Goal: Task Accomplishment & Management: Manage account settings

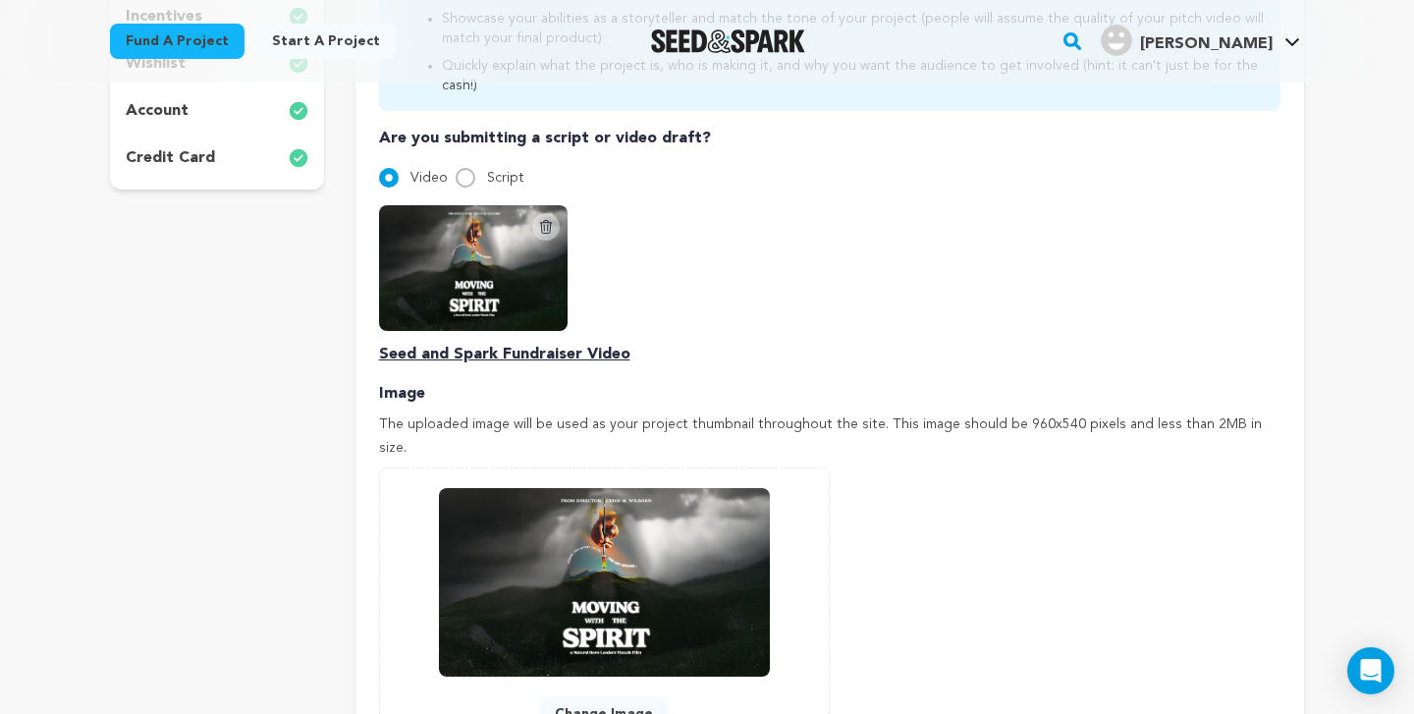
scroll to position [627, 0]
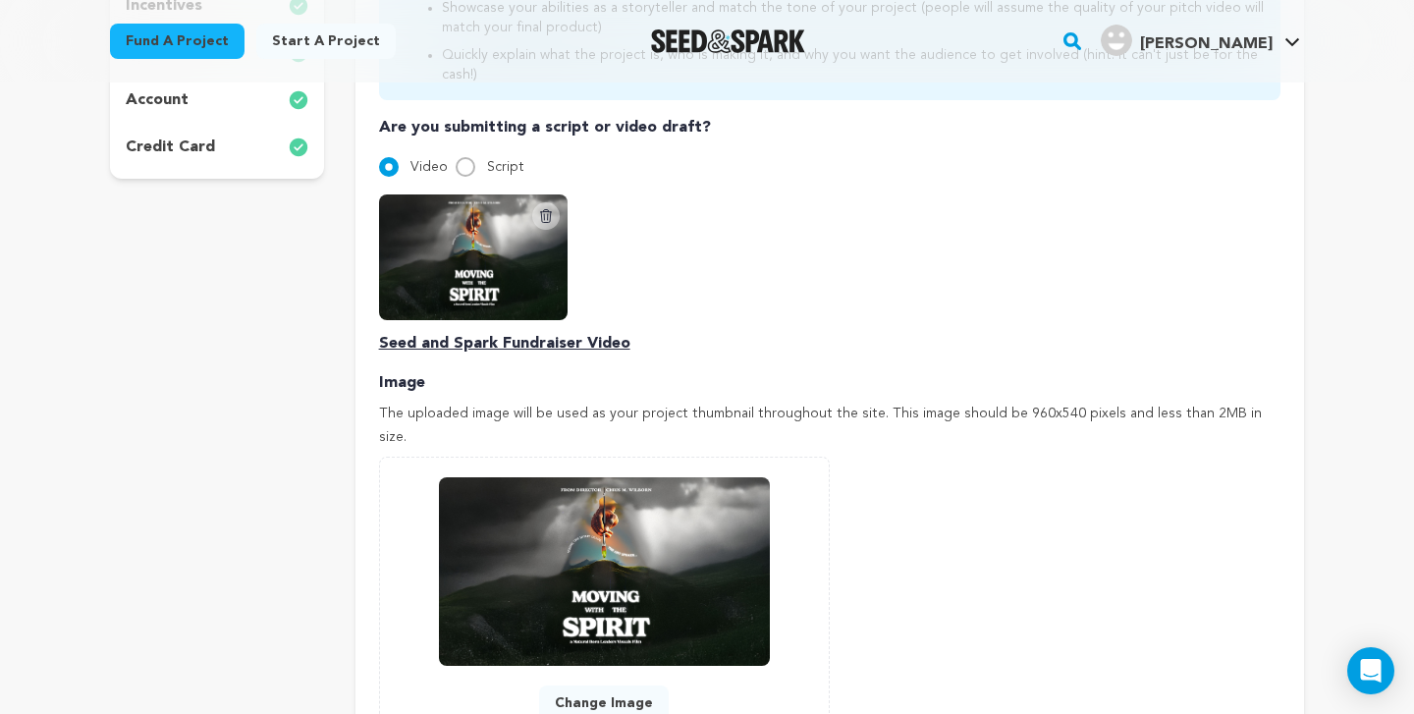
click at [550, 208] on icon at bounding box center [546, 216] width 16 height 16
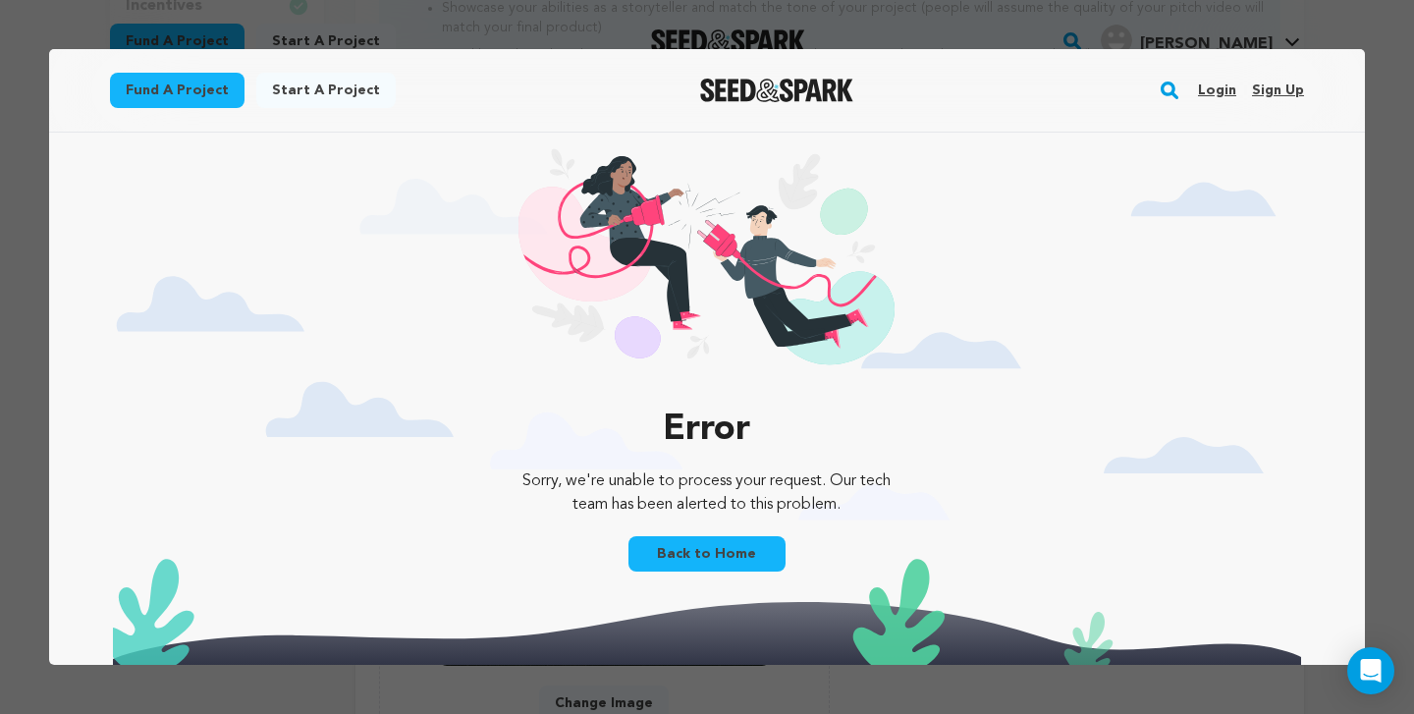
scroll to position [0, 0]
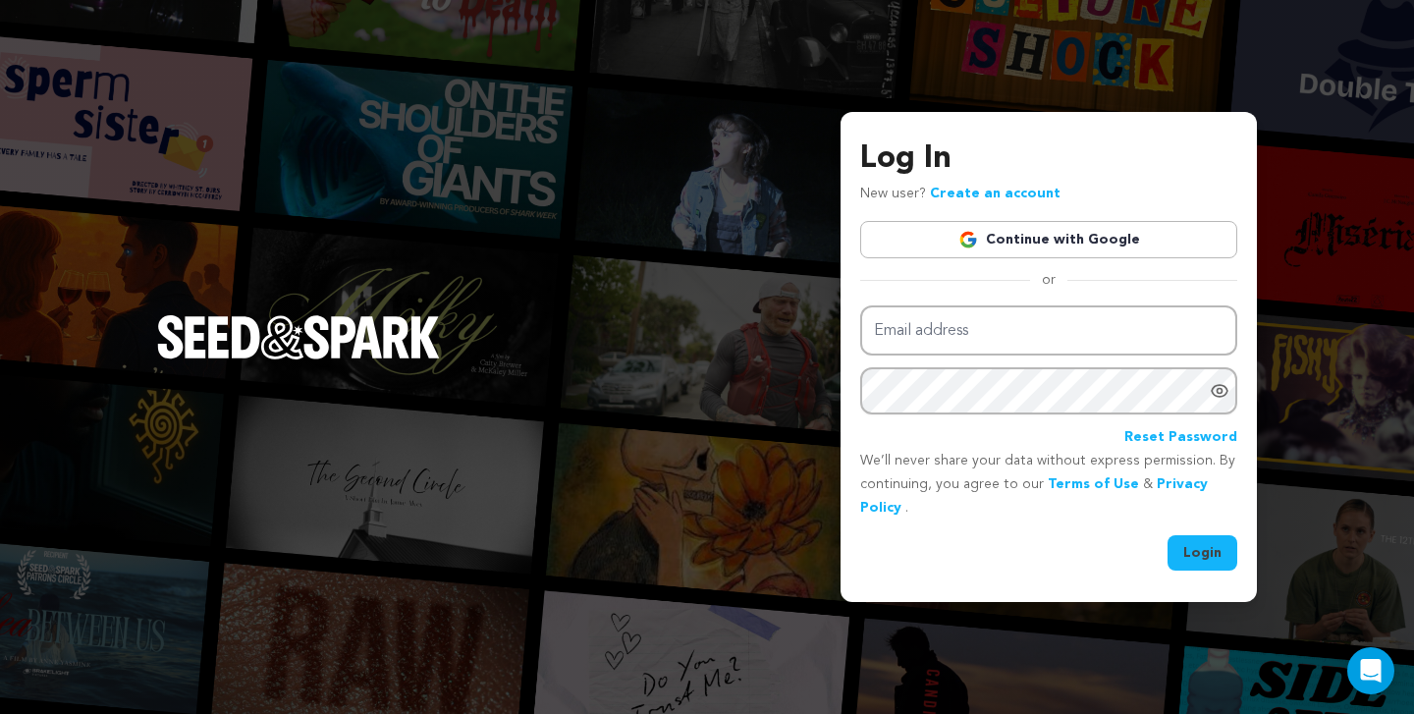
click at [1018, 243] on link "Continue with Google" at bounding box center [1048, 239] width 377 height 37
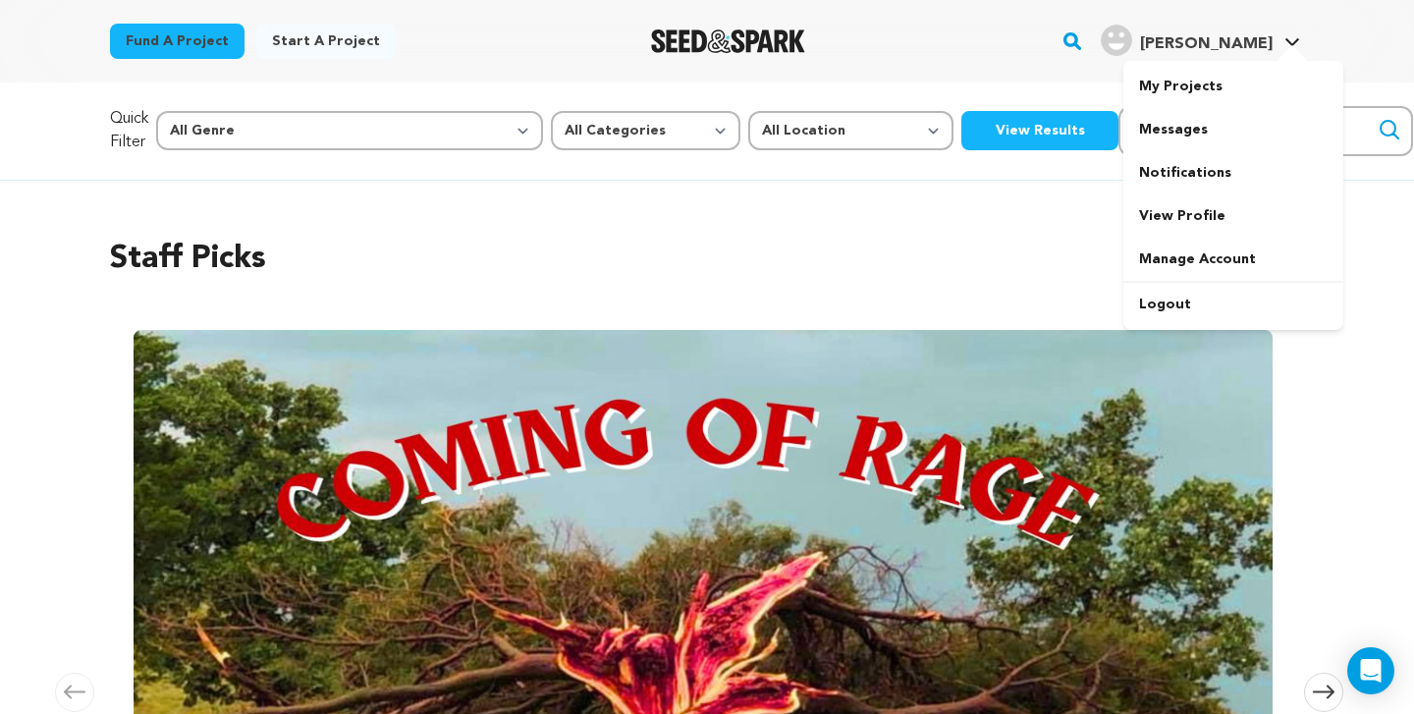
click at [1251, 29] on div "[PERSON_NAME]" at bounding box center [1187, 40] width 172 height 31
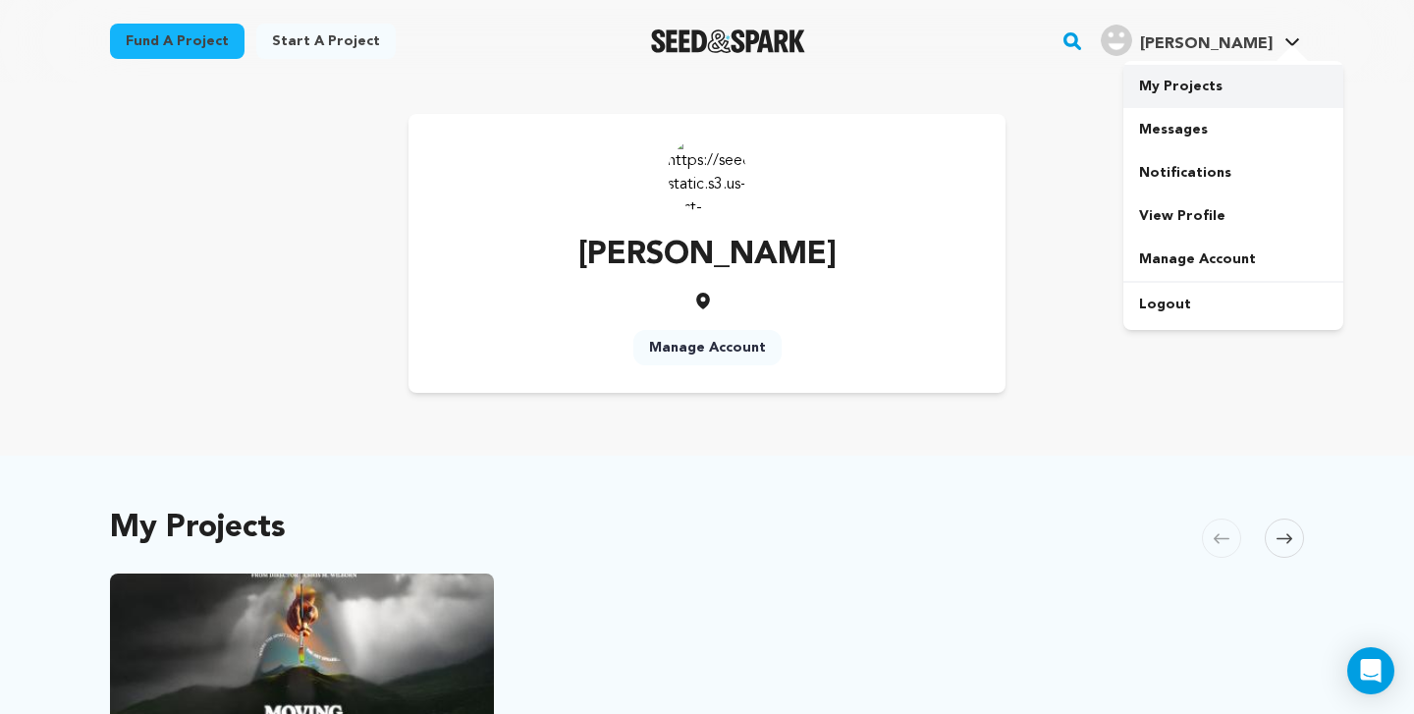
click at [1185, 82] on link "My Projects" at bounding box center [1233, 86] width 220 height 43
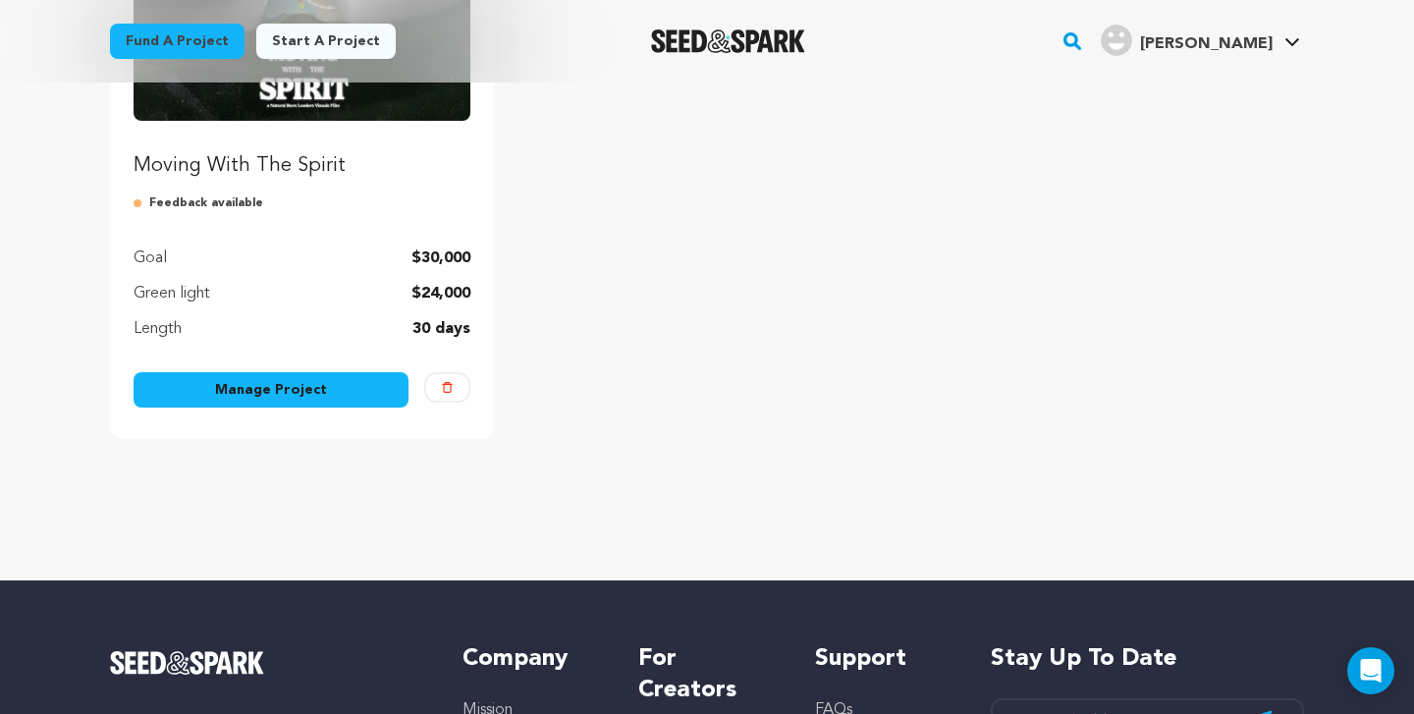
scroll to position [318, 0]
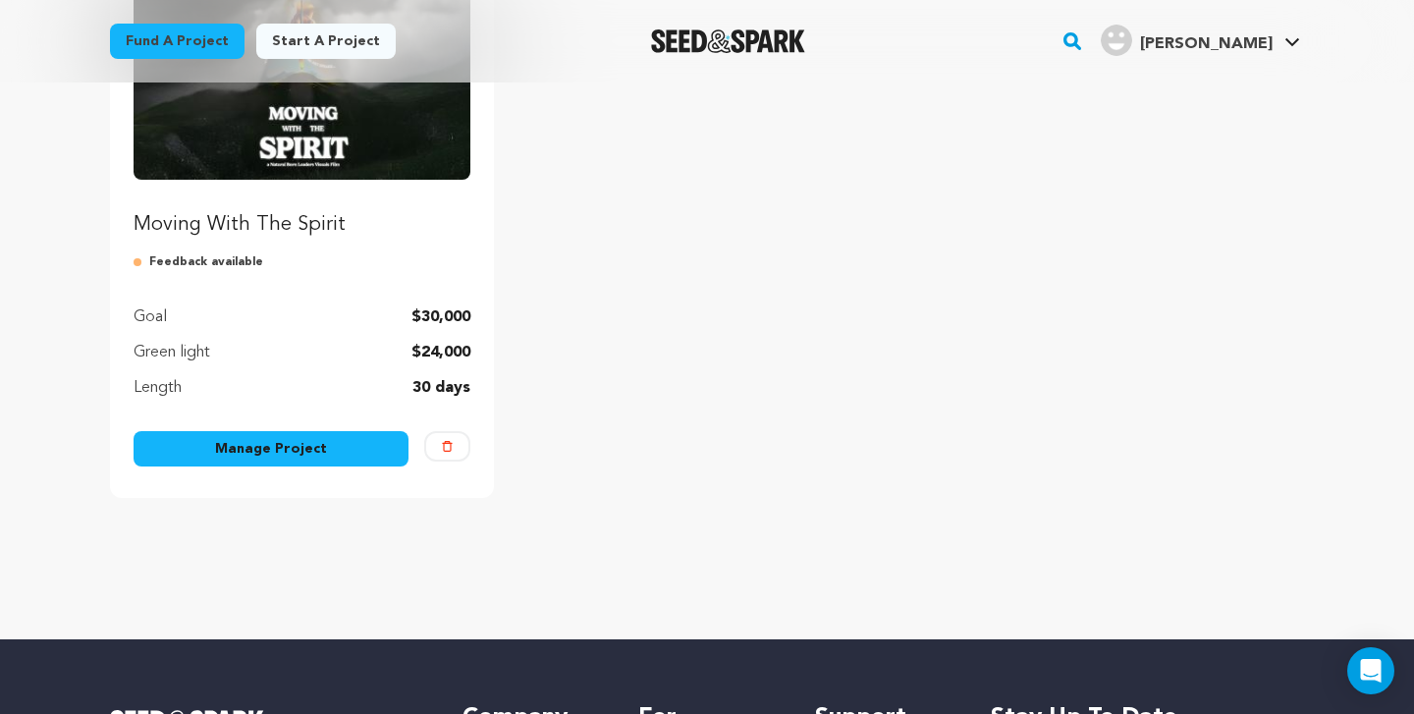
click at [313, 446] on link "Manage Project" at bounding box center [271, 448] width 275 height 35
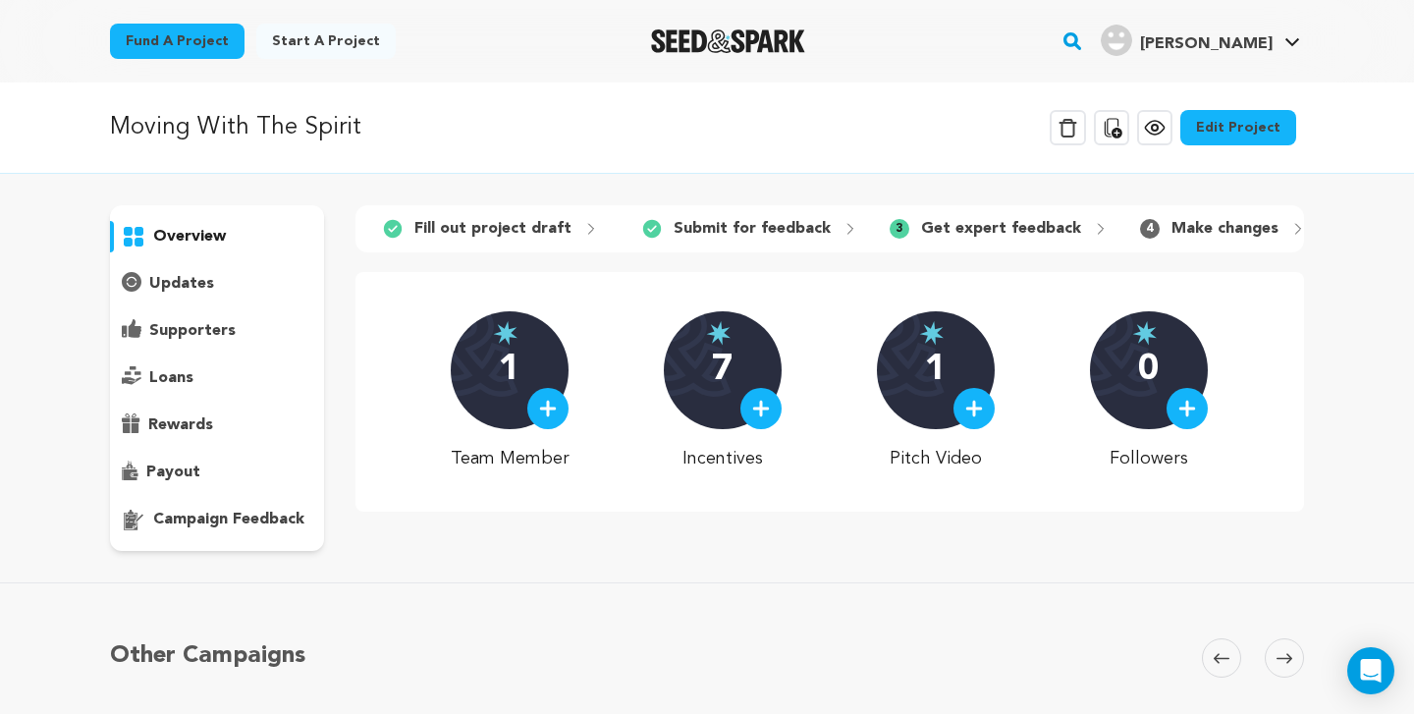
click at [1258, 123] on link "Edit Project" at bounding box center [1238, 127] width 116 height 35
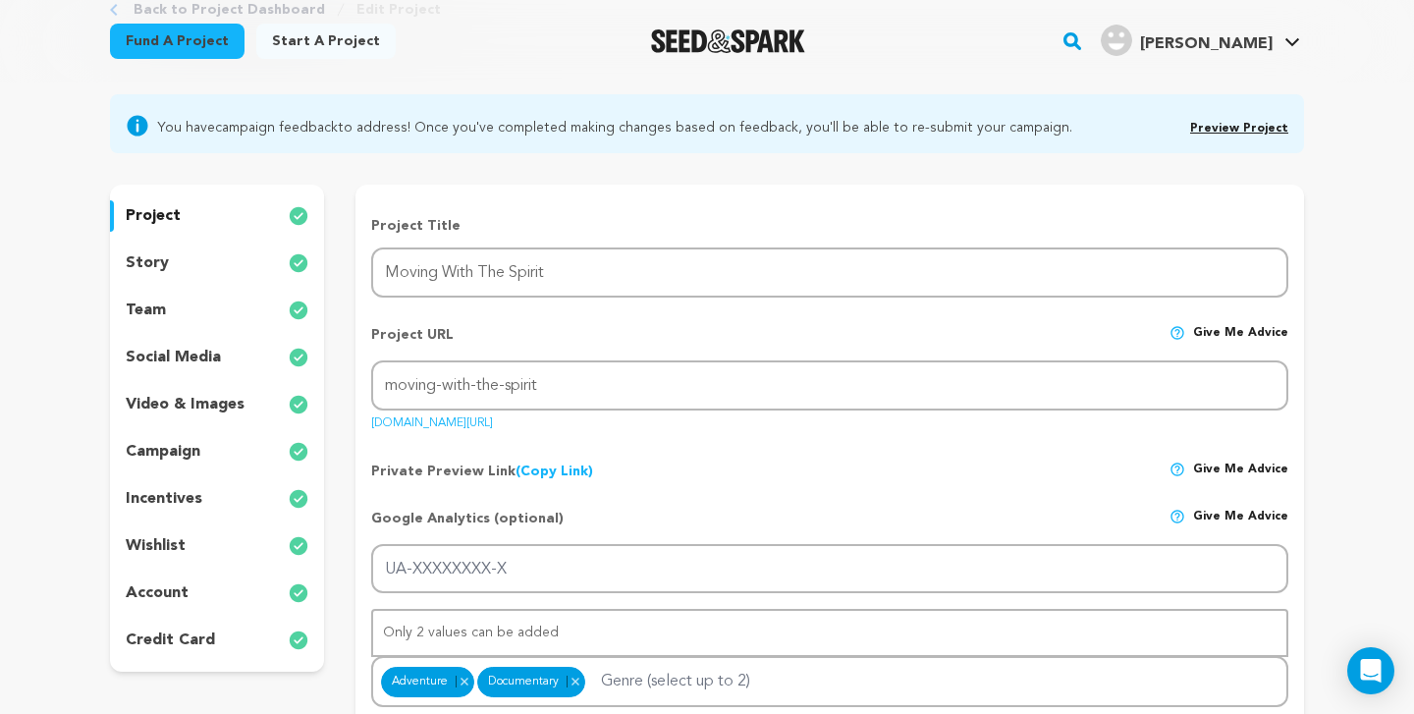
scroll to position [139, 0]
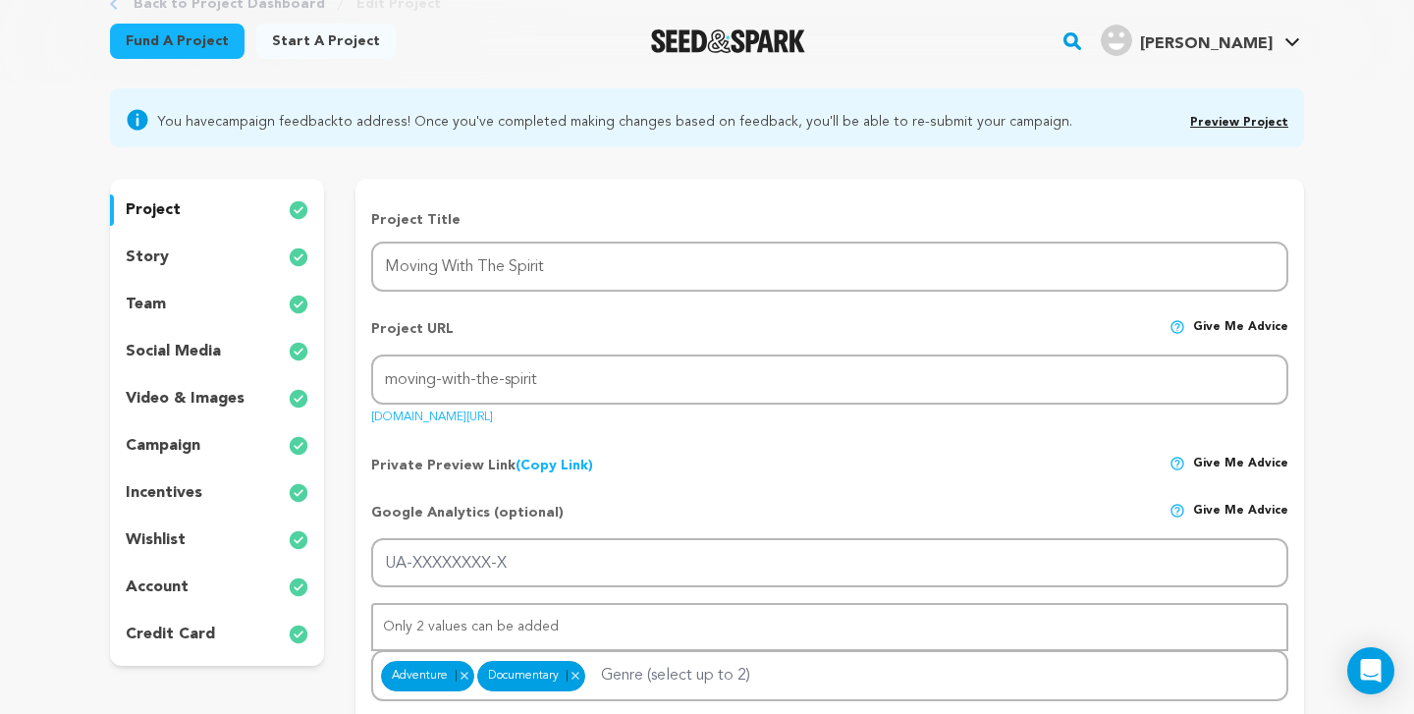
click at [226, 254] on div "story" at bounding box center [217, 257] width 214 height 31
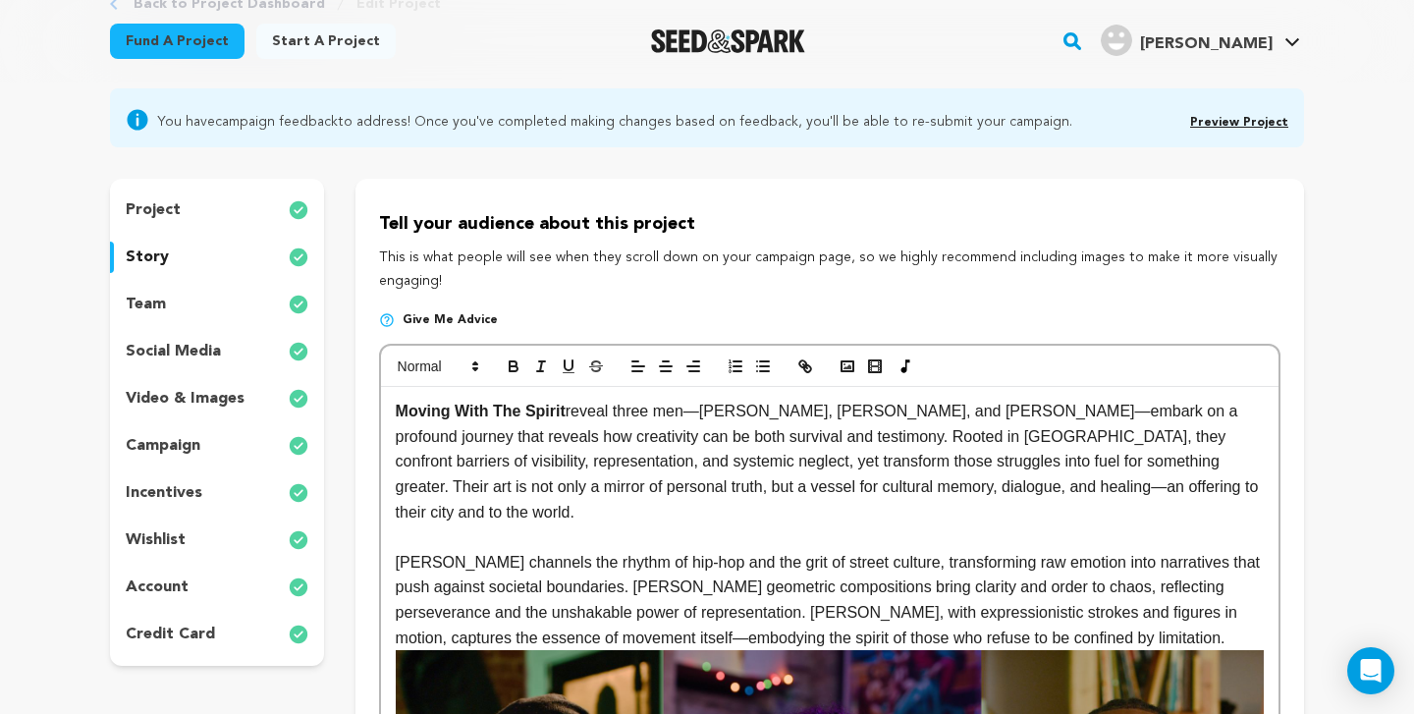
click at [233, 207] on div "project" at bounding box center [217, 209] width 214 height 31
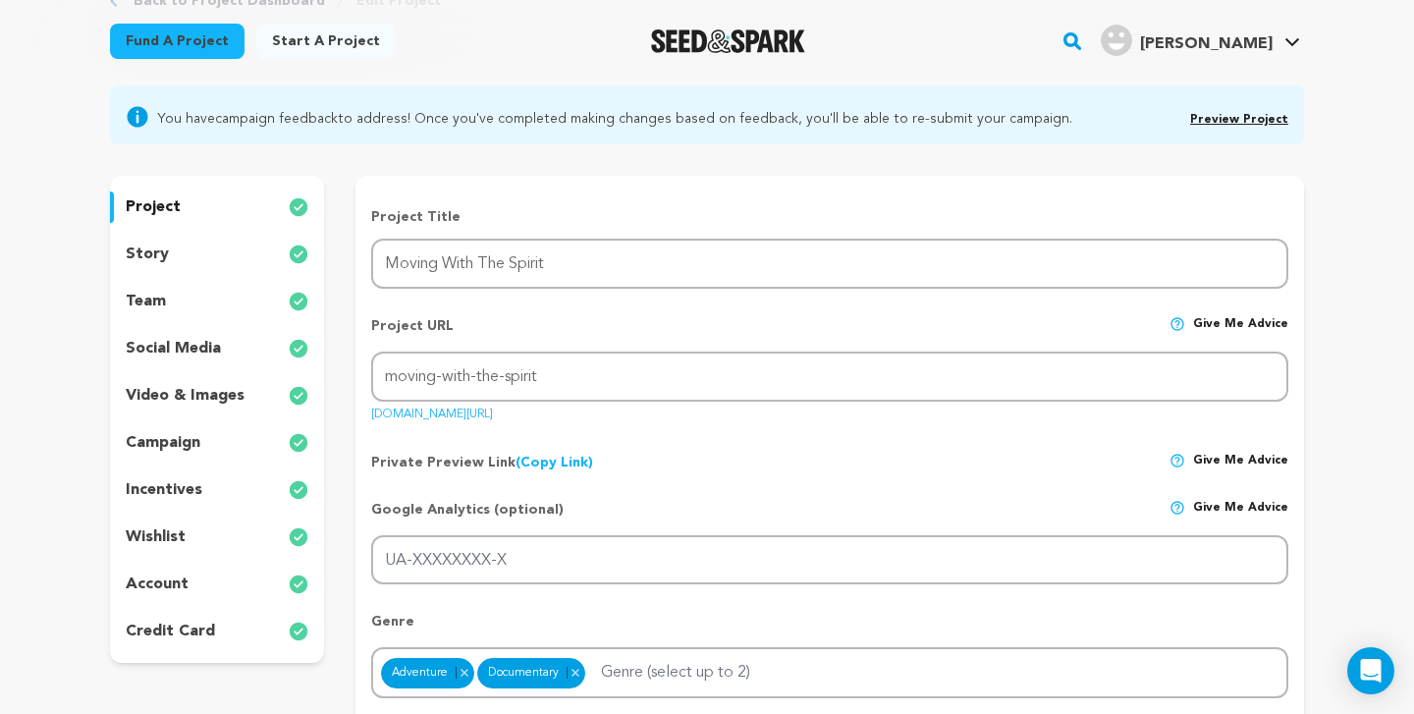
scroll to position [202, 0]
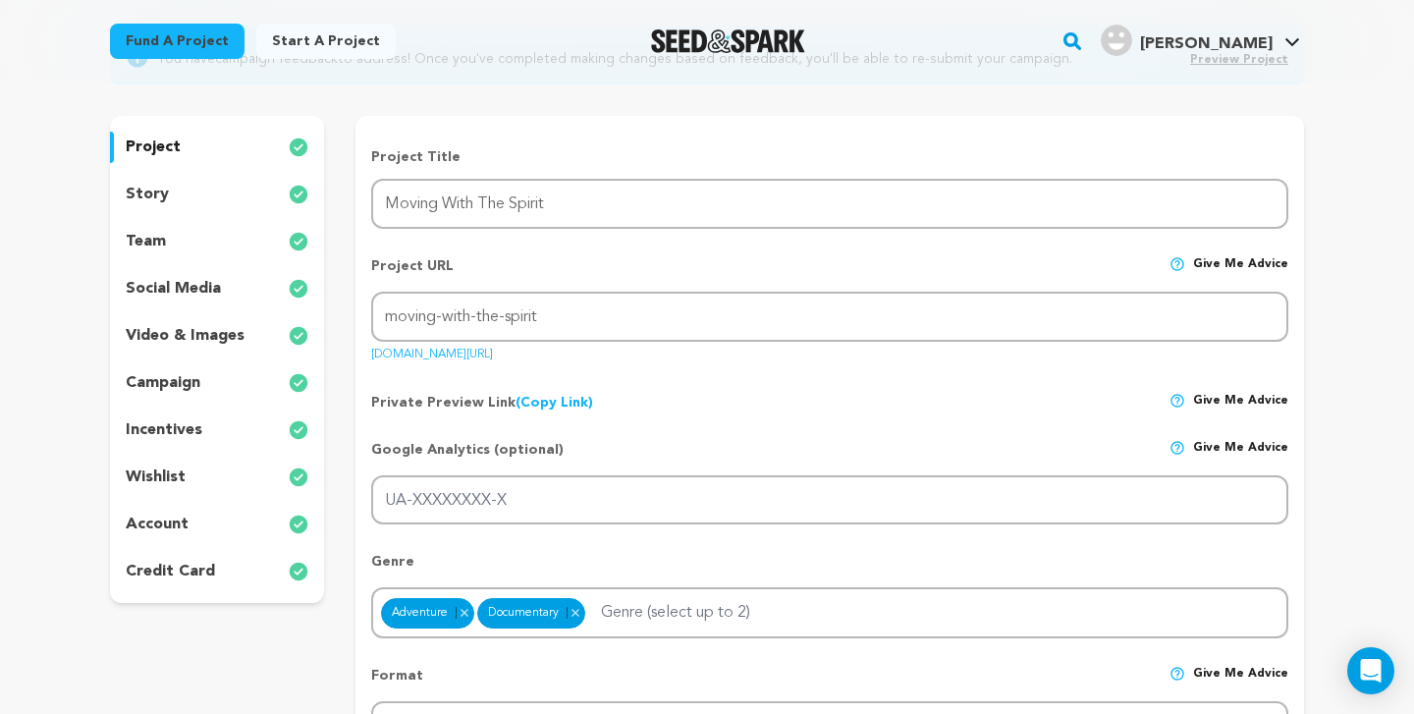
click at [228, 332] on p "video & images" at bounding box center [185, 336] width 119 height 24
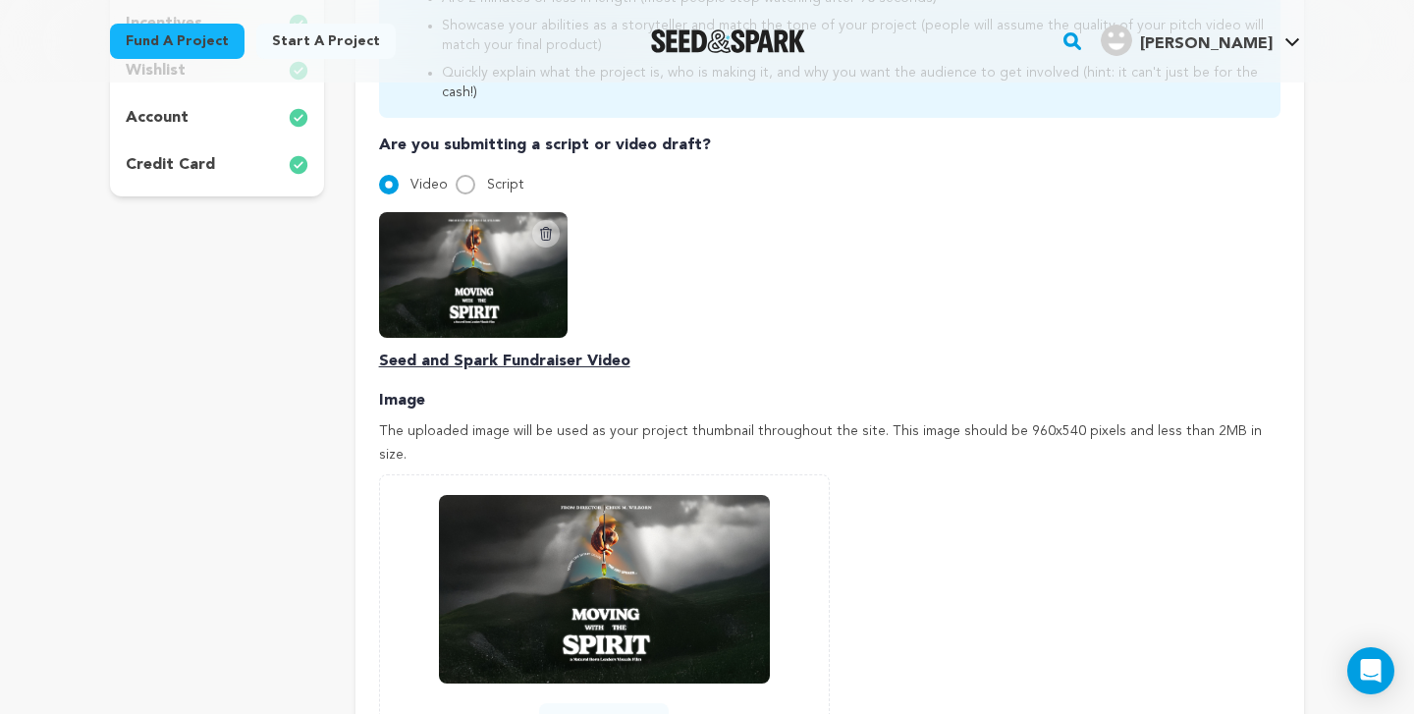
scroll to position [479, 0]
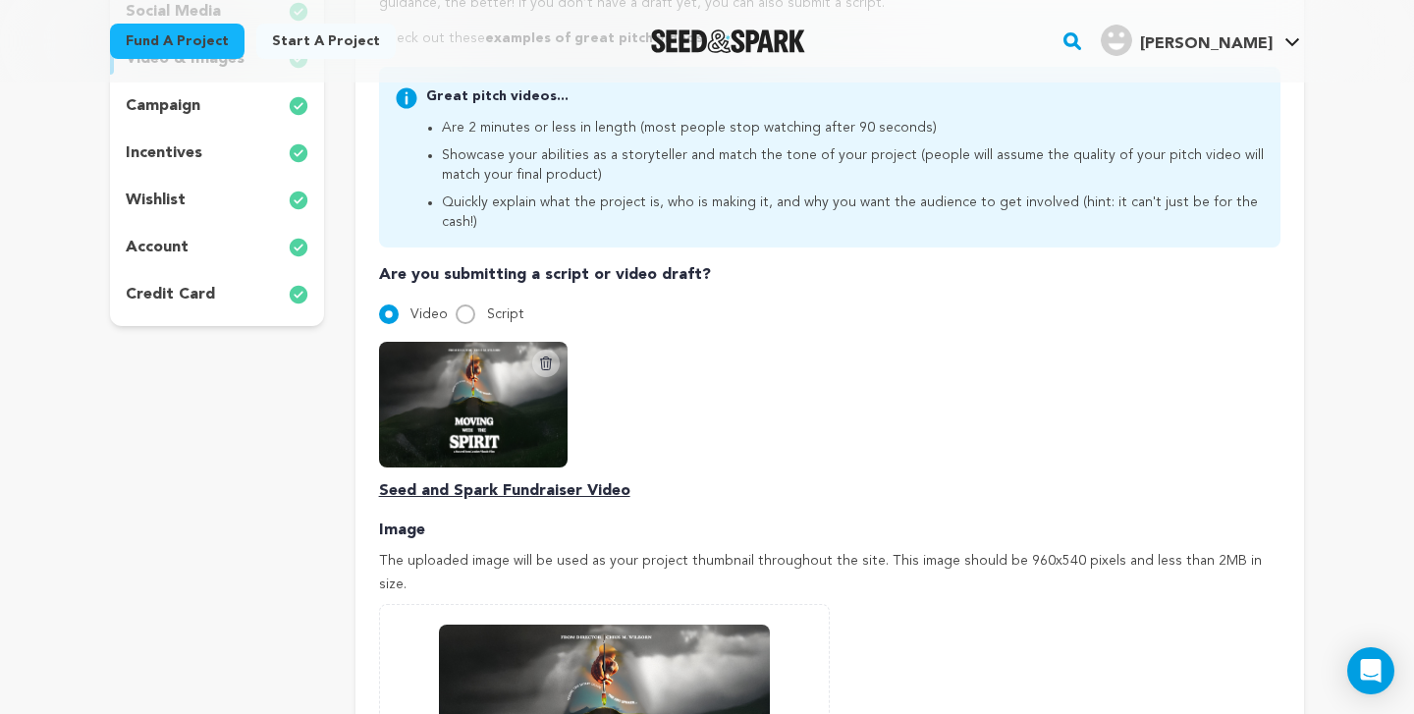
click at [547, 356] on icon at bounding box center [545, 362] width 11 height 13
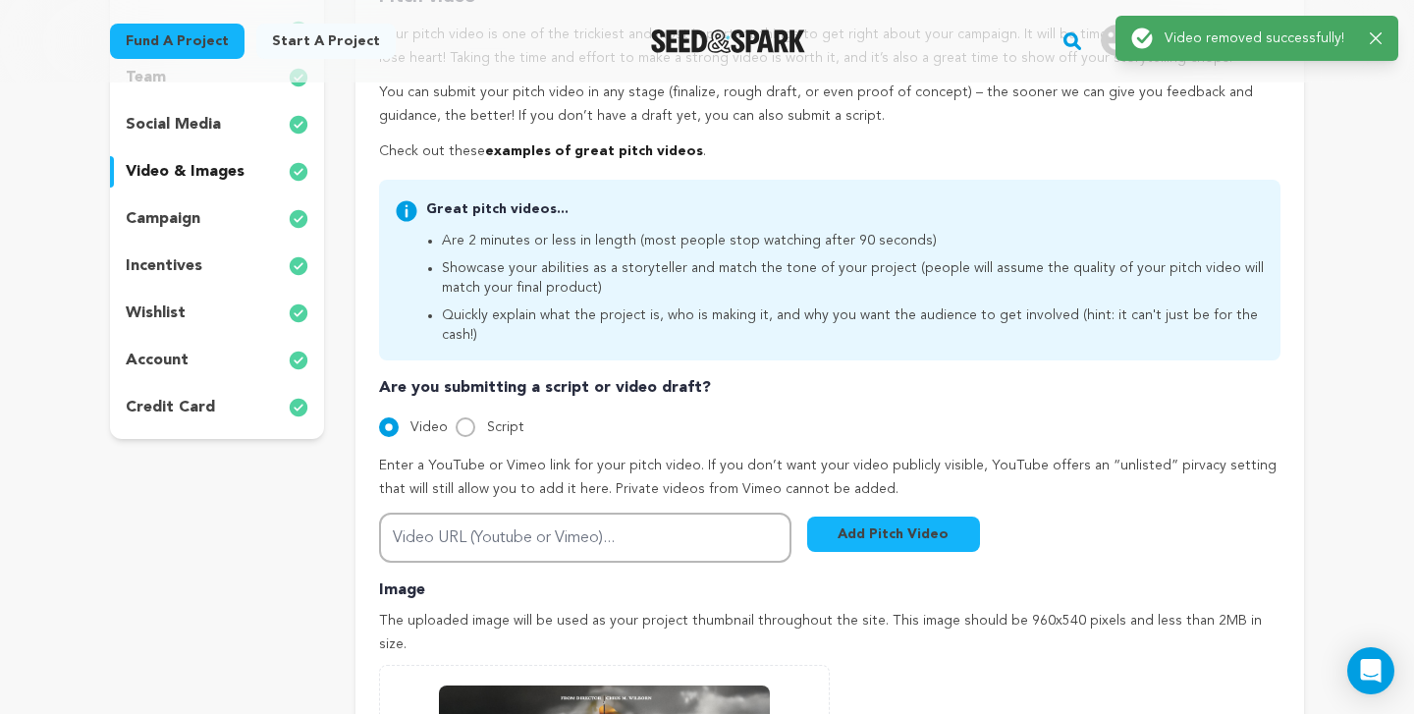
scroll to position [511, 0]
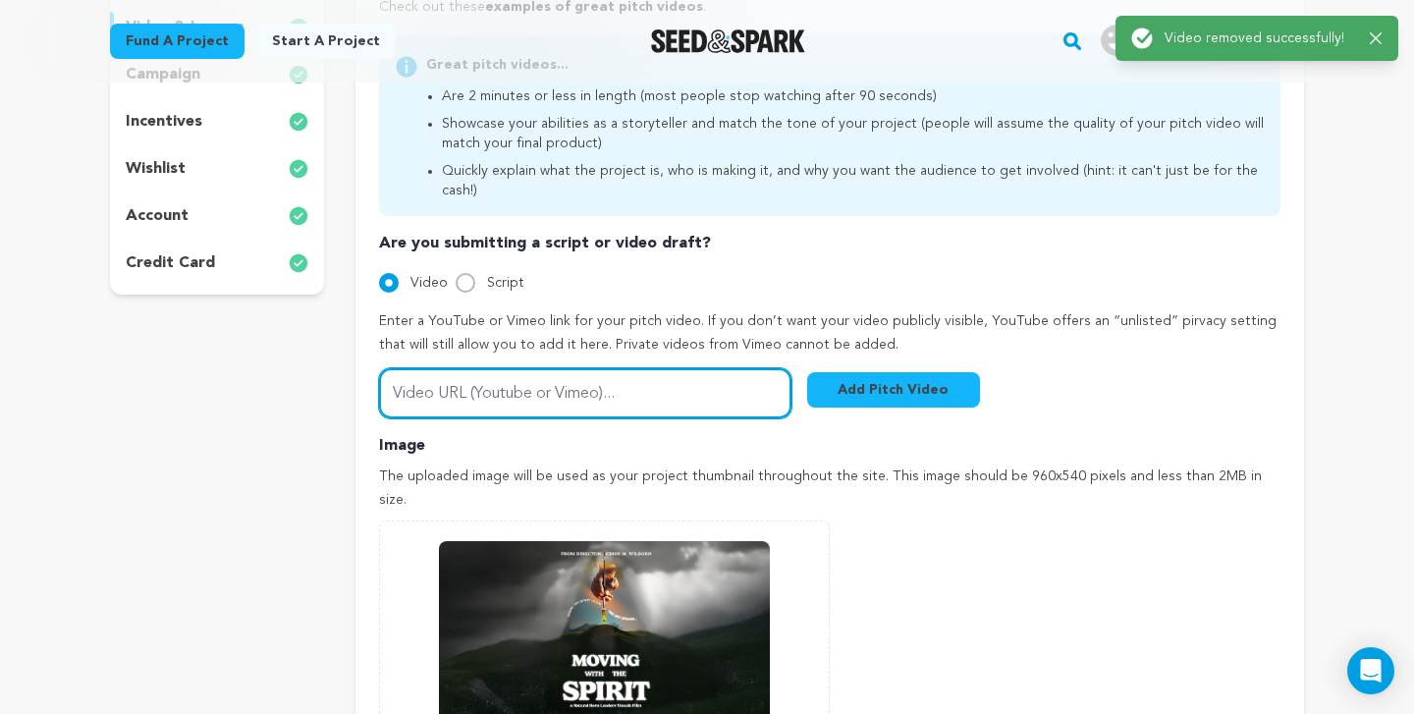
click at [595, 368] on input "Video URL (Youtube or Vimeo)..." at bounding box center [585, 393] width 412 height 50
paste input "https://vimeo.com/1111025670"
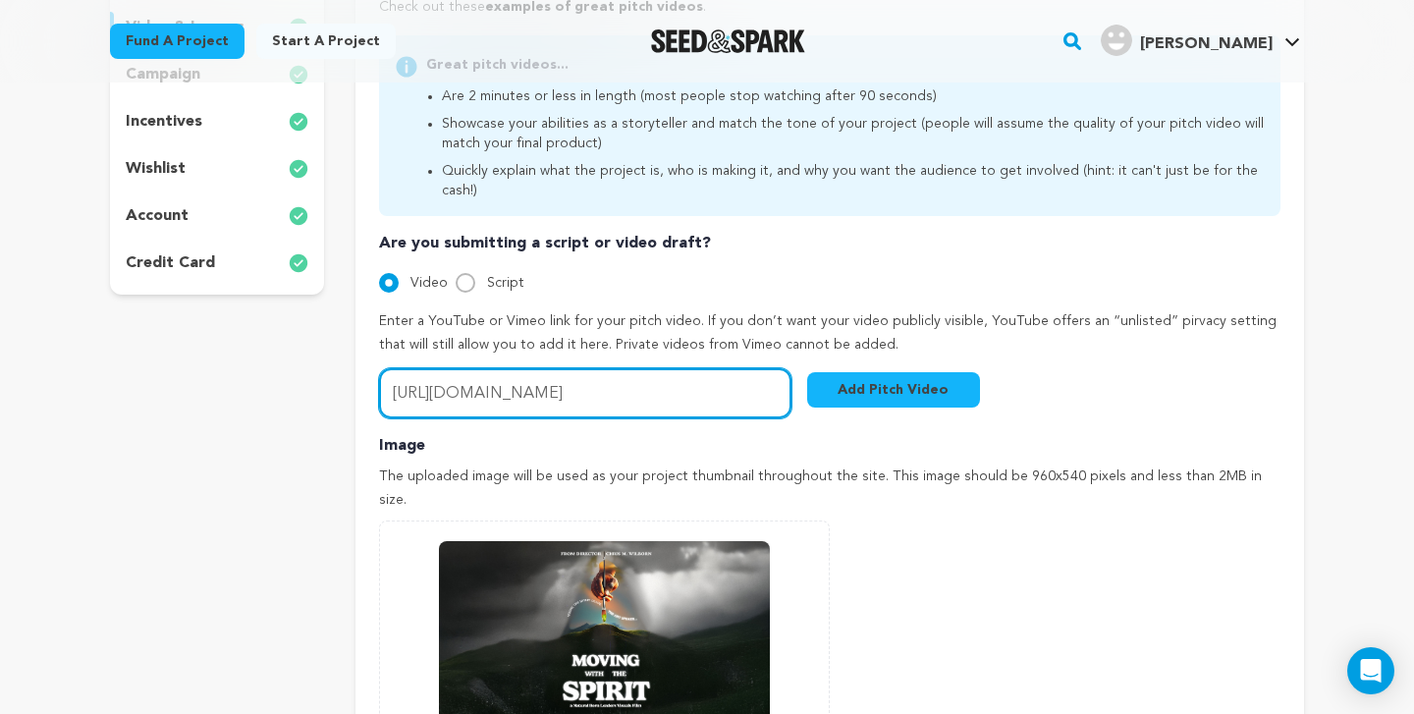
type input "https://vimeo.com/1111025670"
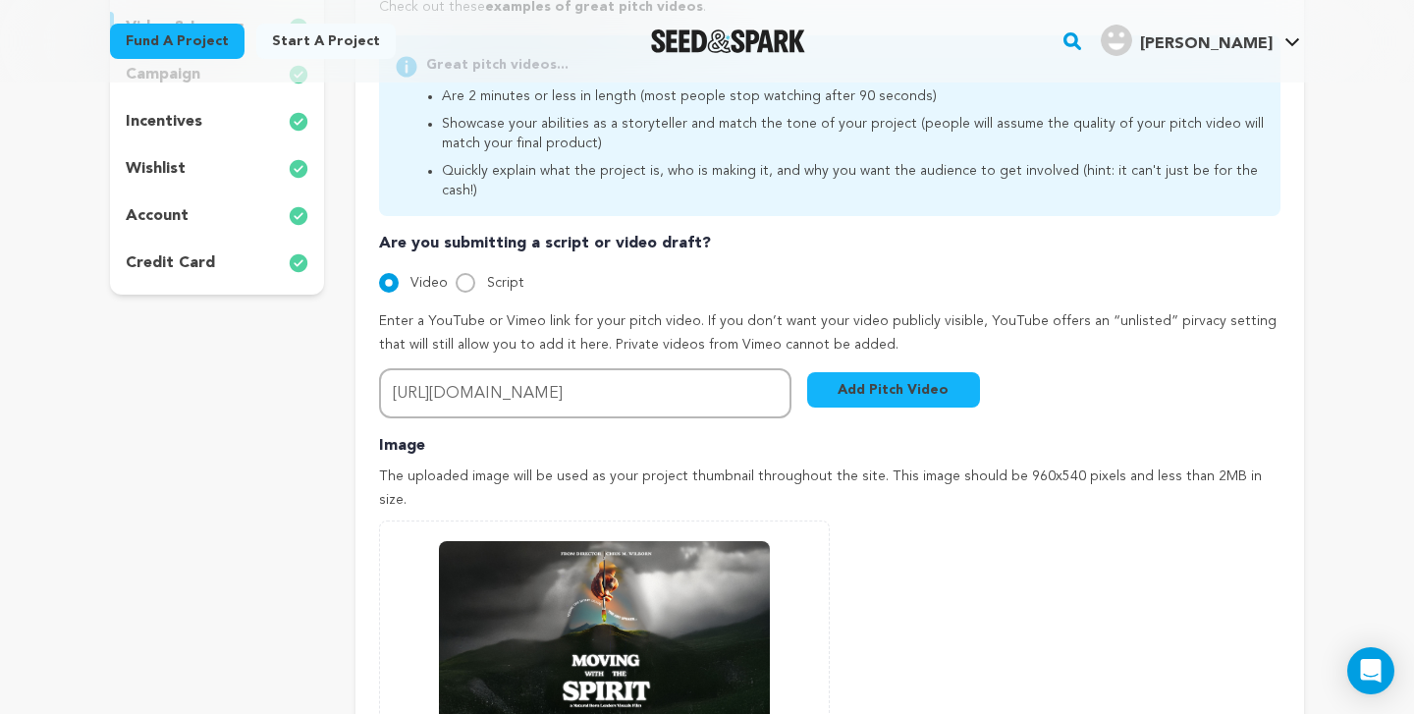
click at [921, 372] on button "Add Pitch Video" at bounding box center [893, 389] width 173 height 35
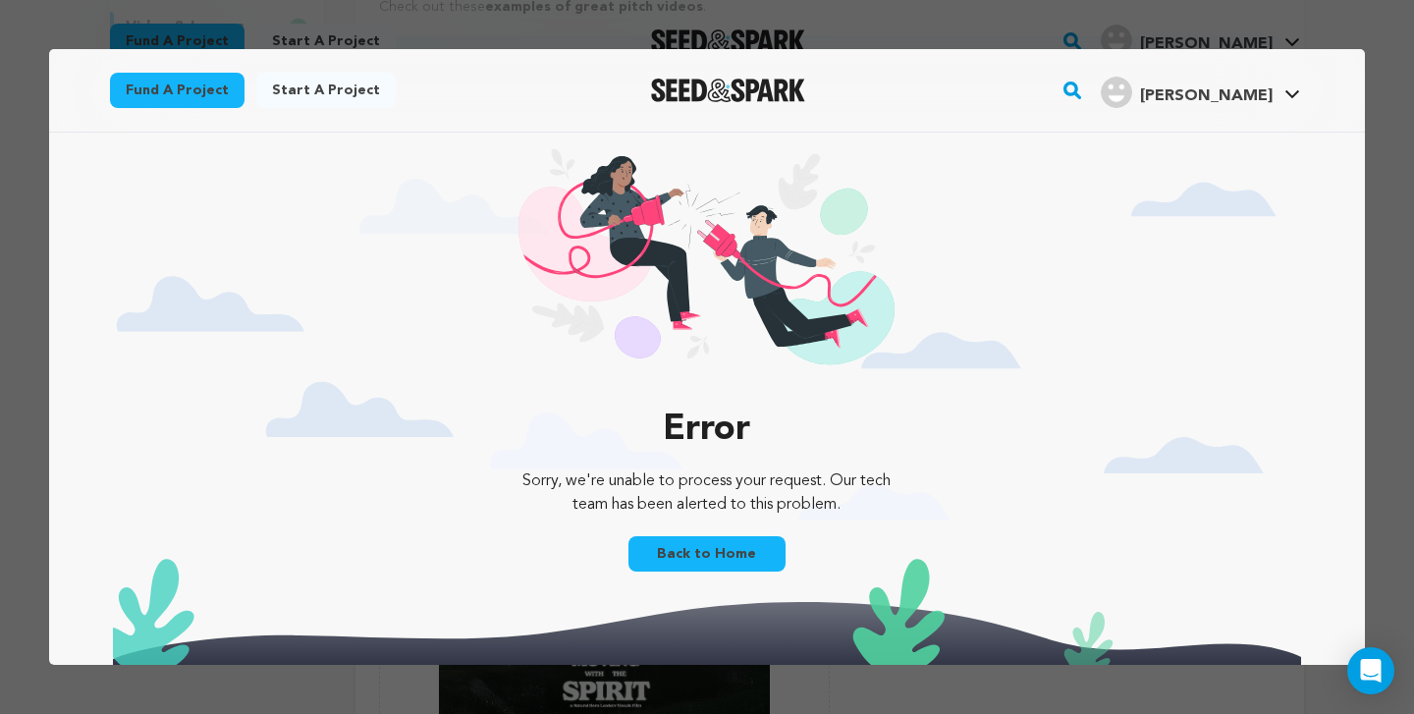
scroll to position [0, 0]
click at [716, 550] on link "Back to Home" at bounding box center [707, 553] width 157 height 35
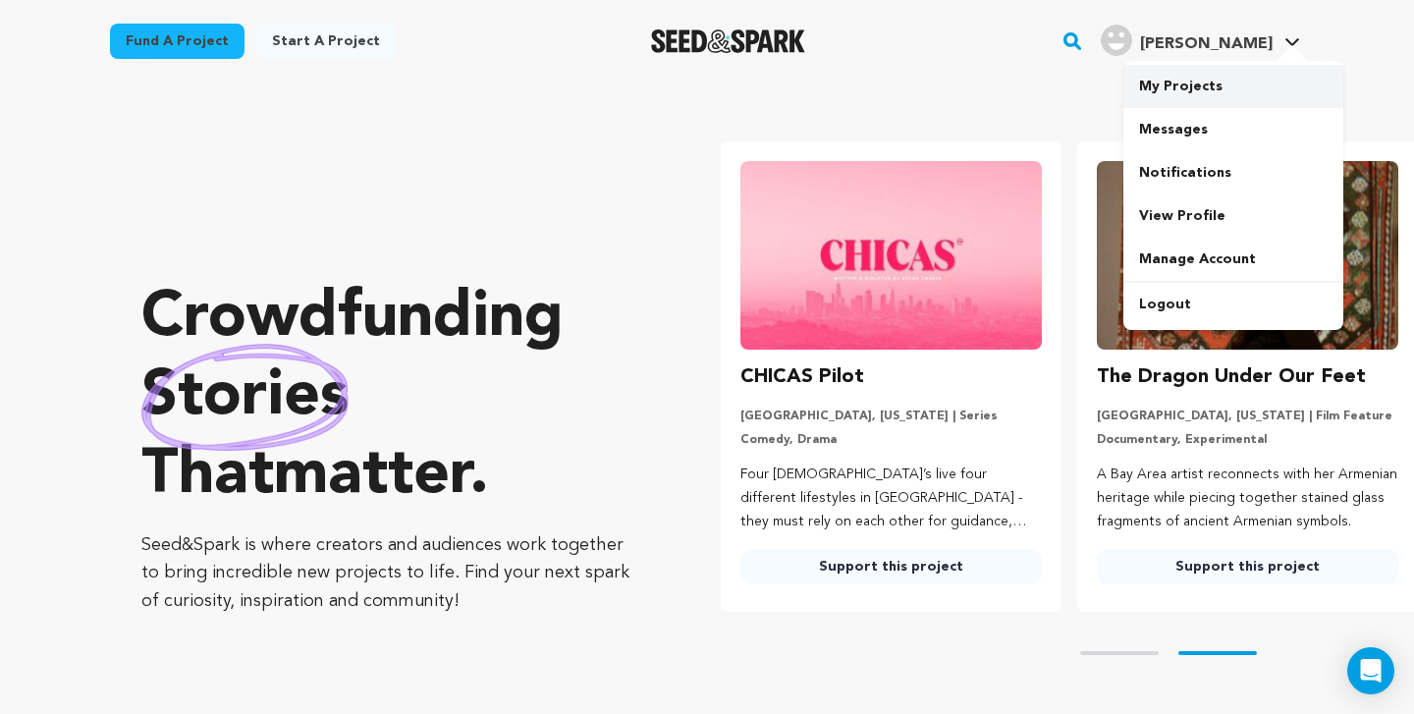
scroll to position [0, 342]
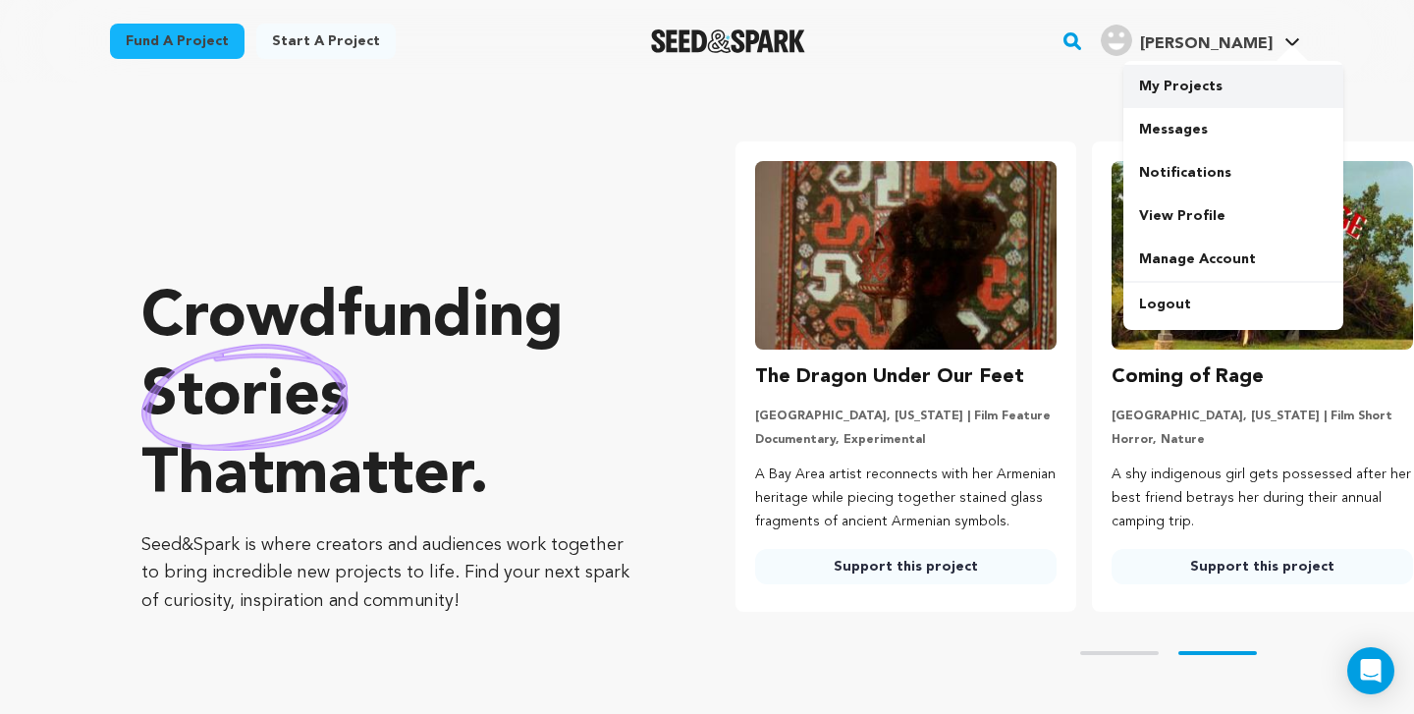
click at [1202, 81] on link "My Projects" at bounding box center [1233, 86] width 220 height 43
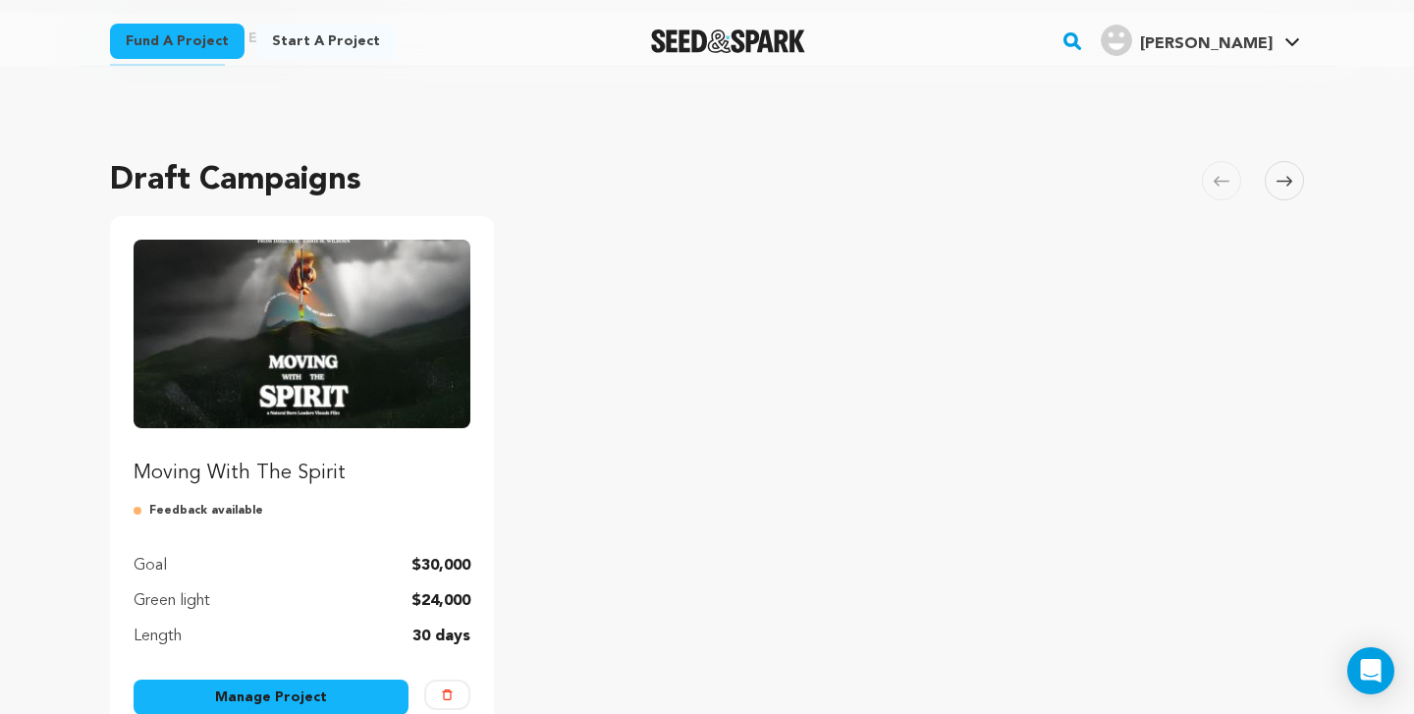
scroll to position [333, 0]
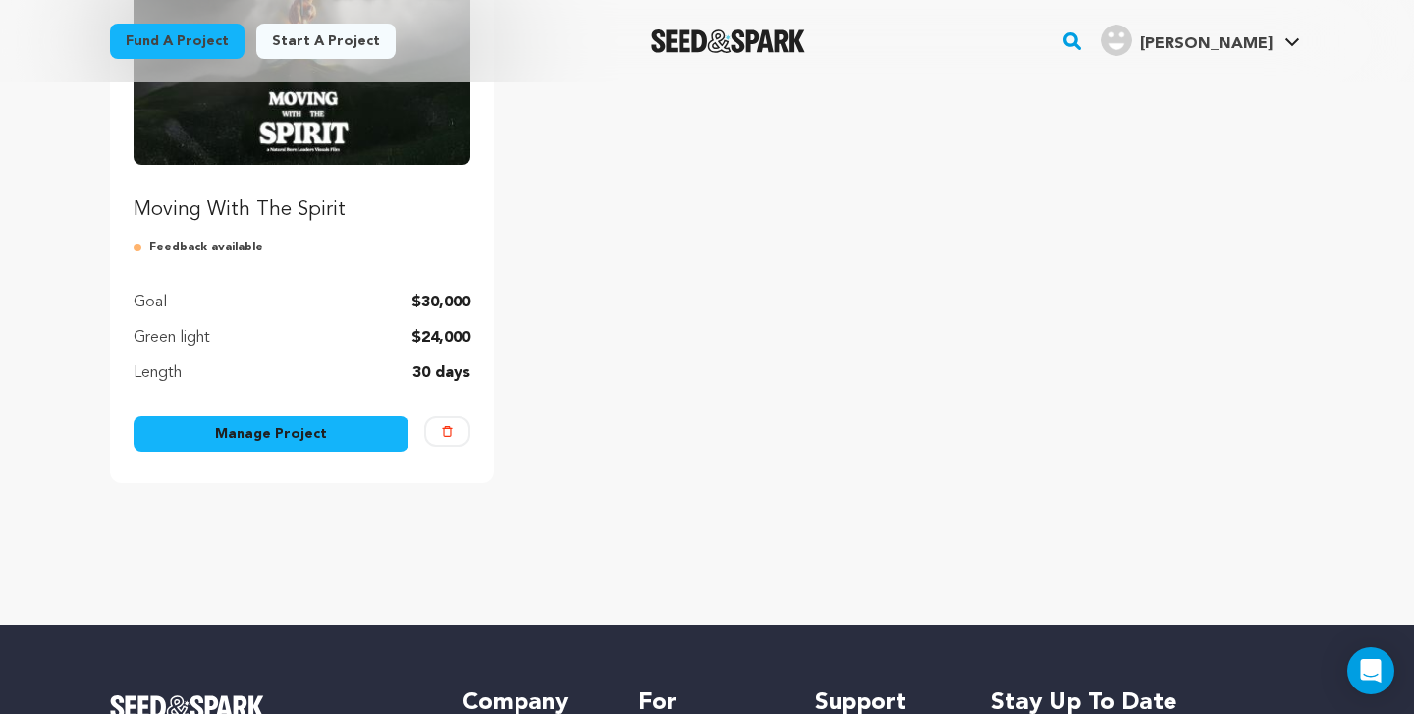
click at [301, 438] on link "Manage Project" at bounding box center [271, 433] width 275 height 35
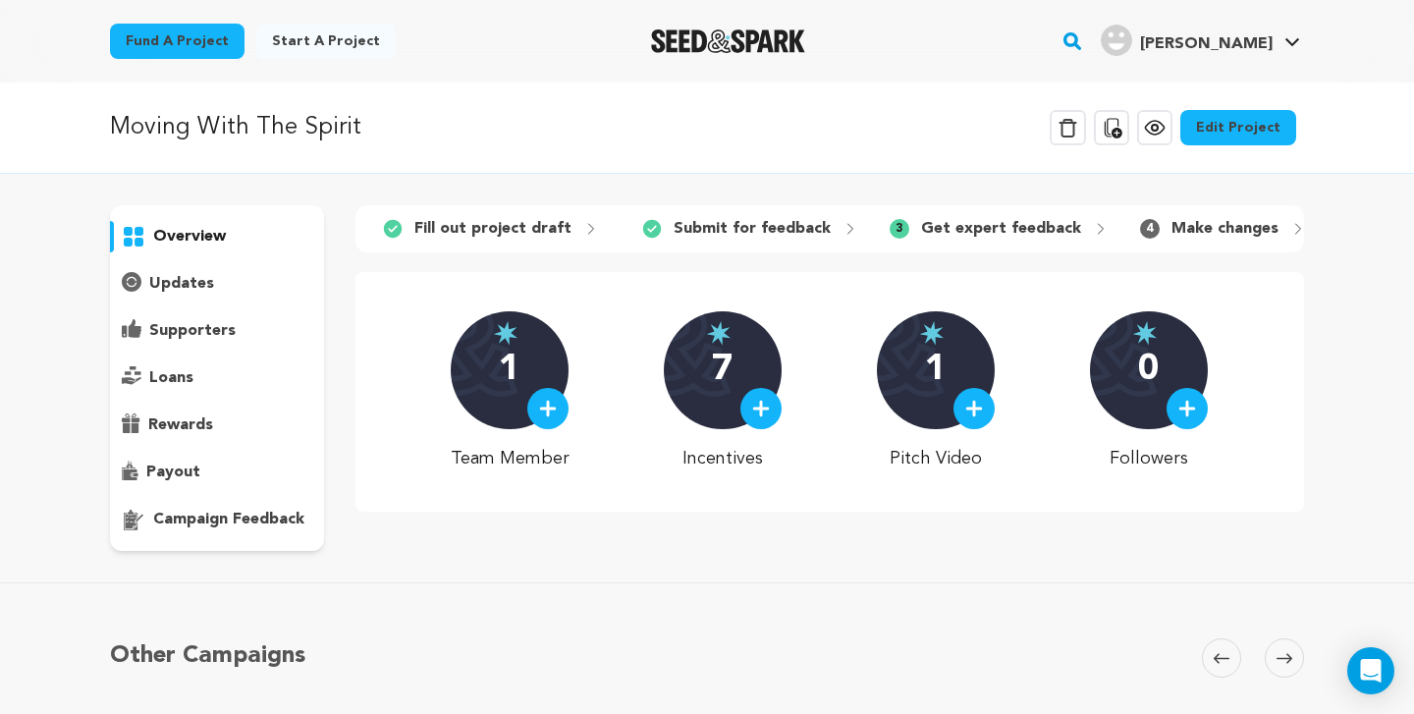
click at [1240, 126] on link "Edit Project" at bounding box center [1238, 127] width 116 height 35
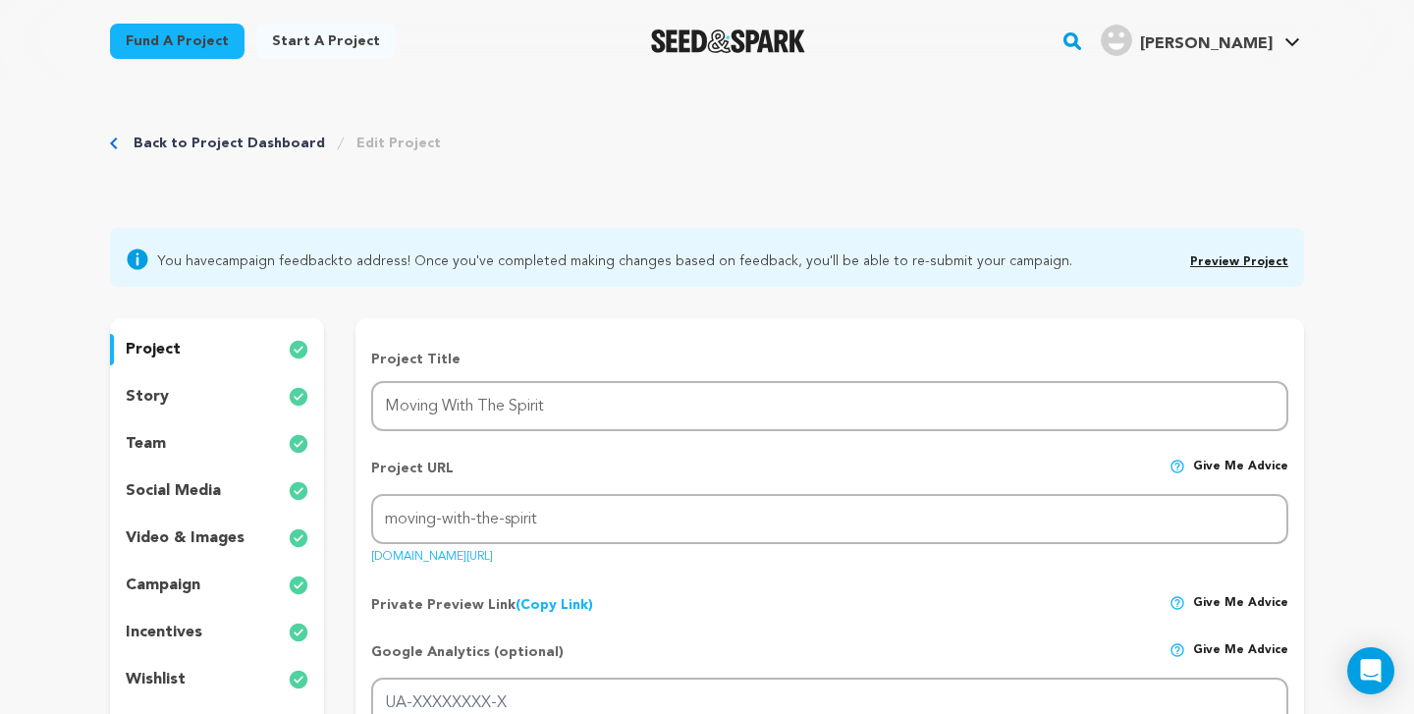
click at [212, 541] on p "video & images" at bounding box center [185, 538] width 119 height 24
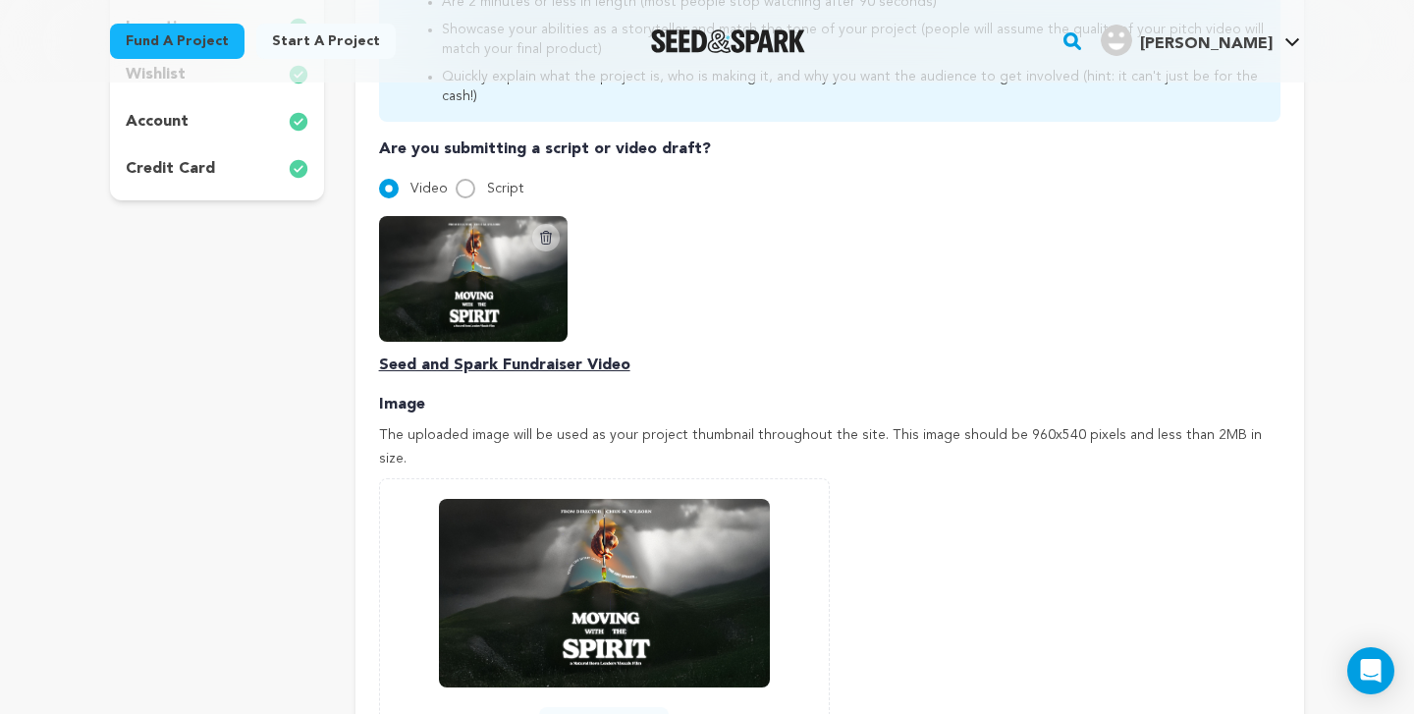
scroll to position [537, 0]
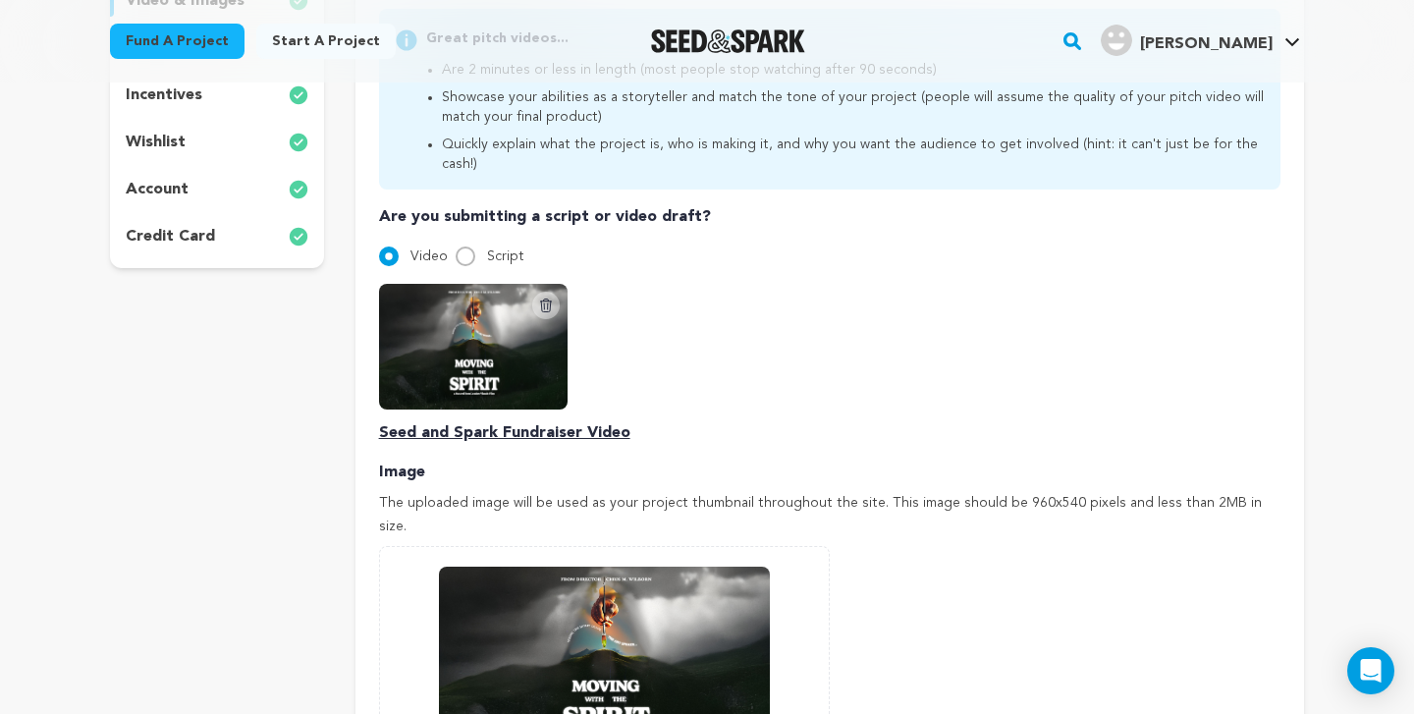
click at [548, 298] on icon at bounding box center [546, 306] width 16 height 16
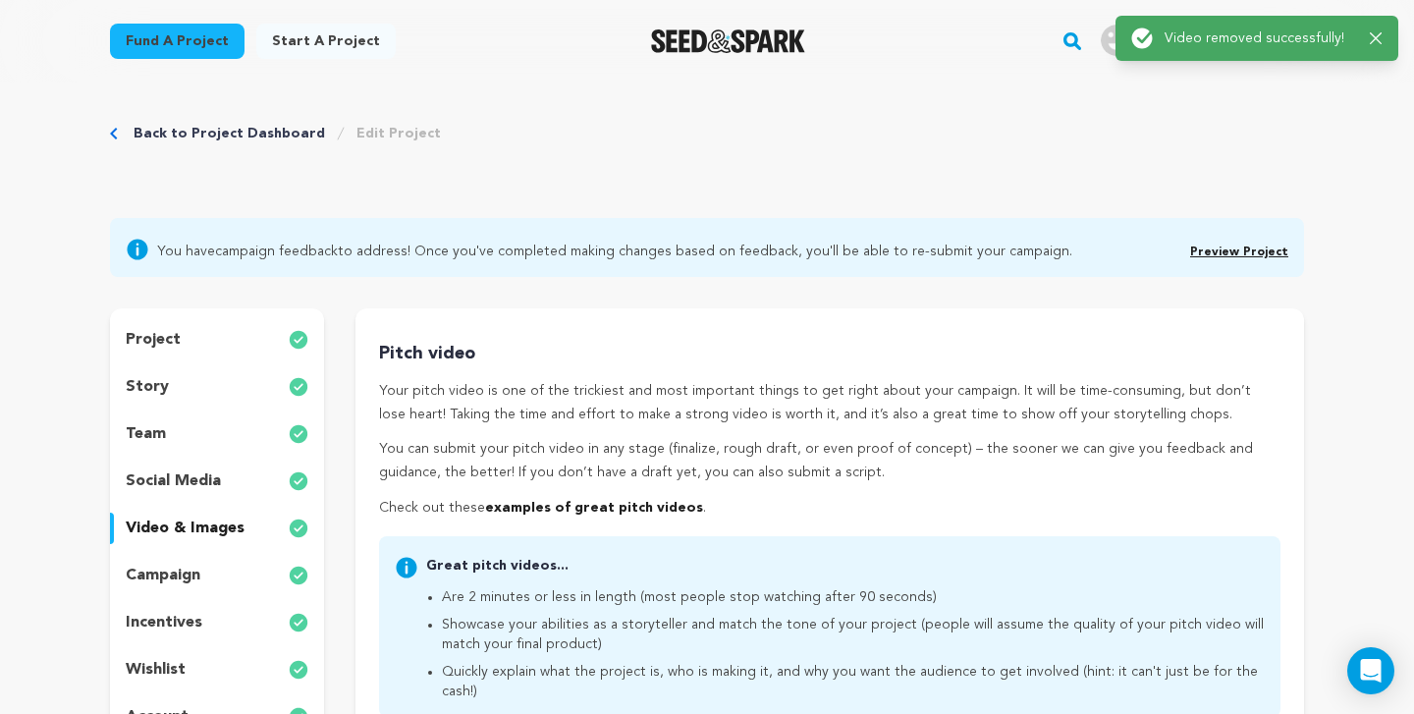
scroll to position [0, 0]
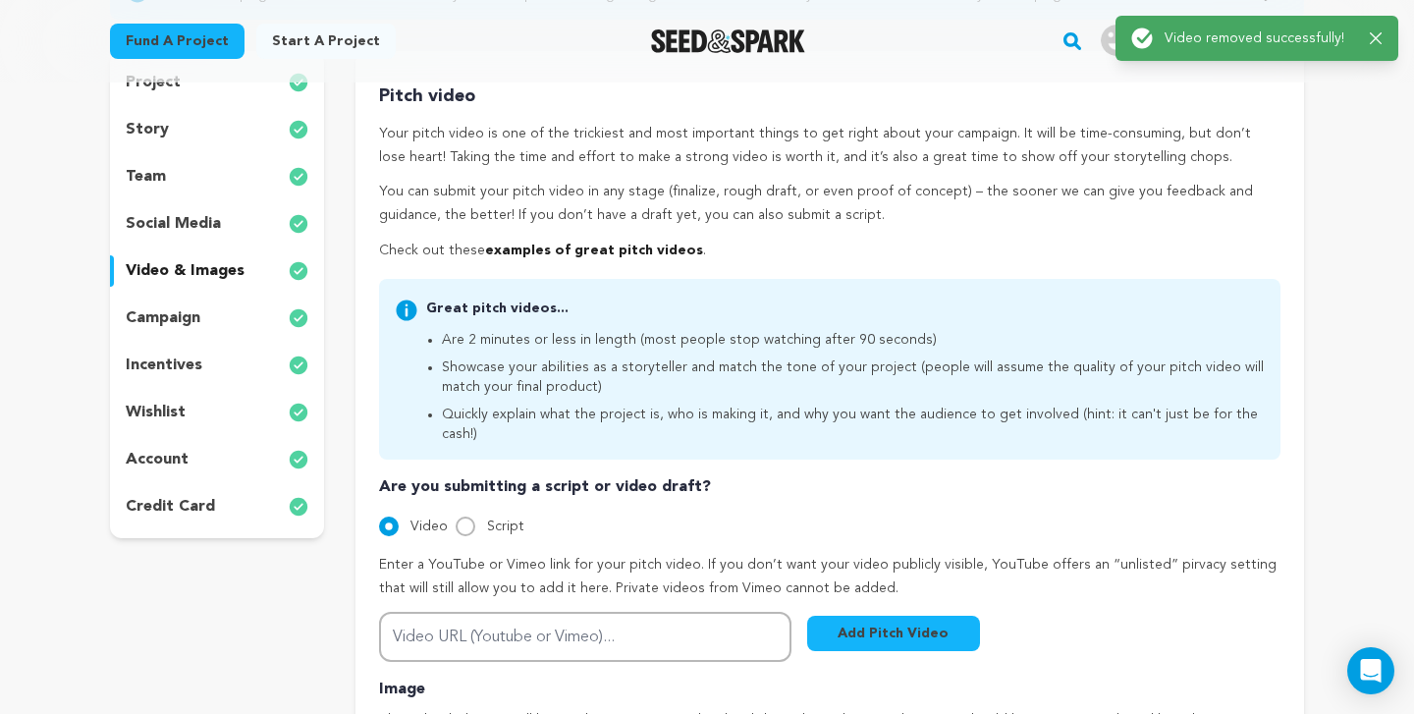
scroll to position [393, 0]
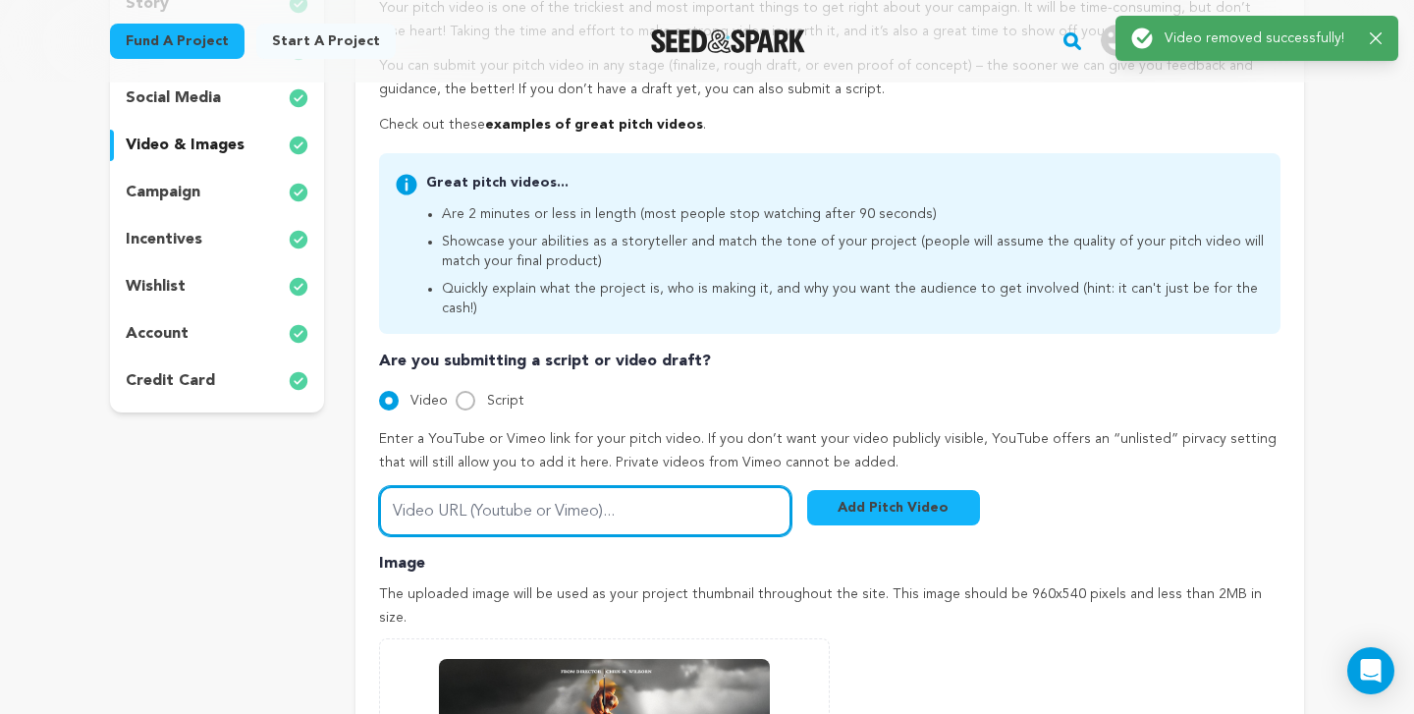
click at [469, 494] on input "Video URL (Youtube or Vimeo)..." at bounding box center [585, 511] width 412 height 50
paste input "https://vimeo.com/1111025670"
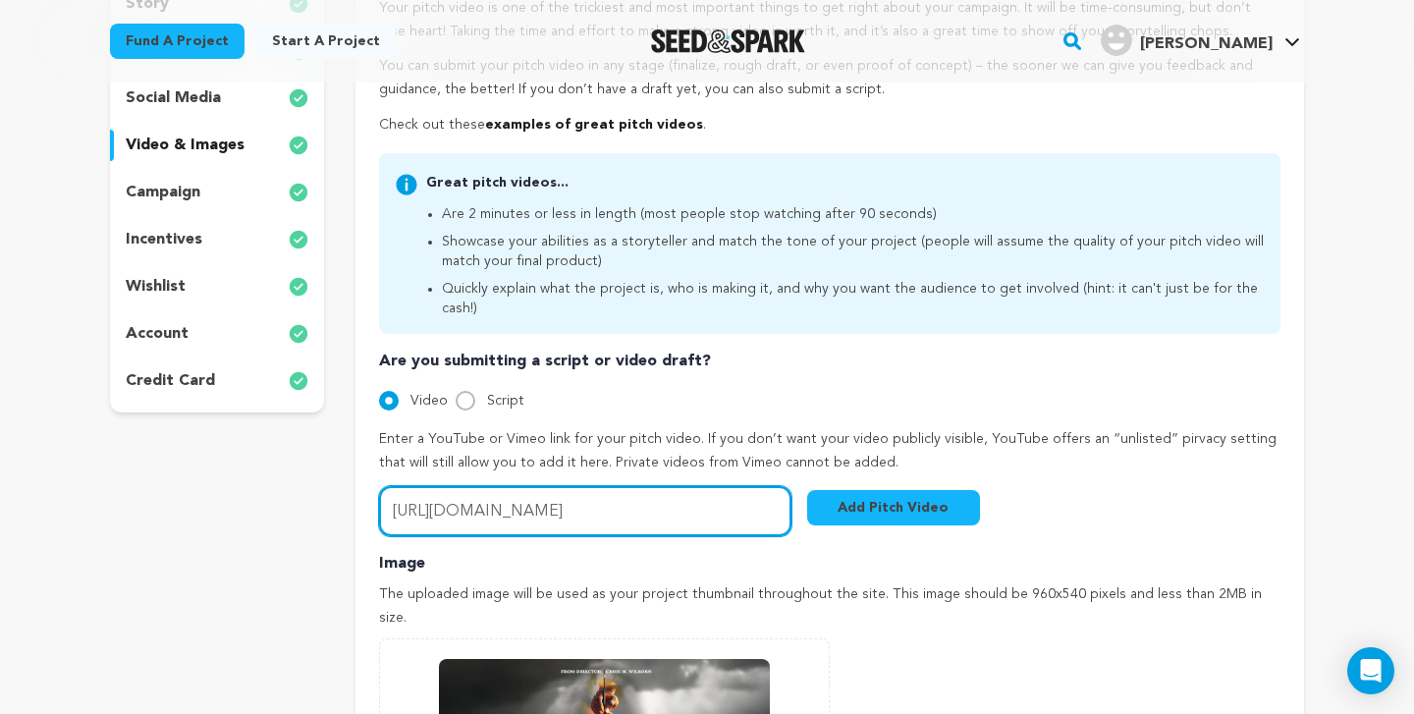
type input "https://vimeo.com/1111025670"
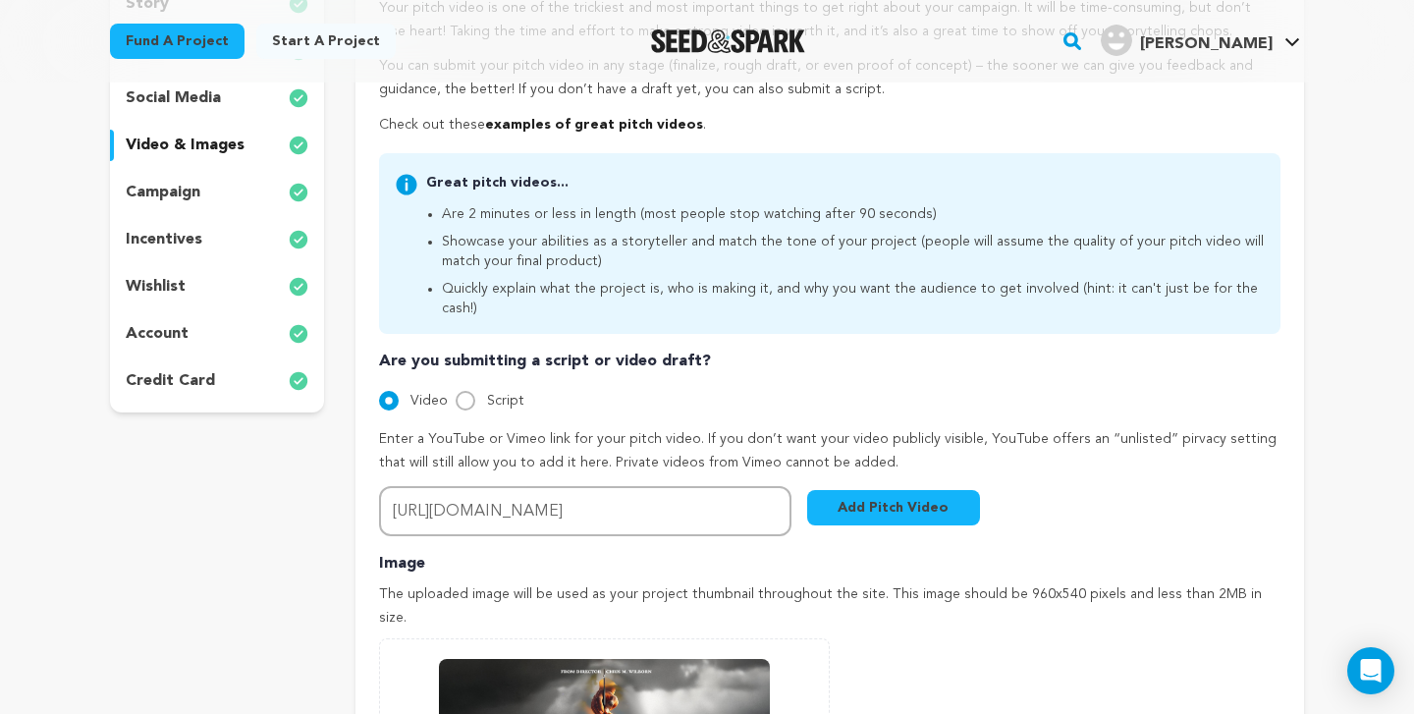
click at [903, 490] on button "Add Pitch Video" at bounding box center [893, 507] width 173 height 35
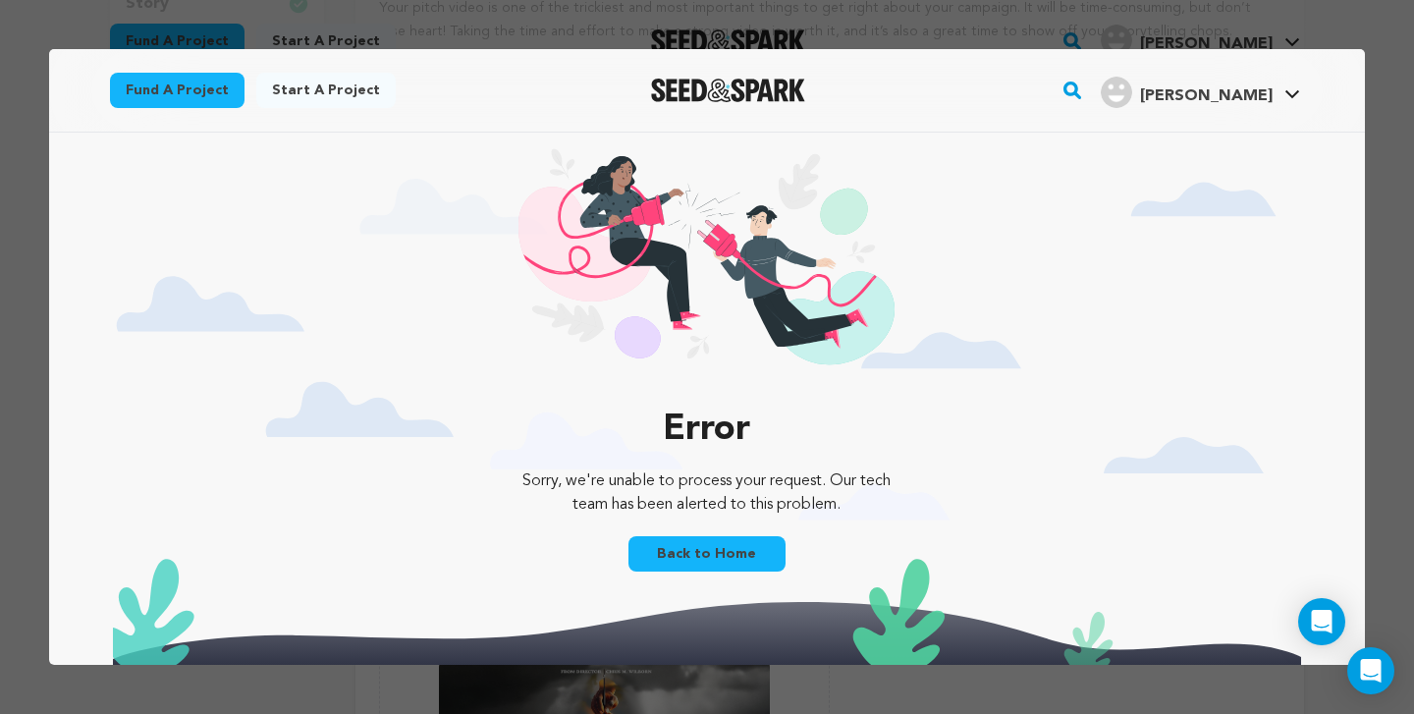
scroll to position [0, 0]
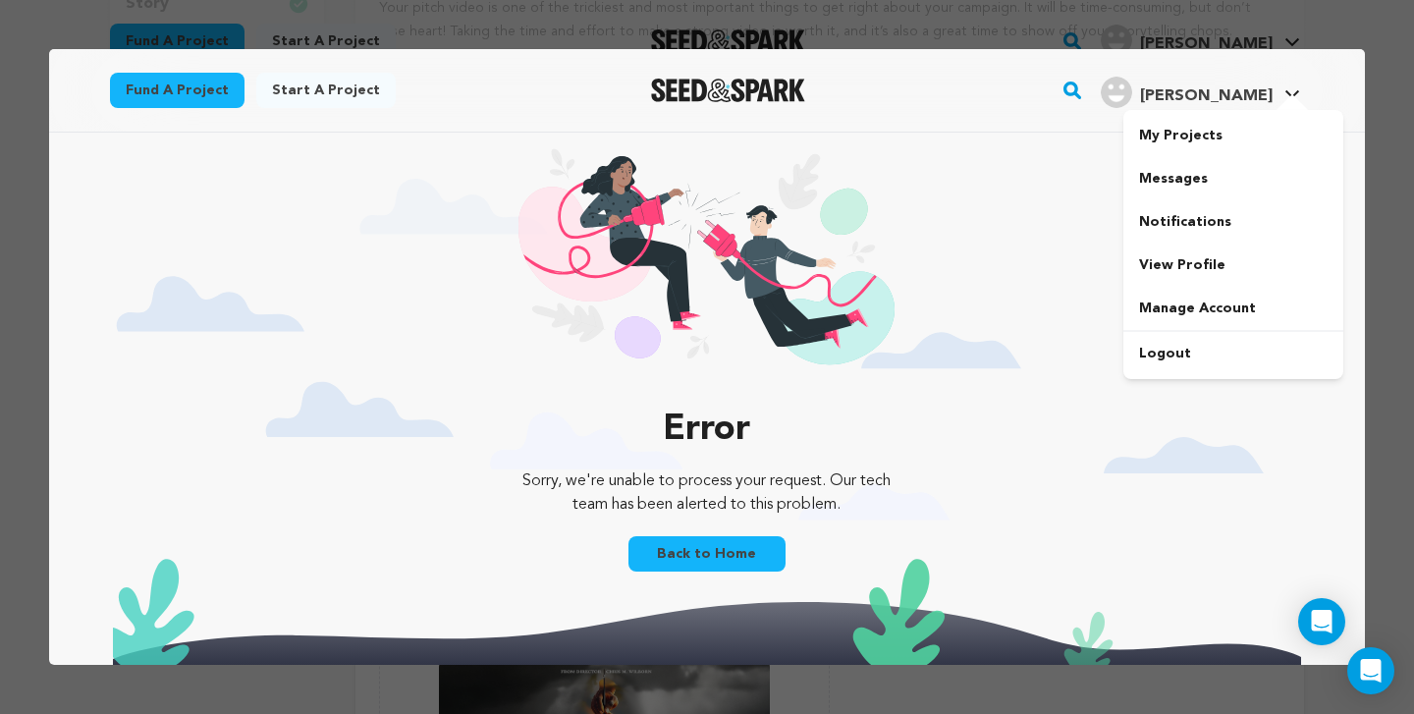
click at [1297, 90] on icon at bounding box center [1293, 94] width 16 height 10
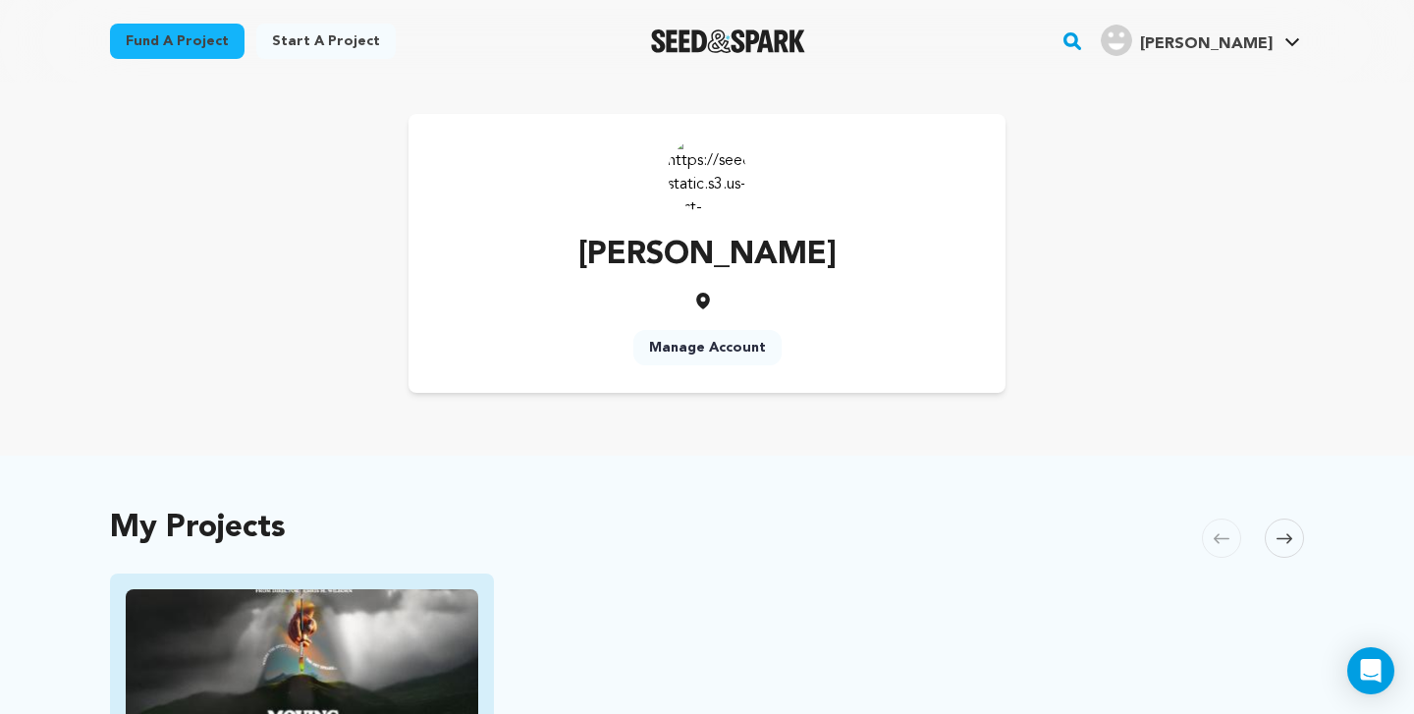
click at [392, 612] on img "Fund Moving With The Spirit" at bounding box center [302, 687] width 353 height 197
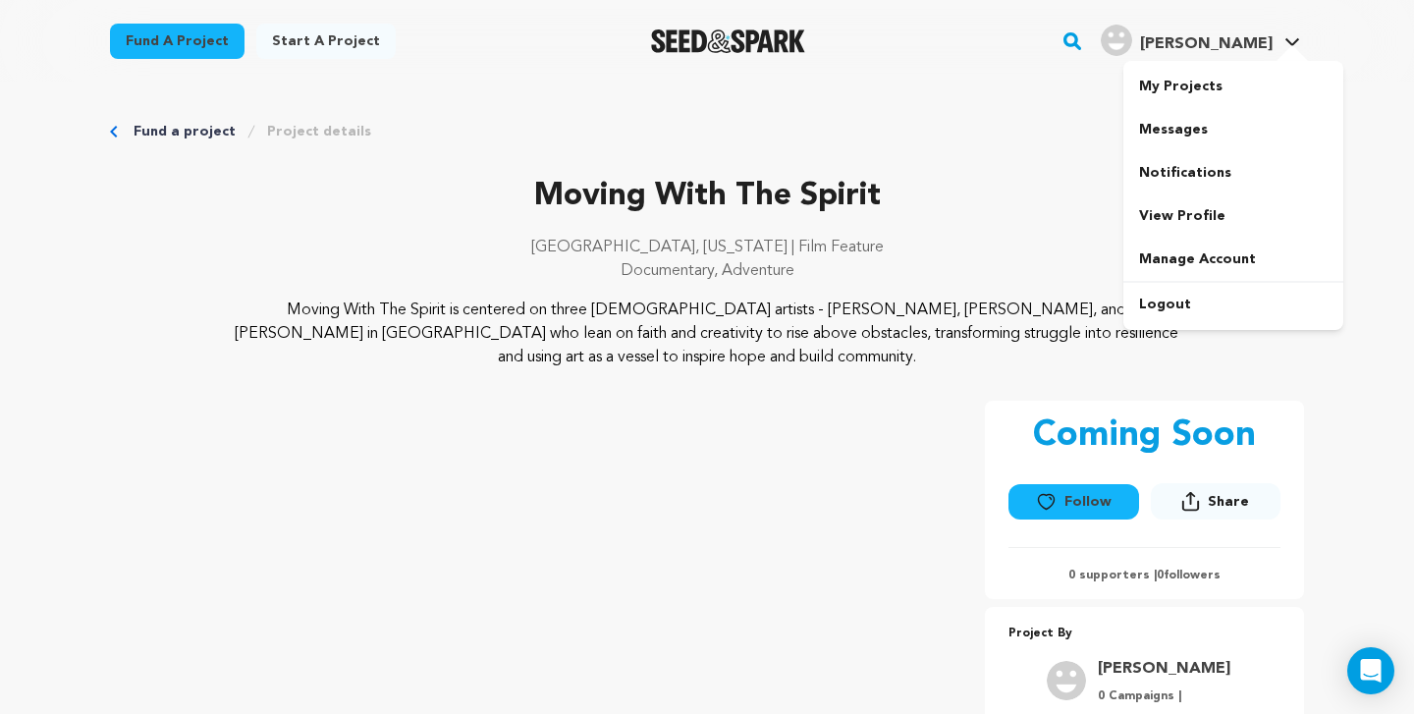
click at [1257, 34] on h4 "[PERSON_NAME]" at bounding box center [1206, 44] width 133 height 24
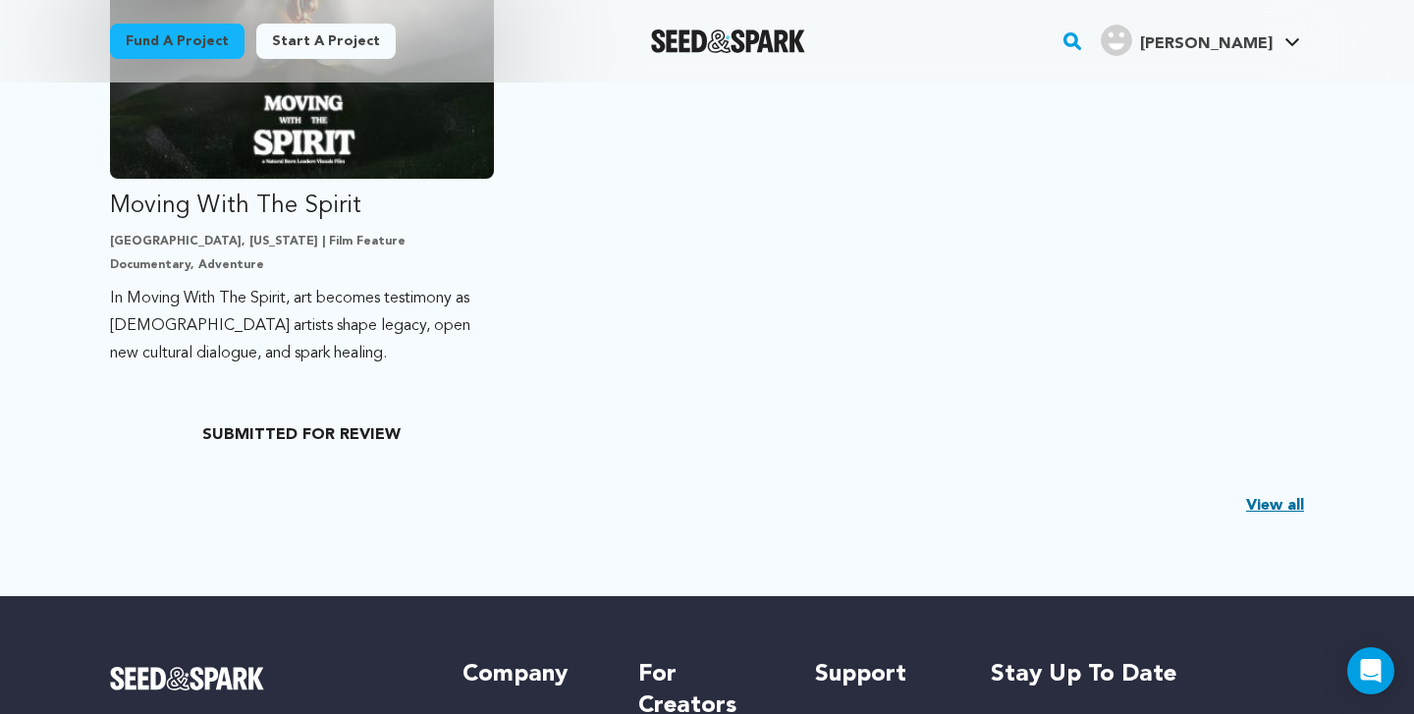
scroll to position [410, 0]
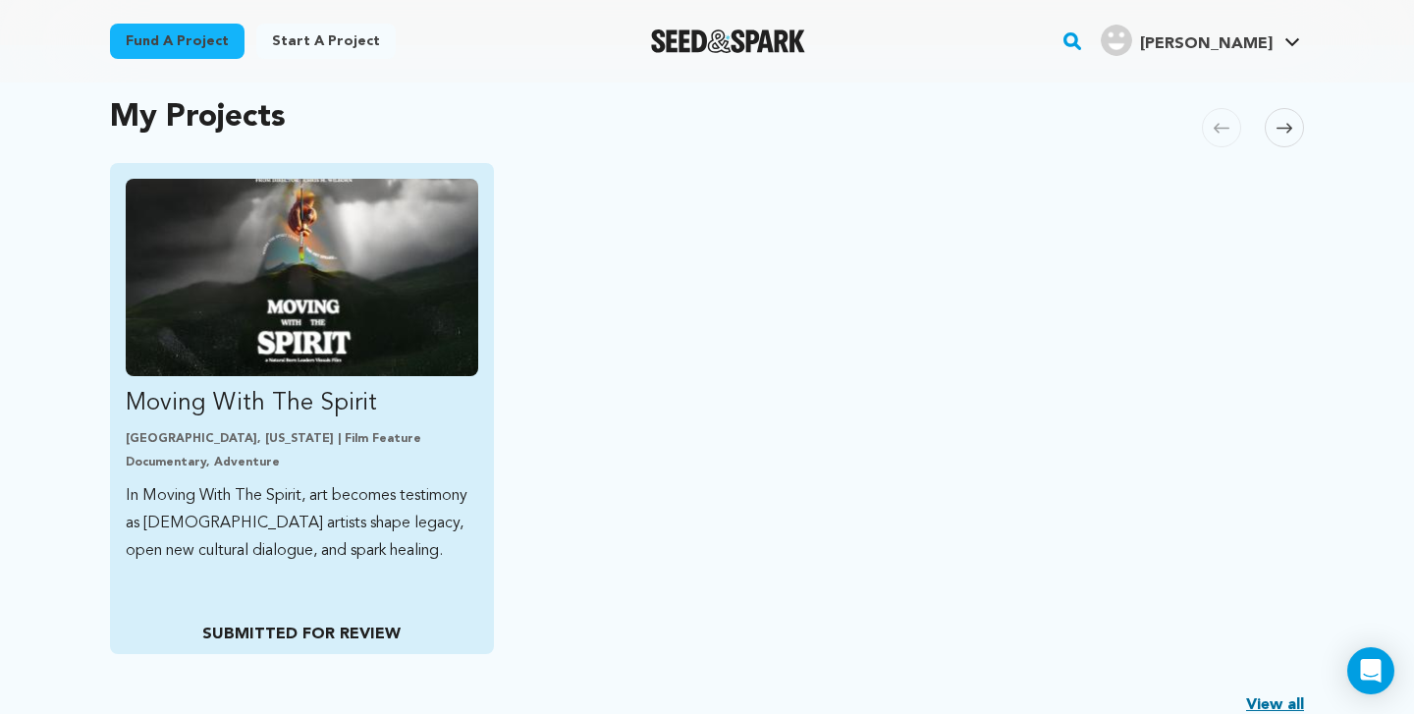
click at [382, 386] on link "Moving With The Spirit [GEOGRAPHIC_DATA], [US_STATE] | Film Feature Documentary…" at bounding box center [302, 372] width 353 height 386
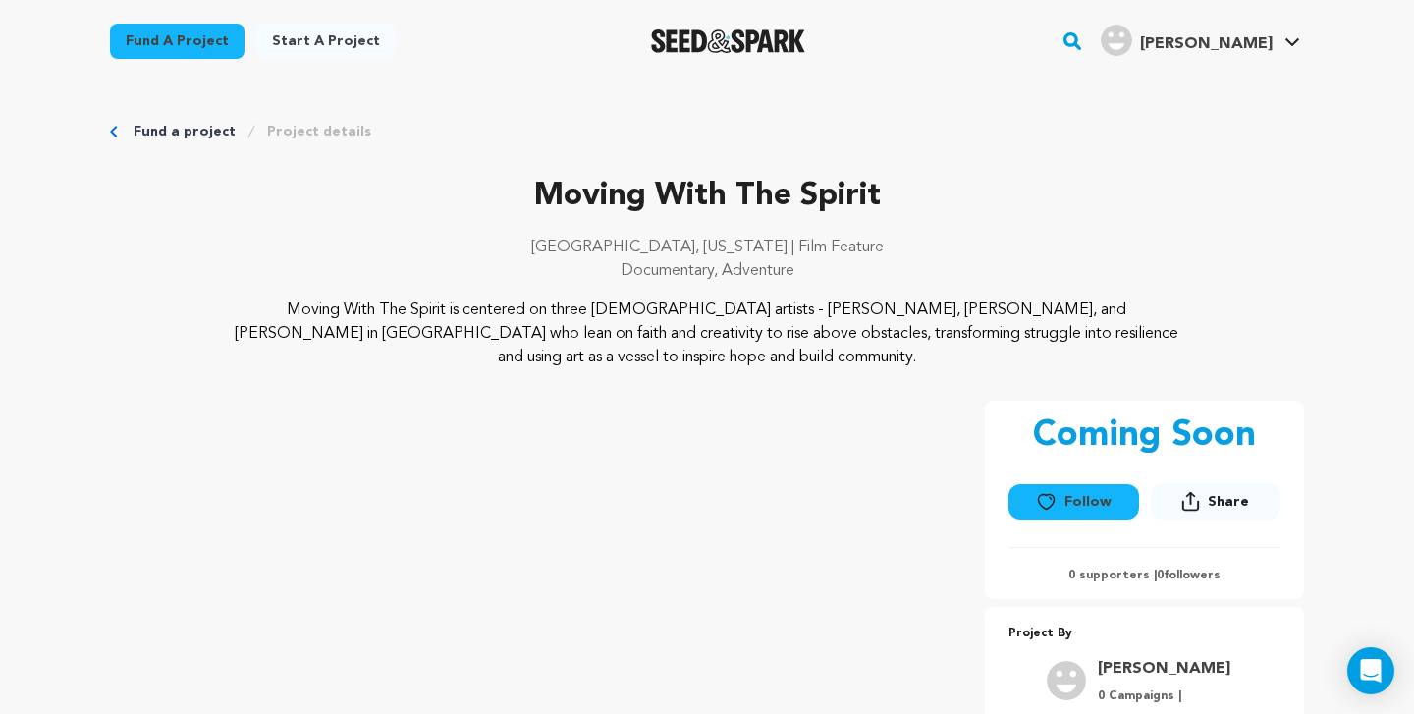
click at [211, 134] on link "Fund a project" at bounding box center [185, 132] width 102 height 20
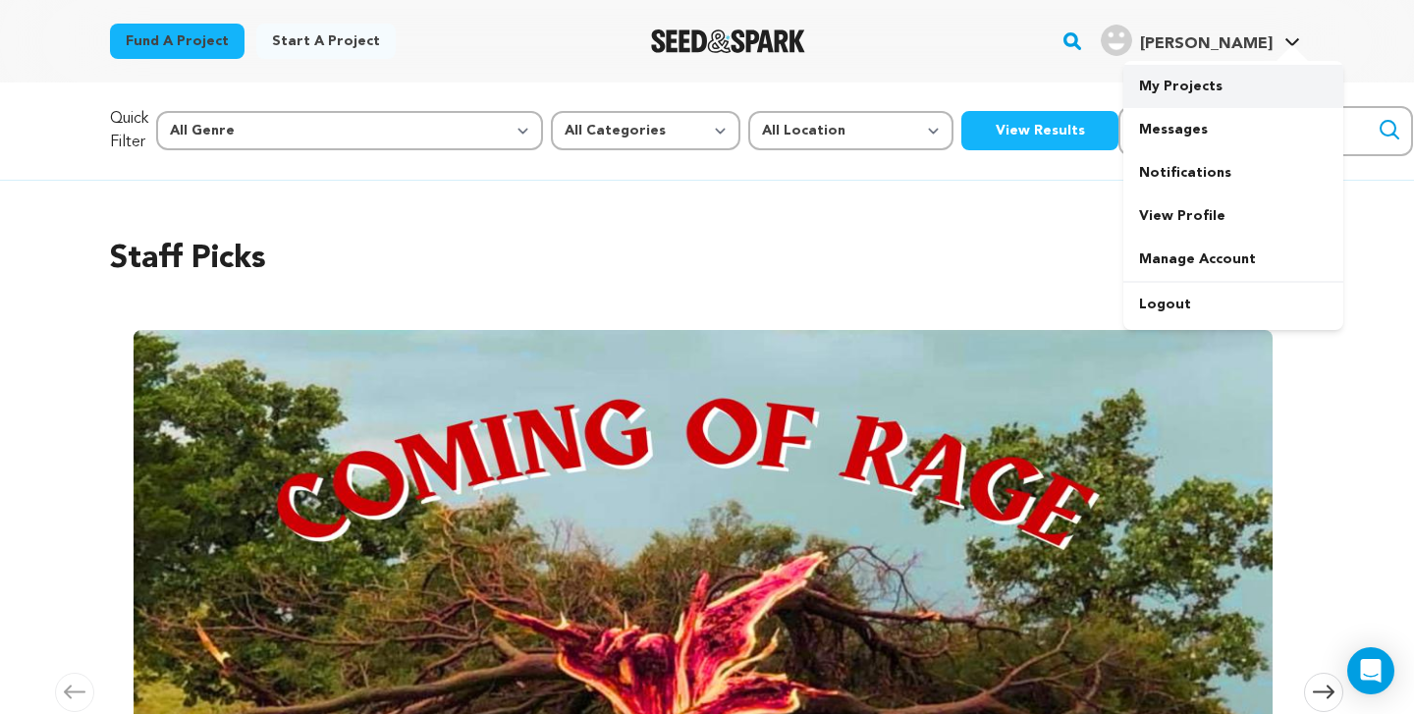
click at [1191, 95] on link "My Projects" at bounding box center [1233, 86] width 220 height 43
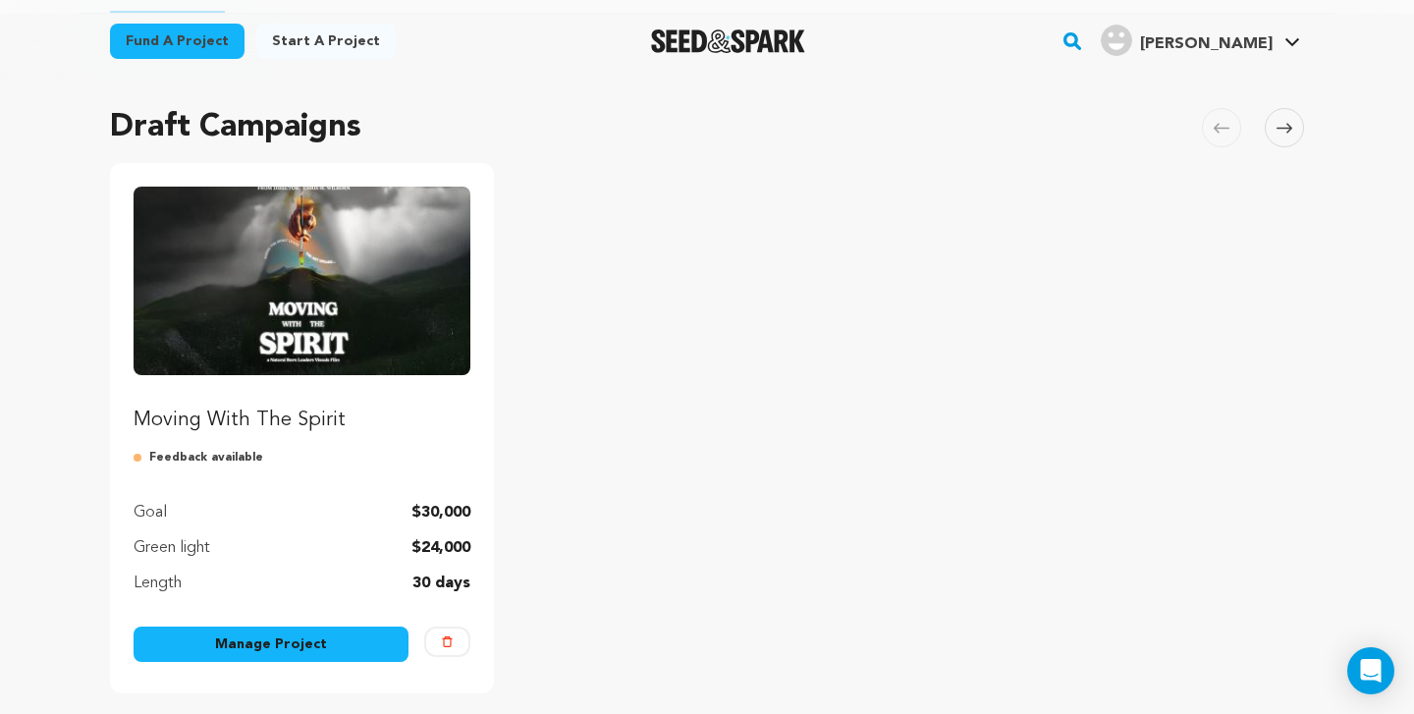
scroll to position [141, 0]
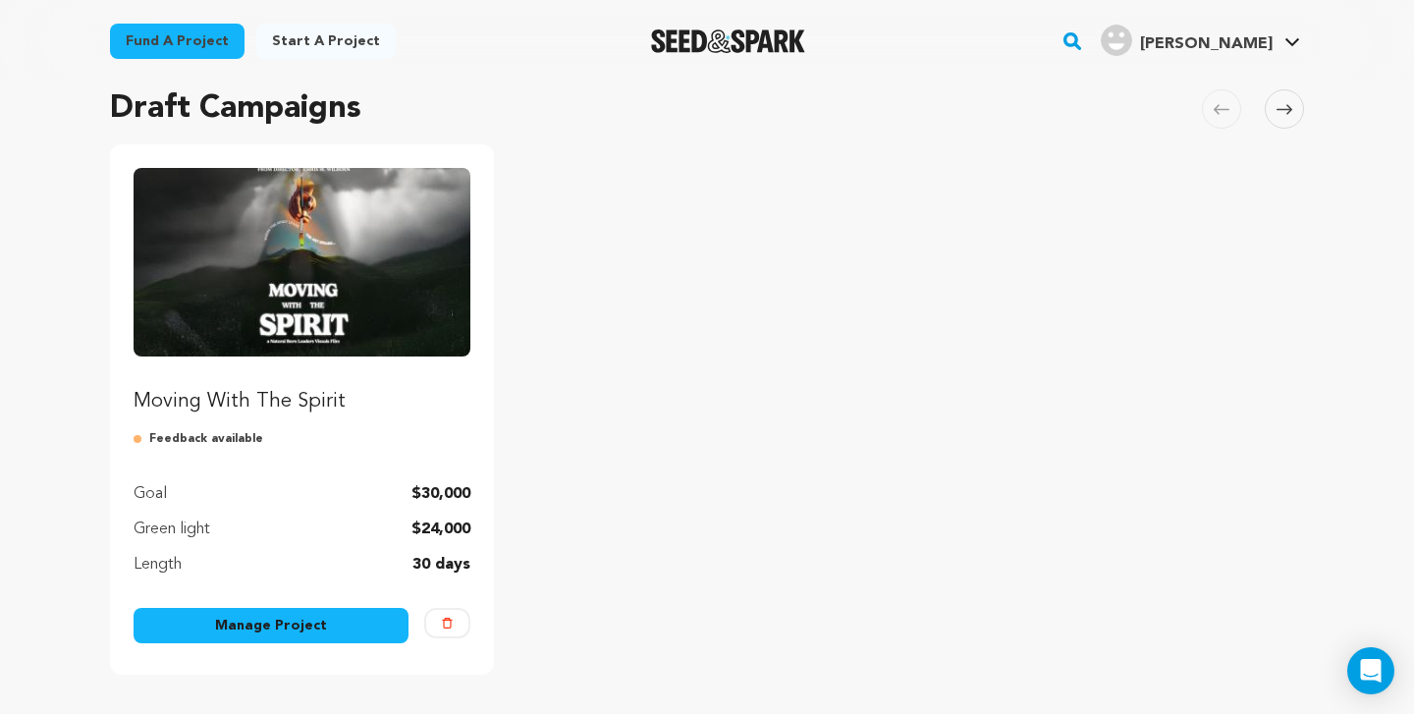
click at [281, 630] on link "Manage Project" at bounding box center [271, 625] width 275 height 35
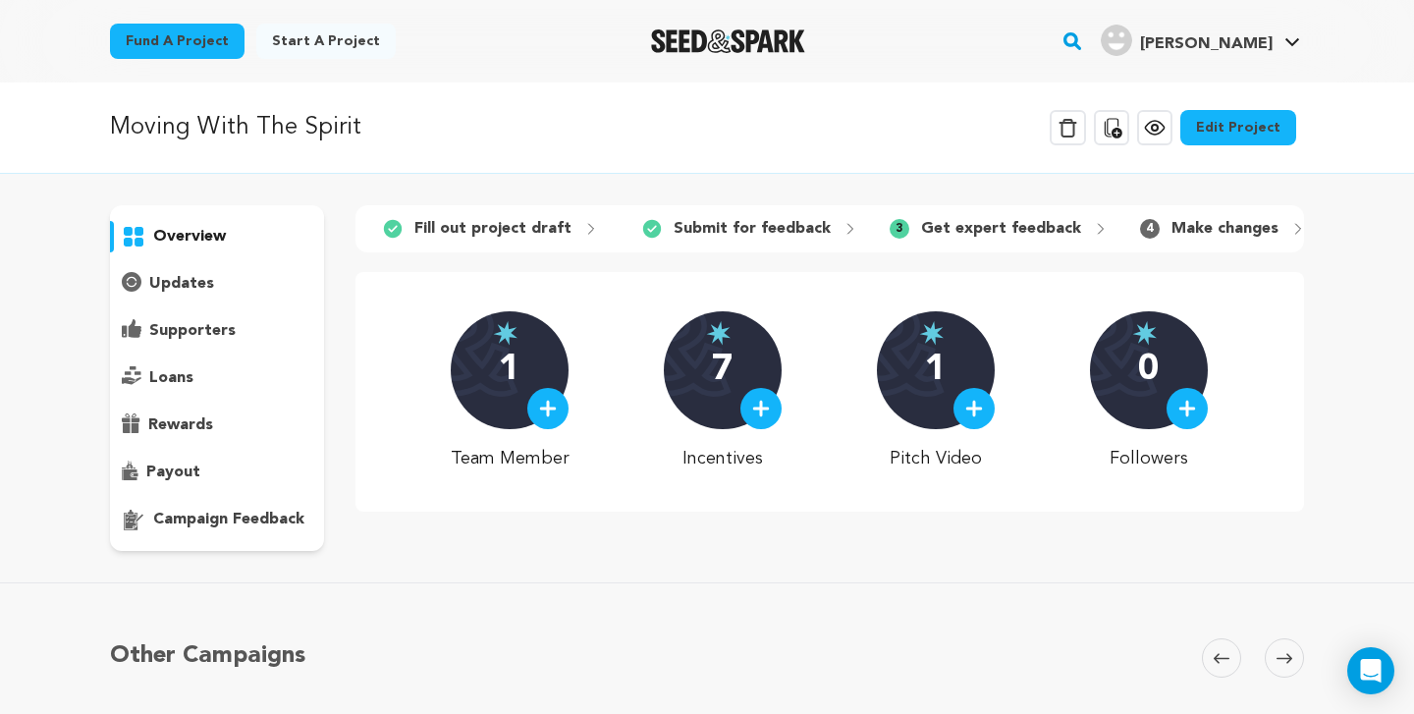
click at [1237, 113] on link "Edit Project" at bounding box center [1238, 127] width 116 height 35
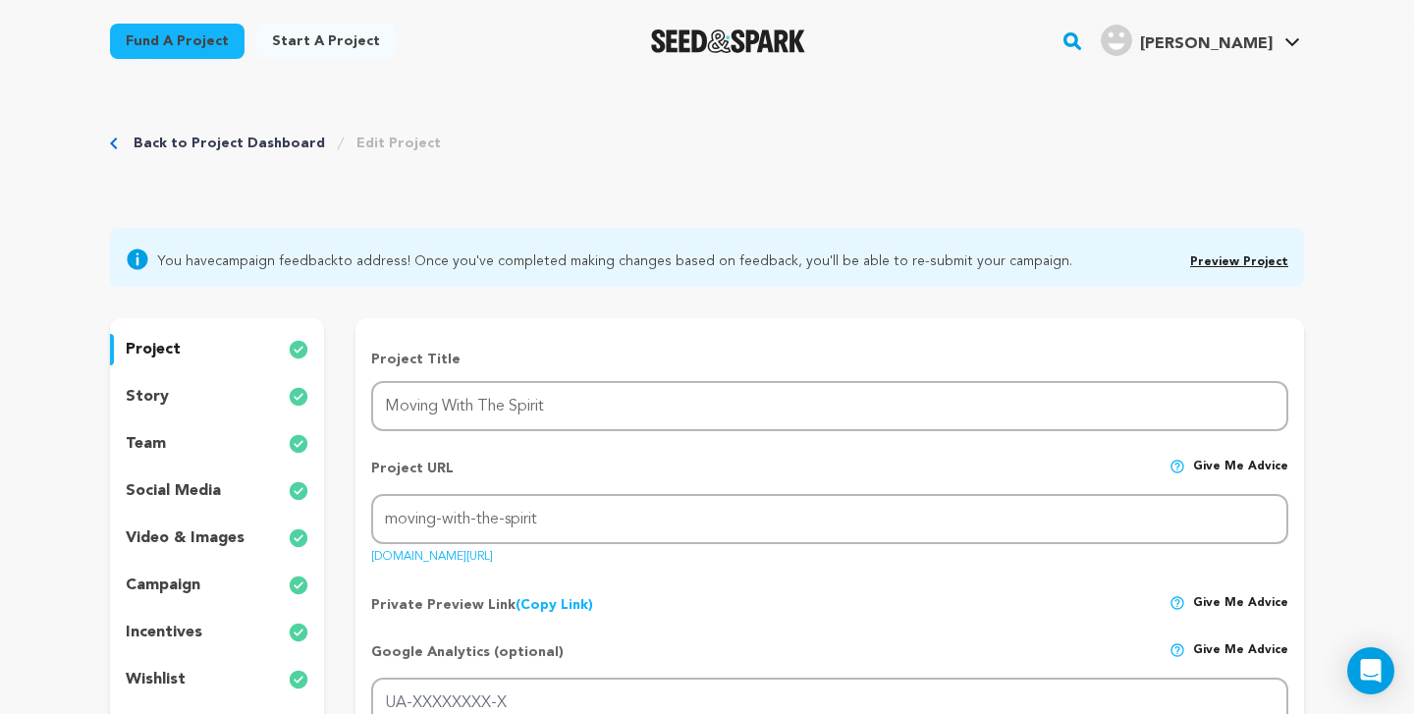
click at [210, 398] on div "story" at bounding box center [217, 396] width 214 height 31
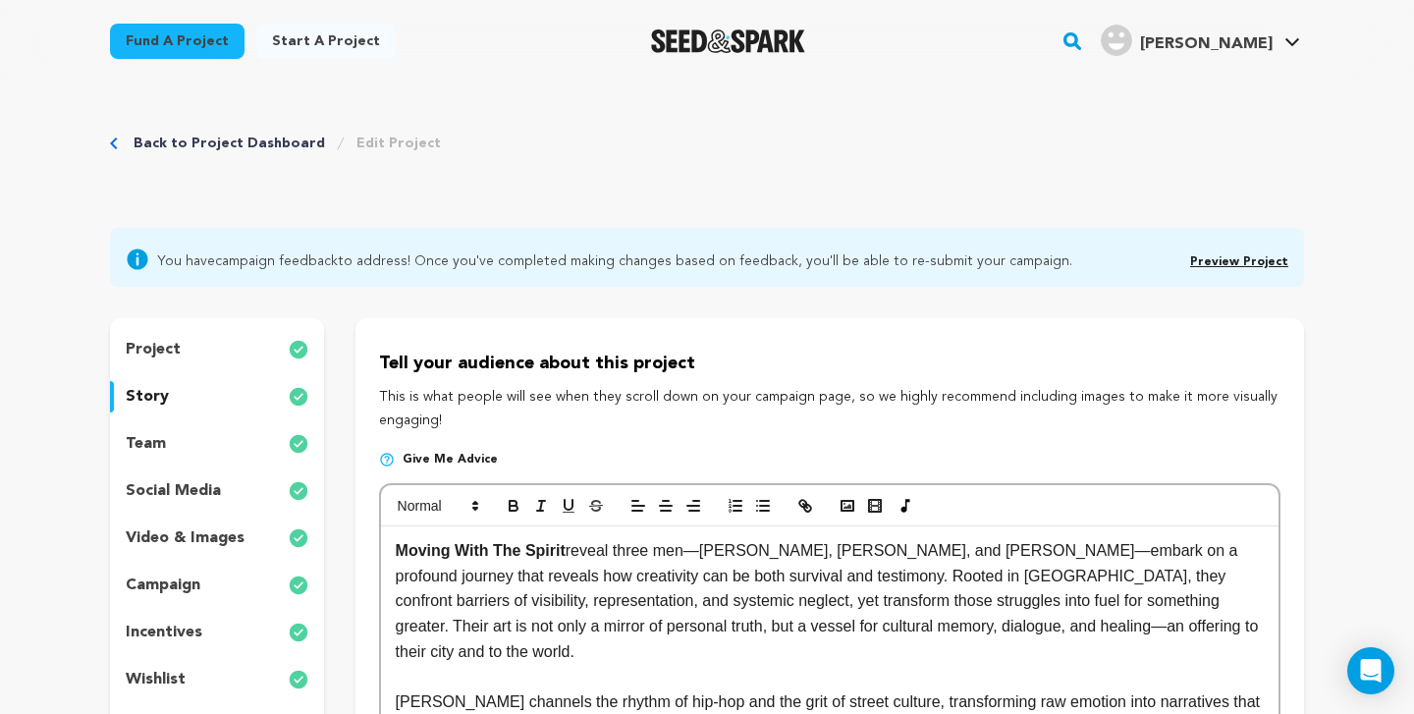
click at [231, 445] on div "team" at bounding box center [217, 443] width 214 height 31
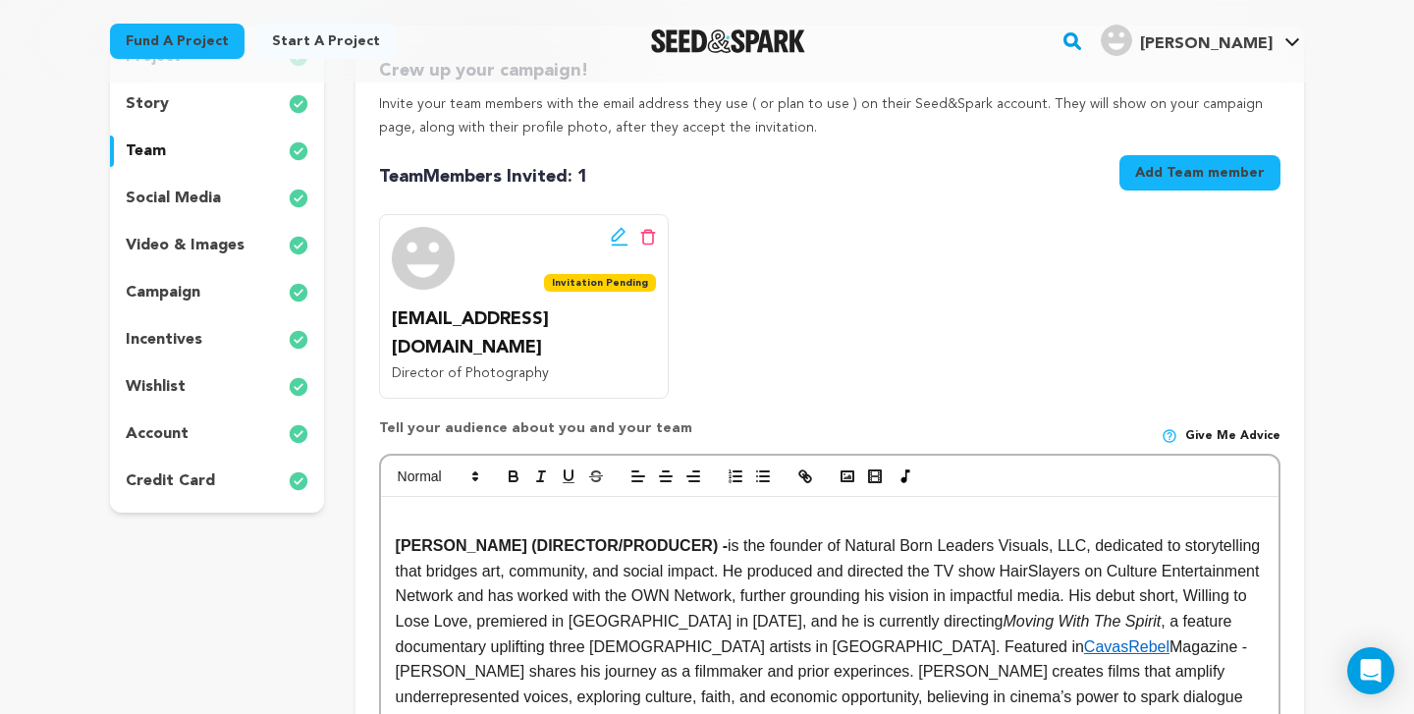
scroll to position [258, 0]
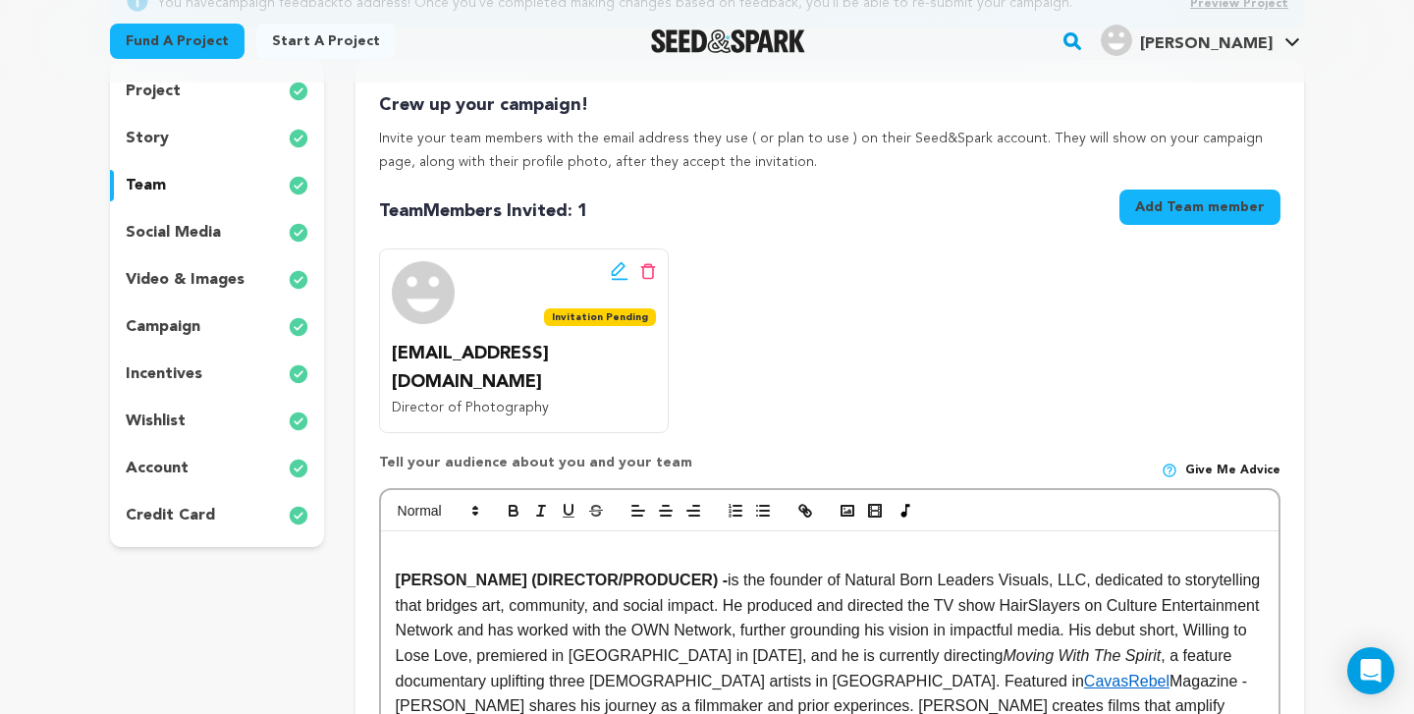
click at [240, 368] on div "incentives" at bounding box center [217, 373] width 214 height 31
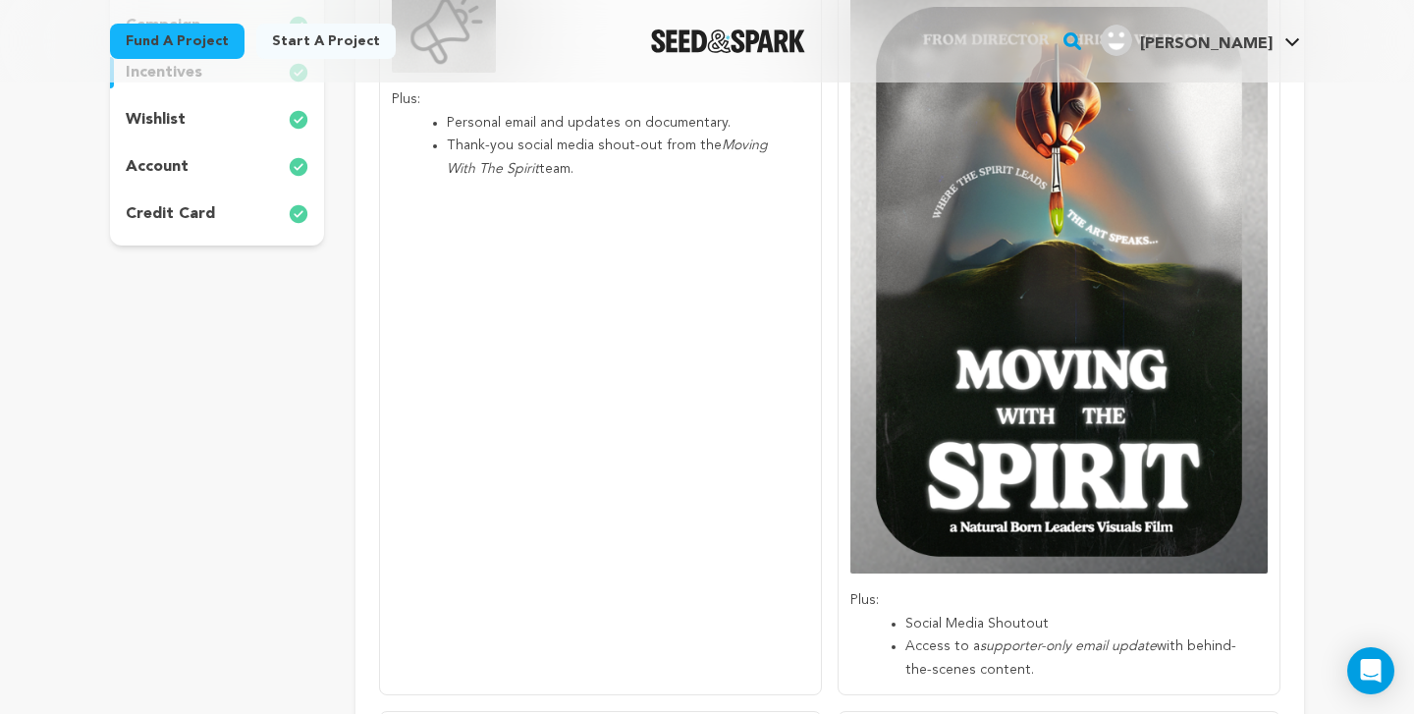
scroll to position [359, 0]
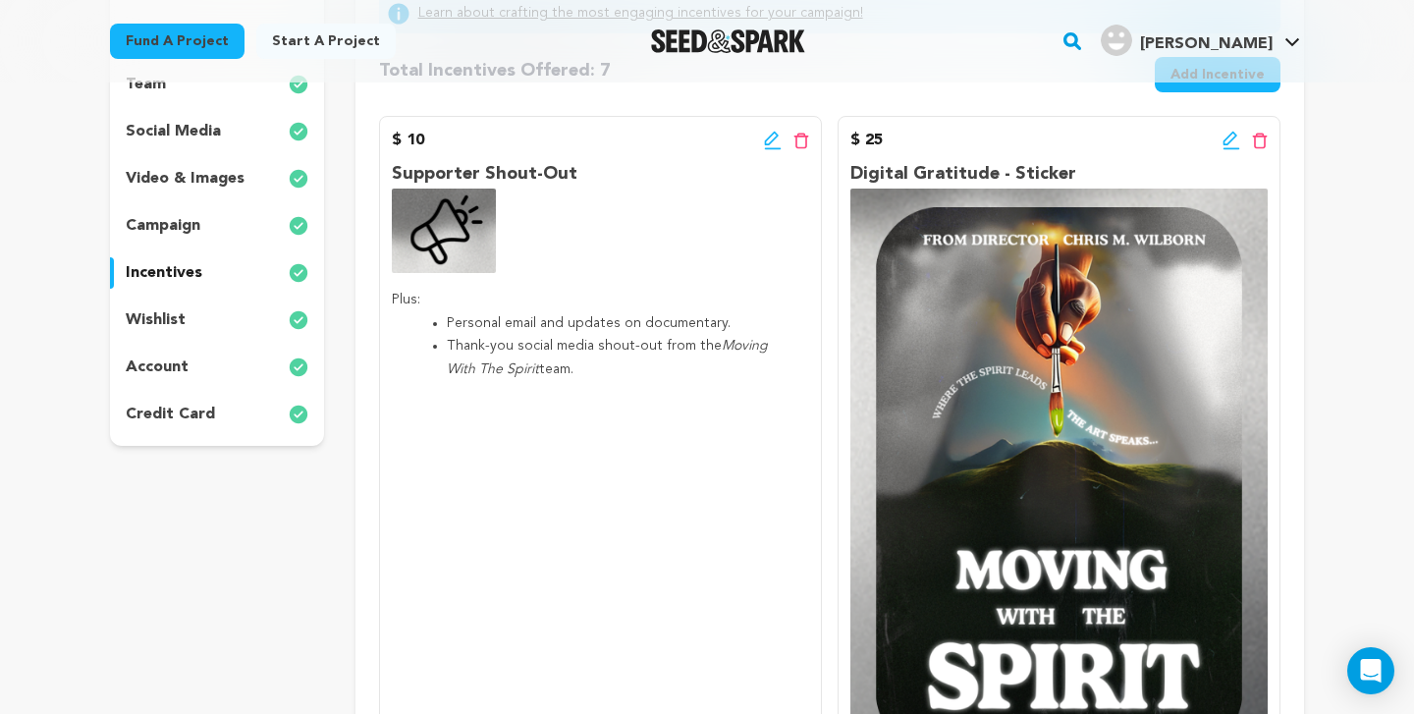
click at [1231, 139] on icon at bounding box center [1231, 139] width 14 height 14
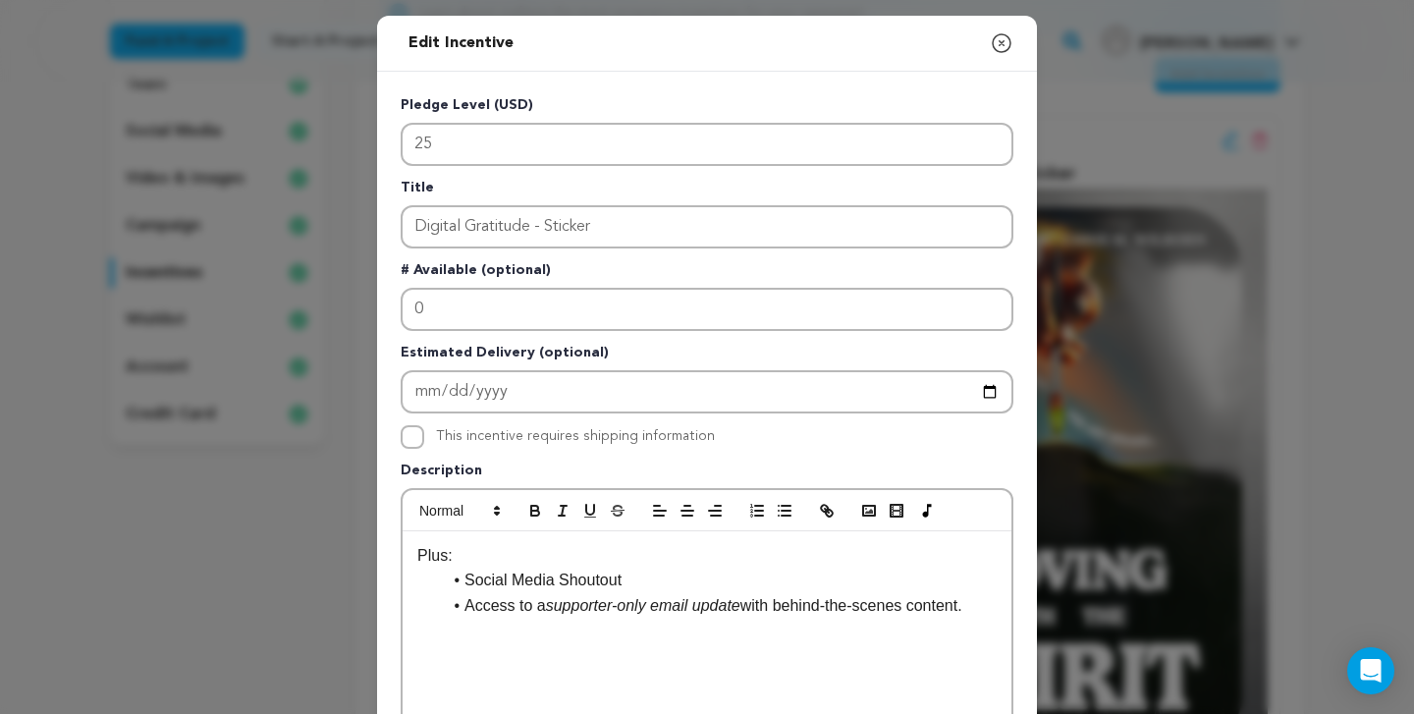
drag, startPoint x: 991, startPoint y: 605, endPoint x: 448, endPoint y: 588, distance: 543.3
click at [448, 588] on ul "Social Media Shoutout Access to a supporter-only email update with behind-the-s…" at bounding box center [706, 593] width 579 height 50
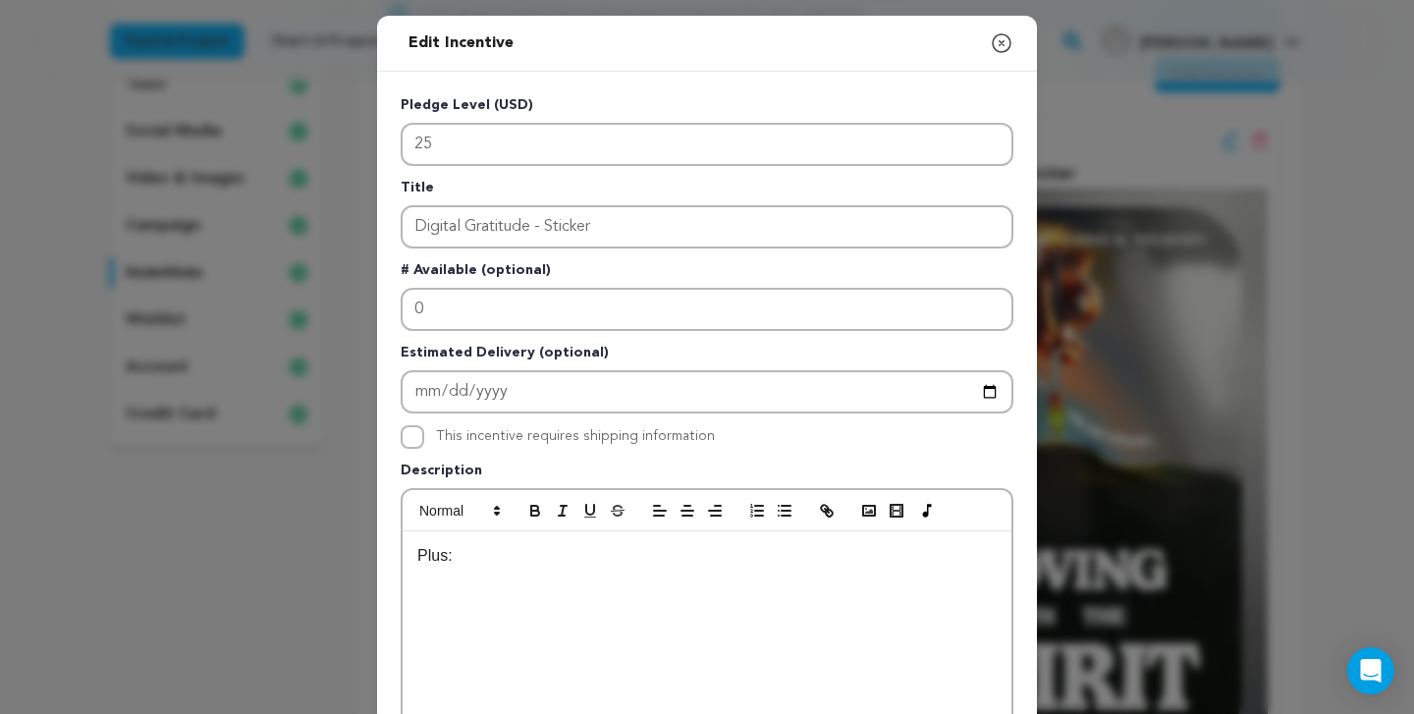
scroll to position [9, 0]
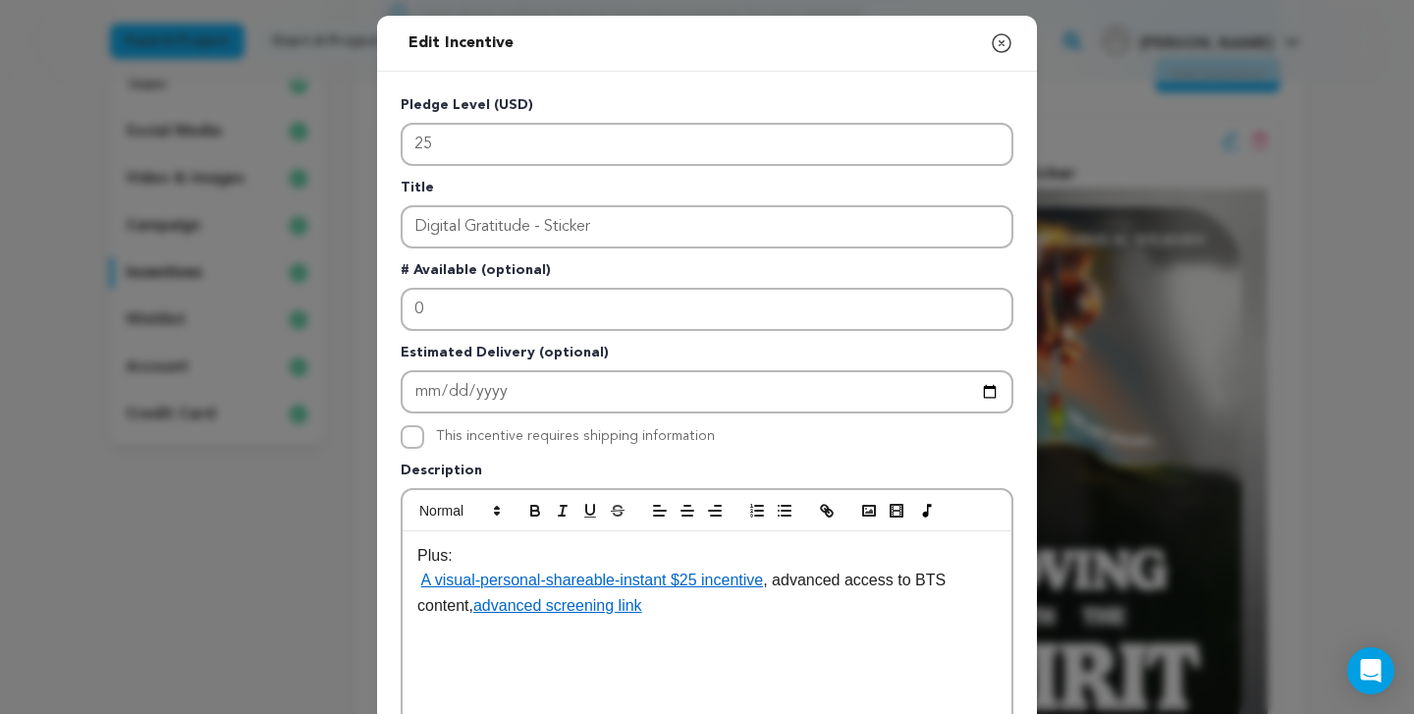
click at [420, 580] on p "A visual-personal-shareable-instant $25 incentive , advanced access to BTS cont…" at bounding box center [706, 593] width 579 height 50
click at [832, 580] on li "A visual-personal-shareable-instant $25 incentive , advanced access to BTS cont…" at bounding box center [719, 593] width 556 height 50
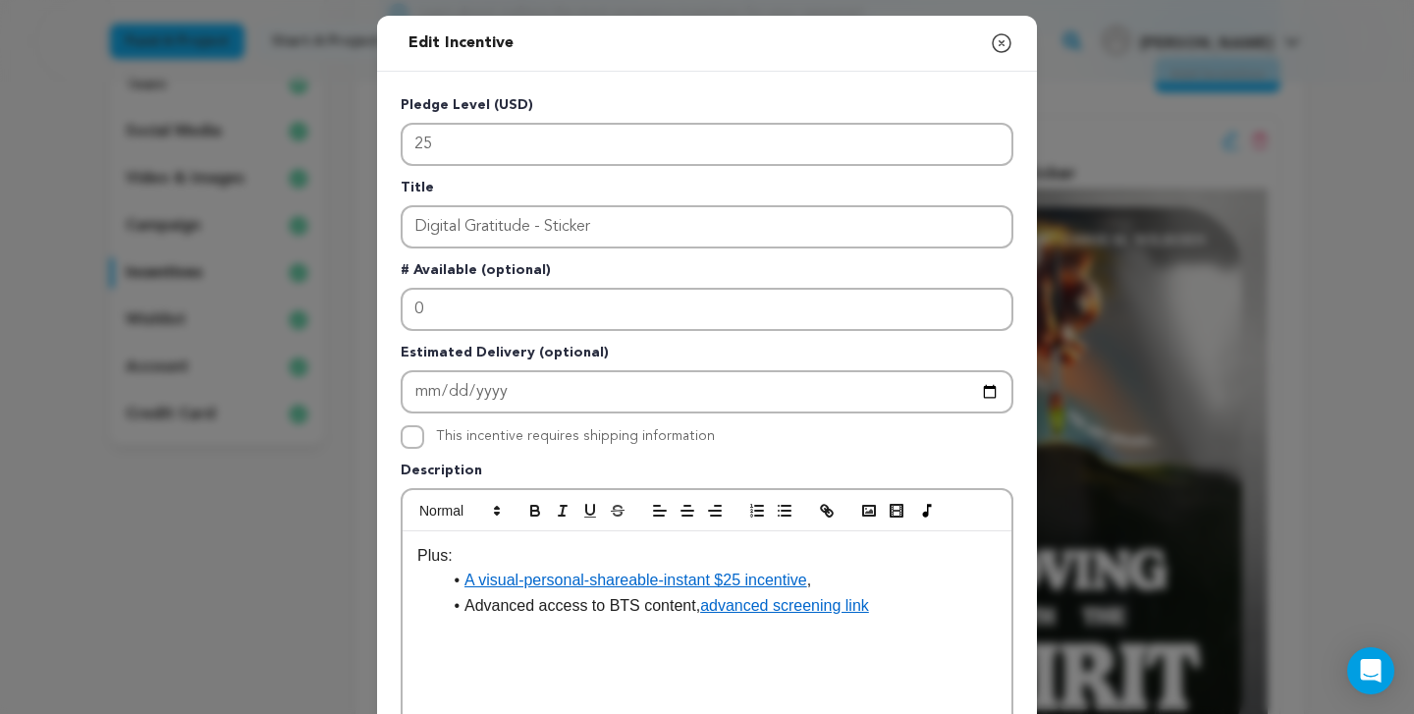
click at [707, 608] on li "Advanced access to BTS content, advanced screening link" at bounding box center [719, 606] width 556 height 26
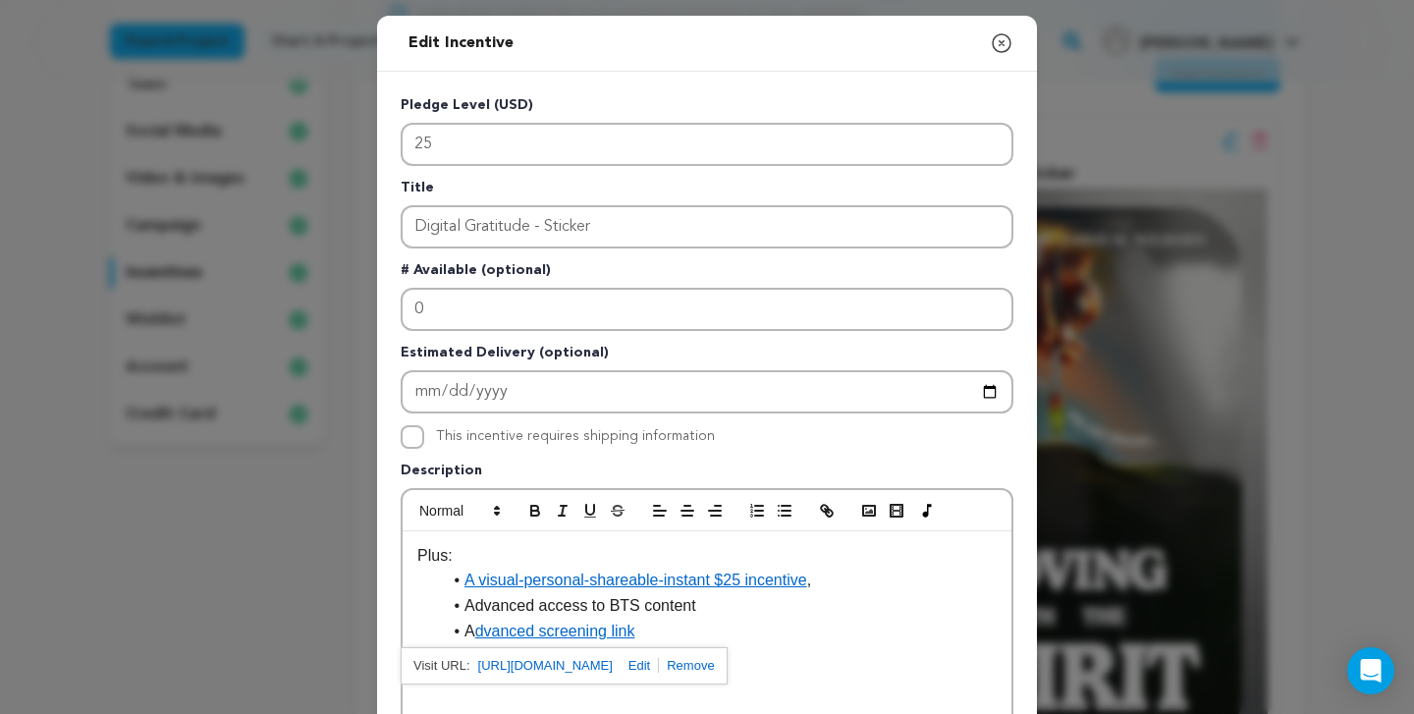
click at [714, 670] on link at bounding box center [686, 665] width 55 height 15
click at [830, 584] on li "A visual-personal-shareable-instant $25 incentive ," at bounding box center [719, 581] width 556 height 26
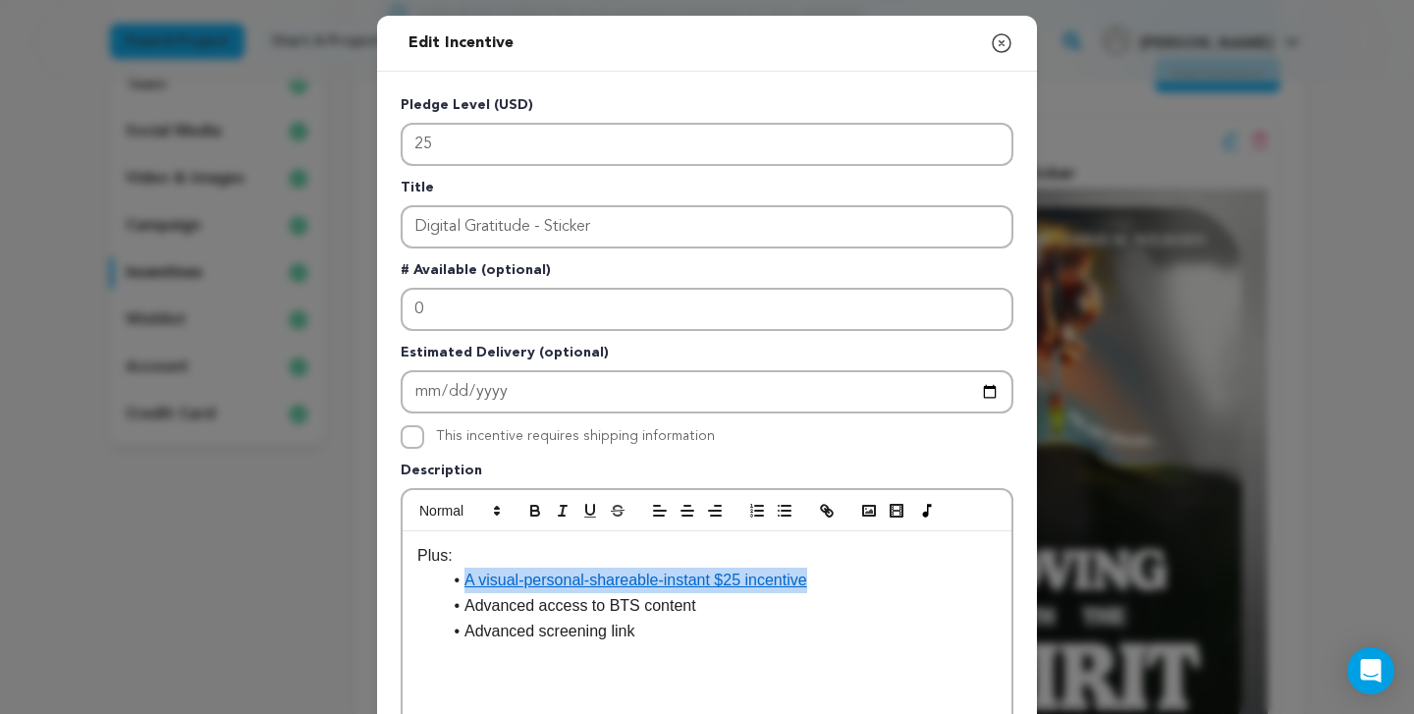
drag, startPoint x: 833, startPoint y: 583, endPoint x: 466, endPoint y: 581, distance: 366.3
click at [466, 581] on li "A visual-personal-shareable-instant $25 incentive" at bounding box center [719, 581] width 556 height 26
click at [833, 509] on icon "button" at bounding box center [827, 511] width 18 height 18
click at [717, 573] on li "A visual-personal-shareable-instant $25 incentive" at bounding box center [719, 581] width 556 height 26
click at [752, 579] on li "A visual-personal-shareable-instant $25 incentive" at bounding box center [719, 581] width 556 height 26
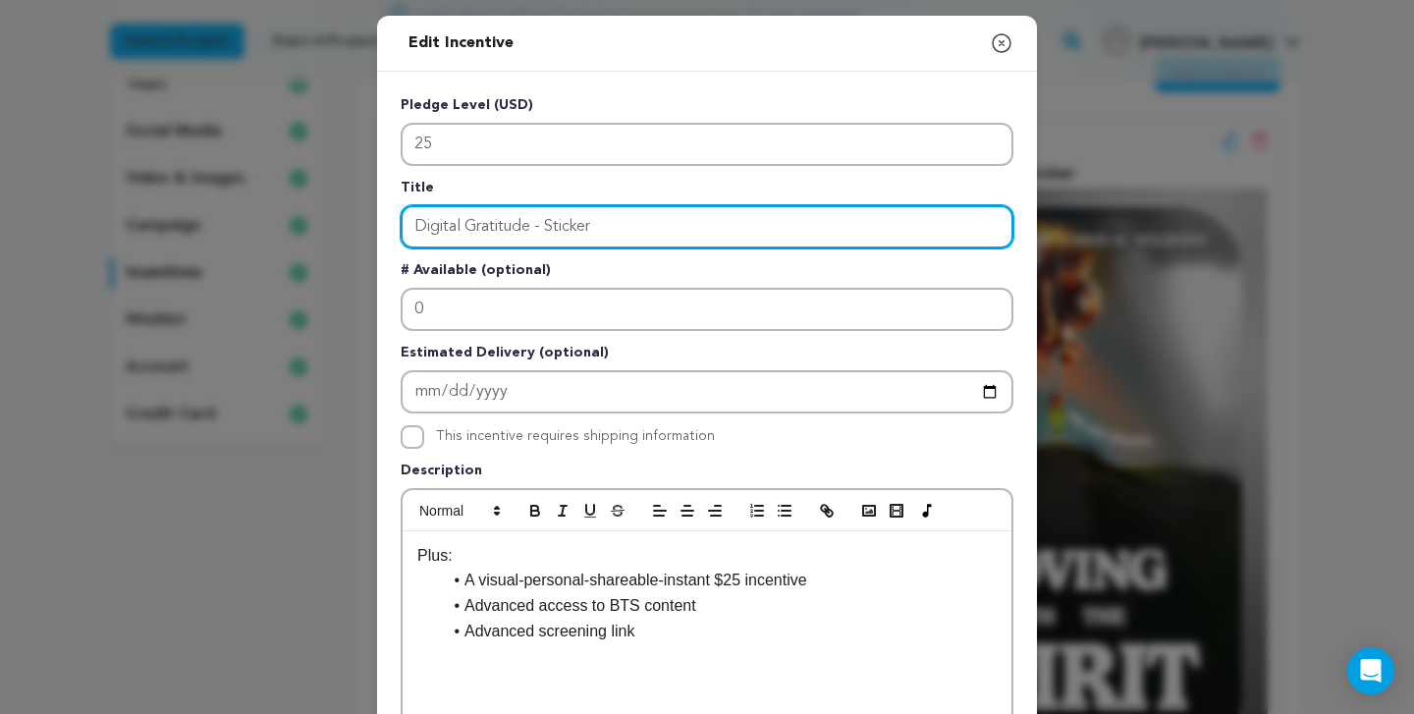
click at [622, 223] on input "Digital Gratitude - Sticker" at bounding box center [707, 226] width 613 height 43
type input "P"
type input "Moving With The Spirit - Digital Poster"
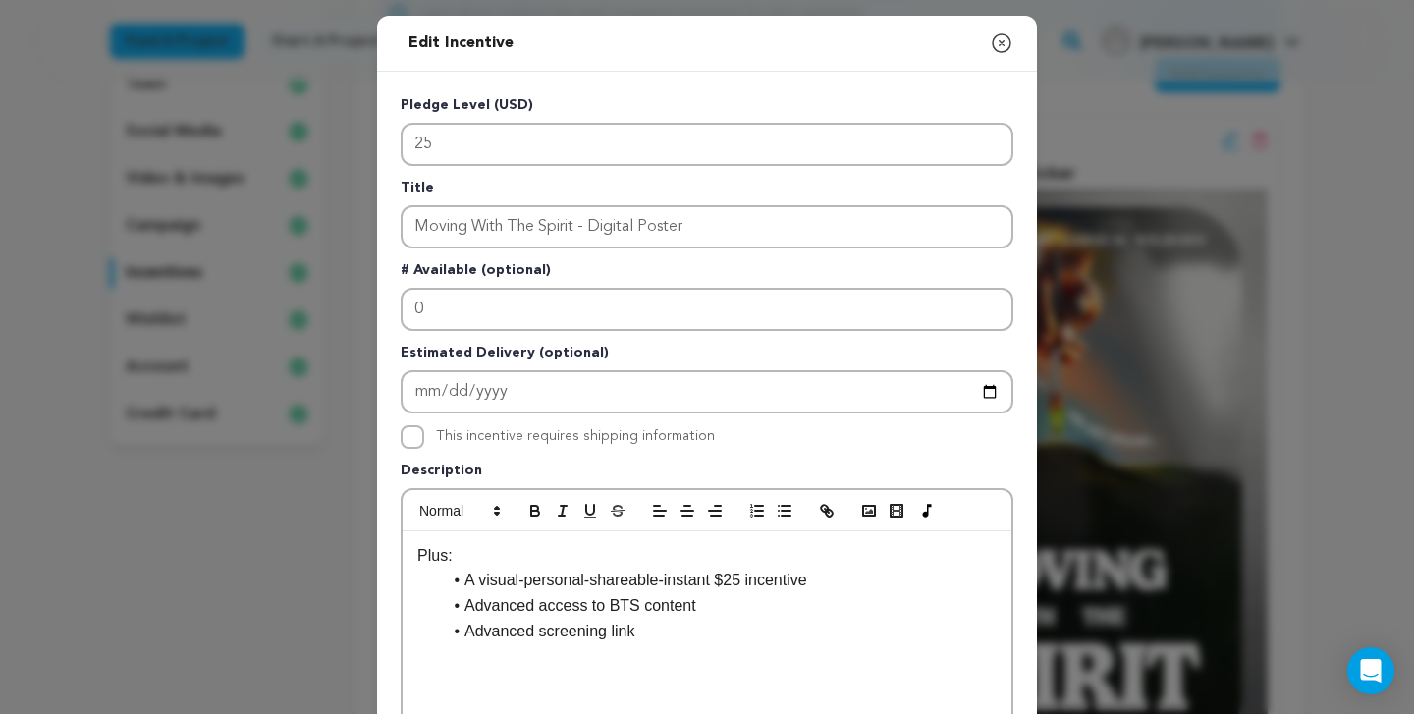
click at [765, 179] on p "Title" at bounding box center [707, 191] width 613 height 27
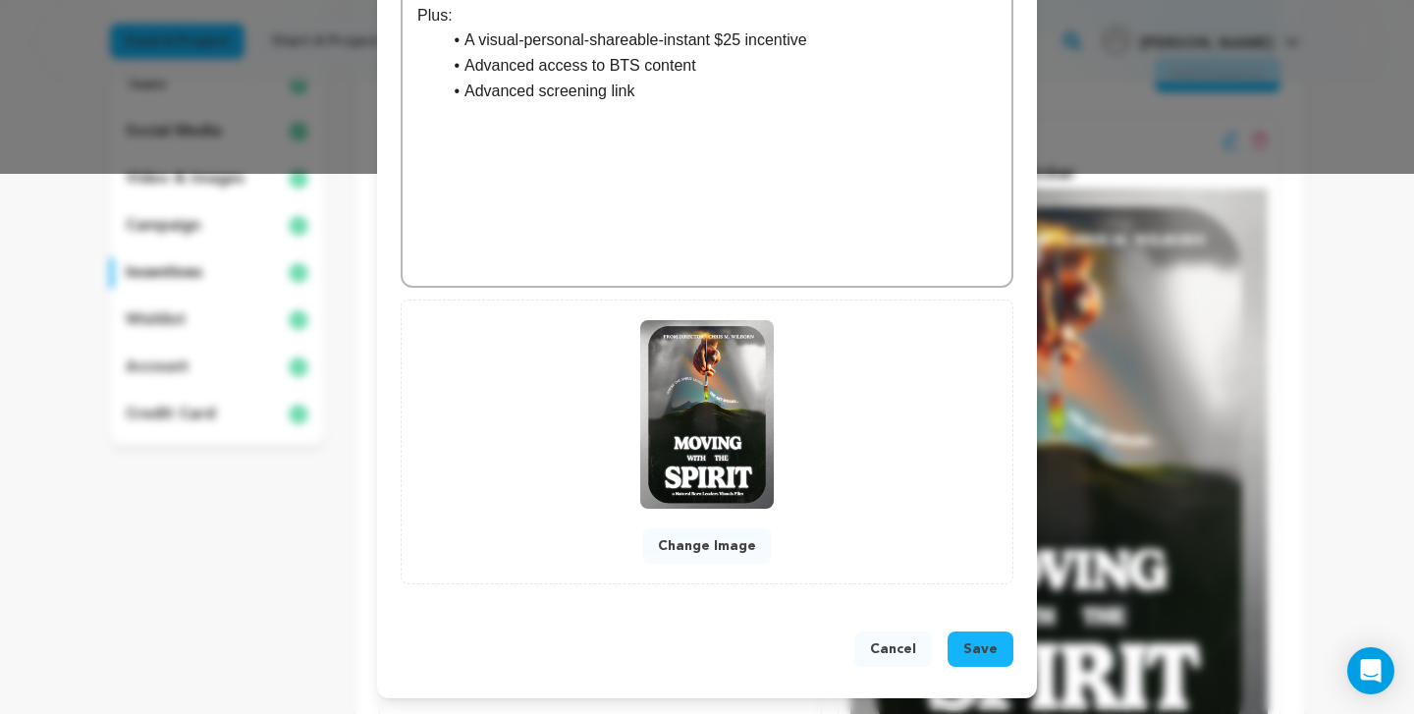
scroll to position [541, 0]
click at [723, 556] on button "Change Image" at bounding box center [707, 545] width 130 height 35
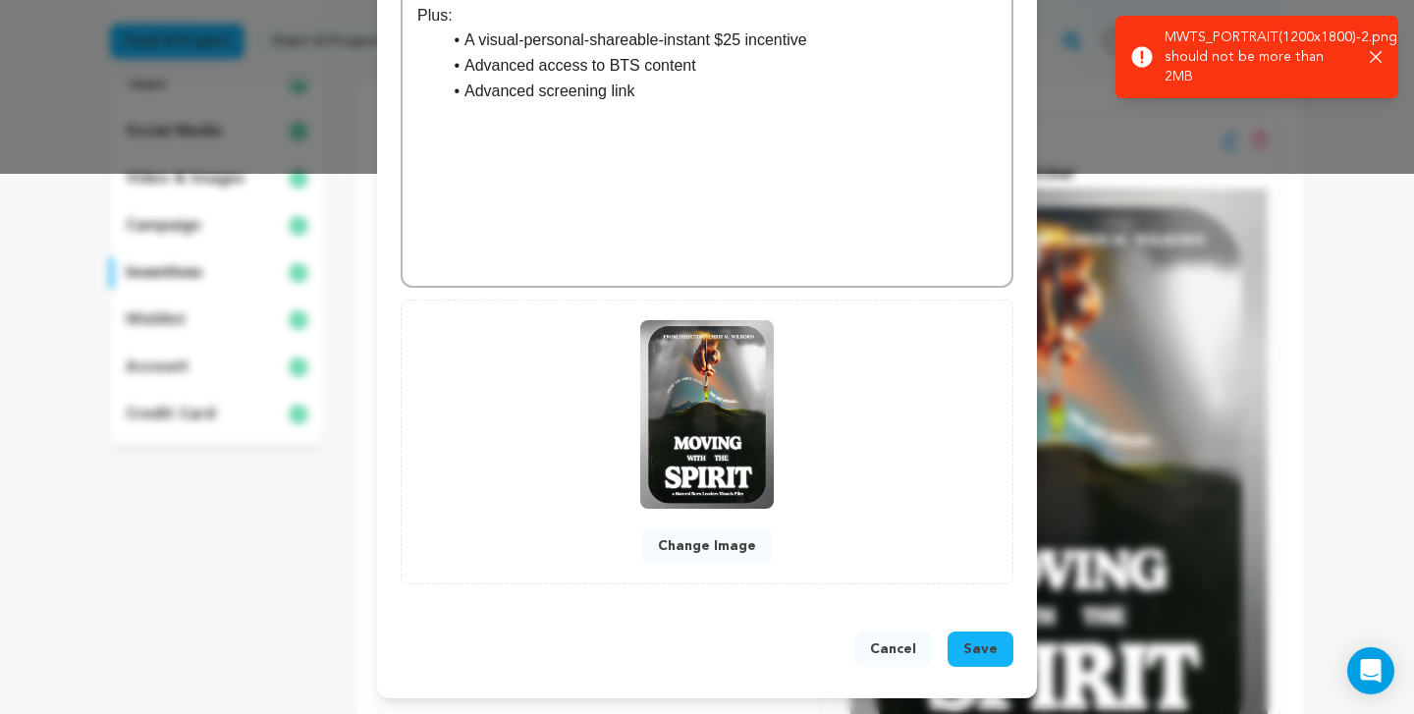
click at [719, 545] on button "Change Image" at bounding box center [707, 545] width 130 height 35
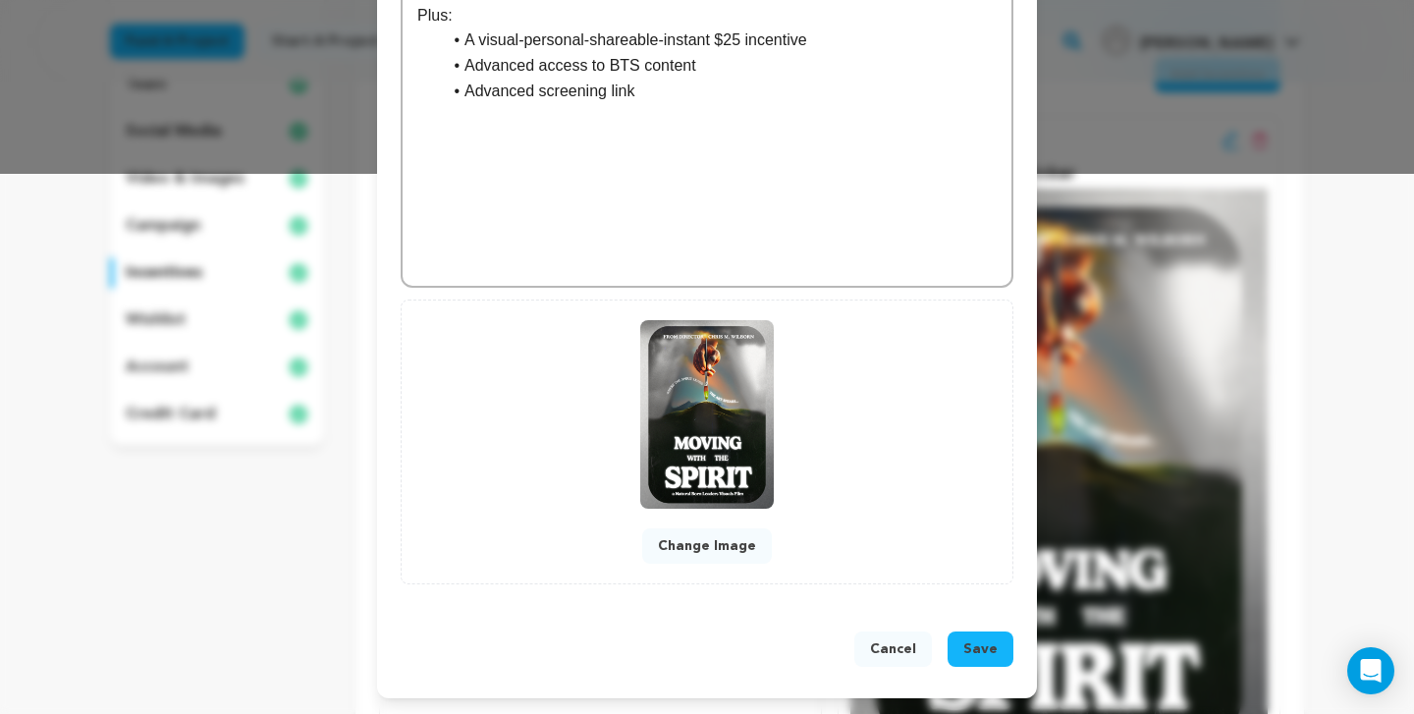
click at [737, 542] on button "Change Image" at bounding box center [707, 545] width 130 height 35
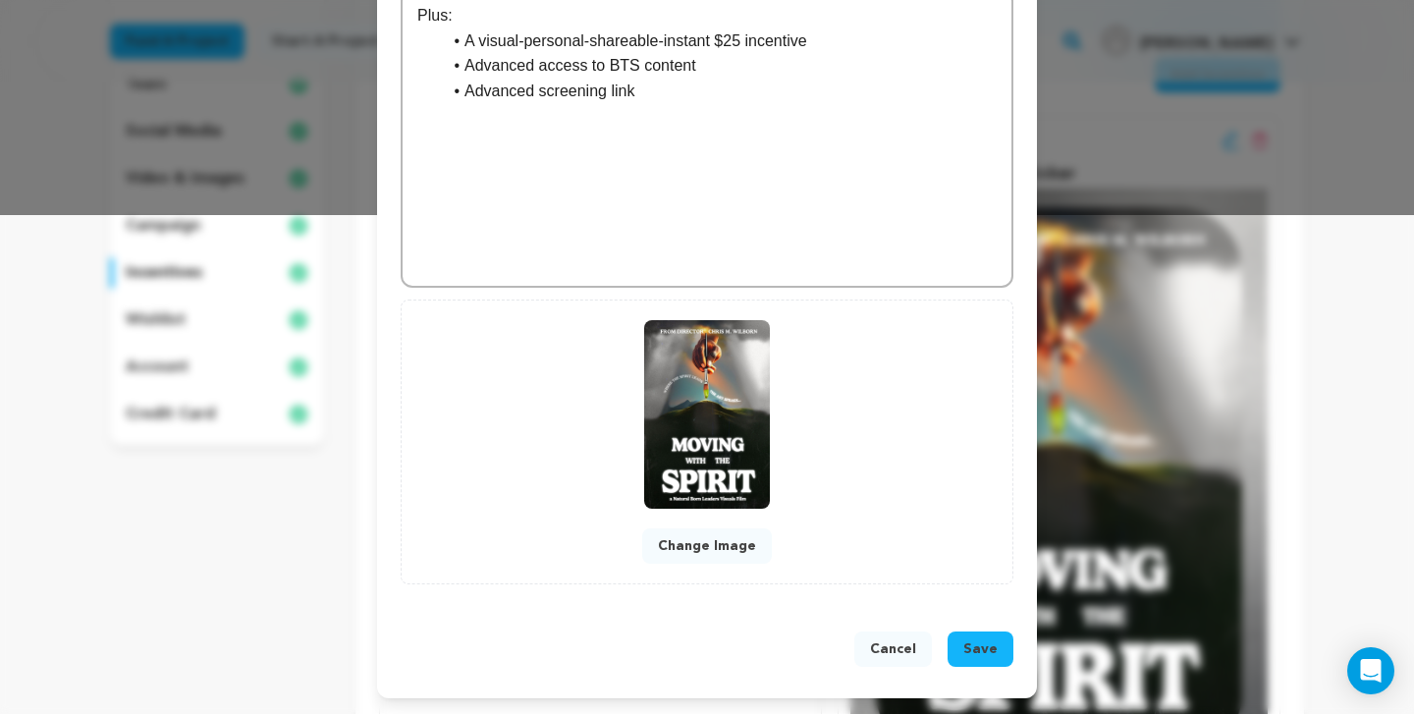
scroll to position [499, 0]
click at [986, 650] on span "Save" at bounding box center [980, 649] width 34 height 20
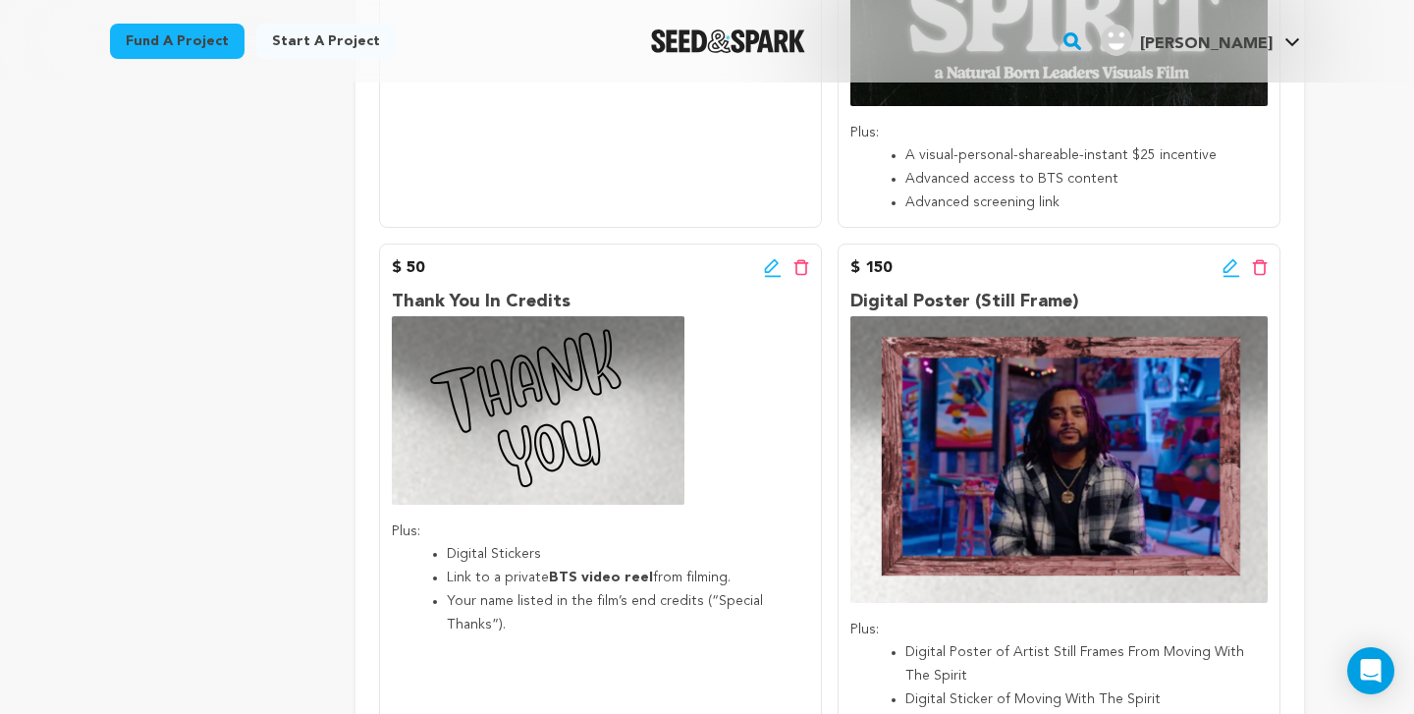
scroll to position [1105, 0]
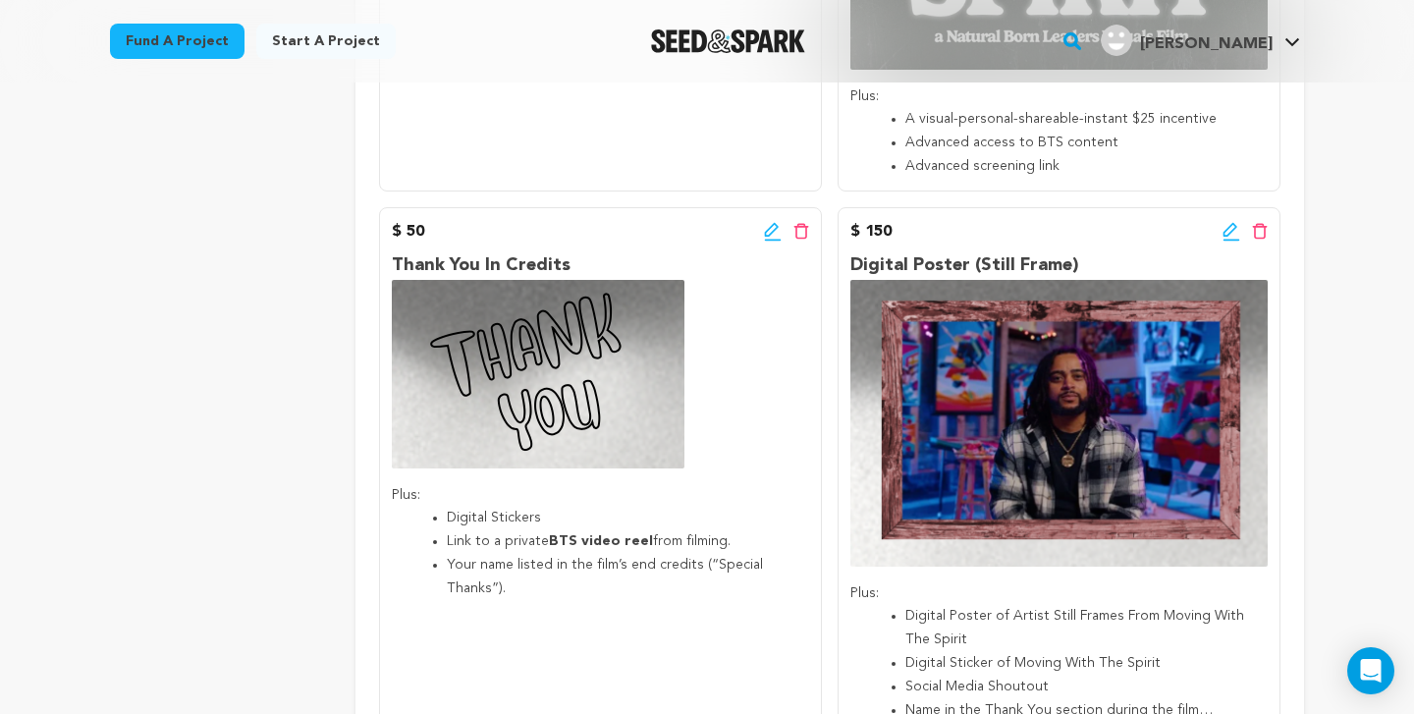
click at [776, 226] on icon at bounding box center [773, 232] width 18 height 20
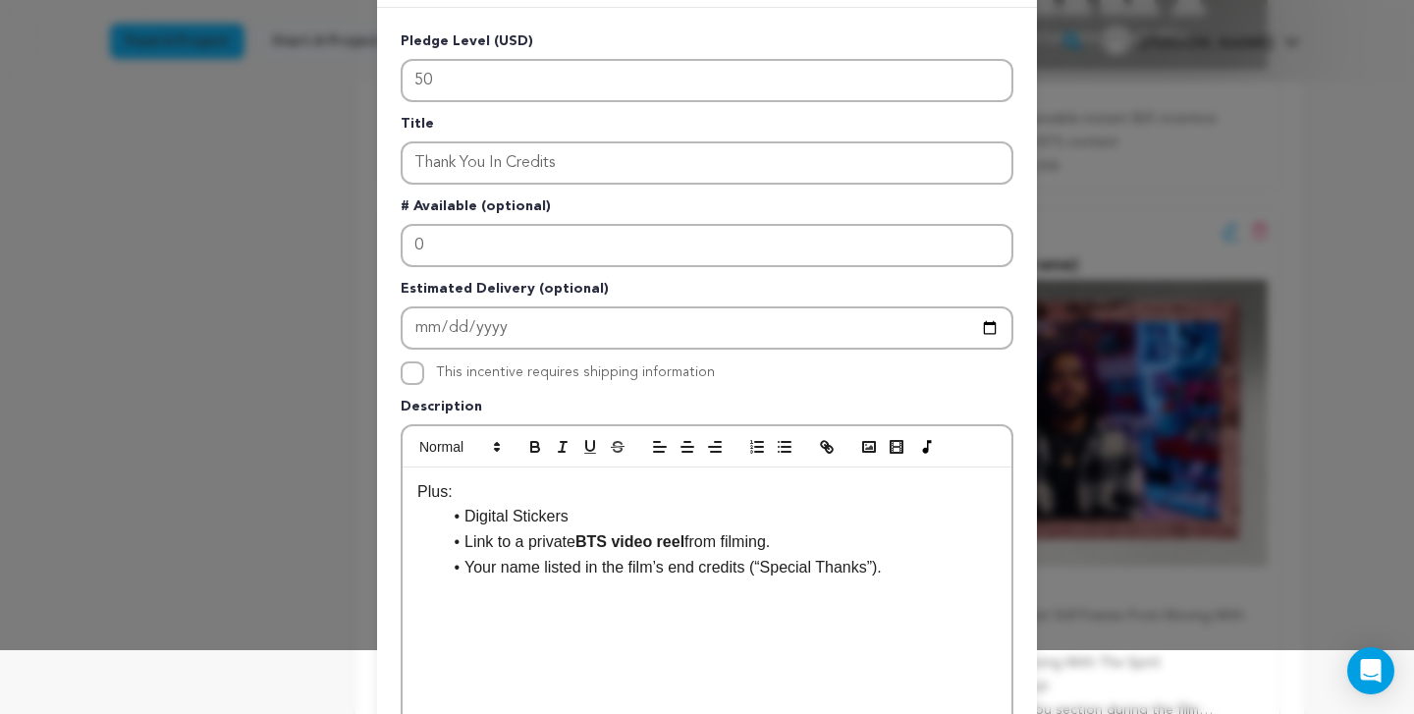
scroll to position [70, 0]
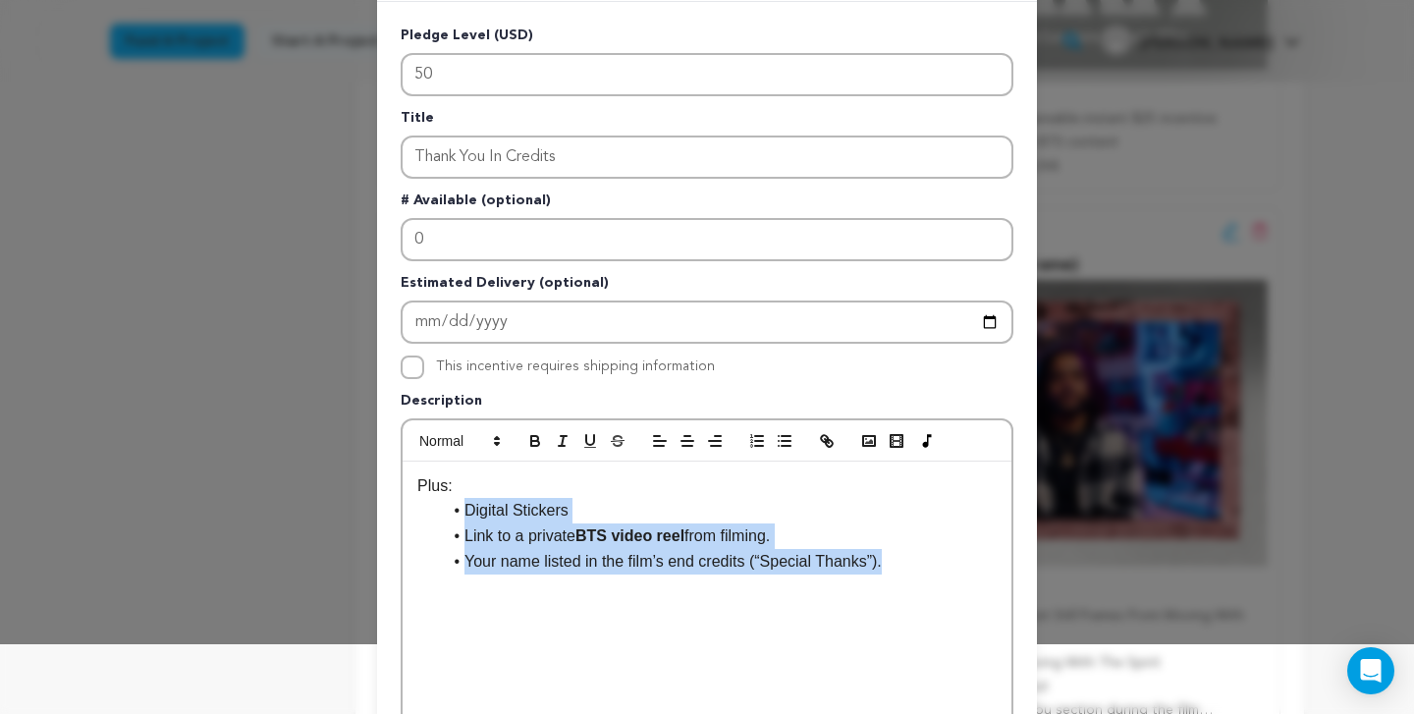
drag, startPoint x: 901, startPoint y: 560, endPoint x: 451, endPoint y: 506, distance: 453.0
click at [451, 506] on ul "Digital Stickers Link to a private BTS video reel from filming. Your name liste…" at bounding box center [706, 536] width 579 height 76
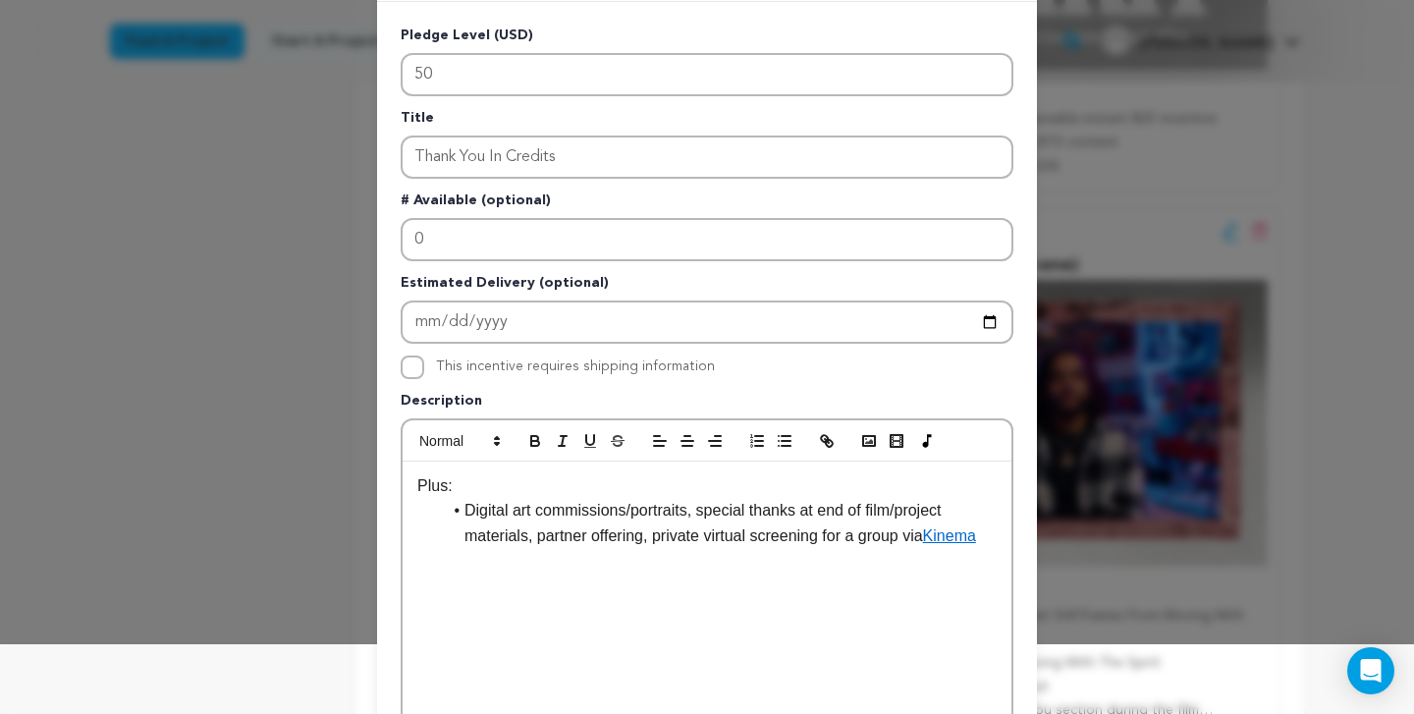
scroll to position [9, 0]
click at [696, 511] on li "Digital art commissions/portraits, special thanks at end of film/project materi…" at bounding box center [719, 523] width 556 height 50
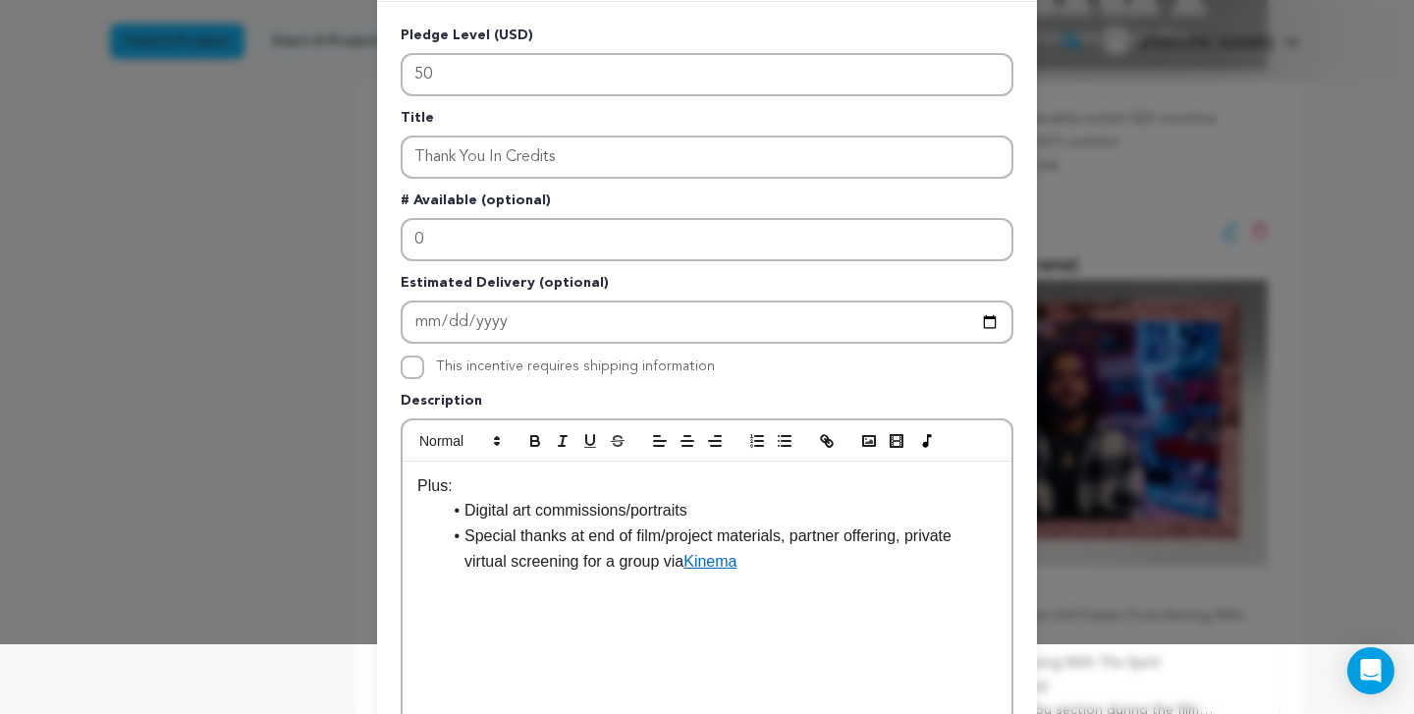
click at [792, 538] on li "Special thanks at end of film/project materials, partner offering, private virt…" at bounding box center [719, 548] width 556 height 50
click at [580, 560] on li "Partner offering, private virtual screening for a group via Kinema" at bounding box center [719, 562] width 556 height 26
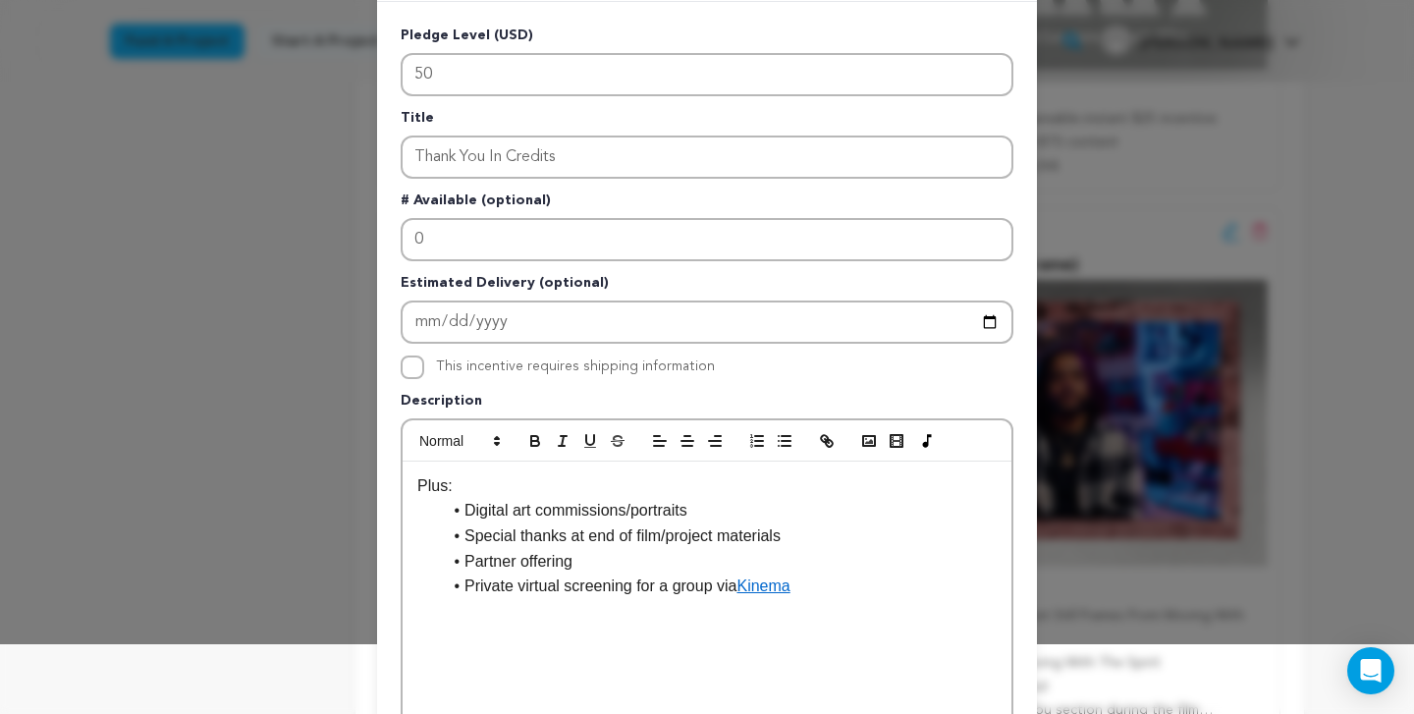
drag, startPoint x: 806, startPoint y: 581, endPoint x: 746, endPoint y: 576, distance: 60.1
click at [746, 576] on li "Private virtual screening for a group via Kinema" at bounding box center [719, 587] width 556 height 26
click at [824, 442] on icon "button" at bounding box center [824, 438] width 7 height 7
click at [586, 562] on li "Partner offering" at bounding box center [719, 562] width 556 height 26
drag, startPoint x: 792, startPoint y: 529, endPoint x: 458, endPoint y: 532, distance: 333.9
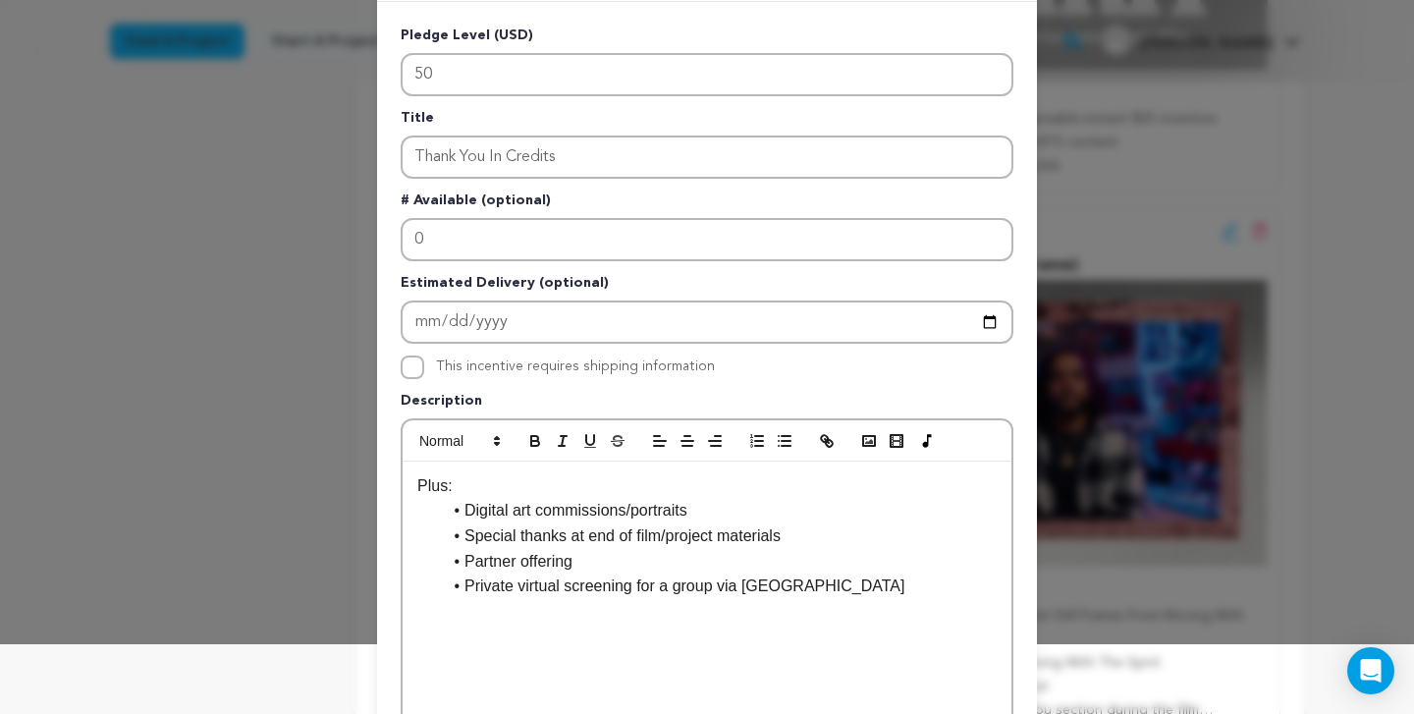
click at [458, 532] on li "Special thanks at end of film/project materials" at bounding box center [719, 536] width 556 height 26
copy li "Special thanks at end of film/project materials"
click at [459, 491] on p "Plus:" at bounding box center [706, 486] width 579 height 26
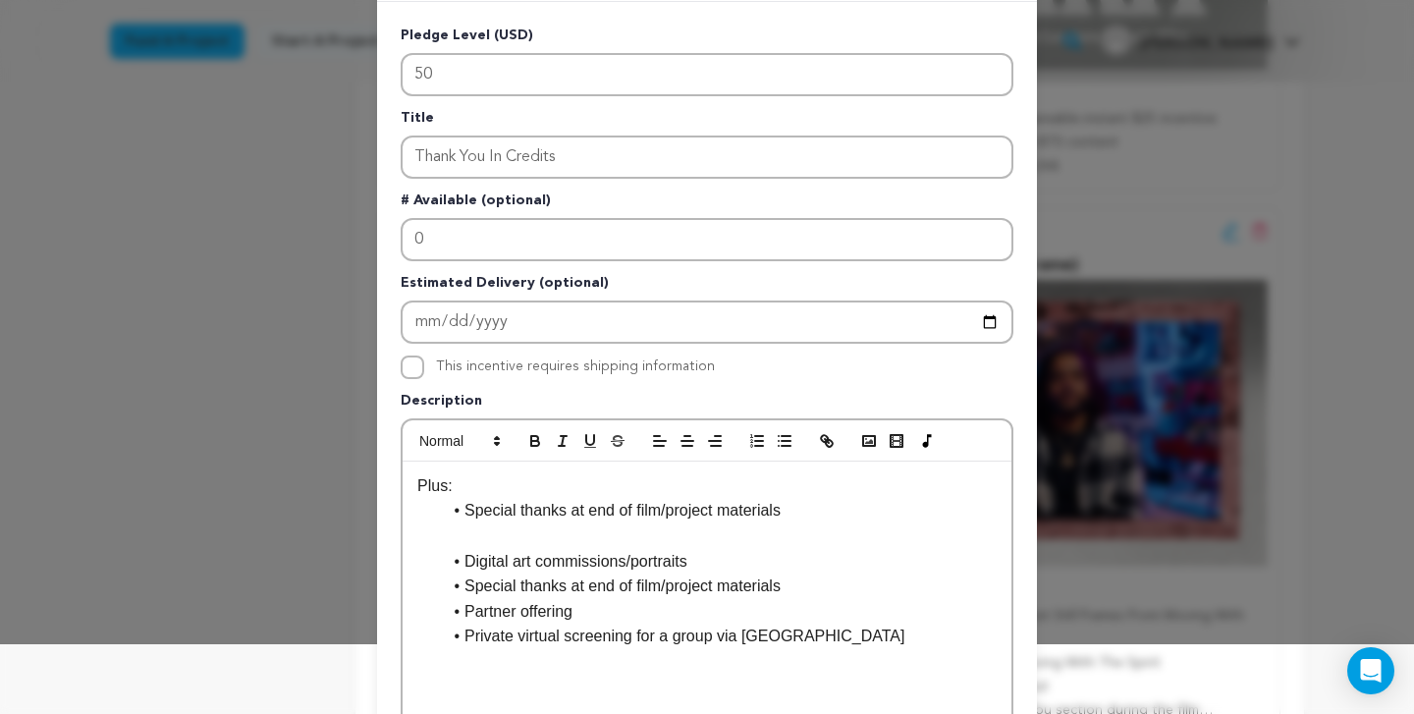
scroll to position [18, 0]
click at [480, 544] on p at bounding box center [706, 536] width 579 height 26
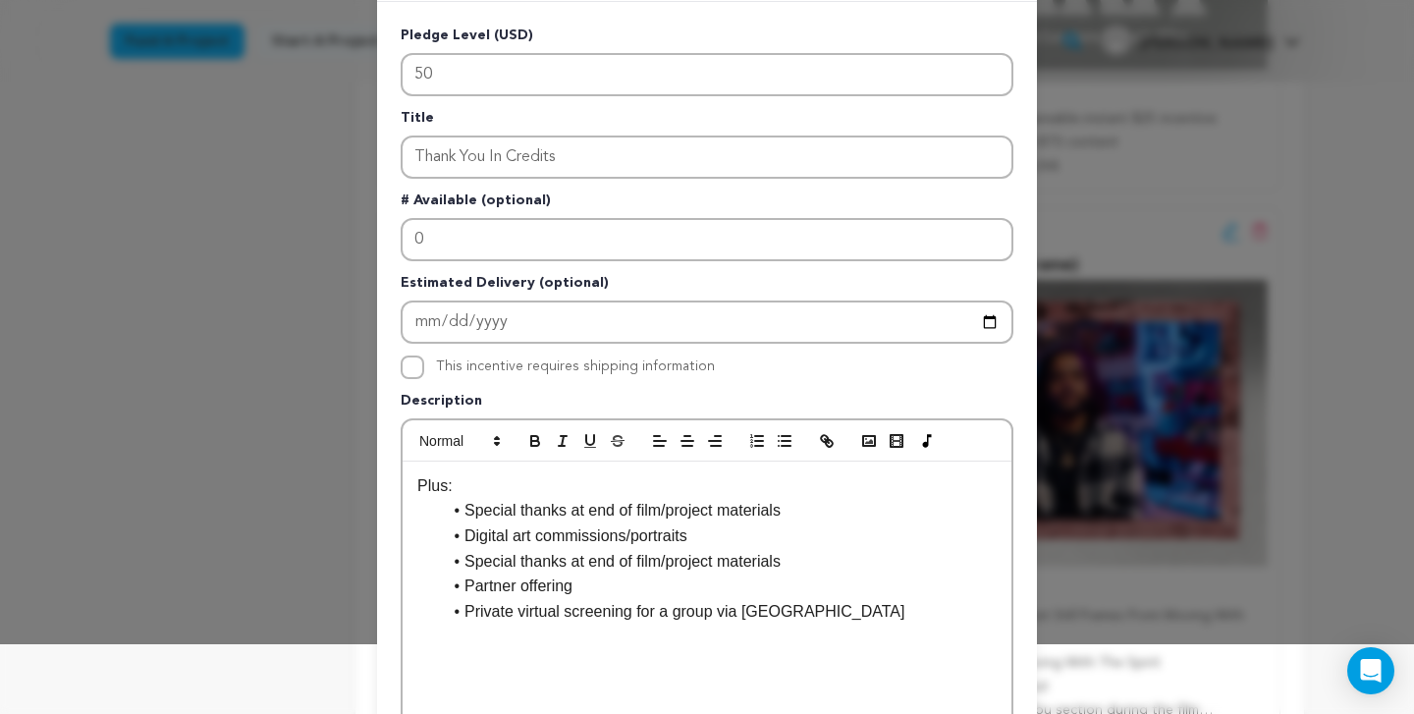
drag, startPoint x: 794, startPoint y: 561, endPoint x: 444, endPoint y: 560, distance: 350.6
click at [444, 560] on li "Special thanks at end of film/project materials" at bounding box center [719, 562] width 556 height 26
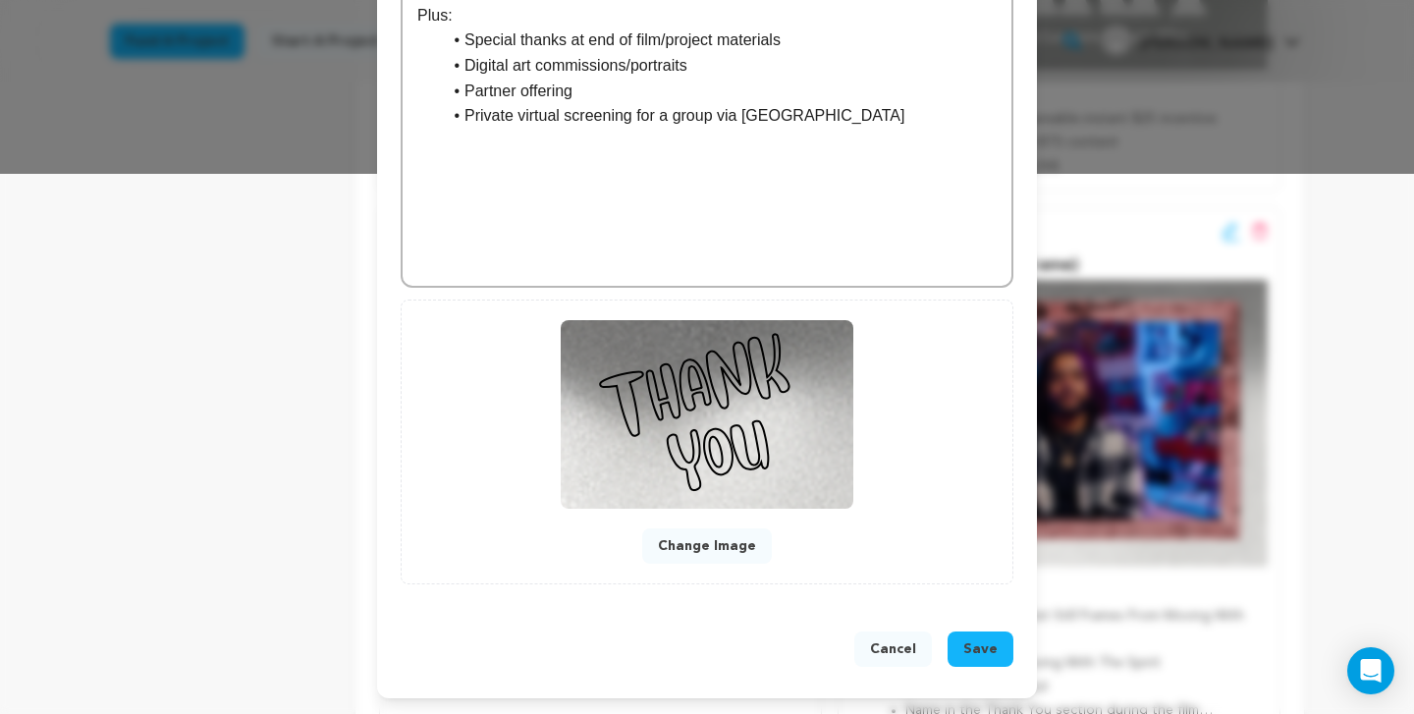
scroll to position [541, 0]
click at [984, 640] on span "Save" at bounding box center [980, 649] width 34 height 20
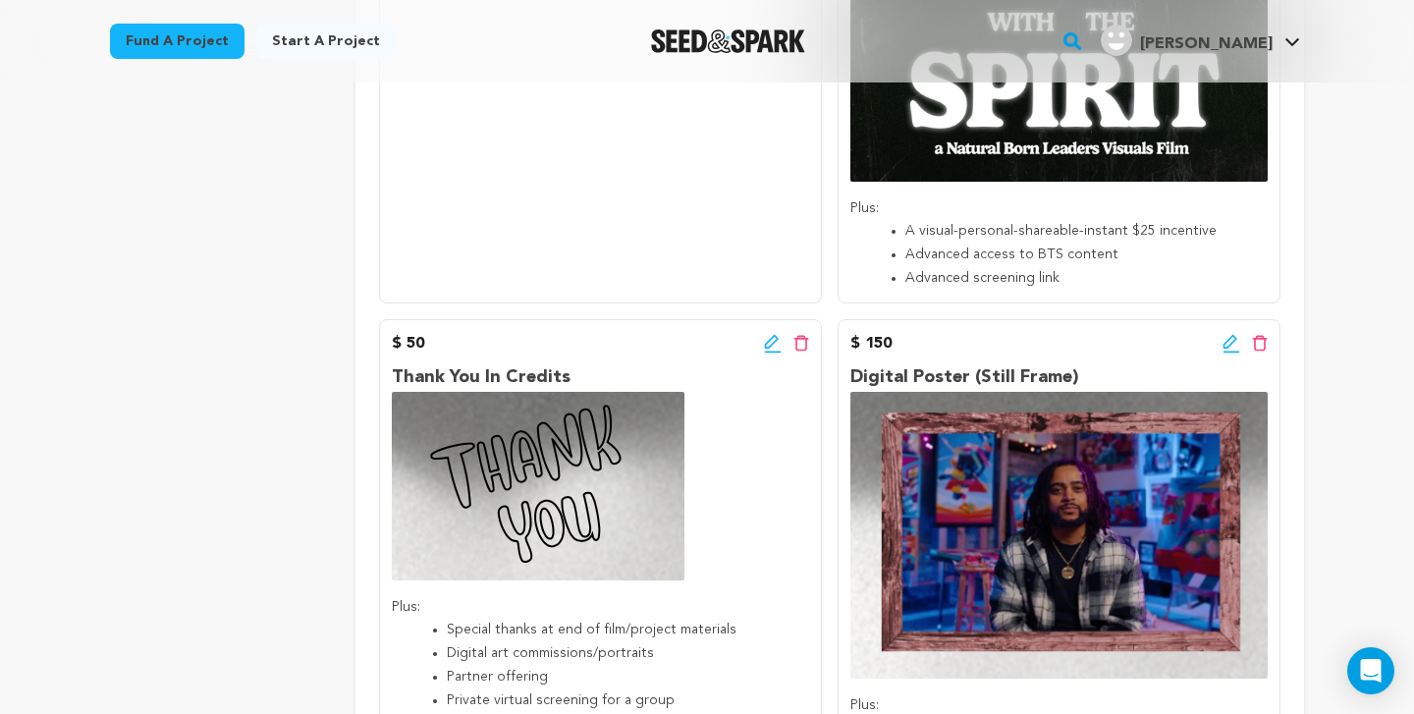
scroll to position [1090, 0]
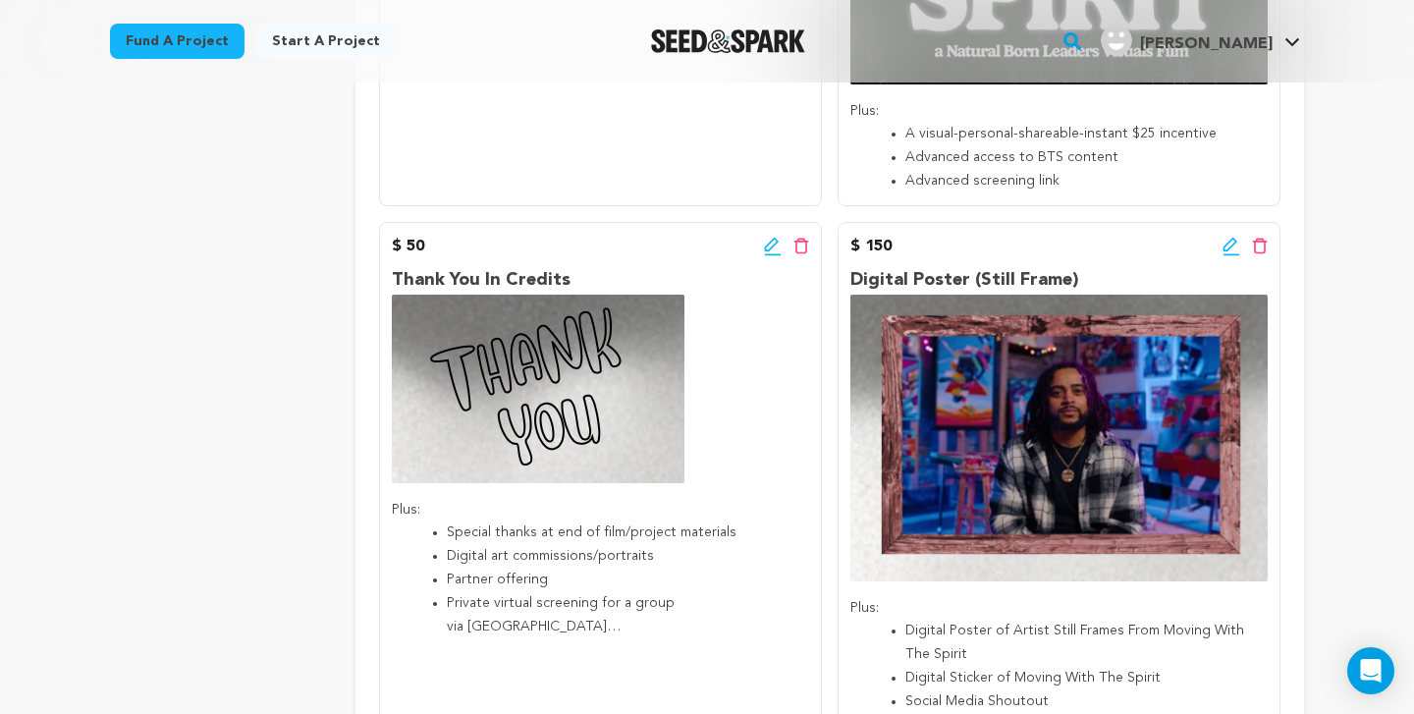
click at [1231, 246] on icon at bounding box center [1232, 247] width 18 height 20
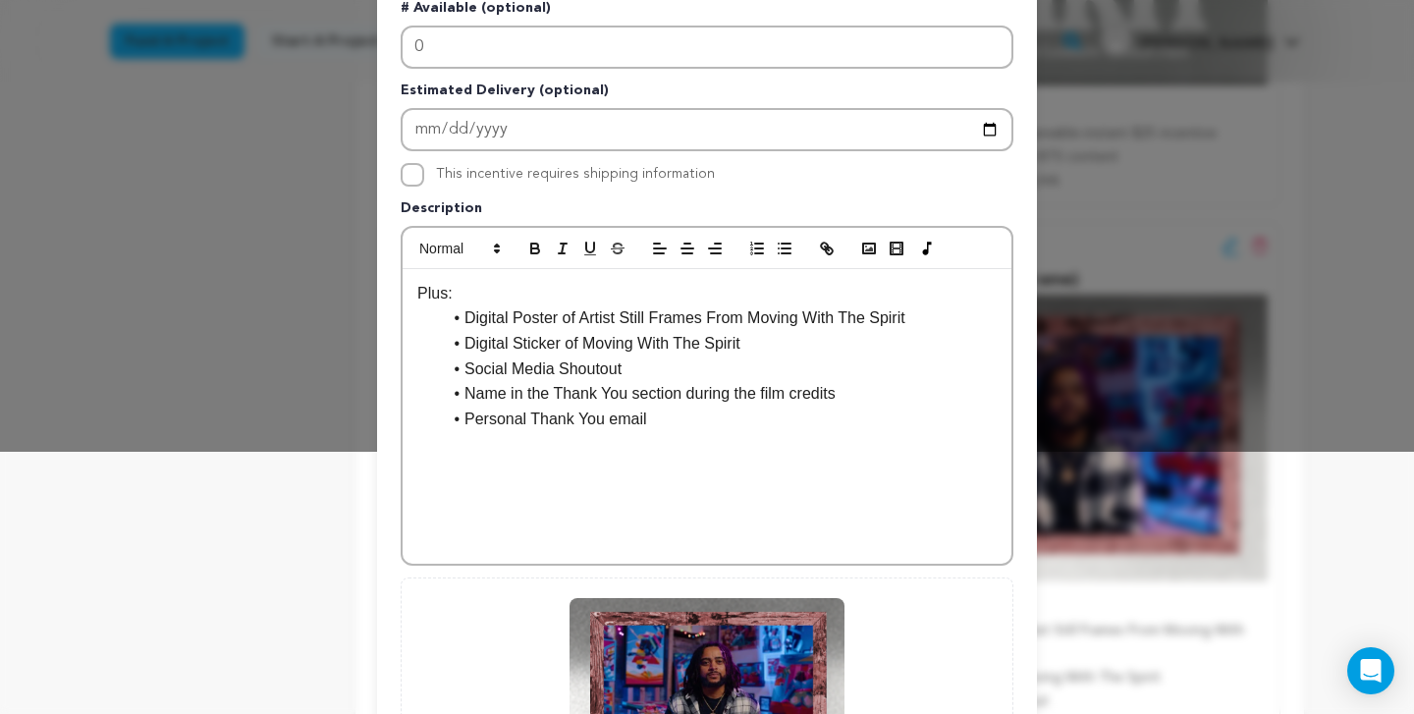
scroll to position [168, 0]
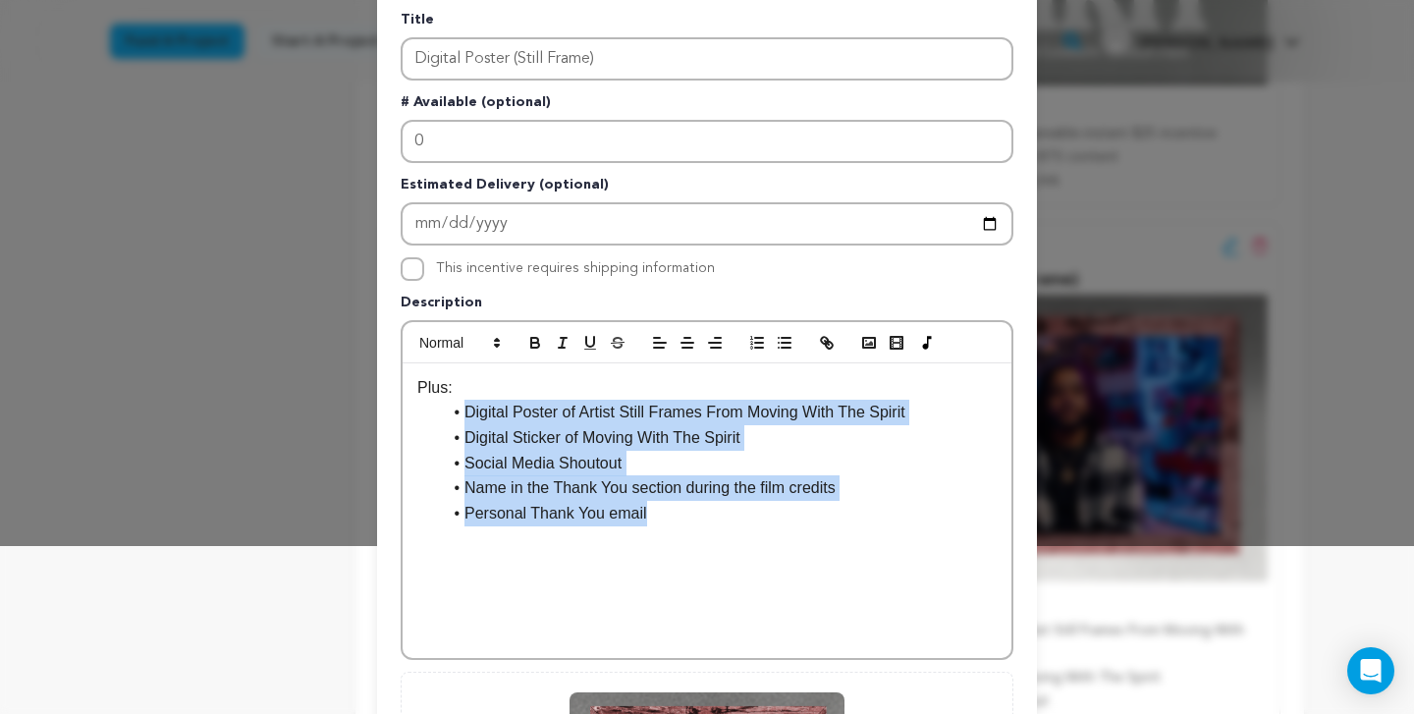
drag, startPoint x: 669, startPoint y: 510, endPoint x: 431, endPoint y: 410, distance: 257.9
click at [431, 410] on ul "Digital Poster of Artist Still Frames From Moving With The Spirit Digital Stick…" at bounding box center [706, 463] width 579 height 126
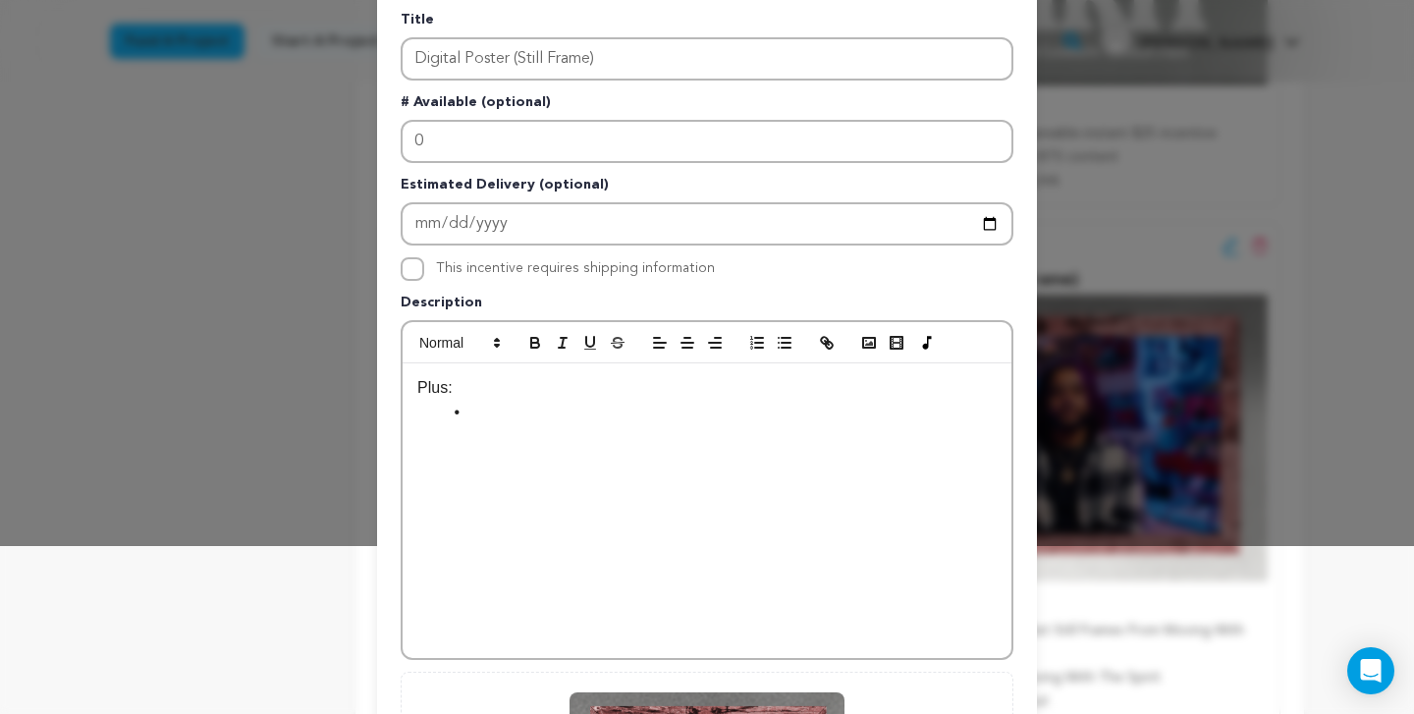
scroll to position [9, 1]
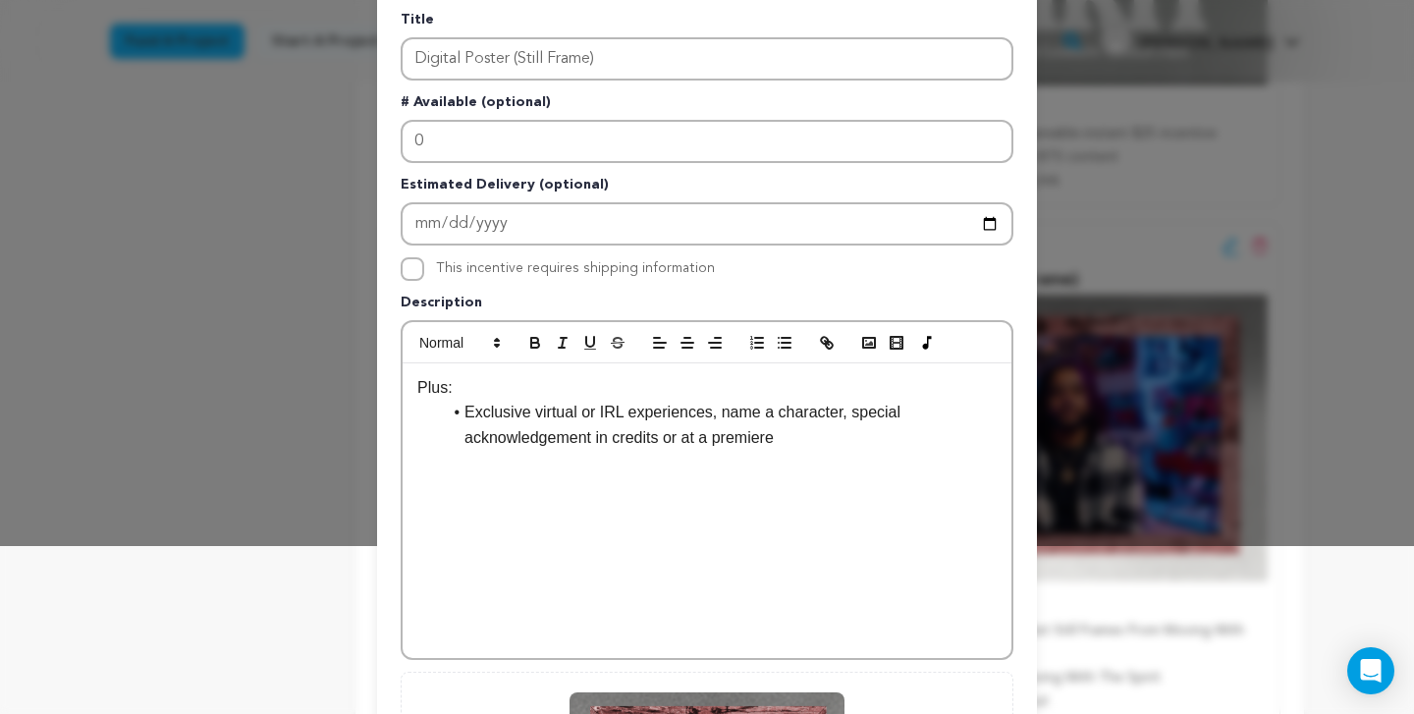
click at [713, 411] on li "Exclusive virtual or IRL experiences, name a character, special acknowledgement…" at bounding box center [719, 425] width 556 height 50
click at [599, 441] on li "Name a character, special acknowledgement in credits or at a premiere" at bounding box center [719, 438] width 556 height 26
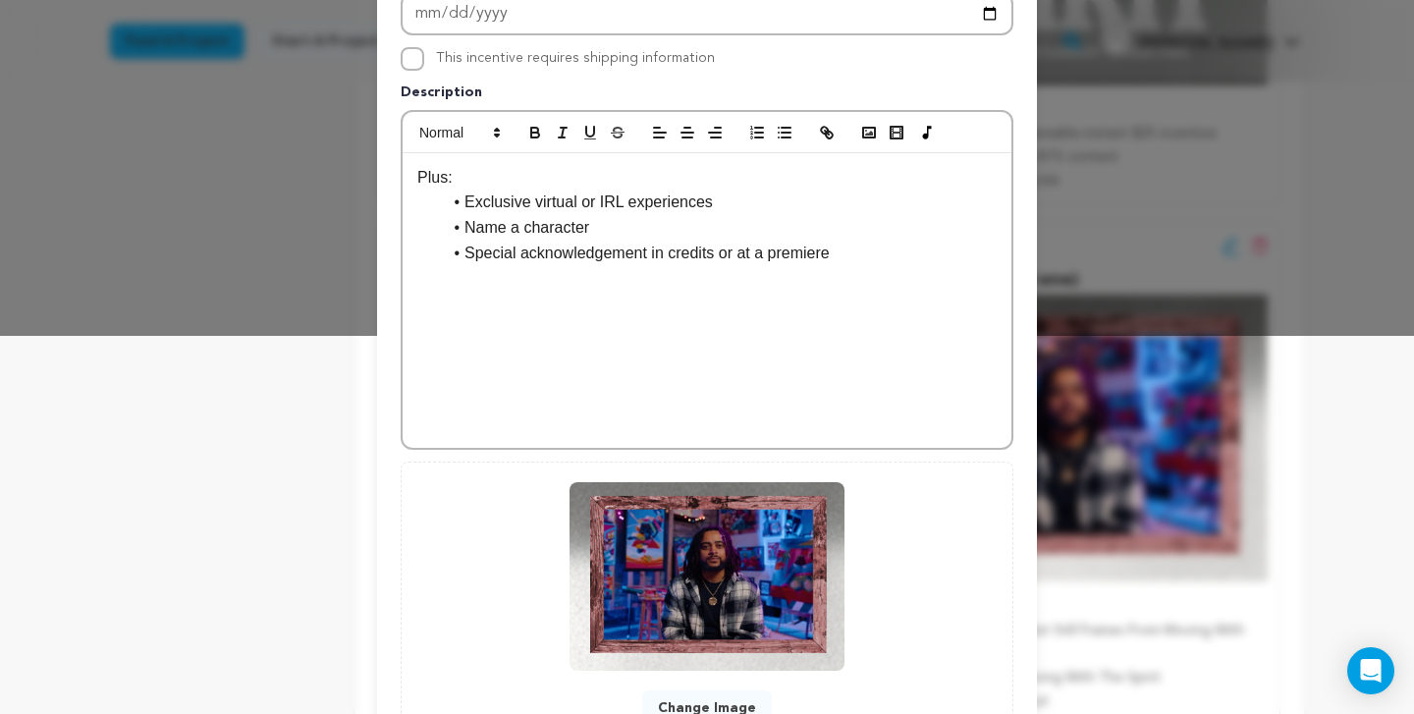
scroll to position [179, 0]
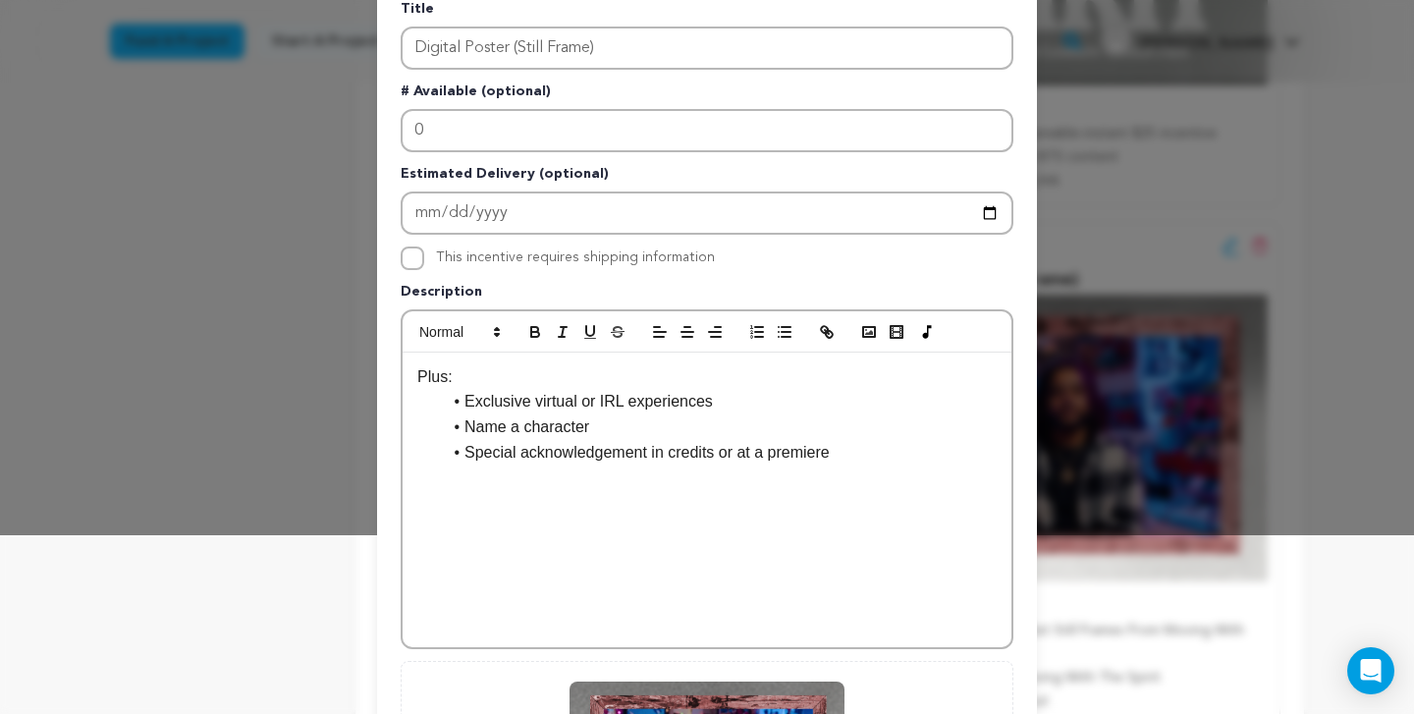
click at [465, 399] on li "Exclusive virtual or IRL experiences" at bounding box center [719, 402] width 556 height 26
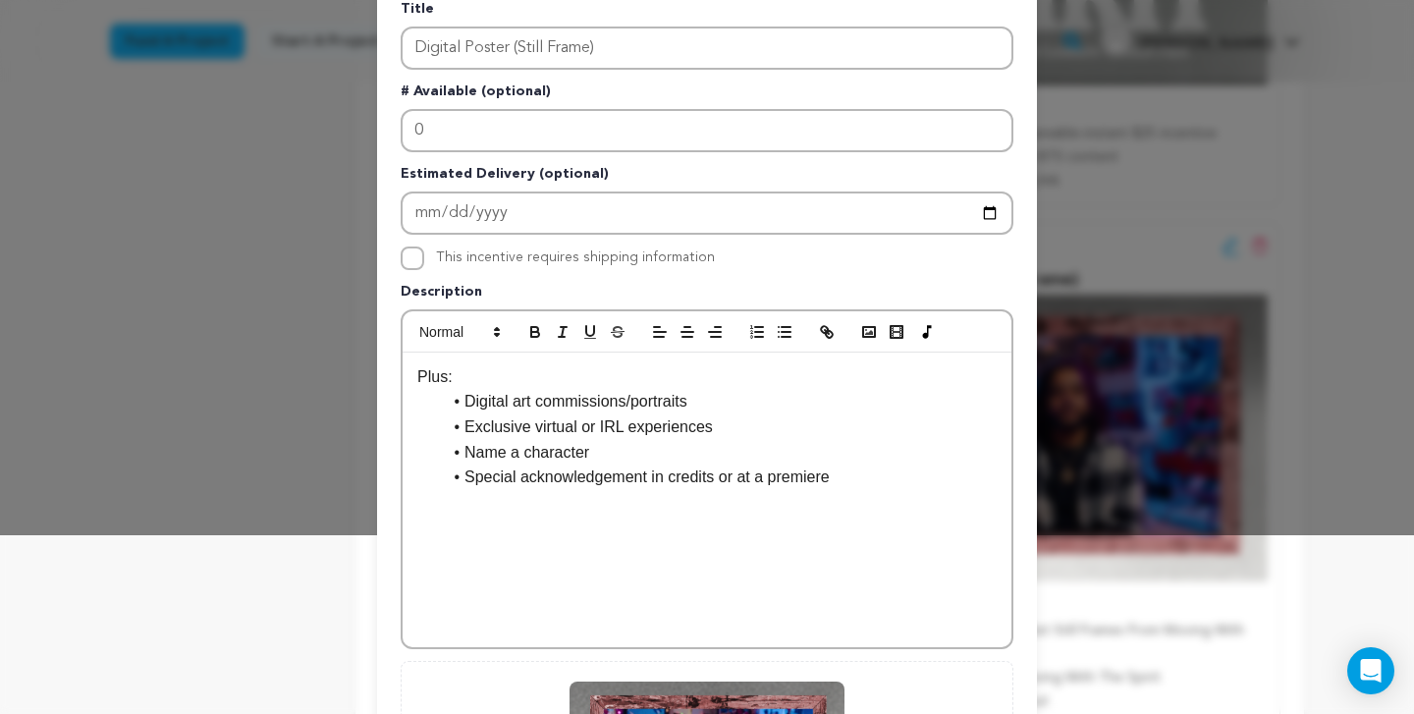
click at [698, 401] on li "Digital art commissions/portraits" at bounding box center [719, 402] width 556 height 26
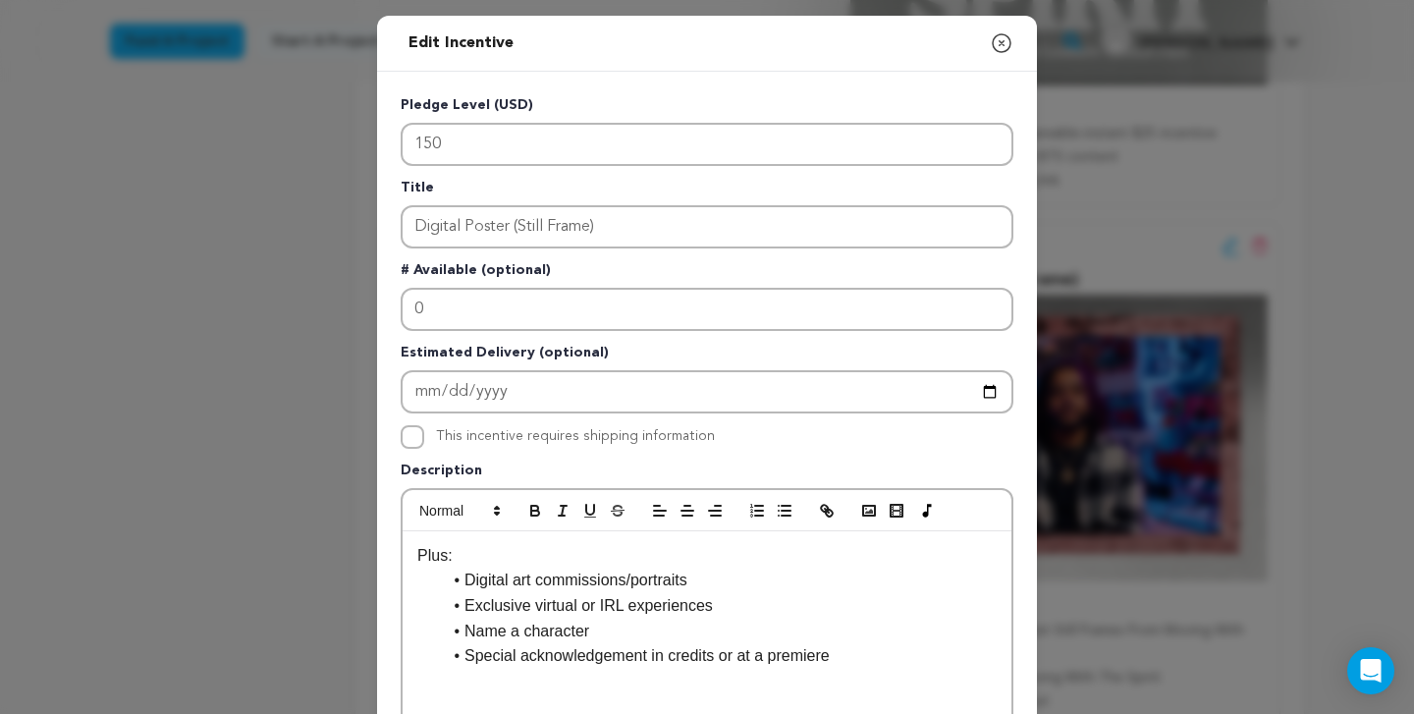
scroll to position [0, 0]
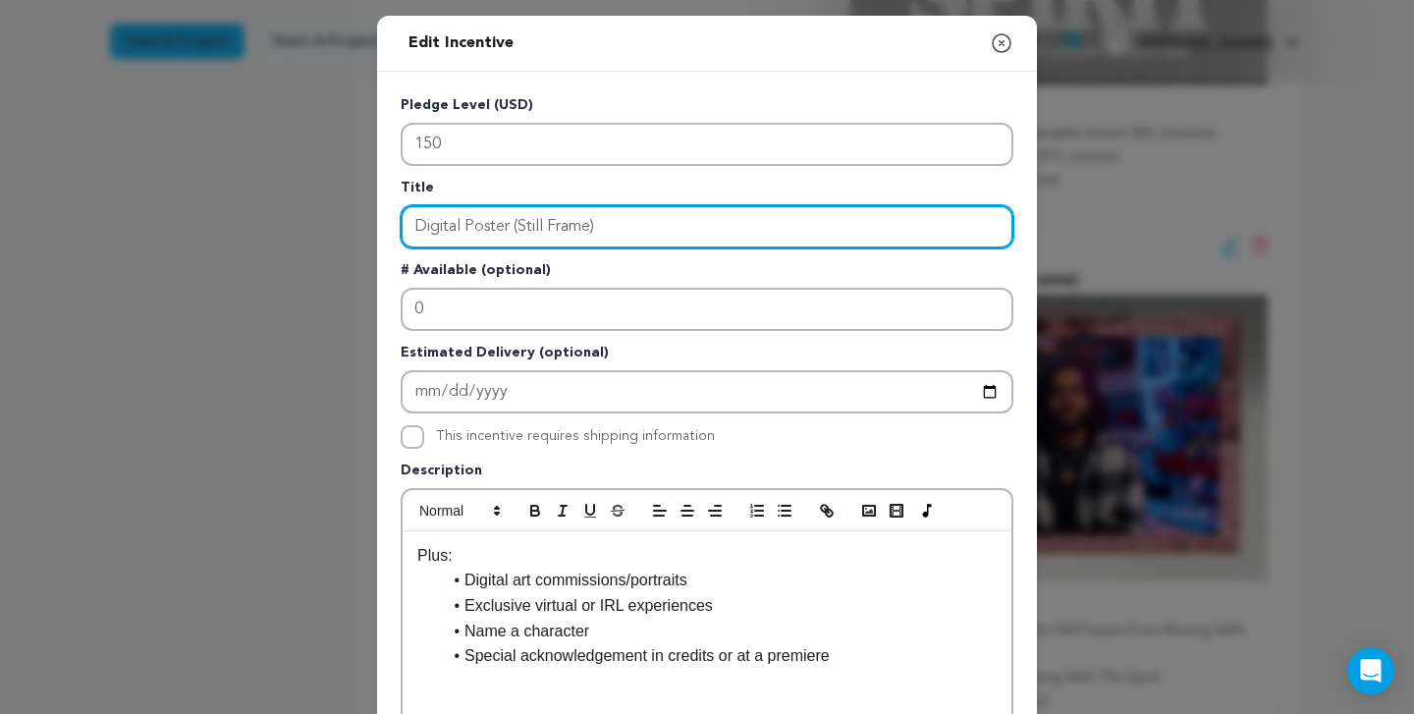
click at [609, 219] on input "Digital Poster (Still Frame)" at bounding box center [707, 226] width 613 height 43
click at [416, 225] on input "Digital Poster (Still Frame)" at bounding box center [707, 226] width 613 height 43
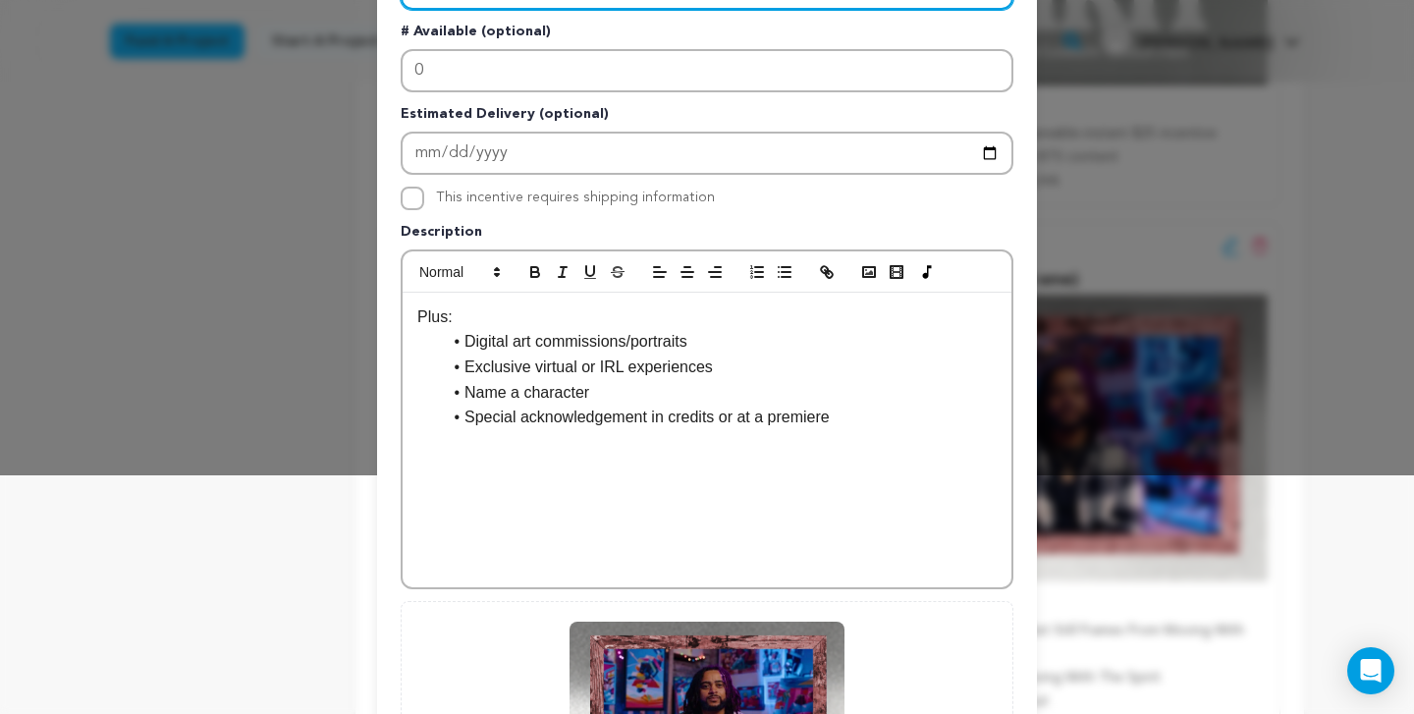
scroll to position [541, 0]
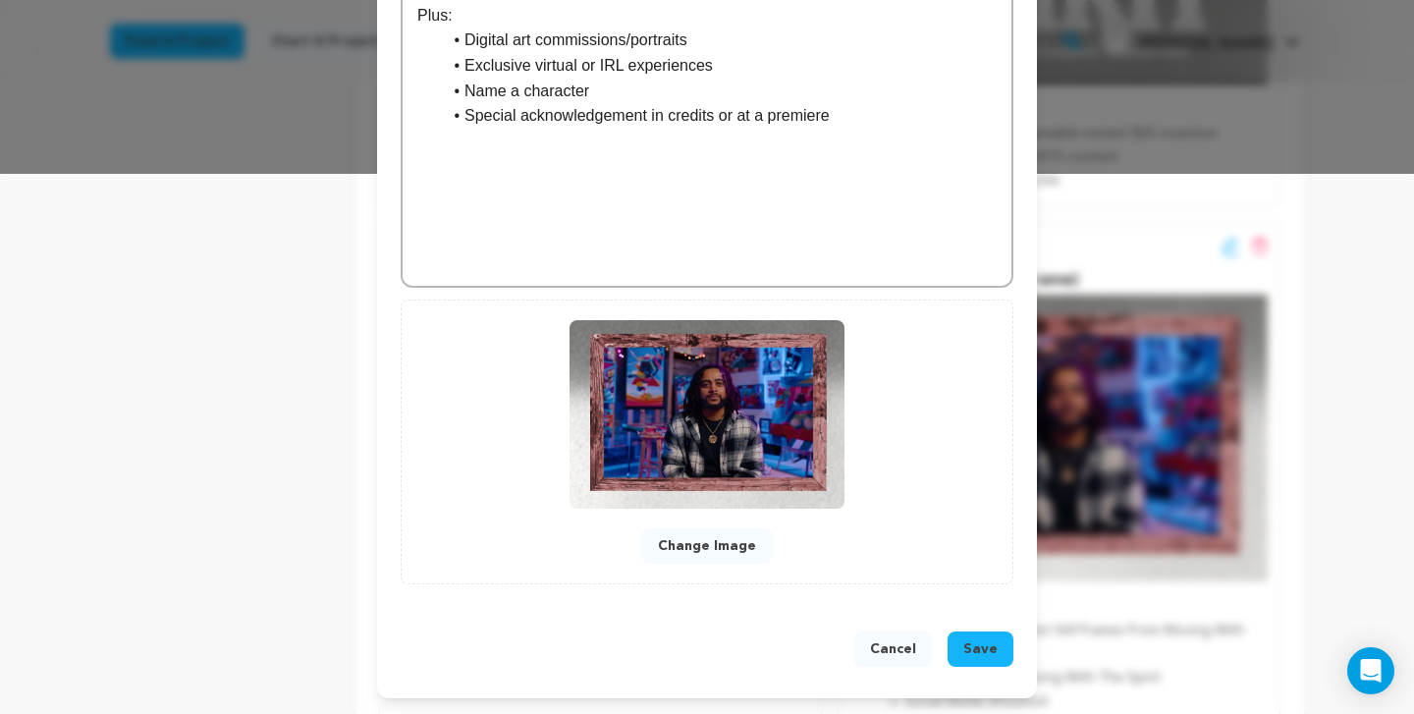
type input "Virtual Experiences + Digital Poster (Still Frame)"
click at [983, 644] on span "Save" at bounding box center [980, 649] width 34 height 20
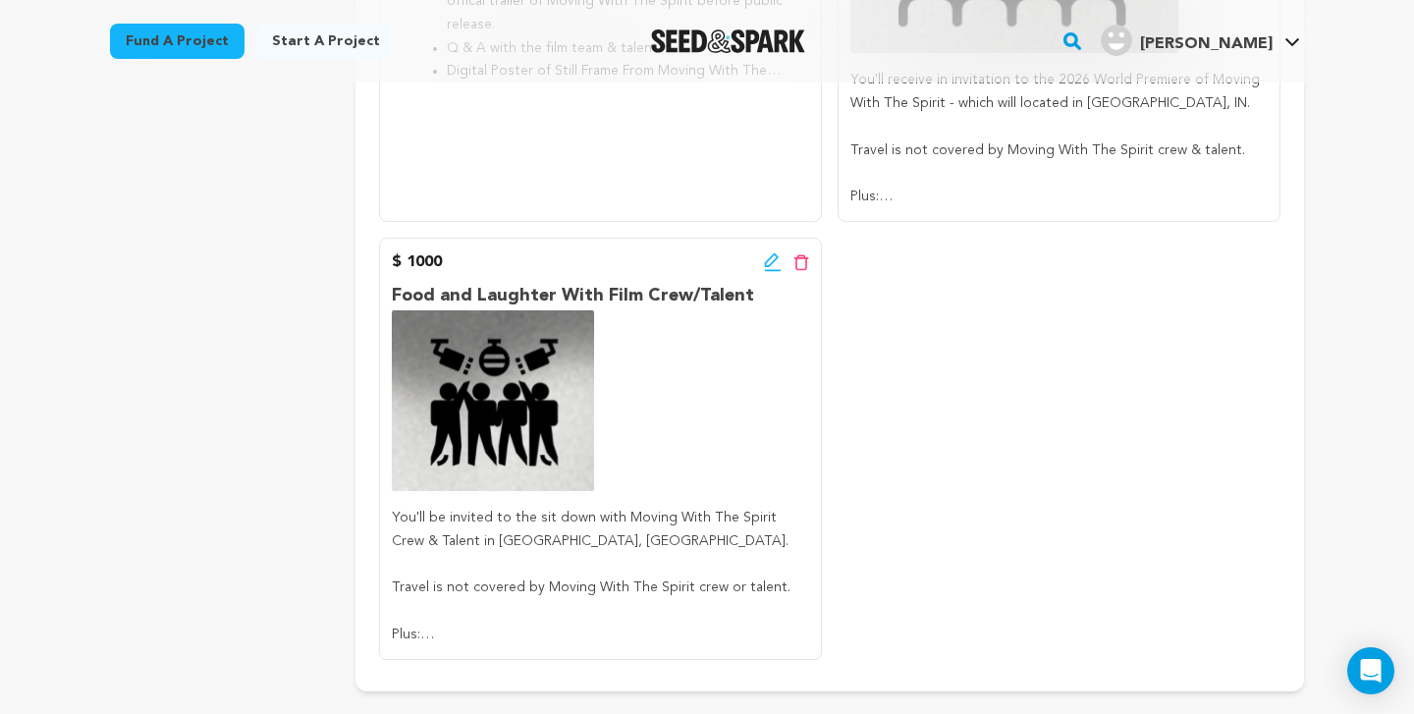
scroll to position [2129, 0]
click at [774, 251] on icon at bounding box center [773, 261] width 18 height 20
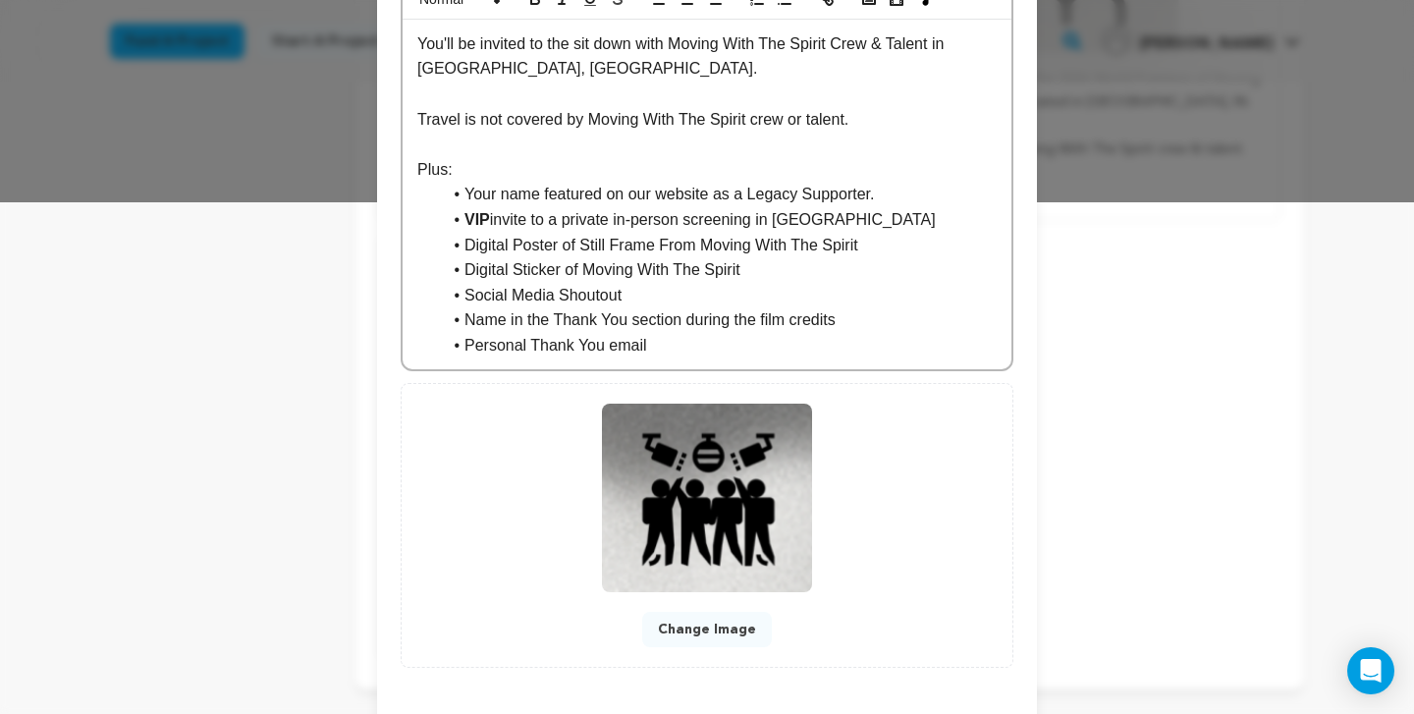
scroll to position [230, 0]
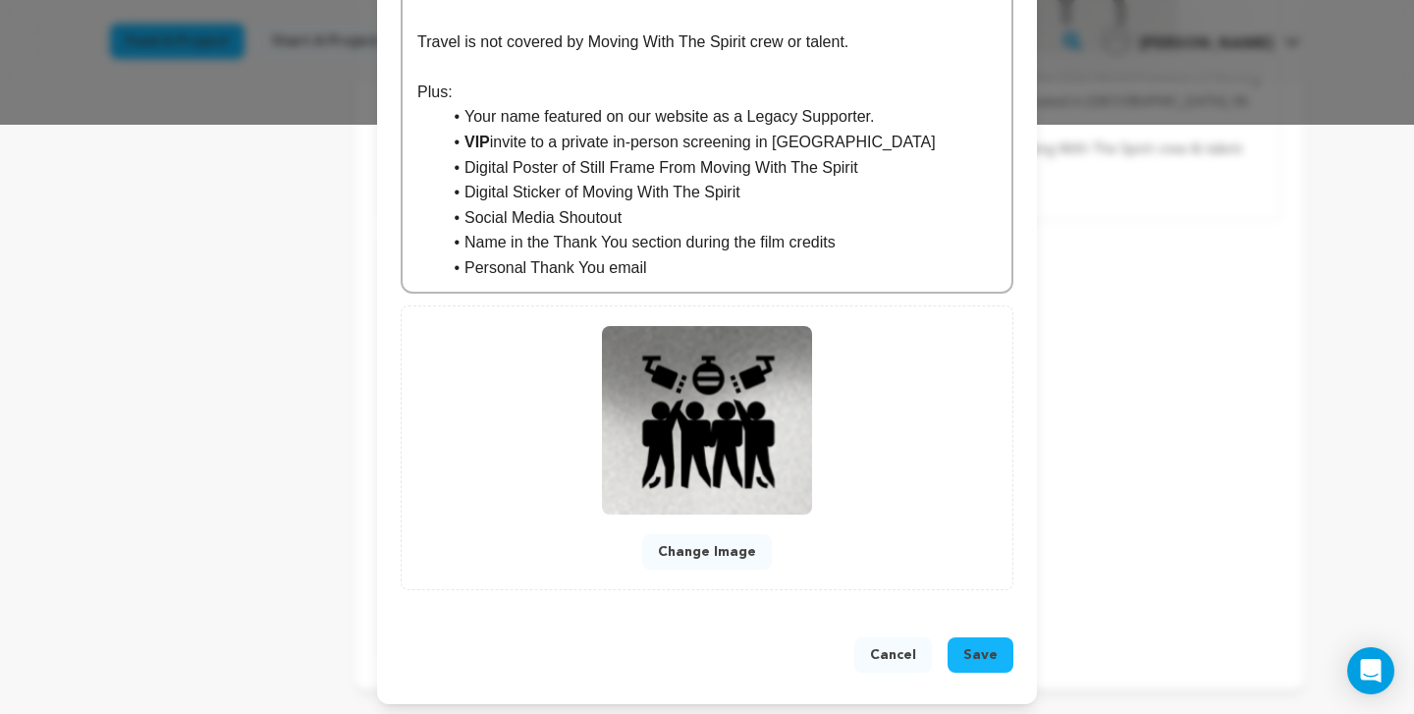
click at [992, 654] on span "Save" at bounding box center [980, 655] width 34 height 20
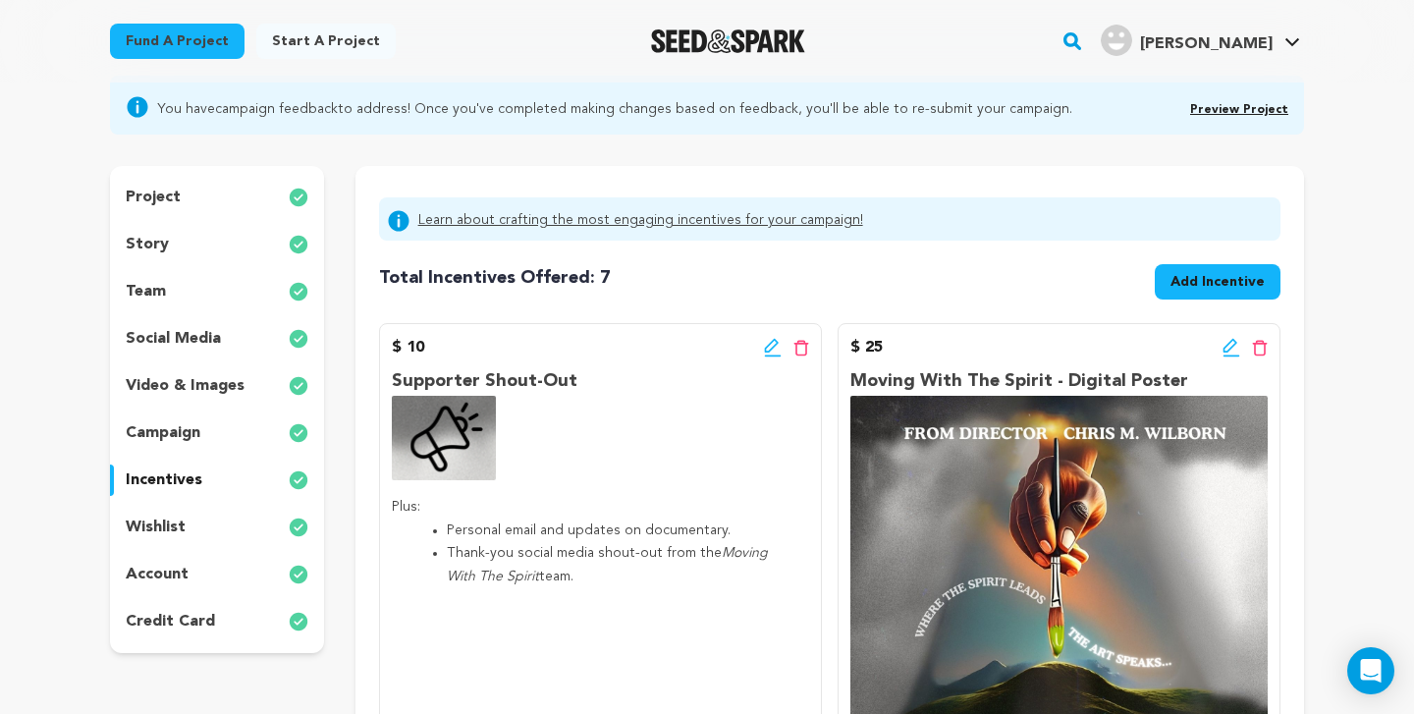
scroll to position [331, 0]
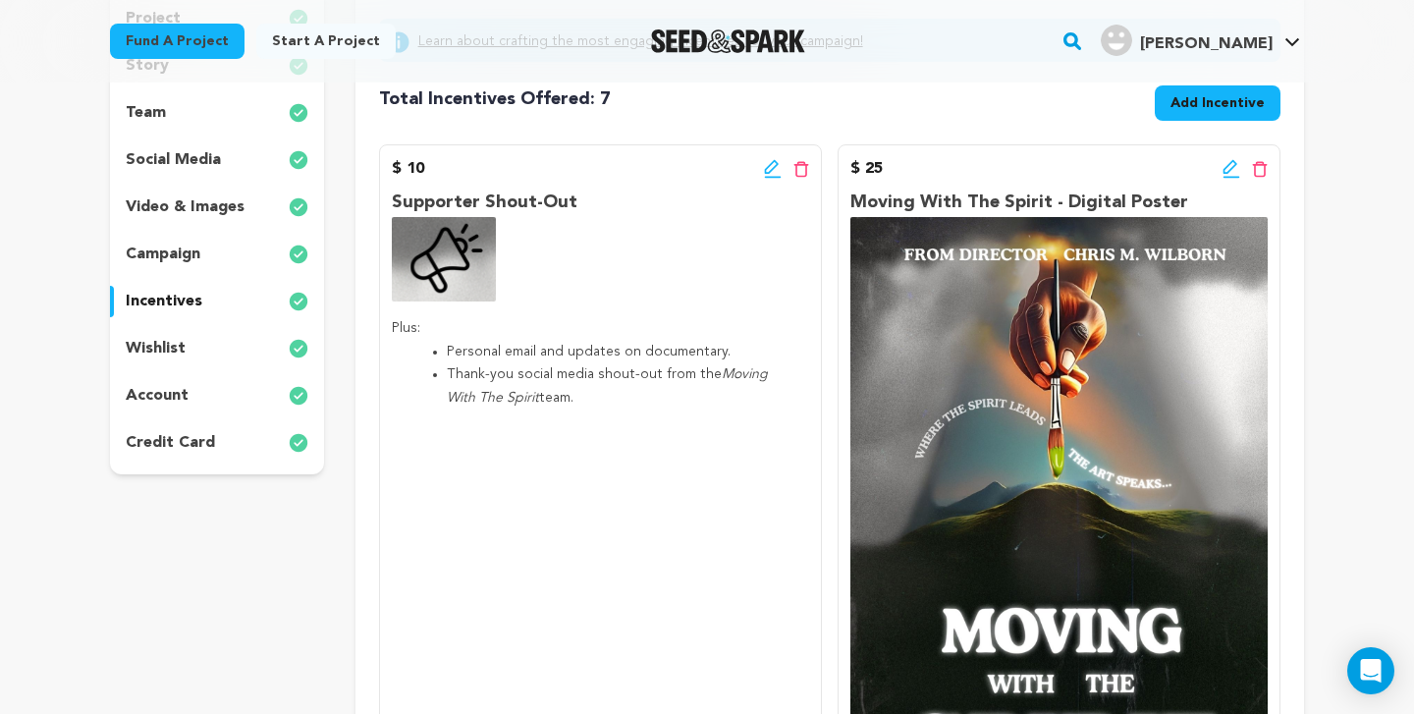
click at [179, 346] on p "wishlist" at bounding box center [156, 349] width 60 height 24
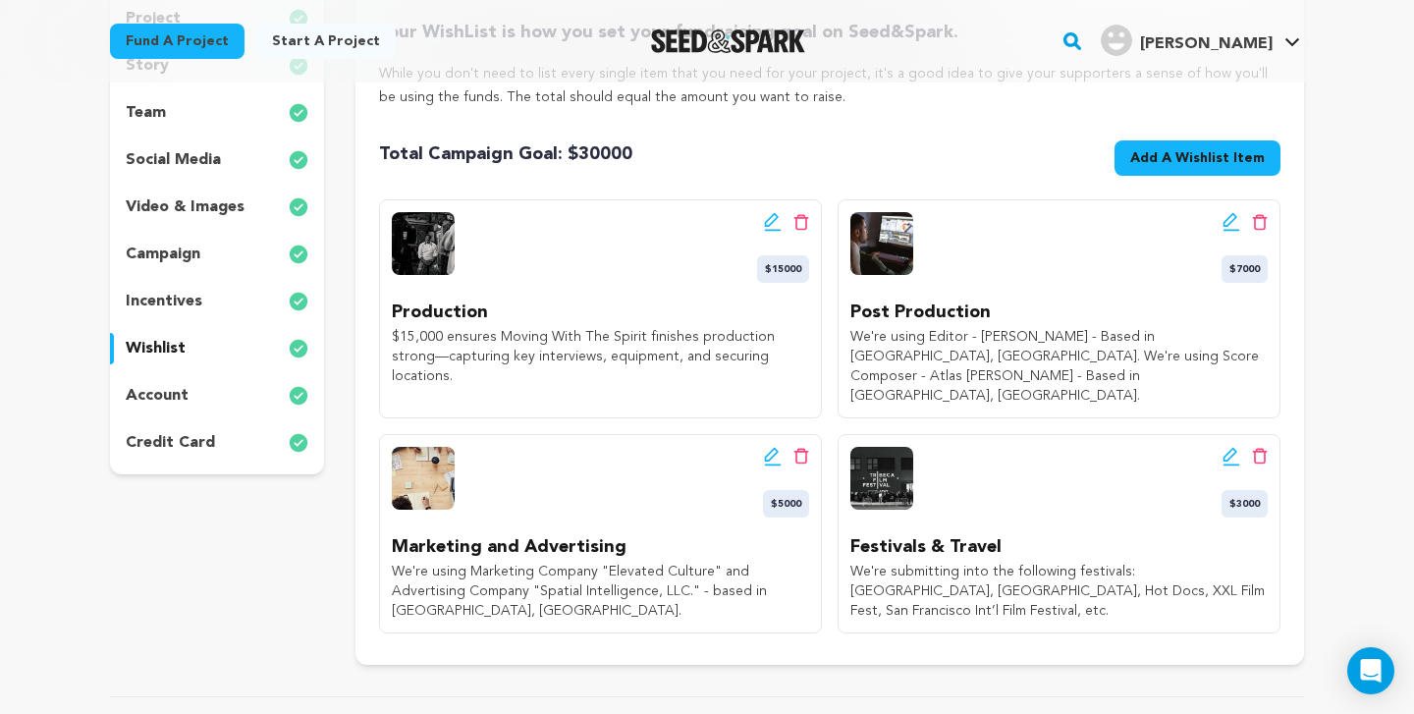
click at [771, 225] on icon at bounding box center [773, 222] width 18 height 20
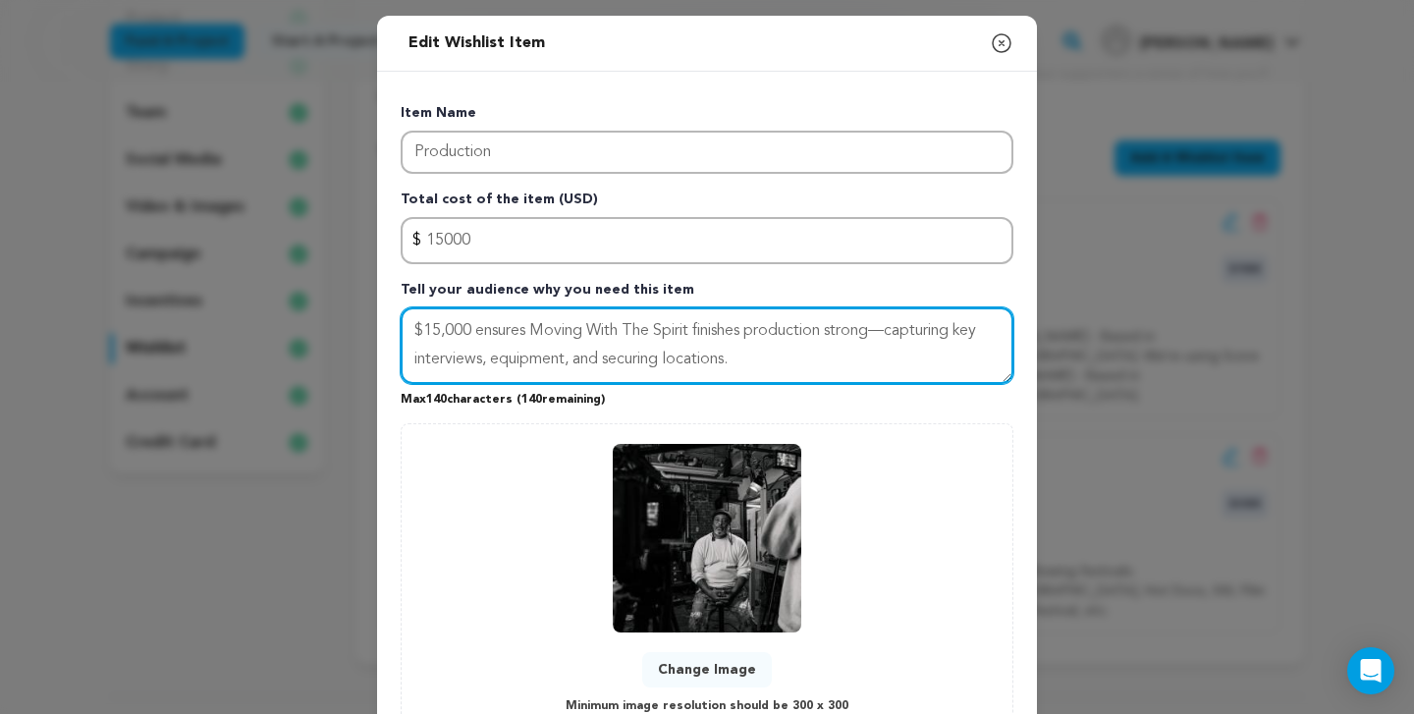
click at [727, 355] on textarea "$15,000 ensures Moving With The Spirit finishes production strong—capturing key…" at bounding box center [707, 345] width 613 height 77
click at [759, 355] on textarea "$15,000 ensures Moving With The Spirit finishes production strong—capturing key…" at bounding box center [707, 345] width 613 height 77
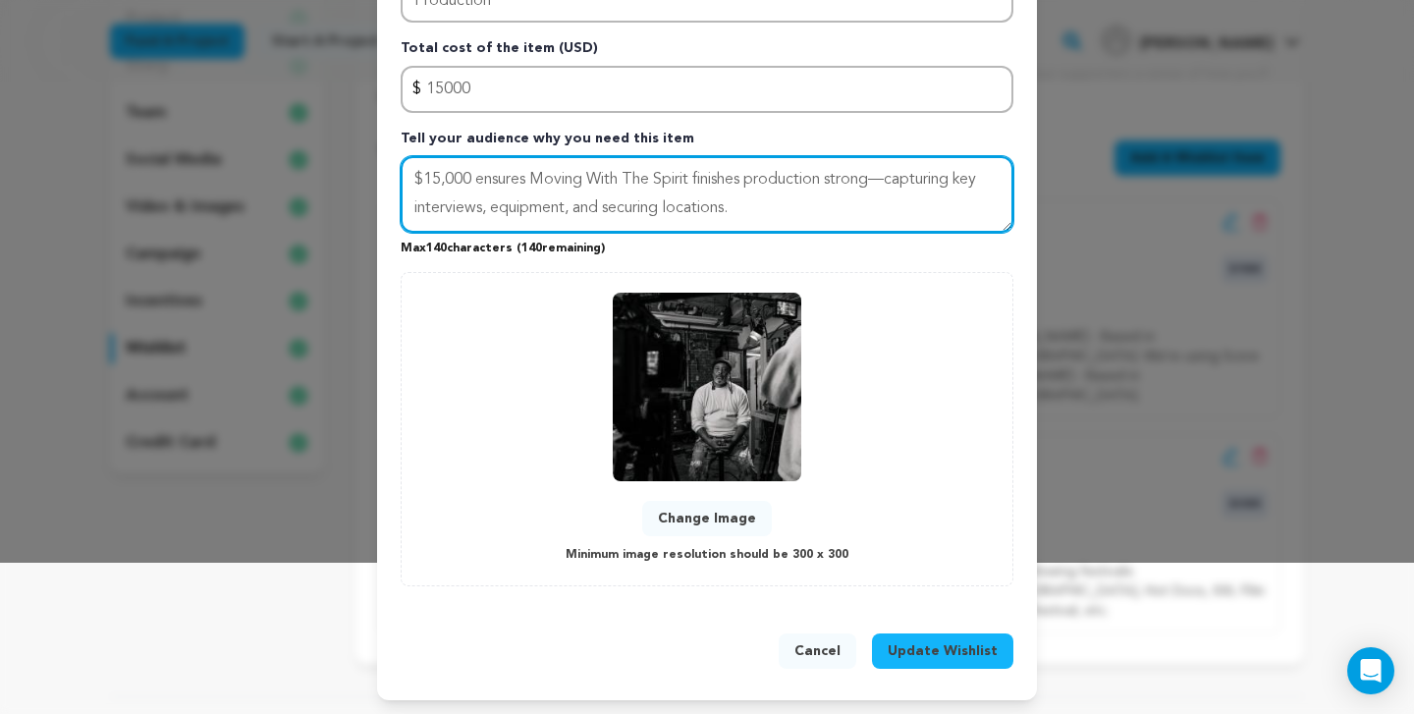
scroll to position [151, 0]
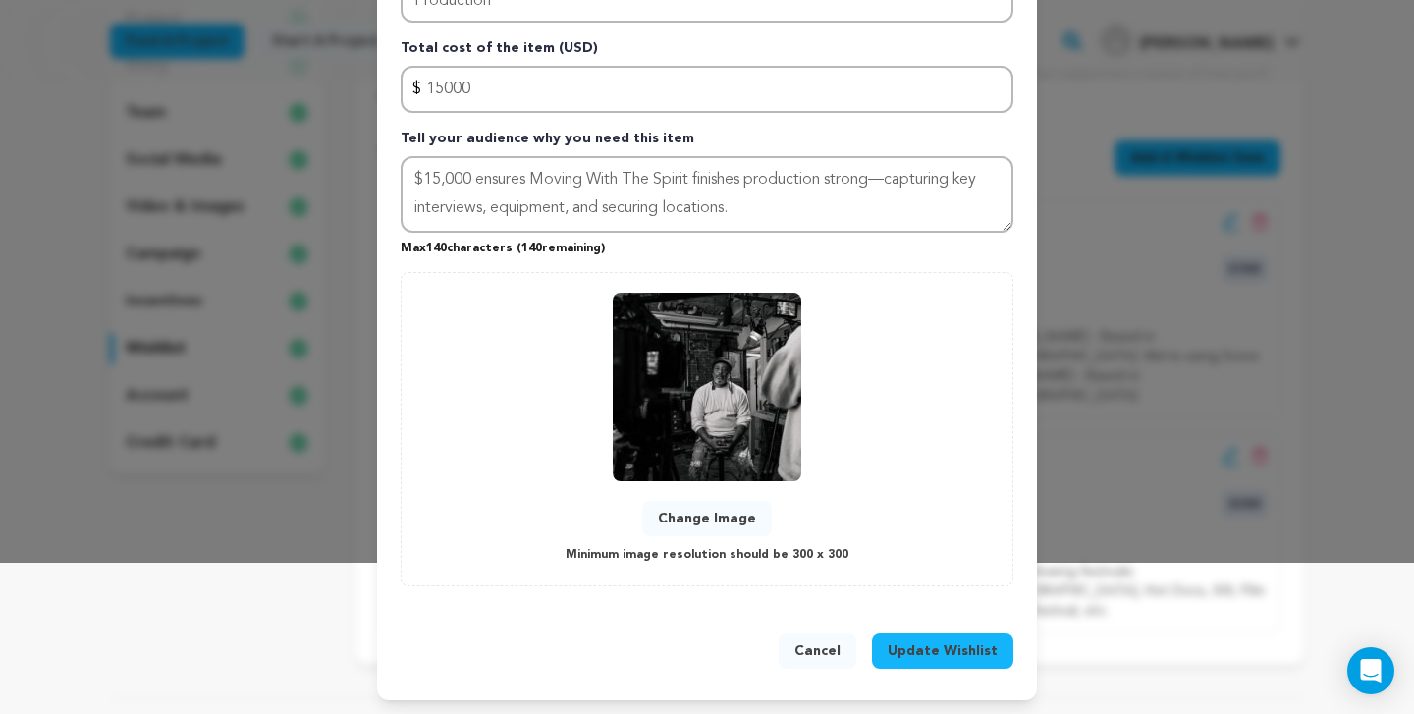
click at [964, 636] on button "Update Wishlist" at bounding box center [942, 650] width 141 height 35
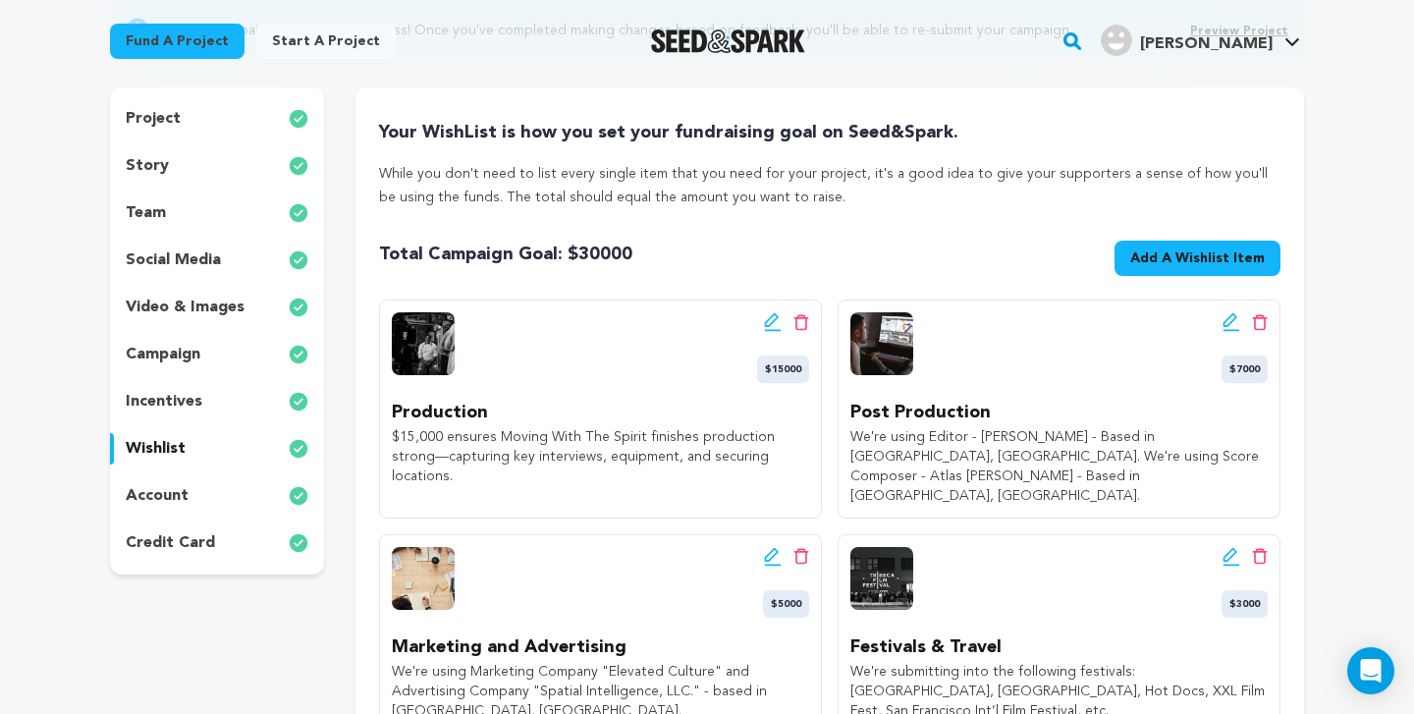
scroll to position [7, 0]
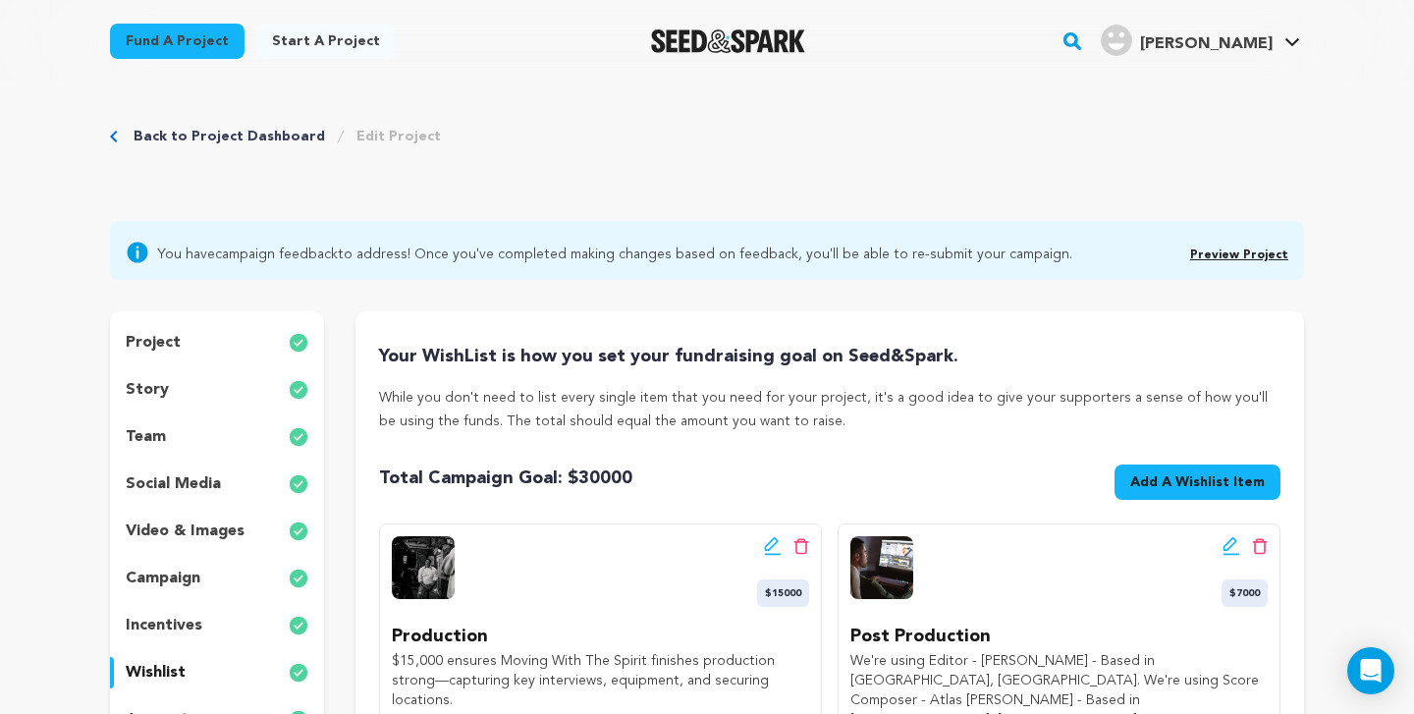
click at [166, 386] on div "story" at bounding box center [217, 389] width 214 height 31
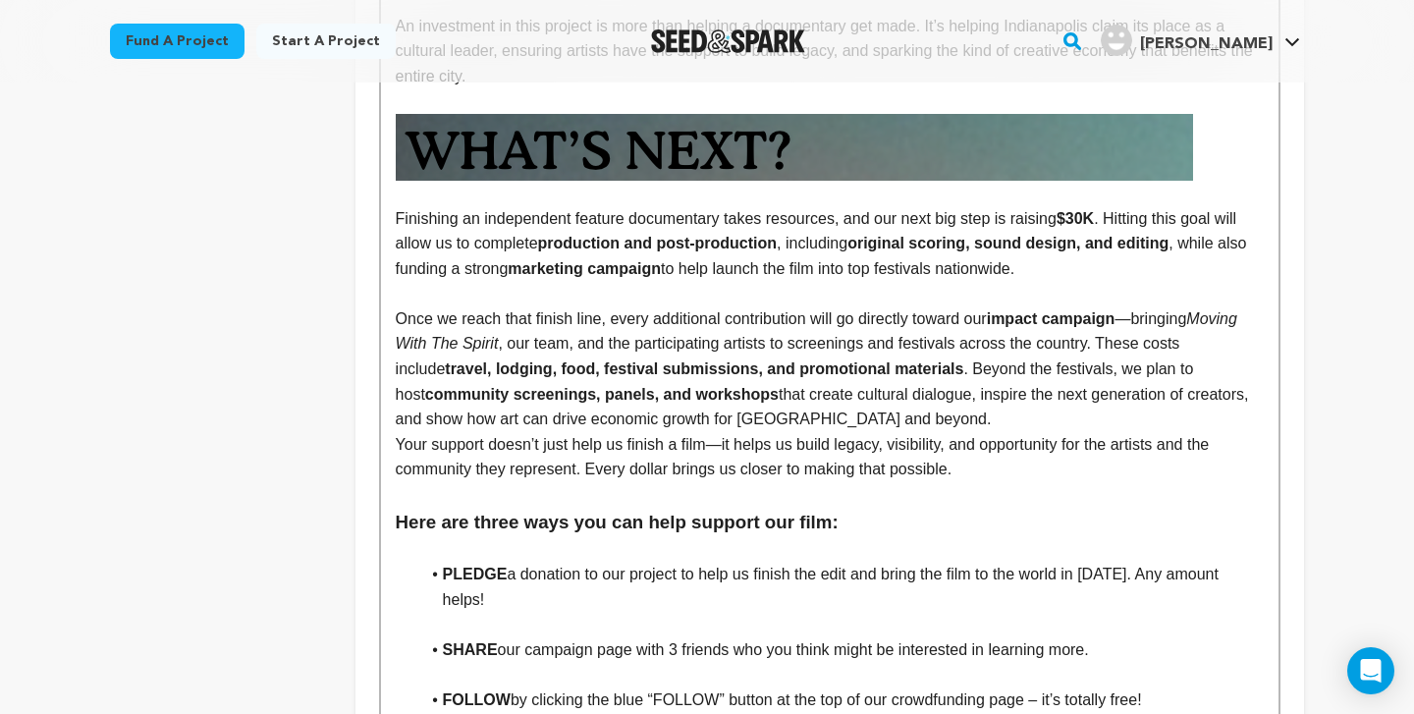
scroll to position [2848, 0]
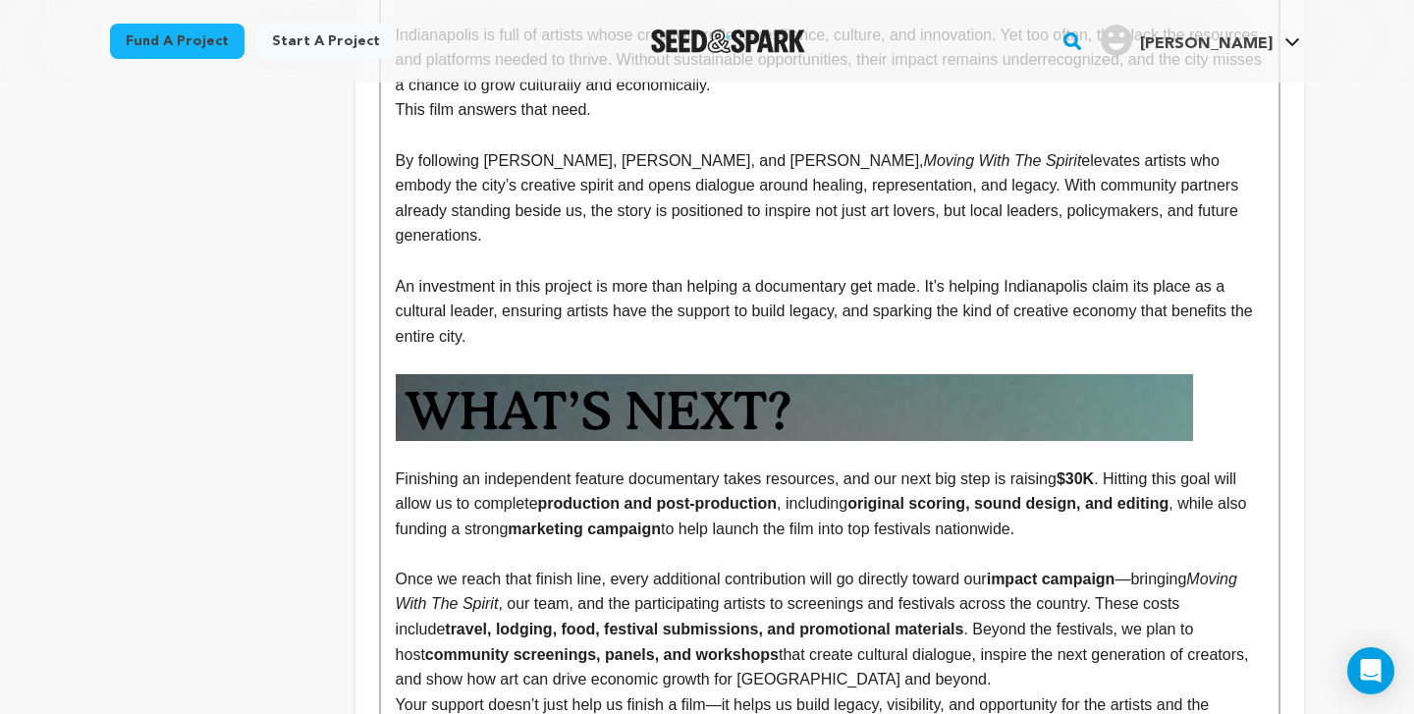
click at [996, 692] on p "Your support doesn’t just help us finish a film—it helps us build legacy, visib…" at bounding box center [830, 717] width 868 height 50
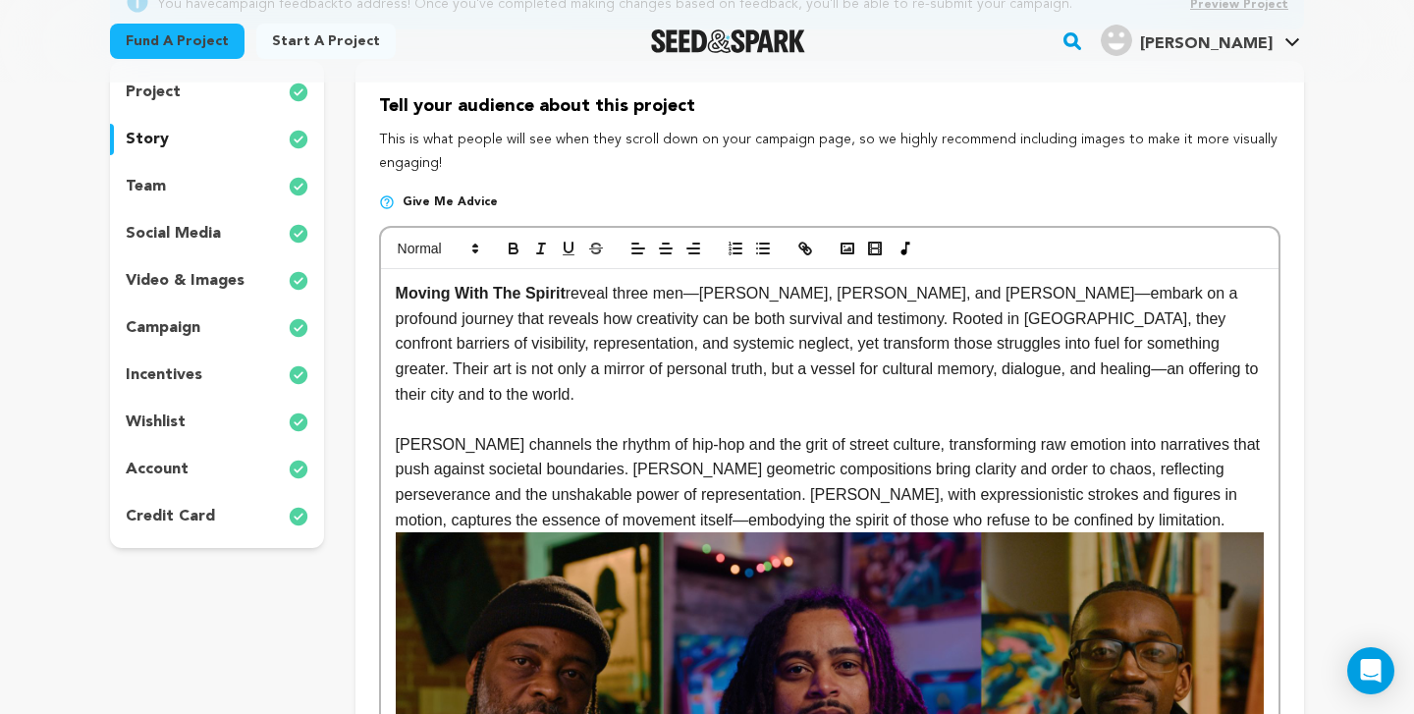
scroll to position [254, 0]
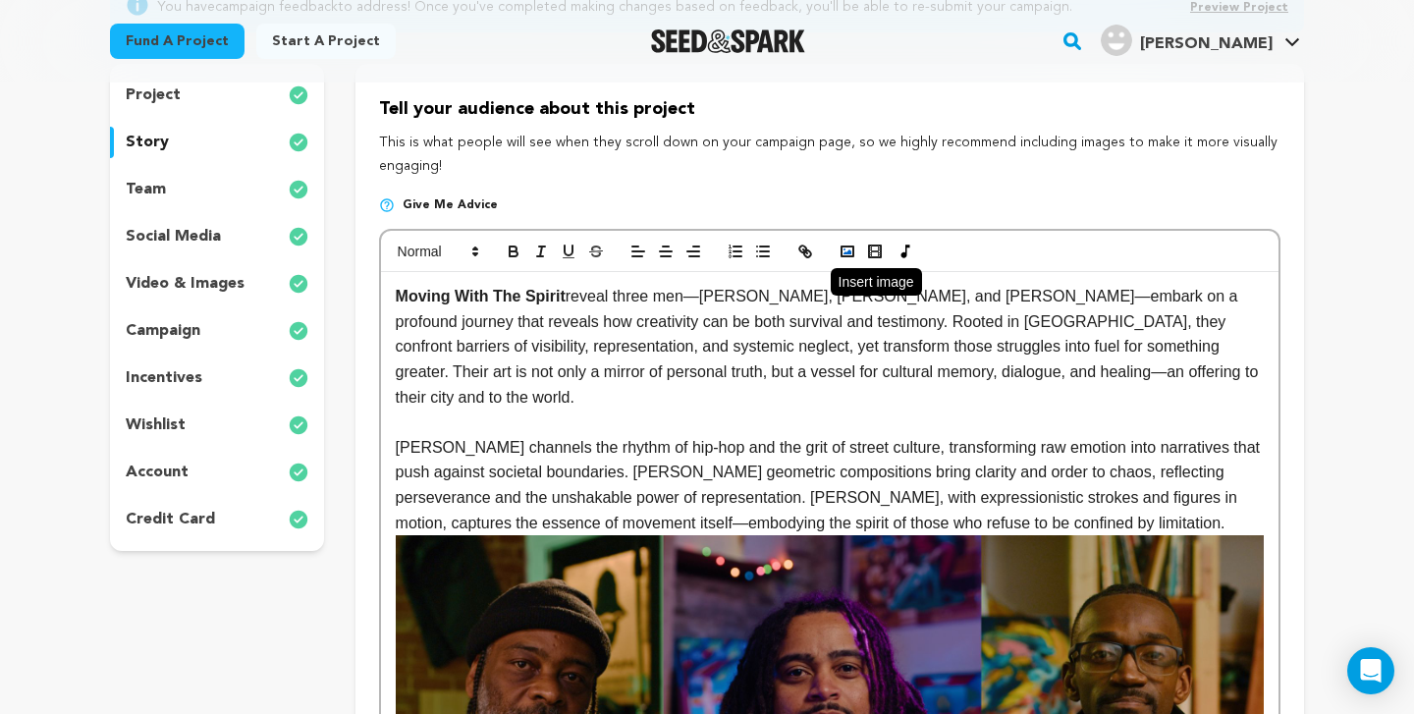
click at [843, 257] on icon "button" at bounding box center [848, 252] width 18 height 18
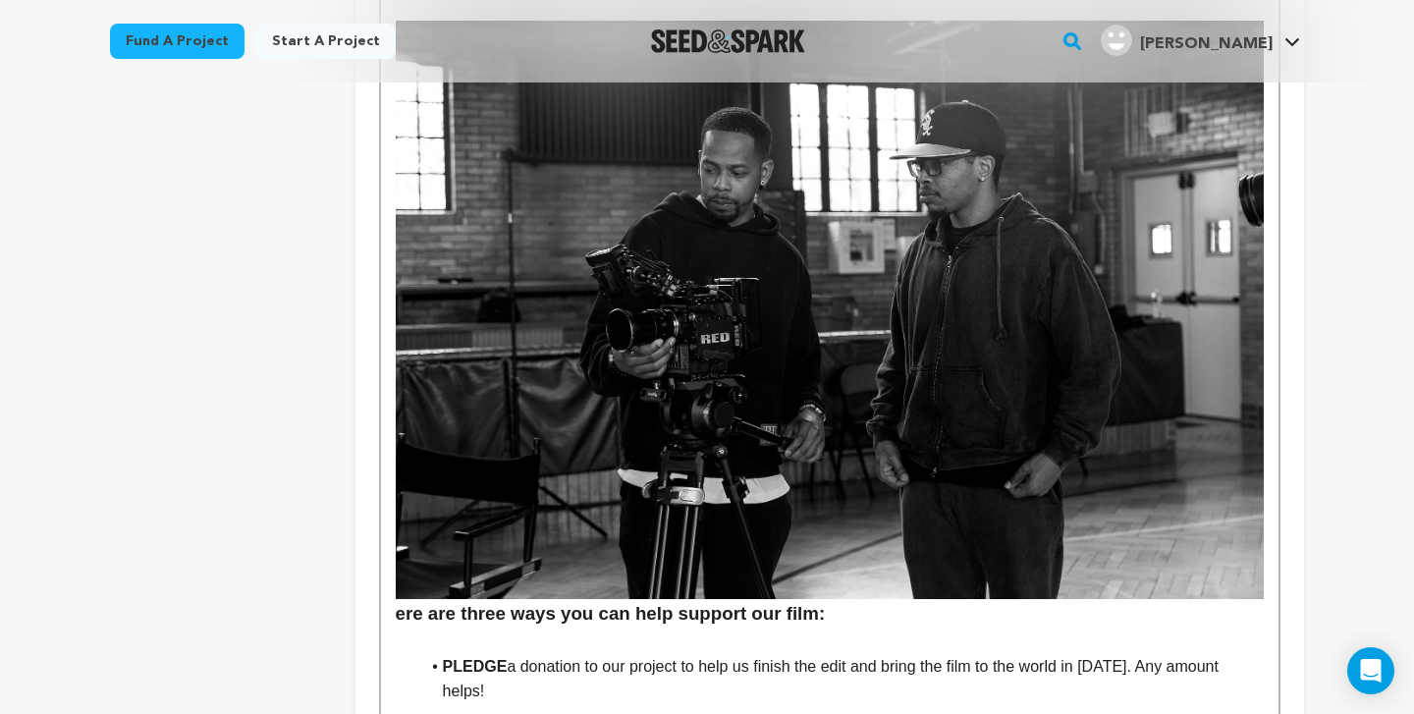
scroll to position [3584, 0]
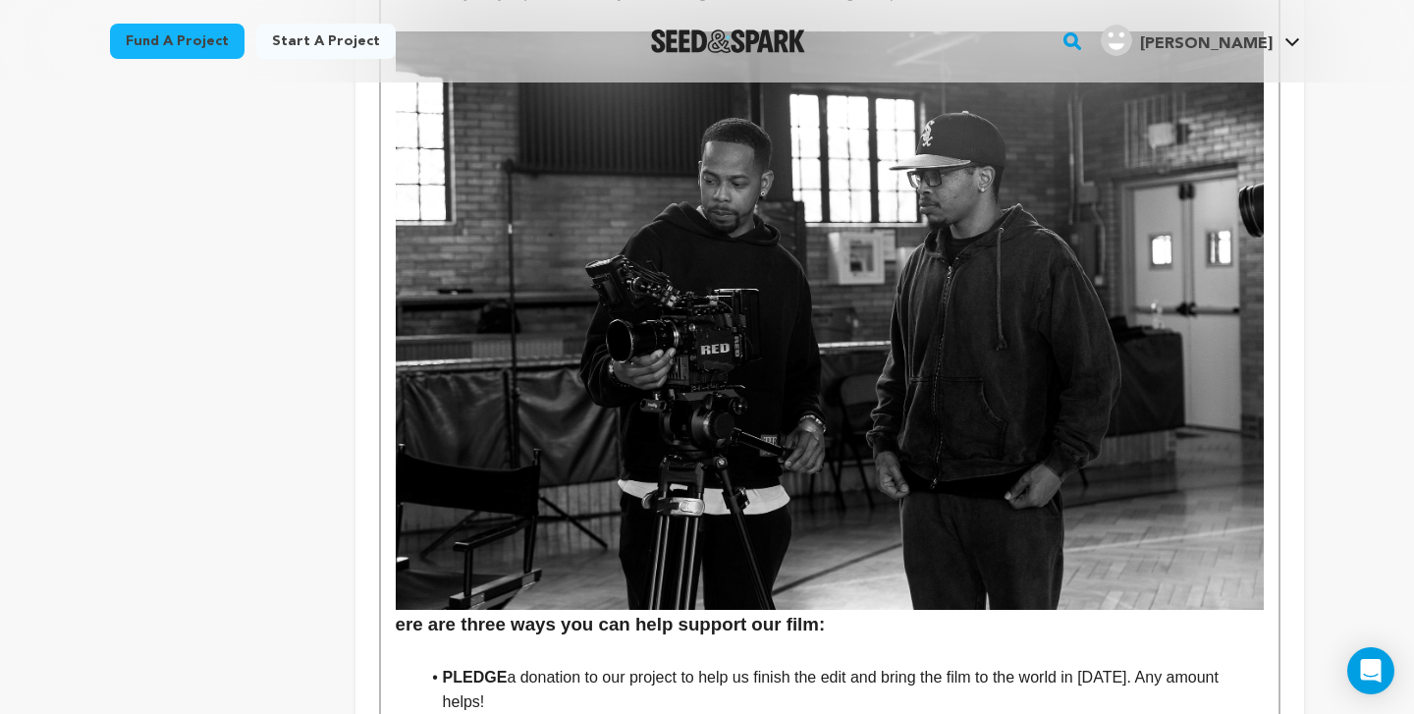
click at [396, 486] on h3 "ere are three ways you can help support our film:" at bounding box center [830, 335] width 868 height 608
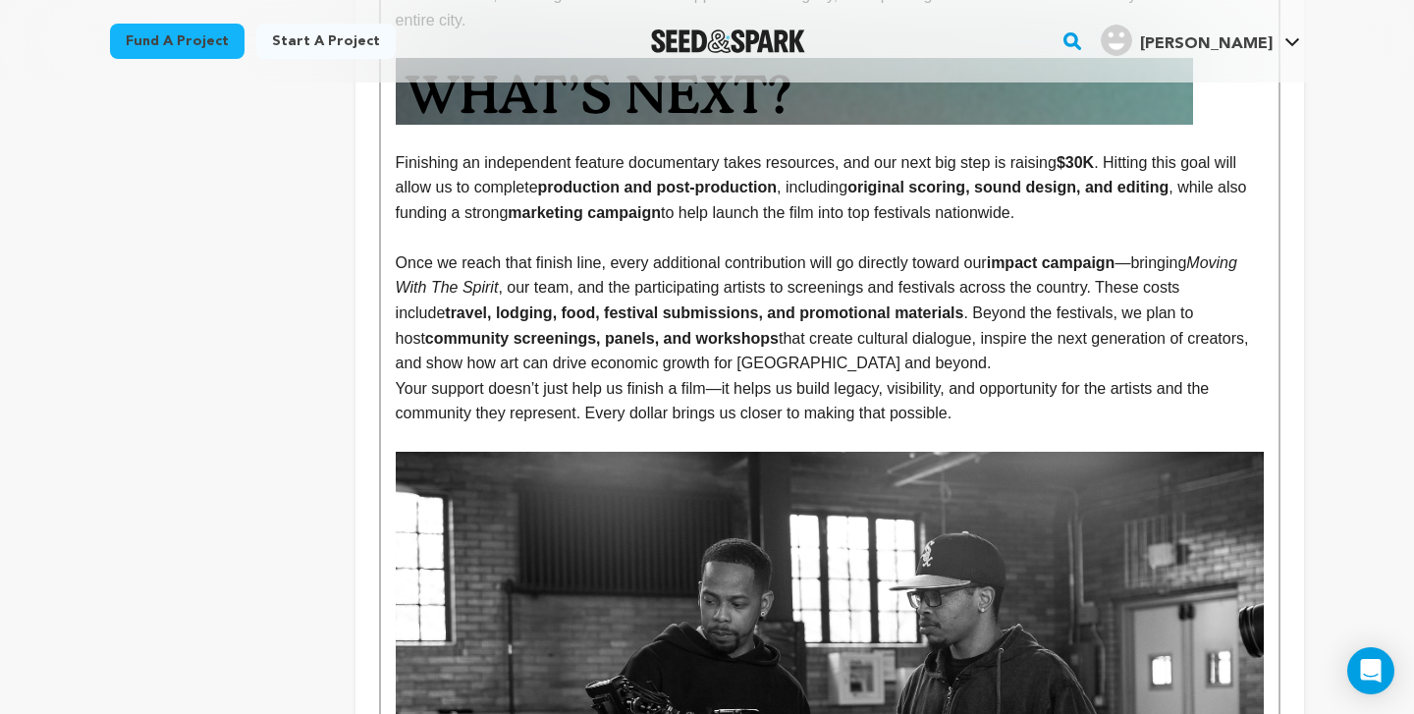
scroll to position [3142, 0]
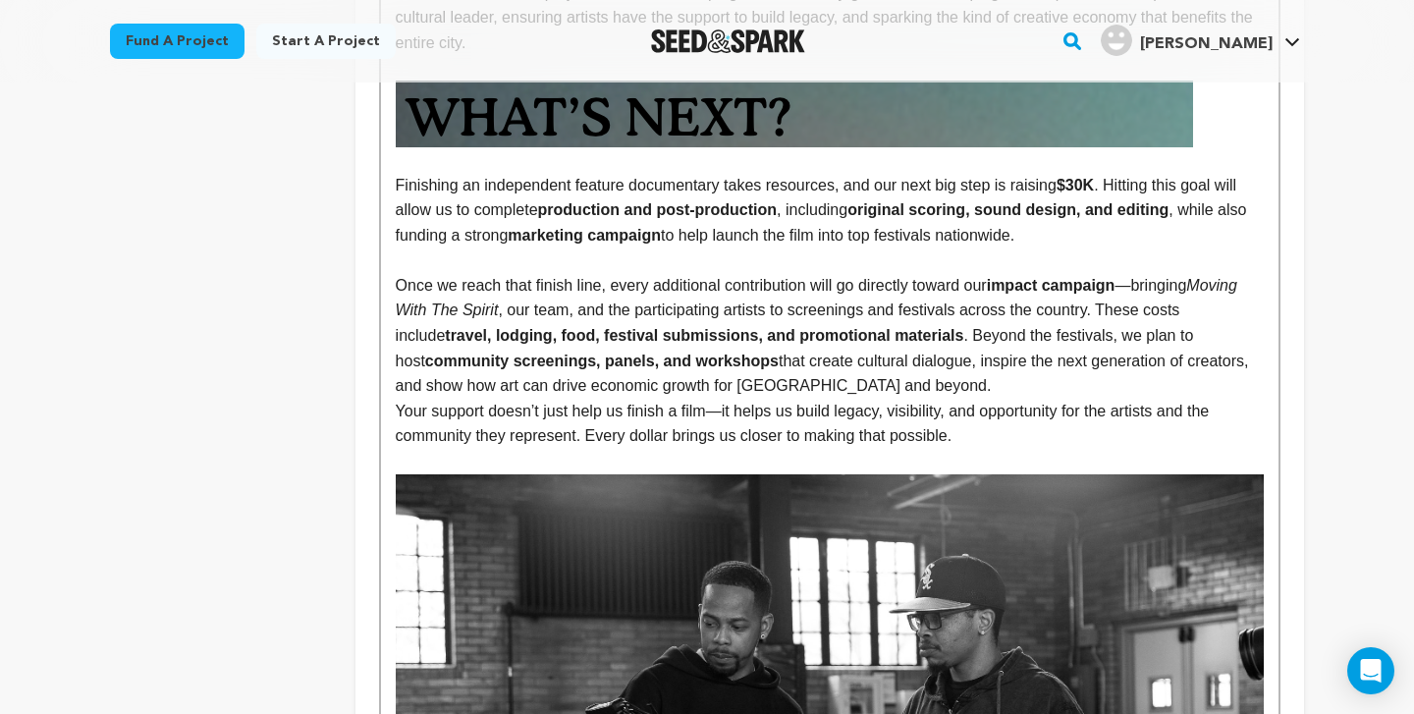
click at [476, 449] on p at bounding box center [830, 462] width 868 height 26
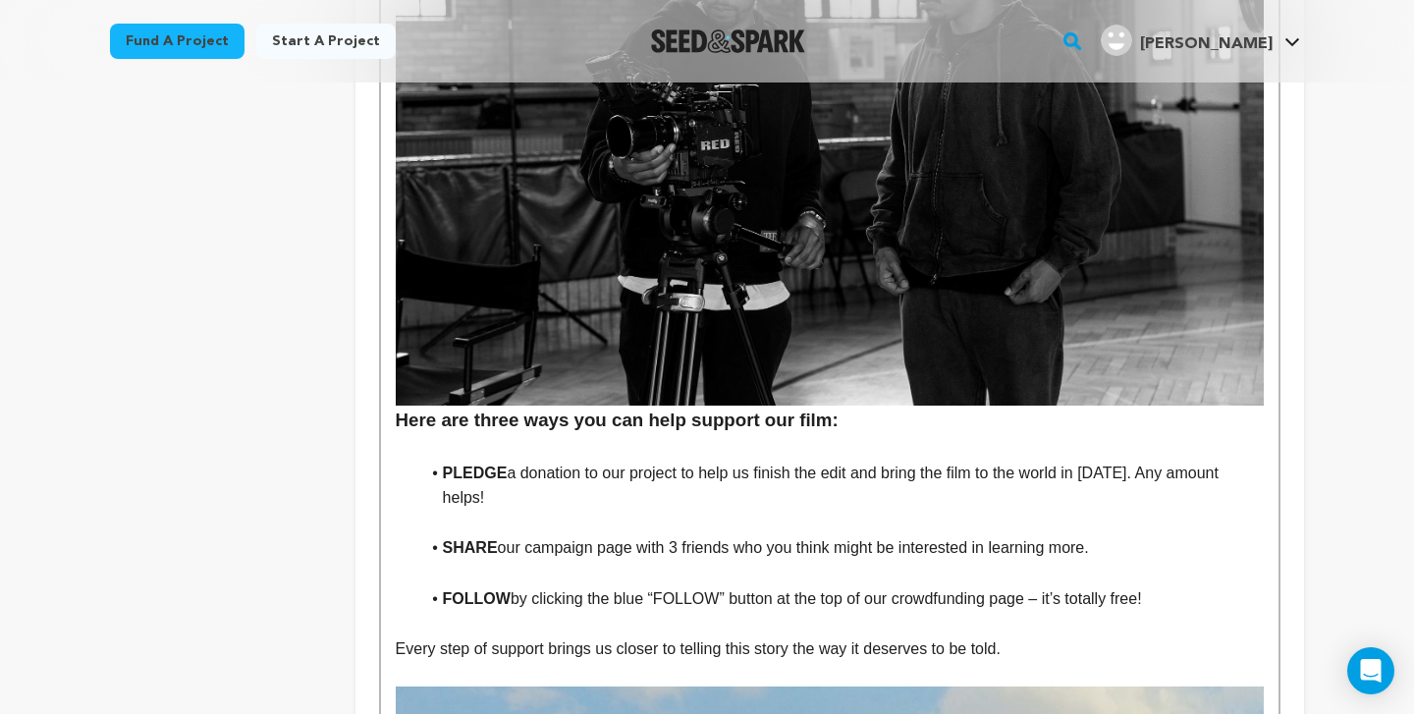
scroll to position [3804, 0]
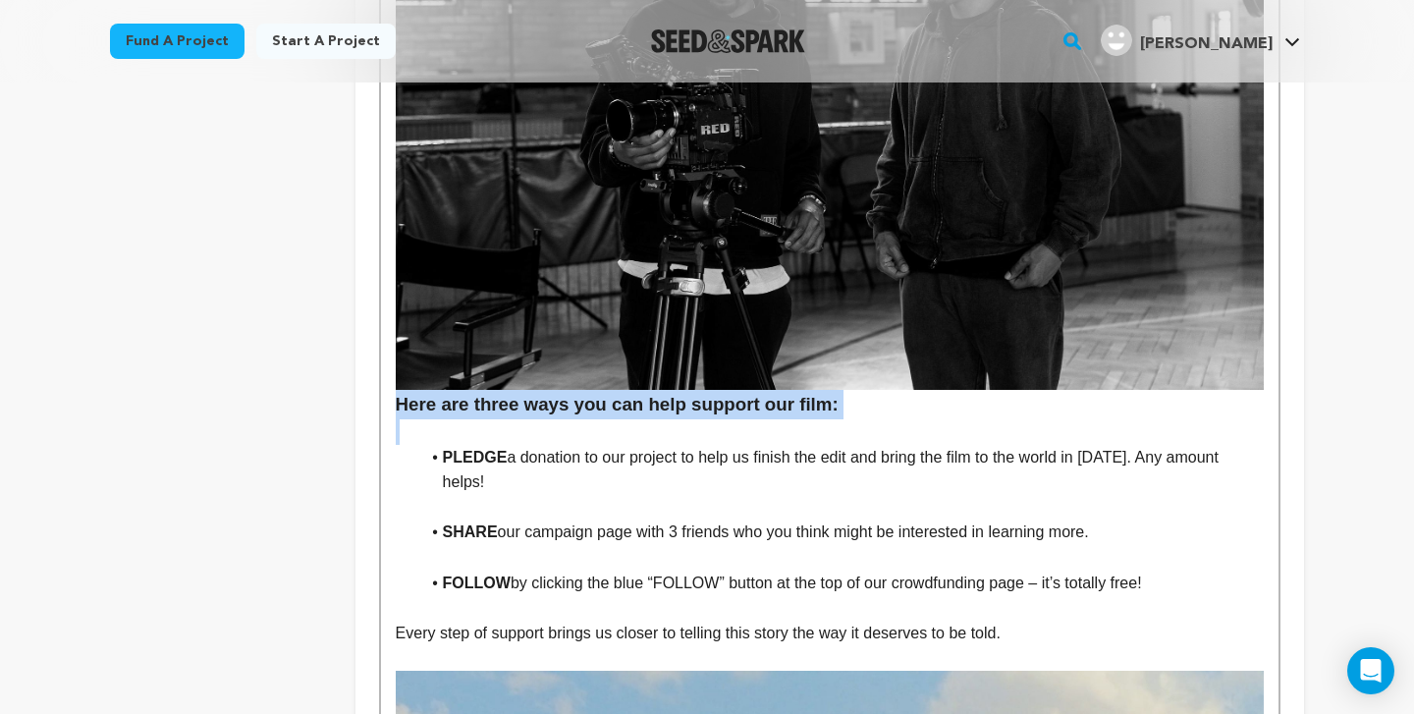
drag, startPoint x: 397, startPoint y: 261, endPoint x: 902, endPoint y: 287, distance: 506.4
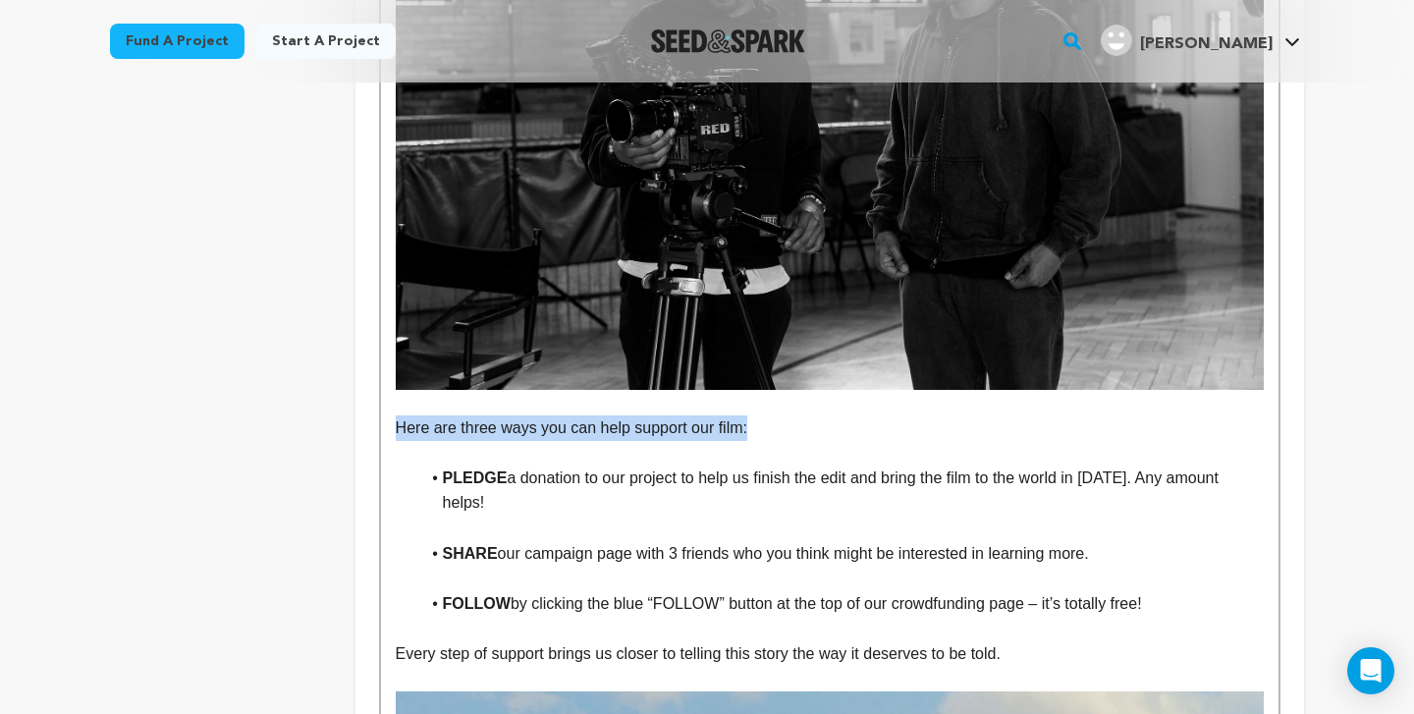
drag, startPoint x: 394, startPoint y: 280, endPoint x: 788, endPoint y: 279, distance: 393.8
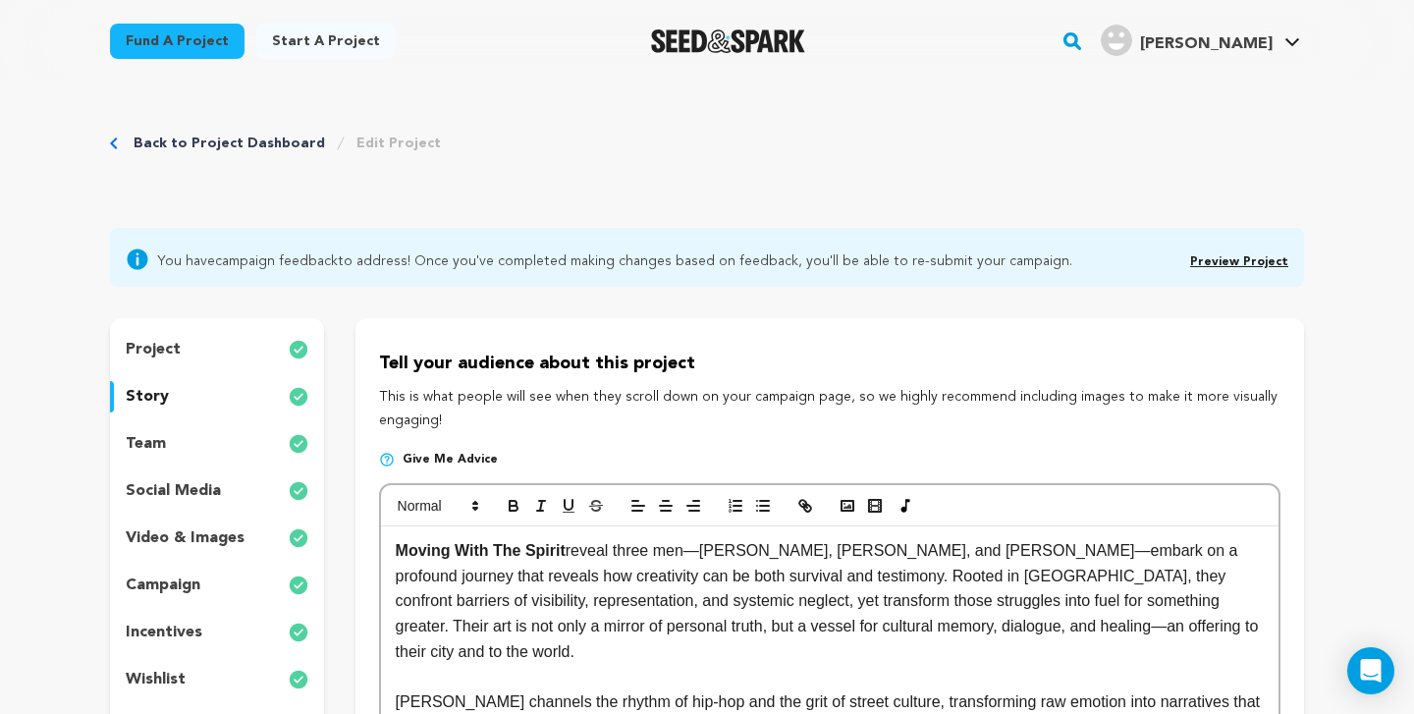
scroll to position [0, 0]
click at [510, 507] on icon "button" at bounding box center [514, 508] width 8 height 5
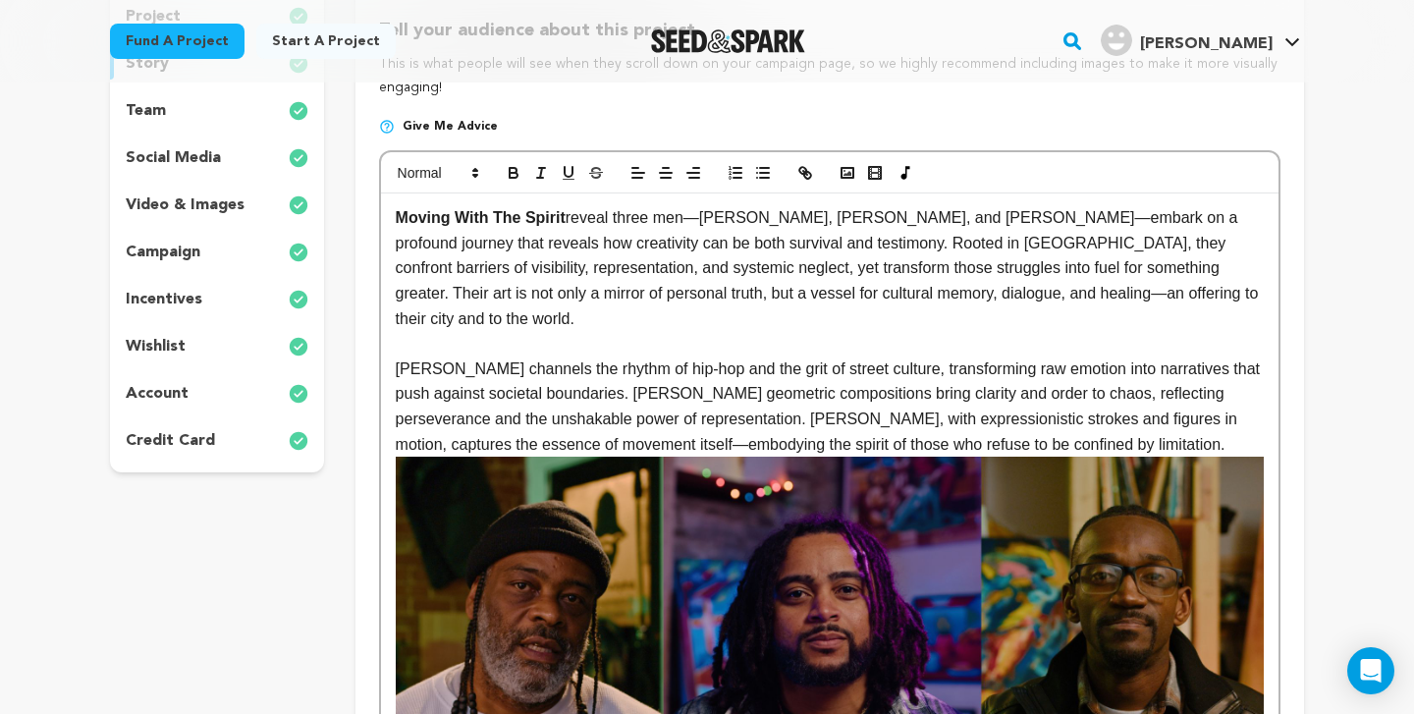
scroll to position [120, 0]
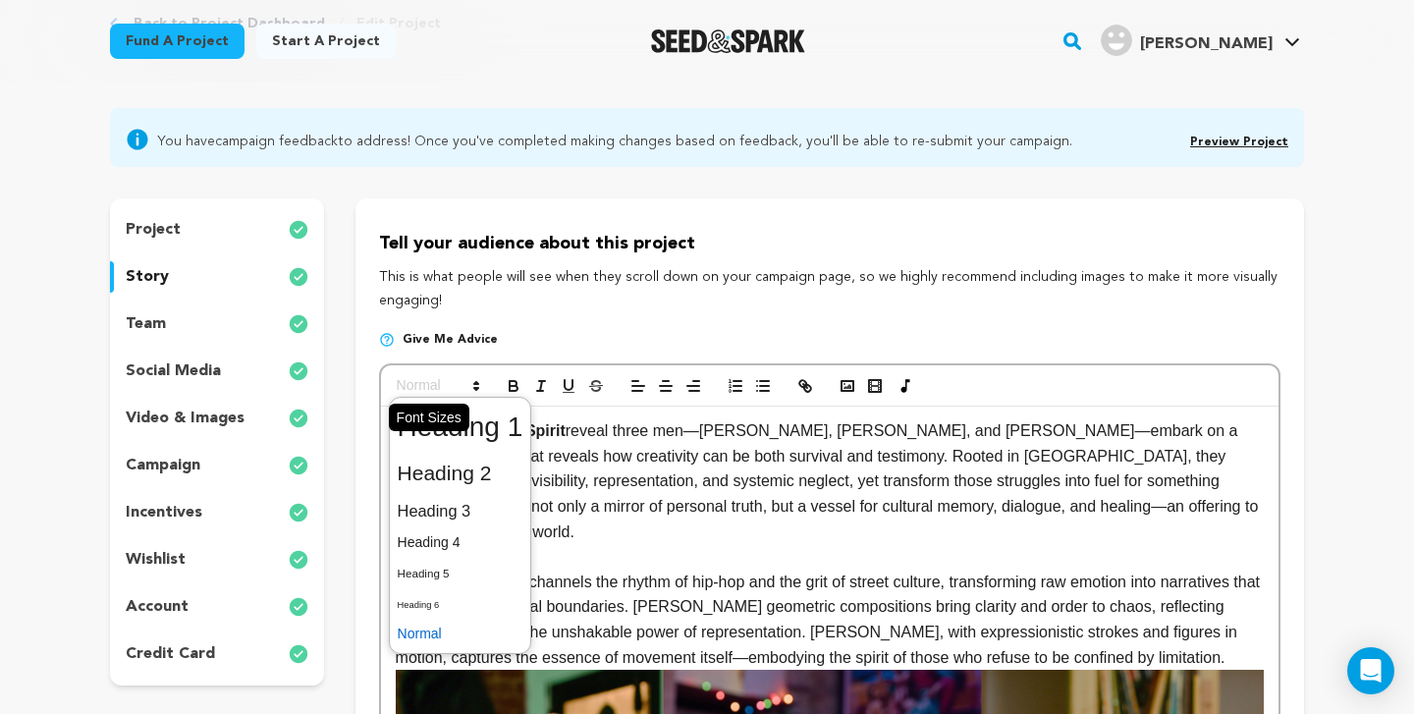
click at [464, 384] on span at bounding box center [437, 386] width 96 height 24
click at [494, 478] on span at bounding box center [461, 473] width 126 height 41
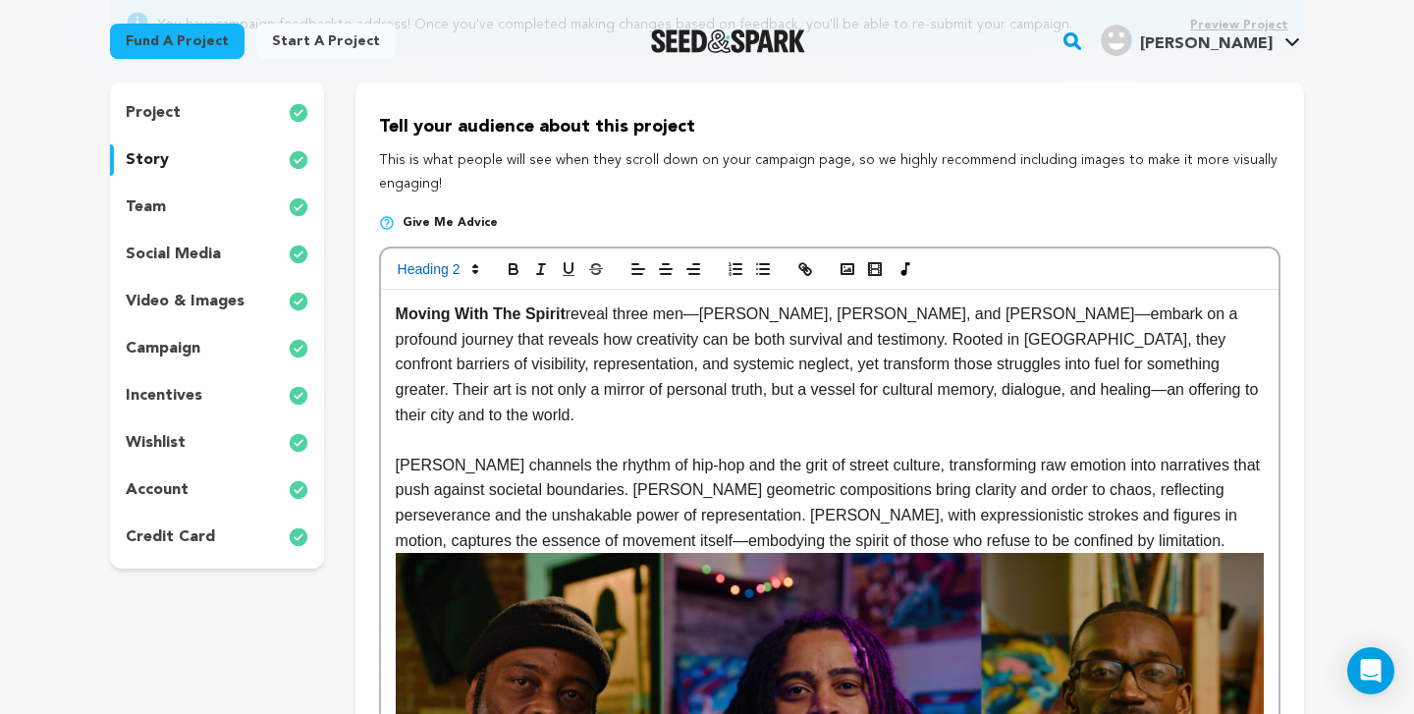
scroll to position [181, 0]
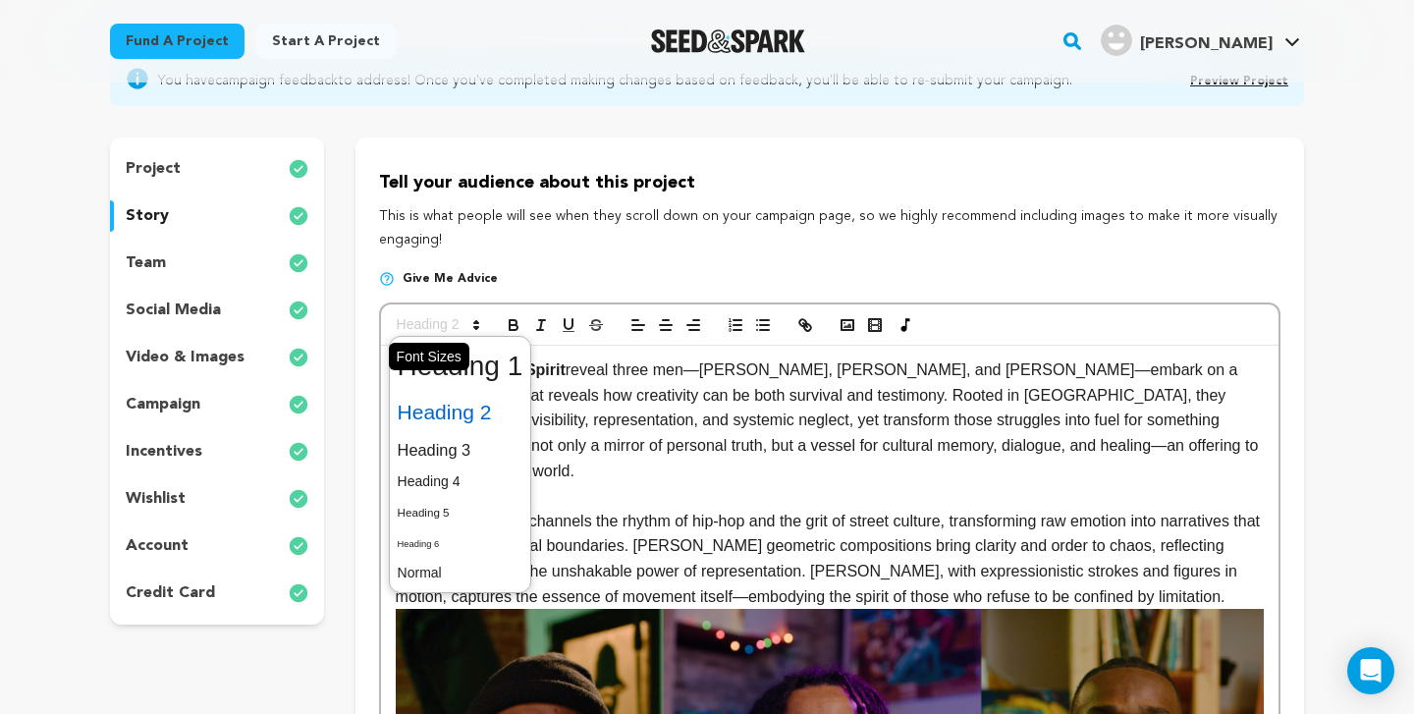
click at [474, 323] on polygon at bounding box center [476, 322] width 4 height 2
click at [470, 443] on span at bounding box center [461, 450] width 126 height 34
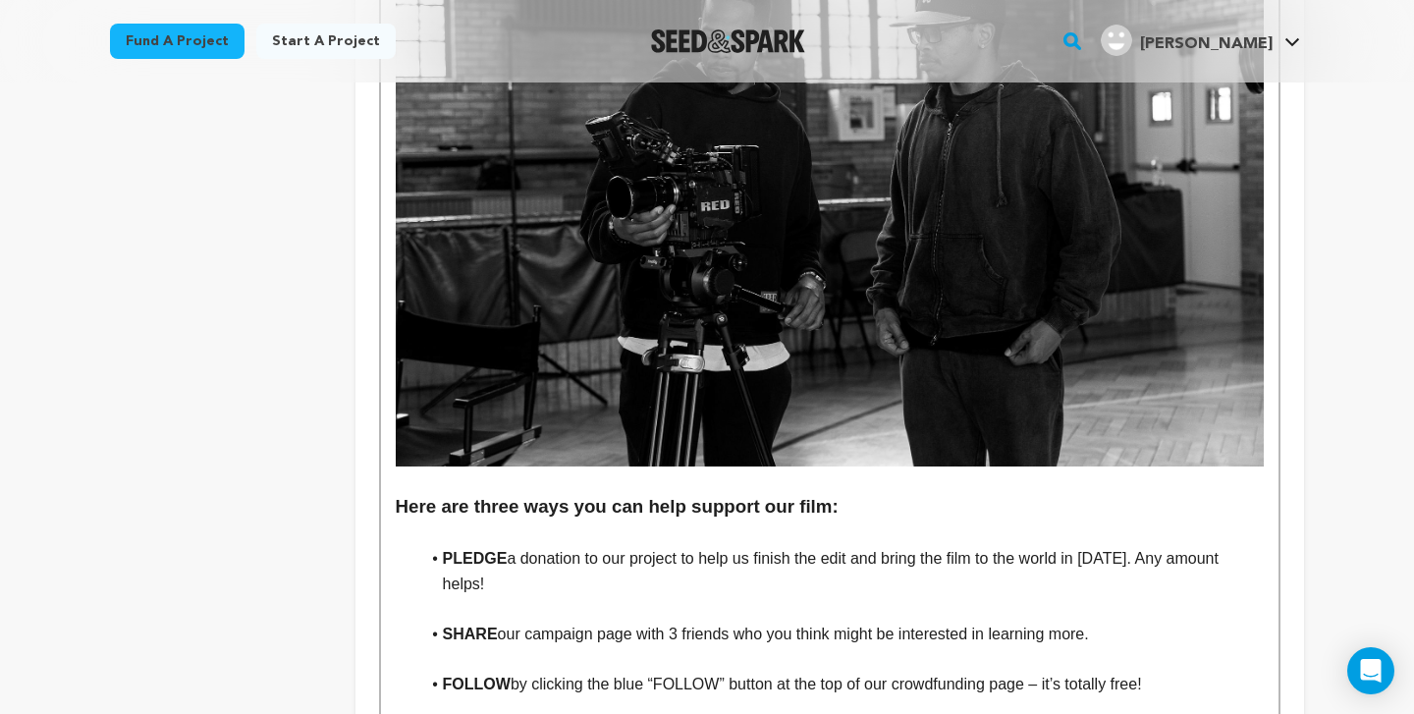
scroll to position [3730, 0]
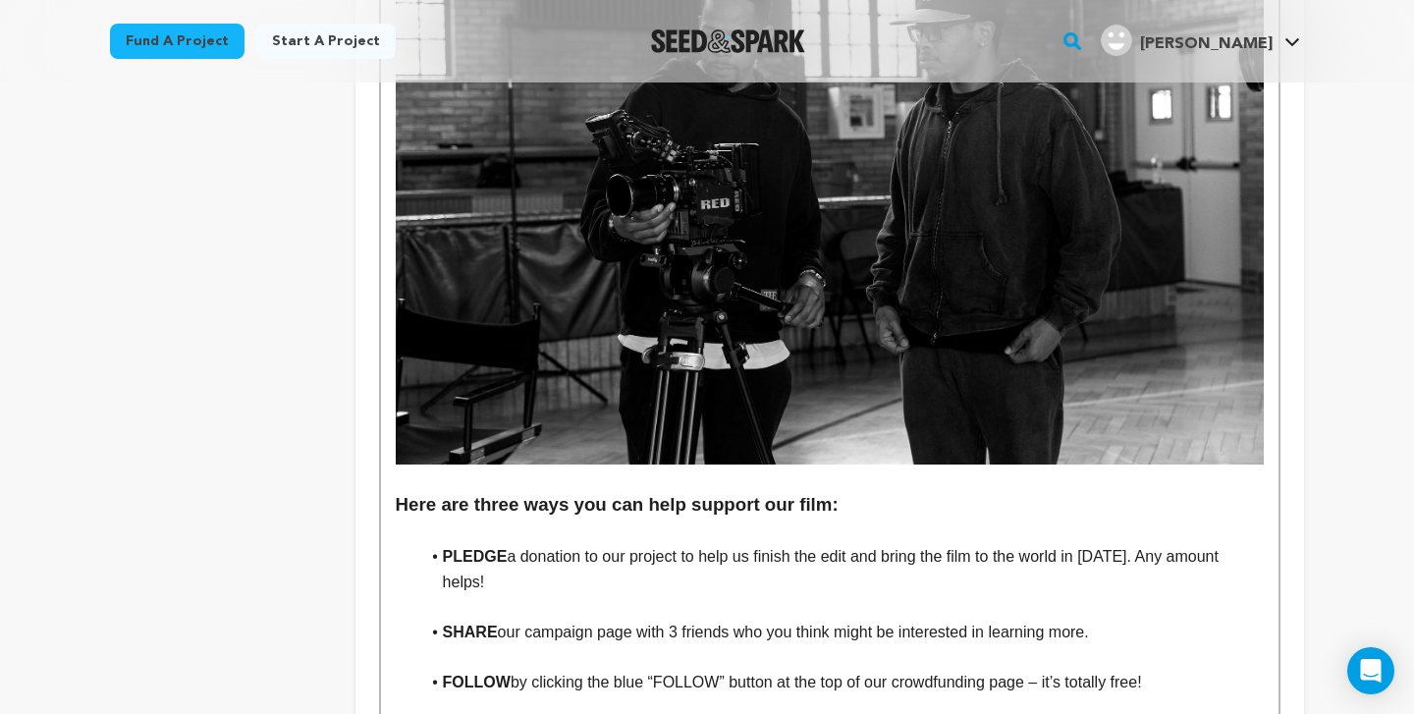
click at [752, 620] on li "SHARE our campaign page with 3 friends who you think might be interested in lea…" at bounding box center [841, 633] width 845 height 26
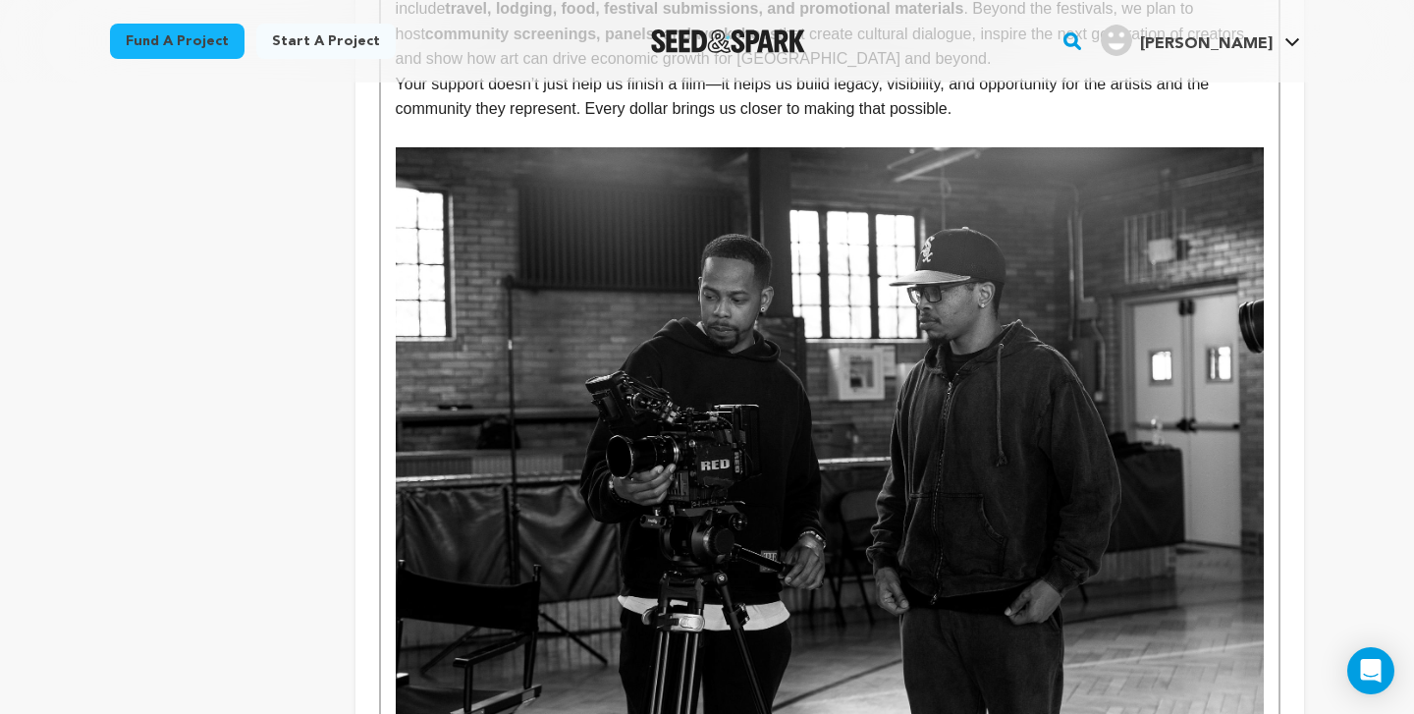
scroll to position [3476, 0]
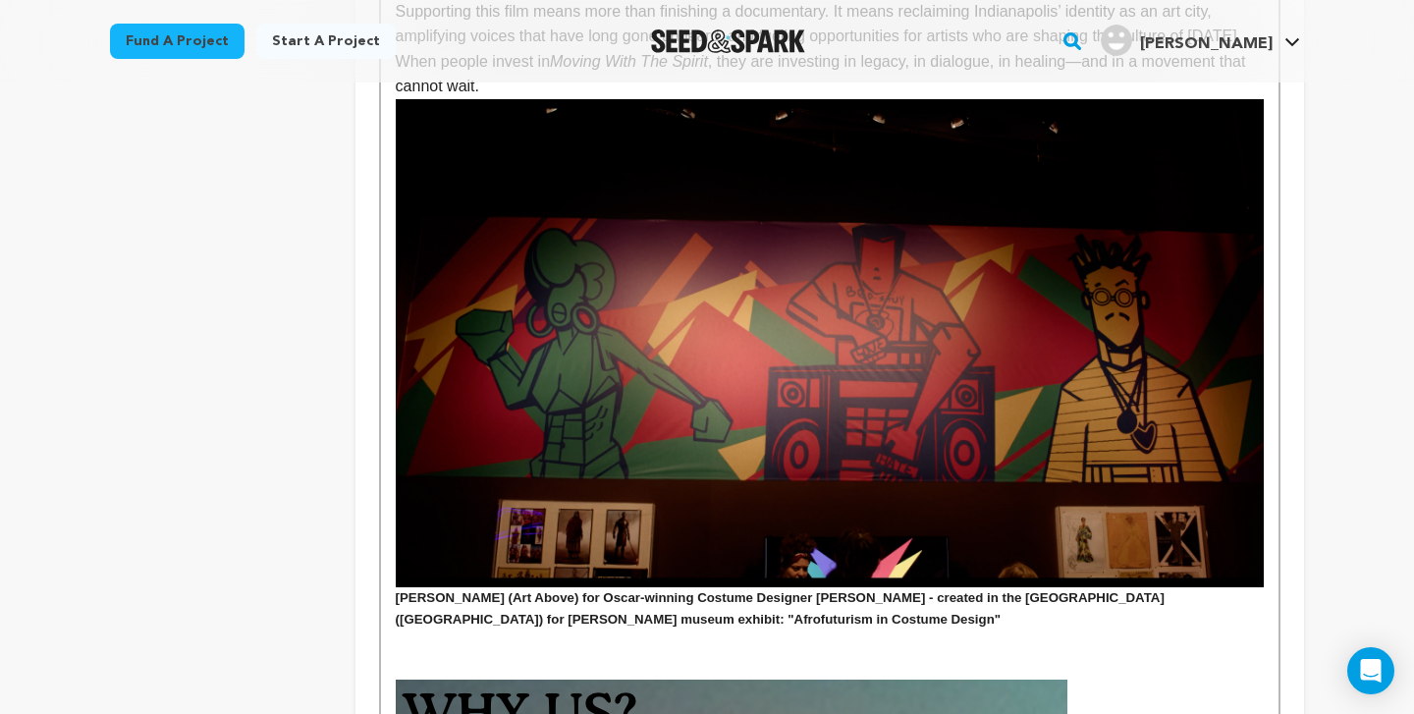
scroll to position [2099, 0]
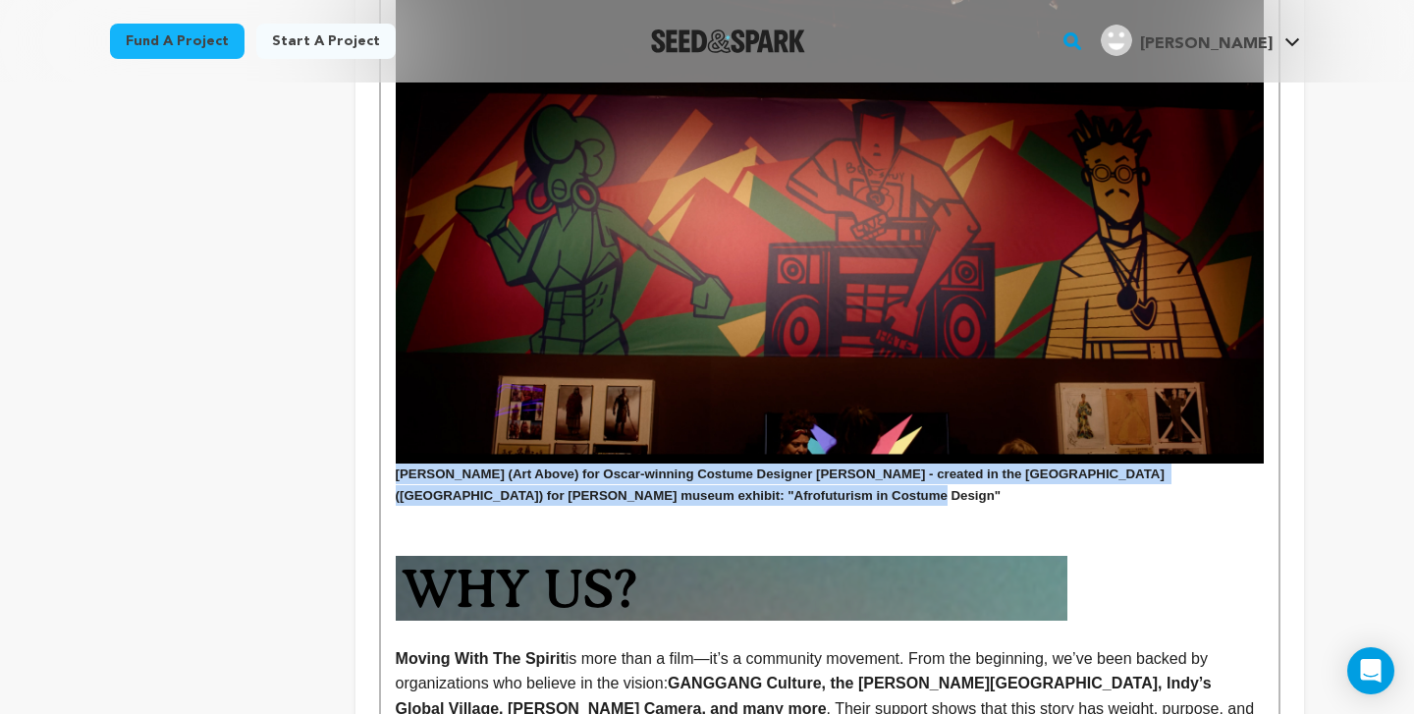
drag, startPoint x: 779, startPoint y: 424, endPoint x: 363, endPoint y: 396, distance: 416.4
click at [363, 396] on div "Tell your audience about this project This is what people will see when they sc…" at bounding box center [829, 632] width 949 height 4825
copy h5 "Israel Solomon (Art Above) for Oscar-winning Costume Designer Ruth E. Carter - …"
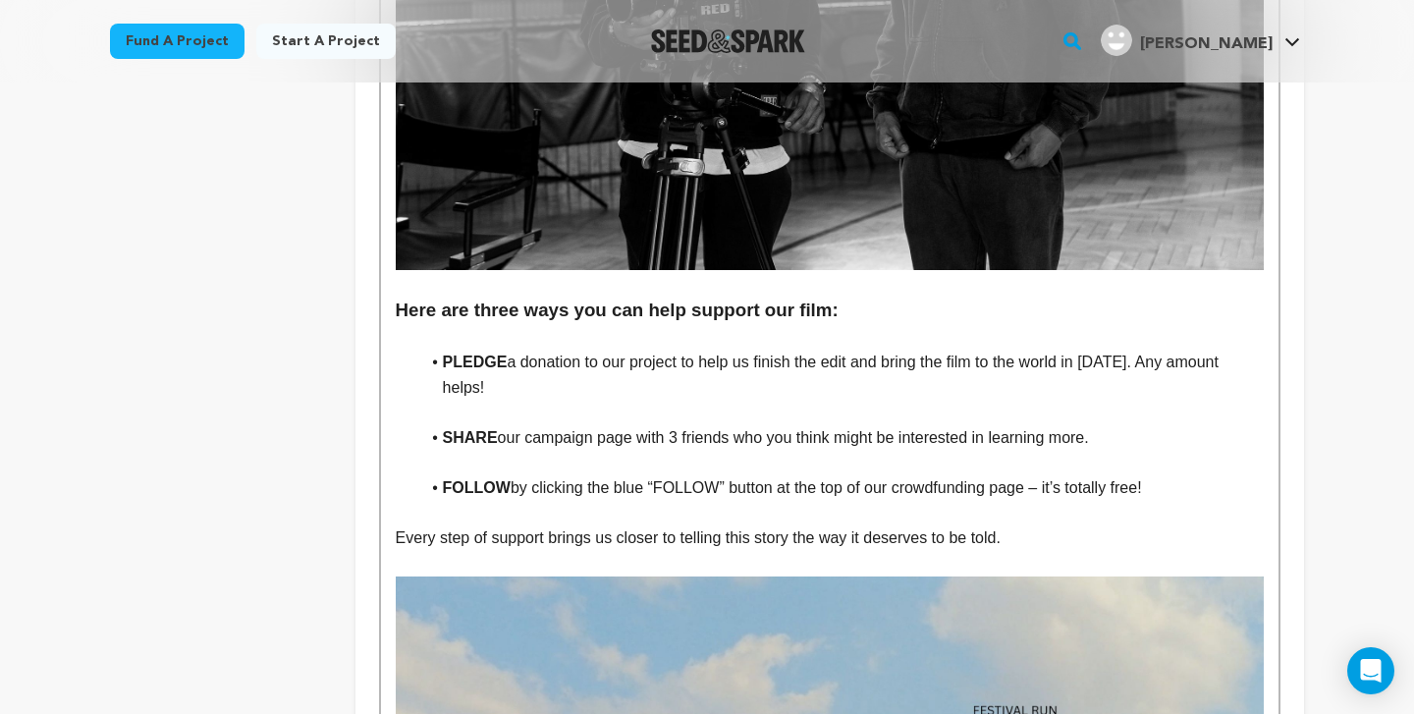
scroll to position [3711, 0]
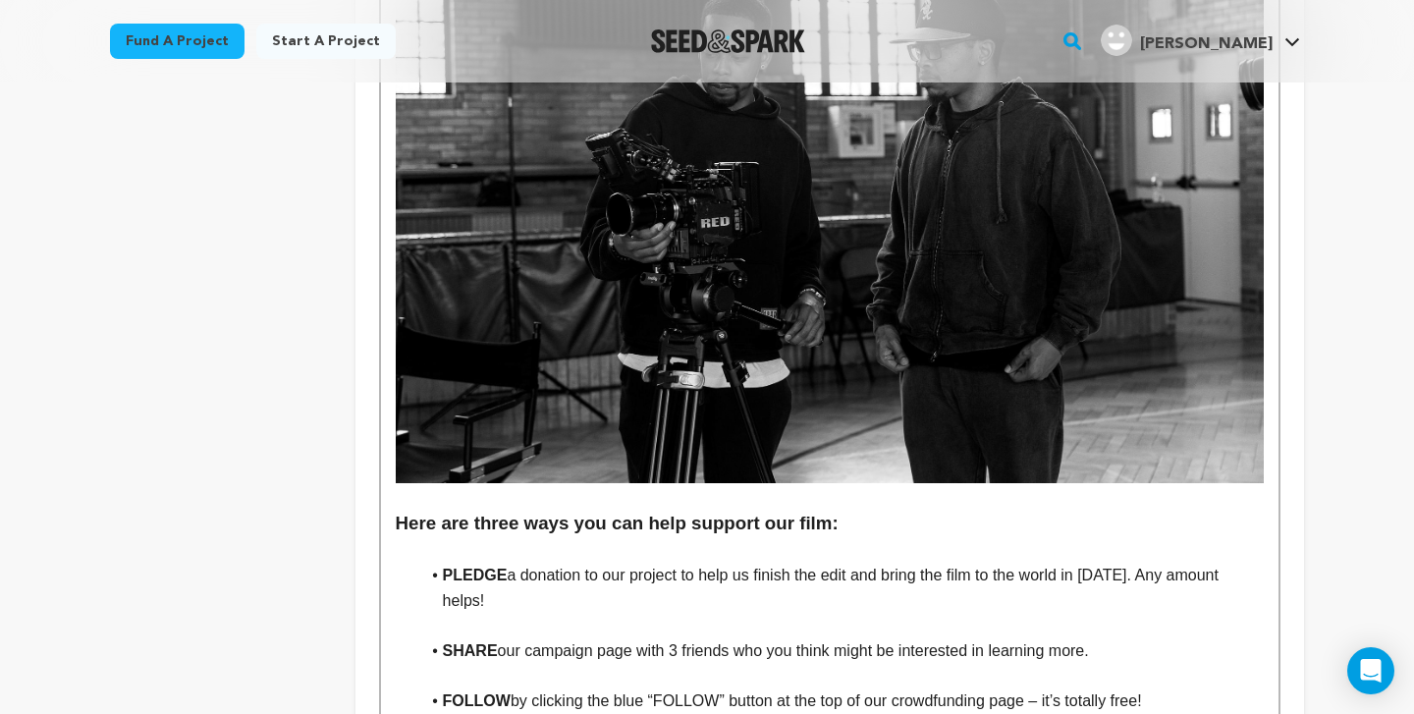
click at [485, 483] on p at bounding box center [830, 496] width 868 height 26
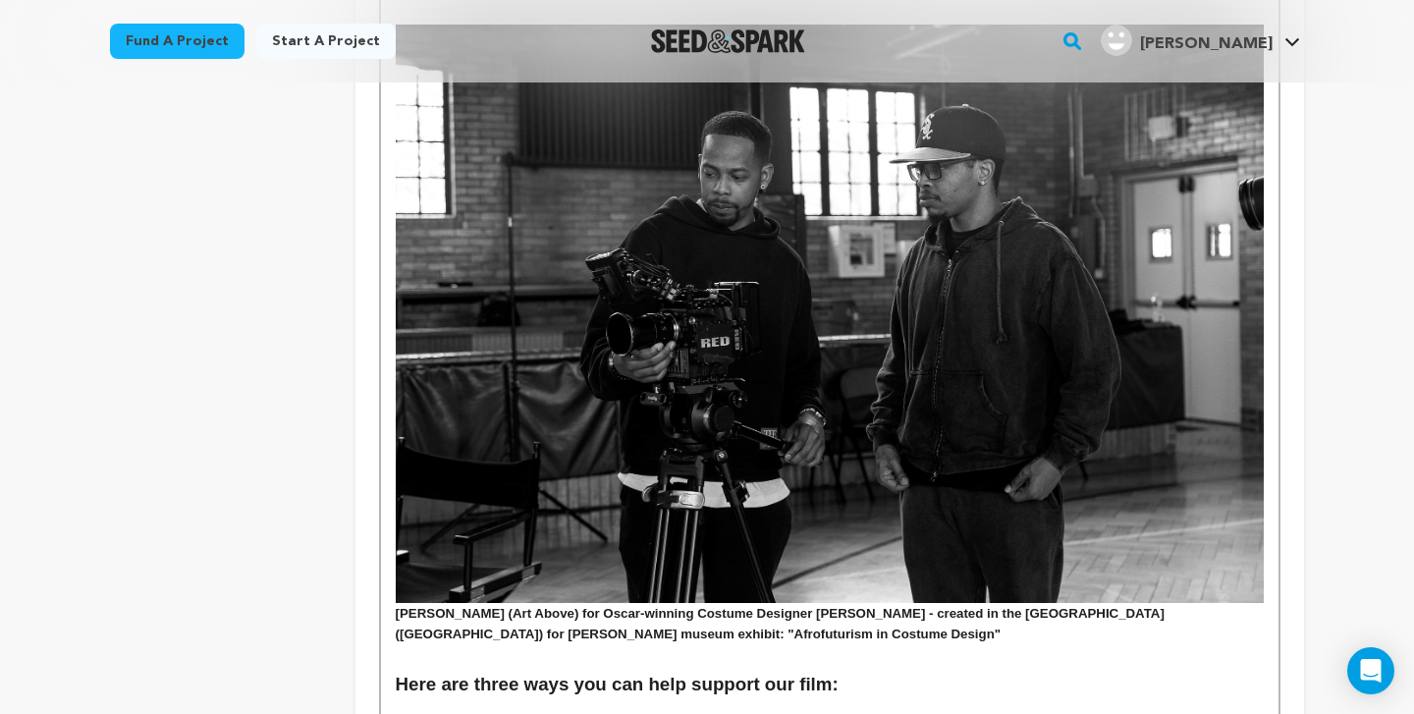
scroll to position [3524, 0]
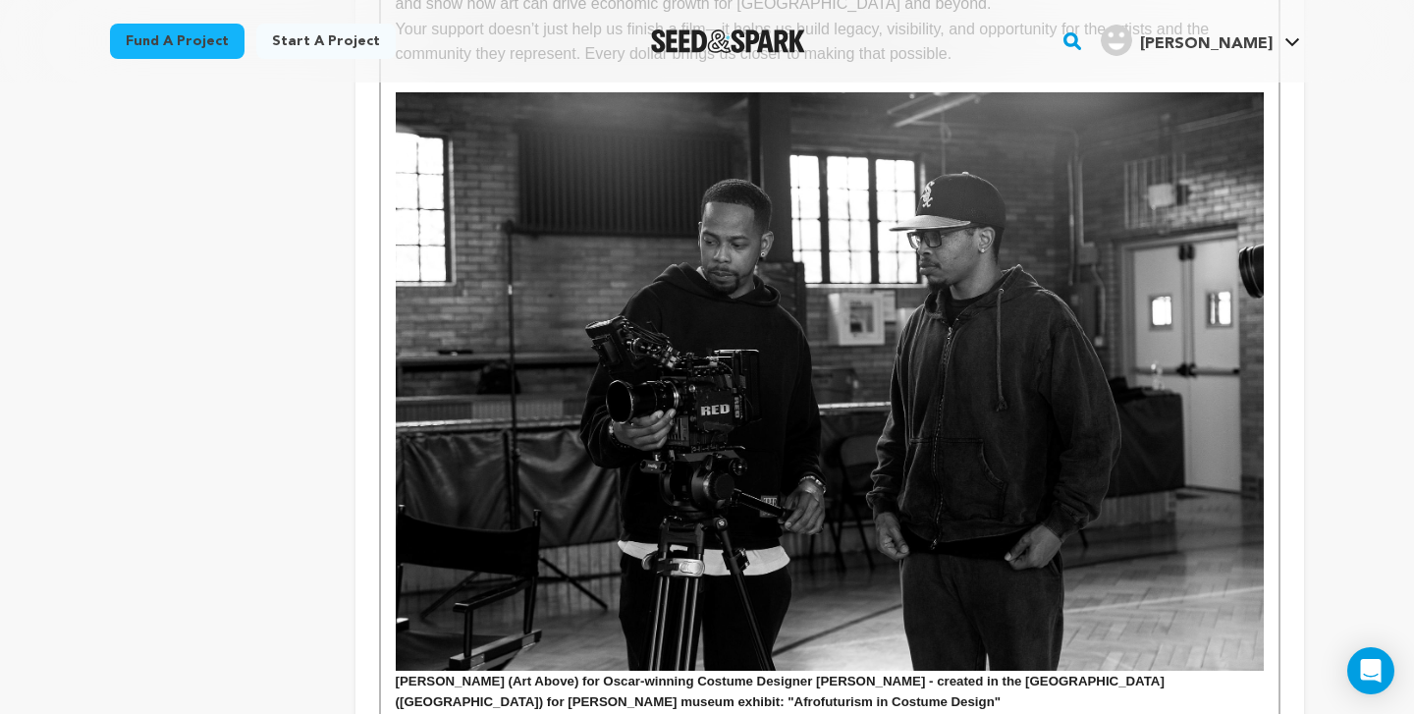
click at [643, 671] on h5 "Israel Solomon (Art Above) for Oscar-winning Costume Designer Ruth E. Carter - …" at bounding box center [830, 692] width 868 height 42
click at [493, 671] on h5 "Israel Solomon (Art Above) for Oscar-winning Costume Designer Ruth E. Carter - …" at bounding box center [830, 692] width 868 height 42
click at [574, 671] on h5 "Chris M. Wilborn (Art Above) for Oscar-winning Costume Designer Ruth E. Carter …" at bounding box center [830, 692] width 868 height 42
click at [396, 671] on h5 "Chris M. Wilborn (Right) and Steven Hunter for Oscar-winning Costume Designer R…" at bounding box center [830, 692] width 868 height 42
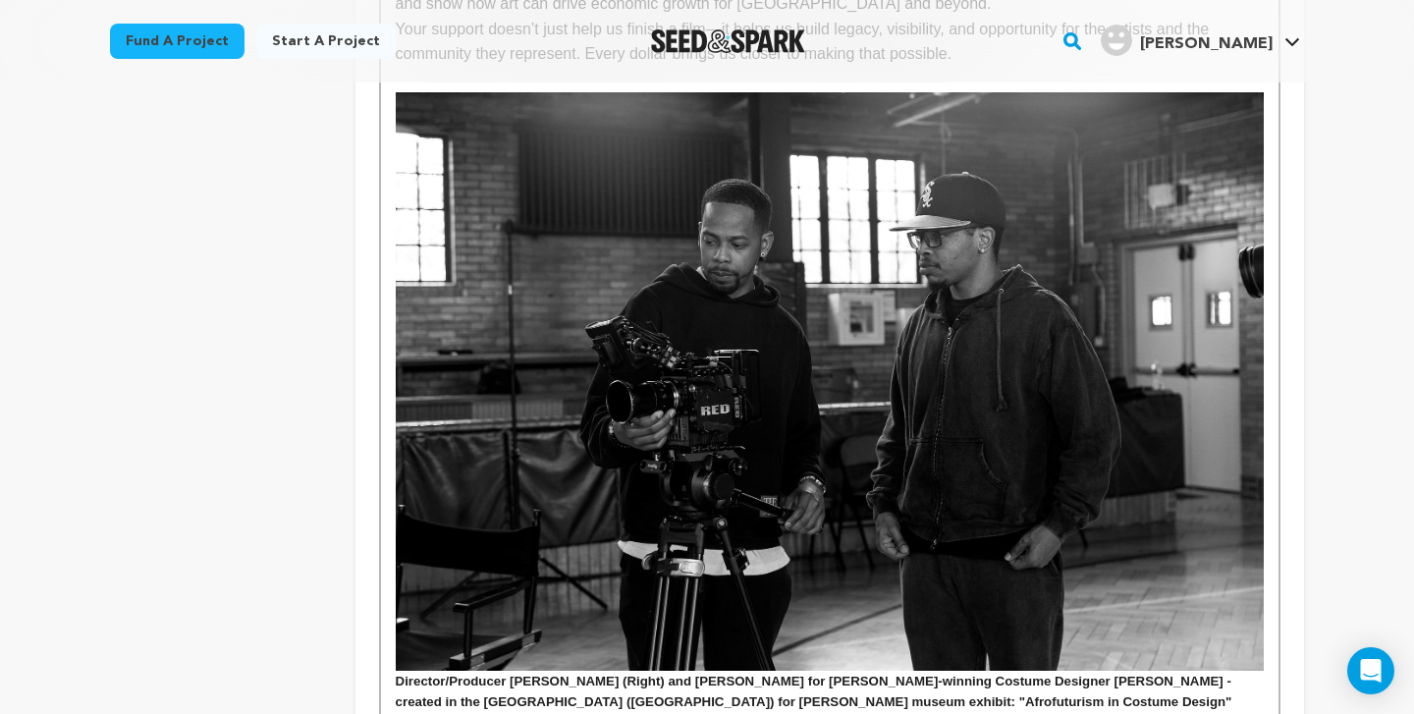
click at [516, 671] on h5 "Director/Producer Chris M. Wilborn (Right) and Steven Hunter for Oscar-winning …" at bounding box center [830, 692] width 868 height 42
click at [714, 671] on h5 "Director/Producer - Chris M. Wilborn (Right) and Steven Hunter for Oscar-winnin…" at bounding box center [830, 692] width 868 height 42
click at [929, 671] on h5 "Director/Producer - Chris M. Wilborn (Right) and Camera Operator - Steven Hunte…" at bounding box center [830, 702] width 868 height 63
click at [676, 671] on h5 "Director/Producer - Chris M. Wilborn (Right) and Camera Operator - Steven Hunte…" at bounding box center [830, 702] width 868 height 63
click at [920, 671] on h5 "Director/Producer - Chris M. Wilborn (Left) and Camera Operator - Steven Hunter…" at bounding box center [830, 702] width 868 height 63
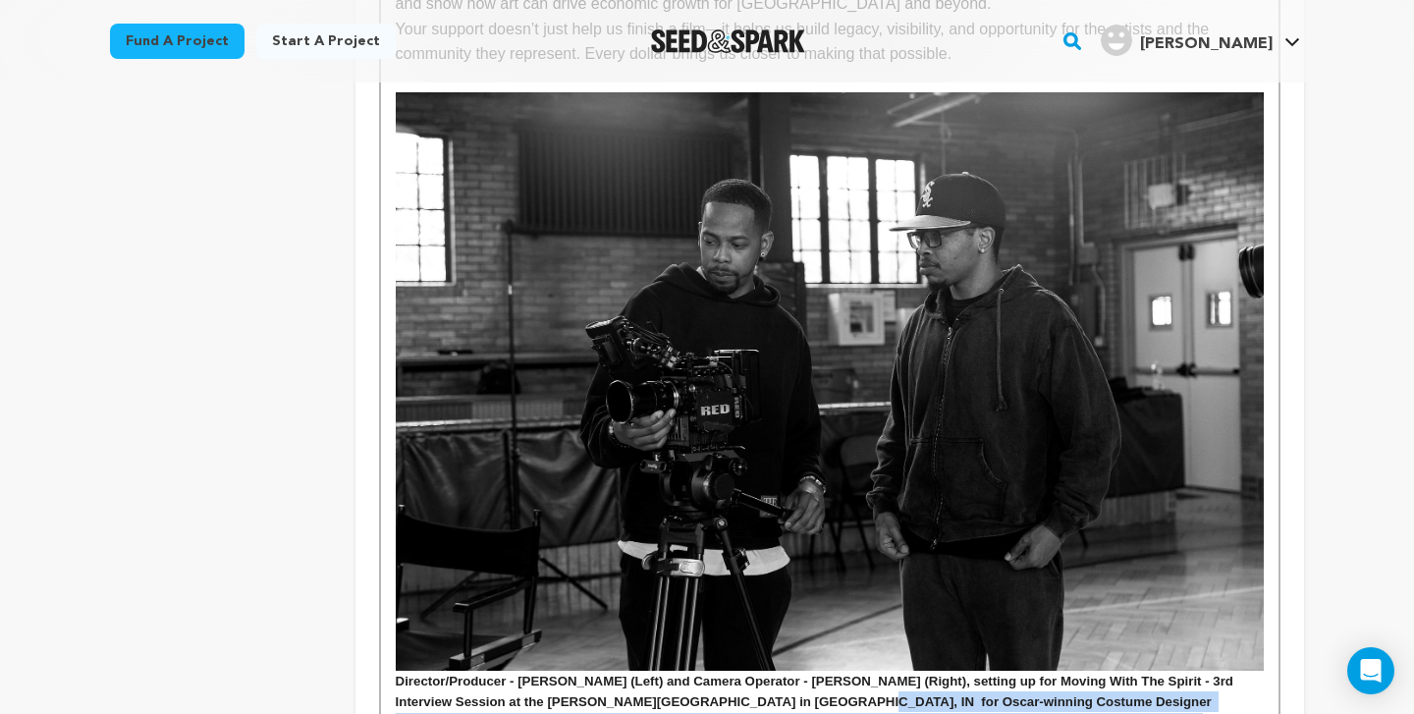
drag, startPoint x: 806, startPoint y: 551, endPoint x: 1028, endPoint y: 569, distance: 222.6
click at [1028, 671] on h5 "Director/Producer - Chris M. Wilborn (Left) and Camera Operator - Steven Hunter…" at bounding box center [830, 712] width 868 height 83
click at [694, 671] on h5 "Director/Producer - Chris M. Wilborn (Left) and Camera Operator - Steven Hunter…" at bounding box center [830, 692] width 868 height 42
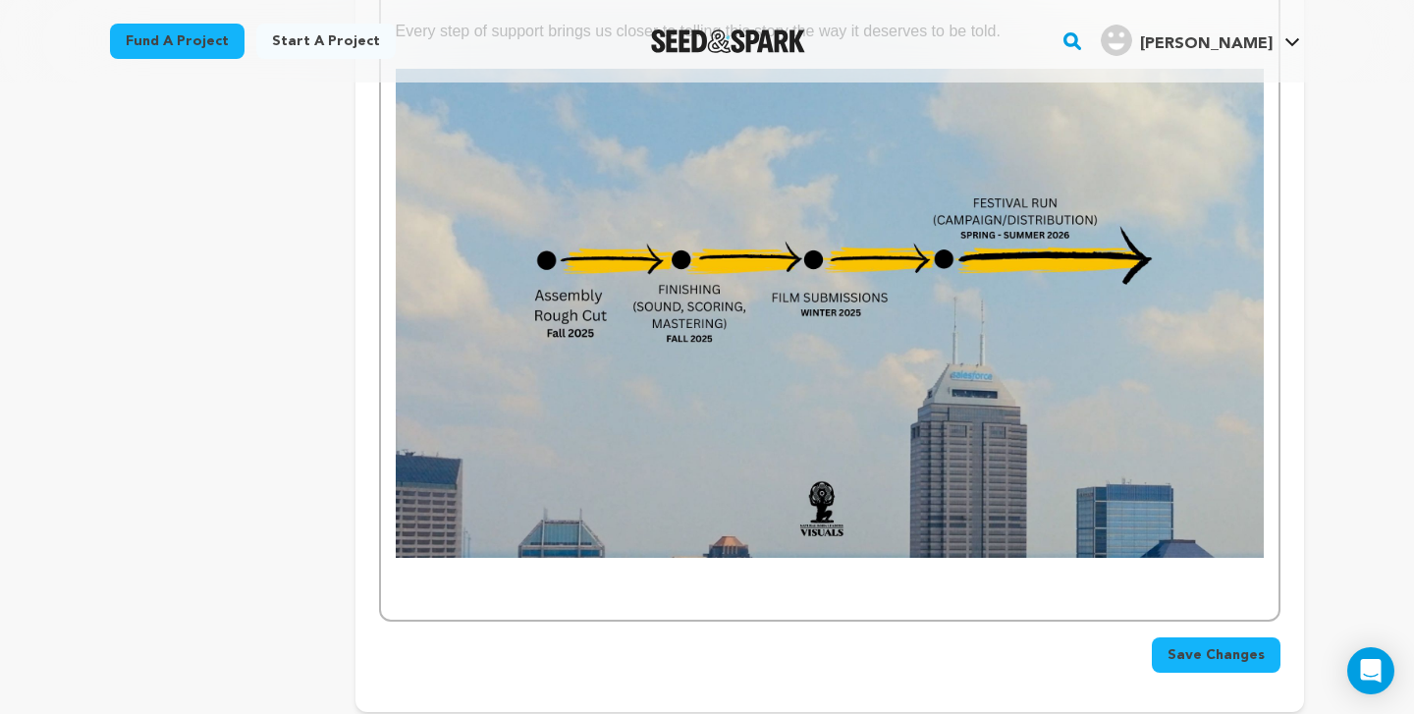
scroll to position [4510, 0]
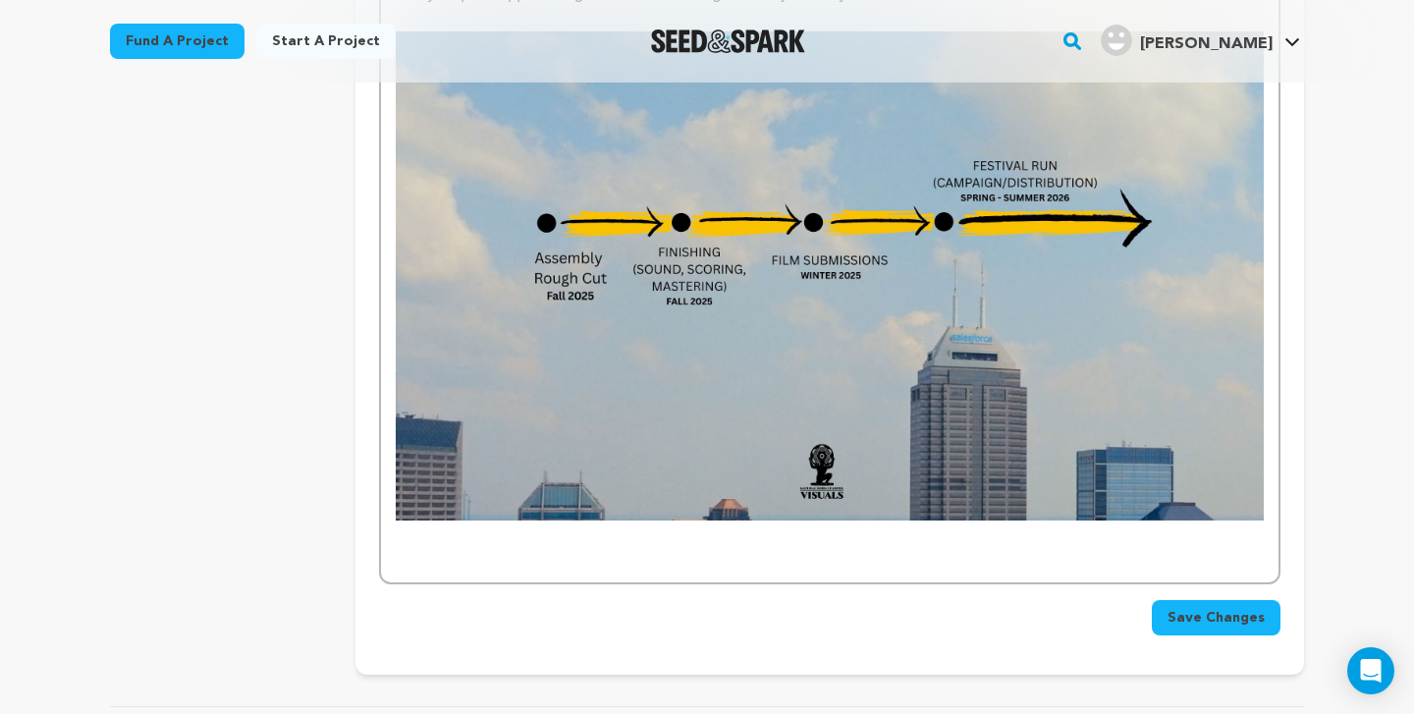
click at [1265, 600] on button "Save Changes" at bounding box center [1216, 617] width 129 height 35
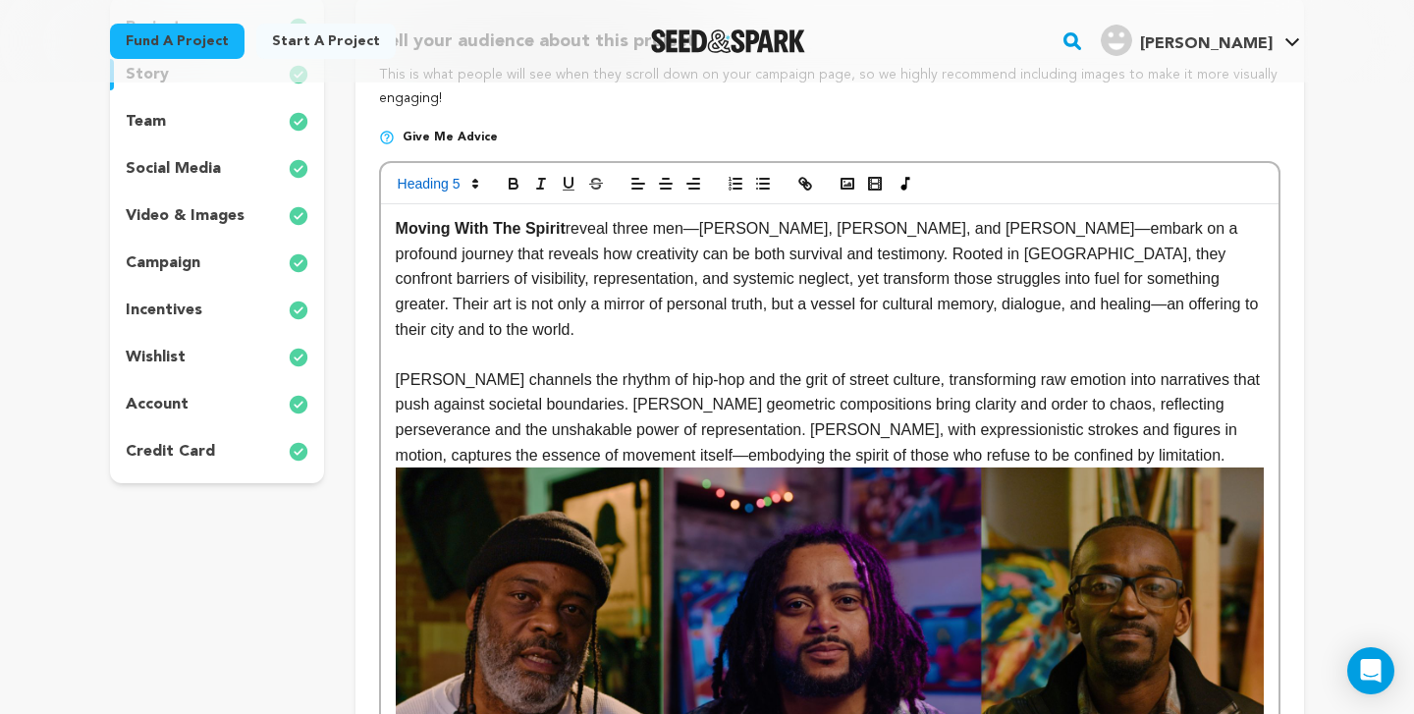
scroll to position [482, 0]
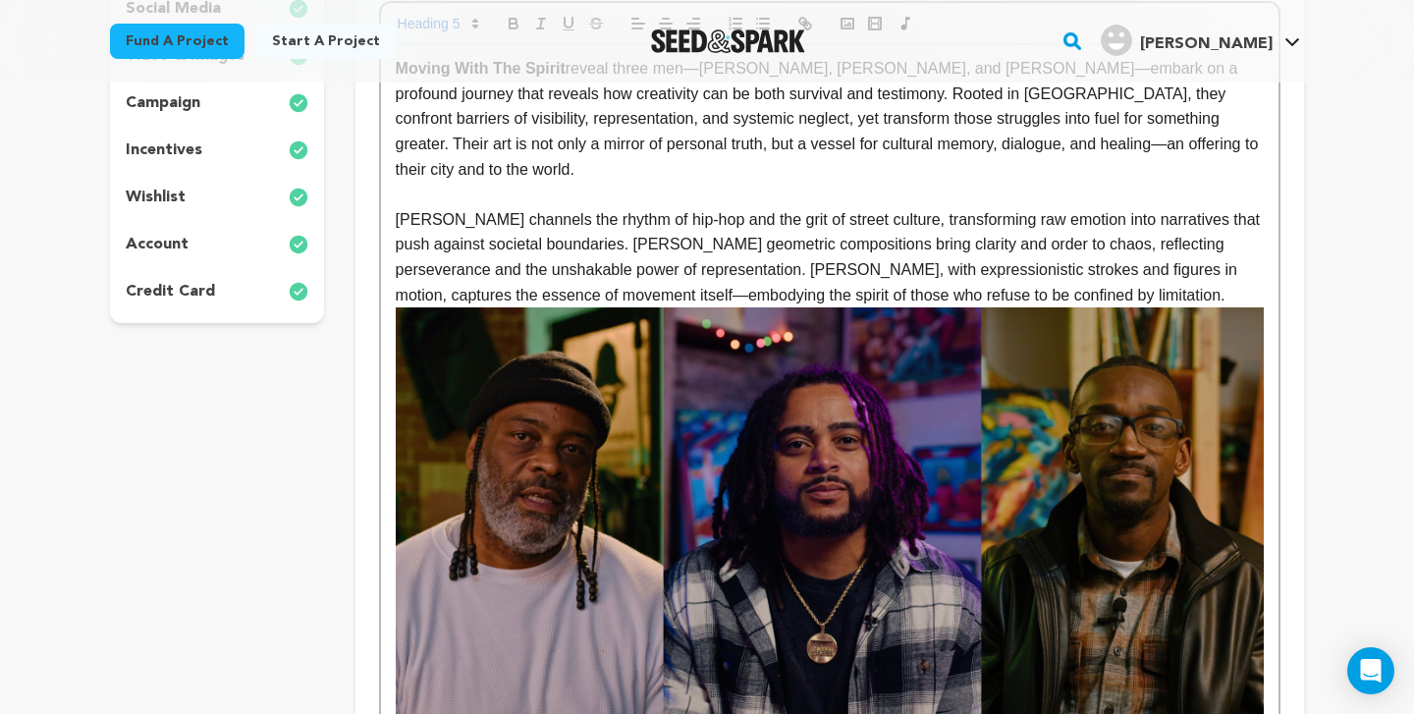
click at [209, 283] on p "credit card" at bounding box center [170, 292] width 89 height 24
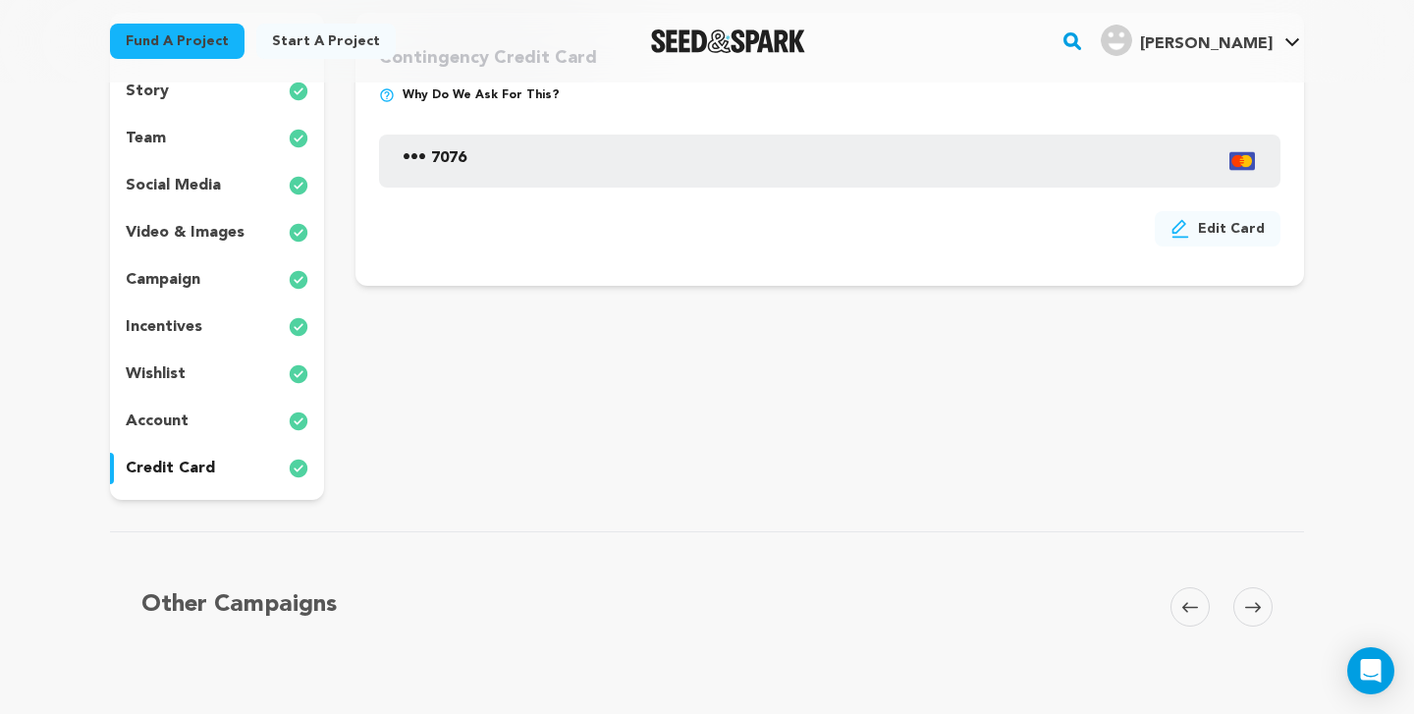
scroll to position [326, 0]
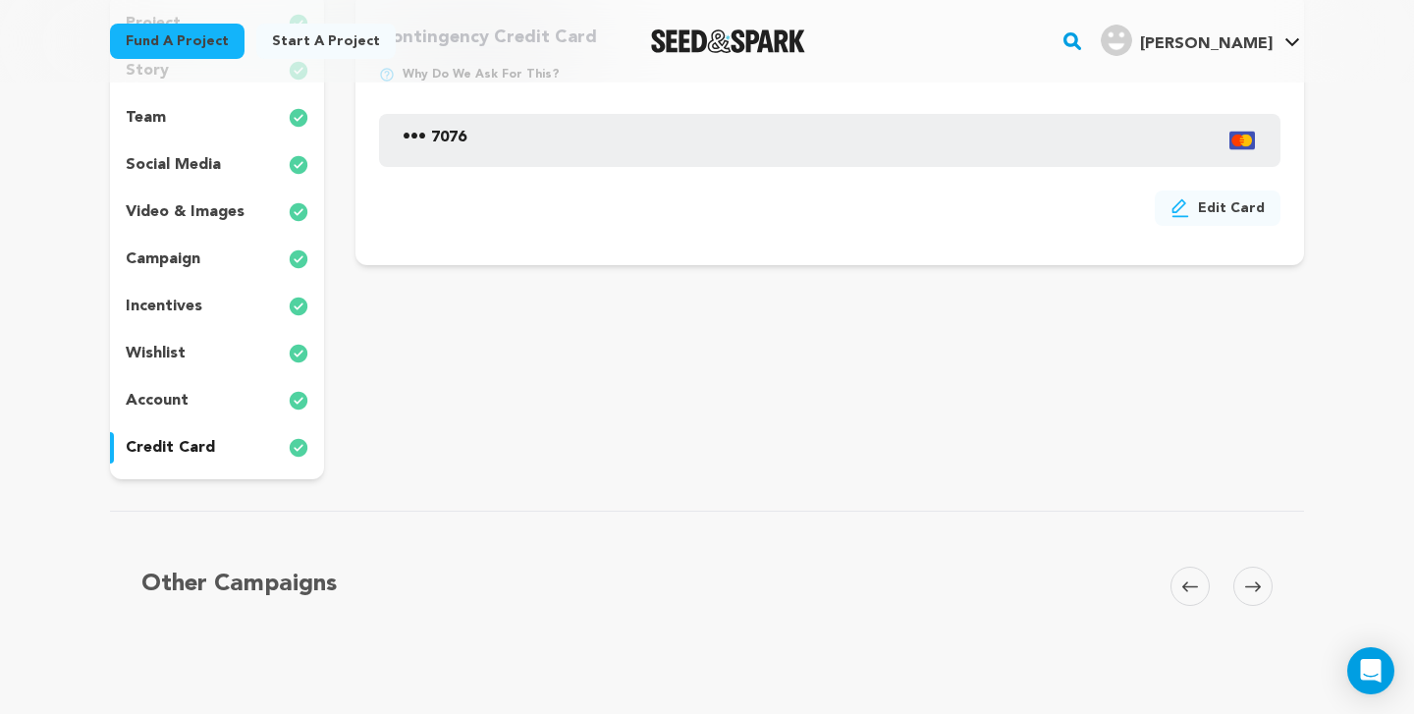
click at [183, 402] on p "account" at bounding box center [157, 401] width 63 height 24
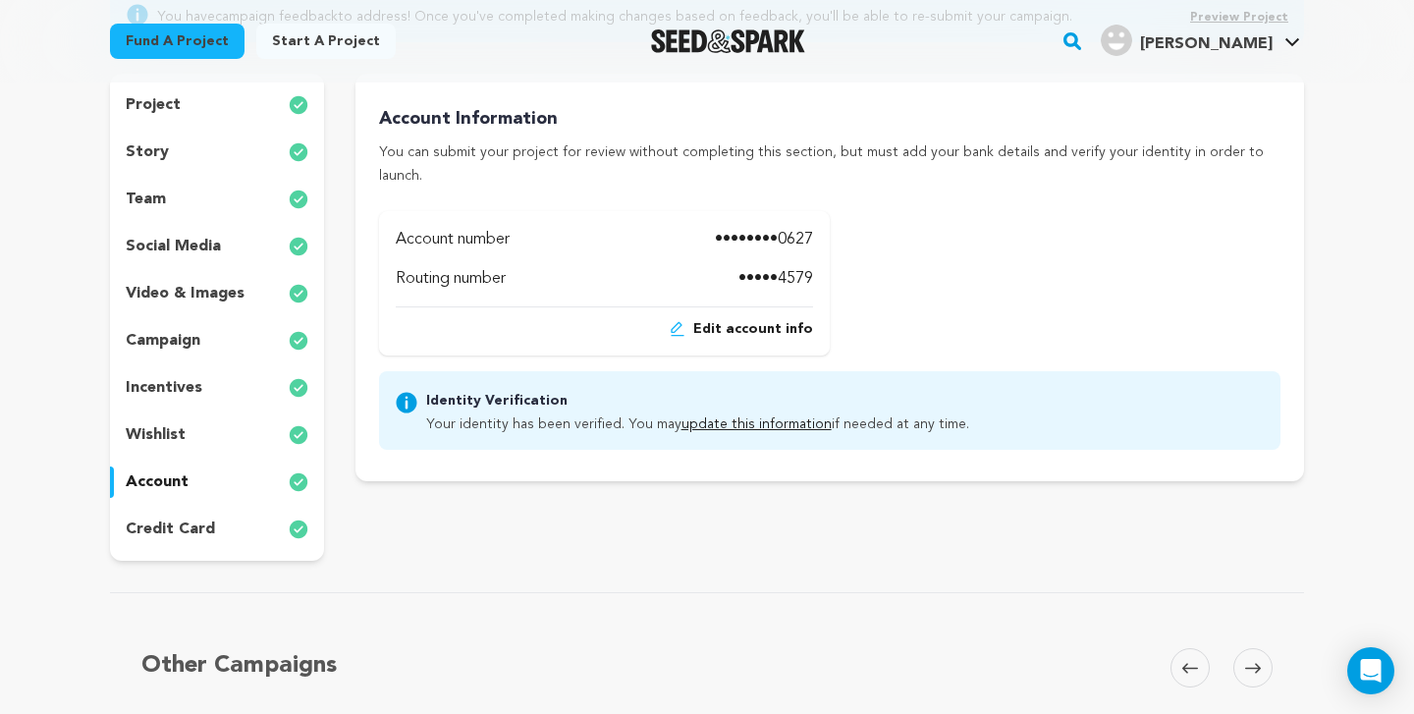
scroll to position [172, 0]
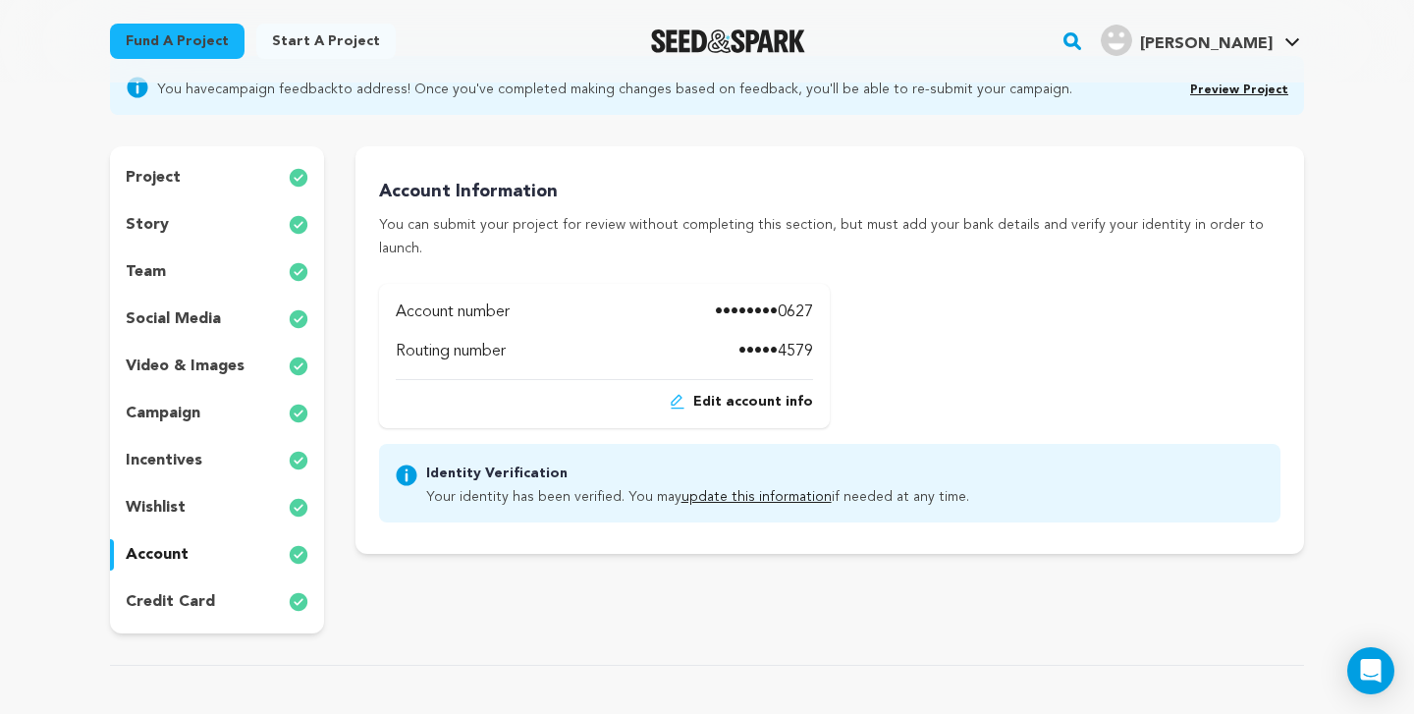
click at [783, 392] on span "Edit account info" at bounding box center [753, 402] width 120 height 20
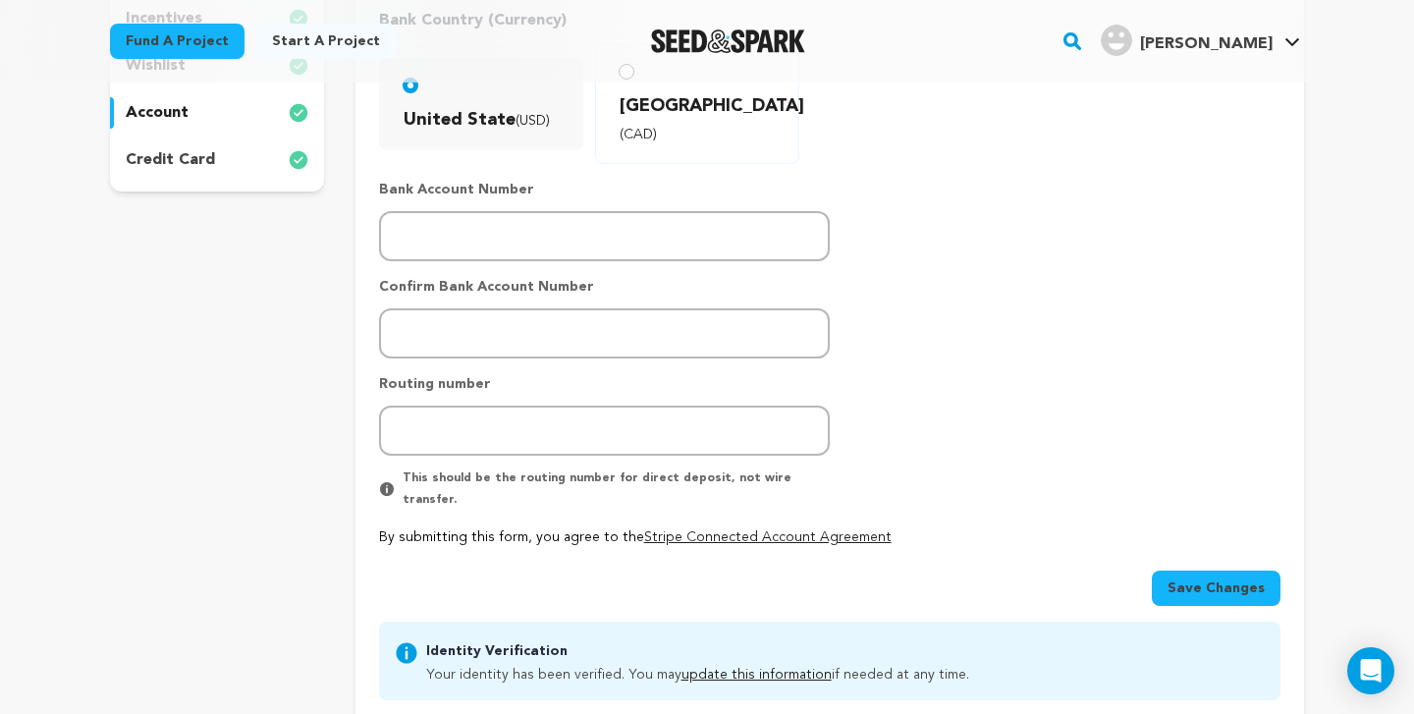
scroll to position [637, 0]
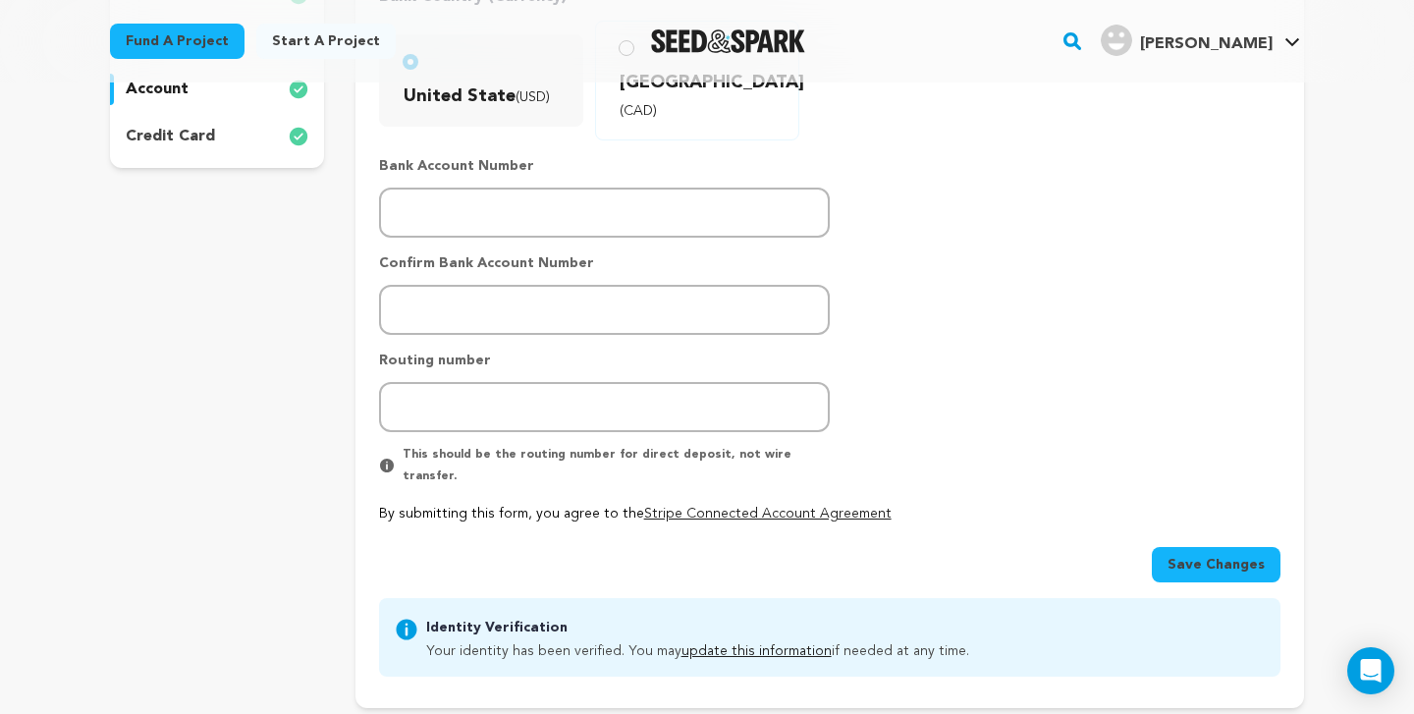
click at [1217, 555] on span "Save Changes" at bounding box center [1216, 565] width 97 height 20
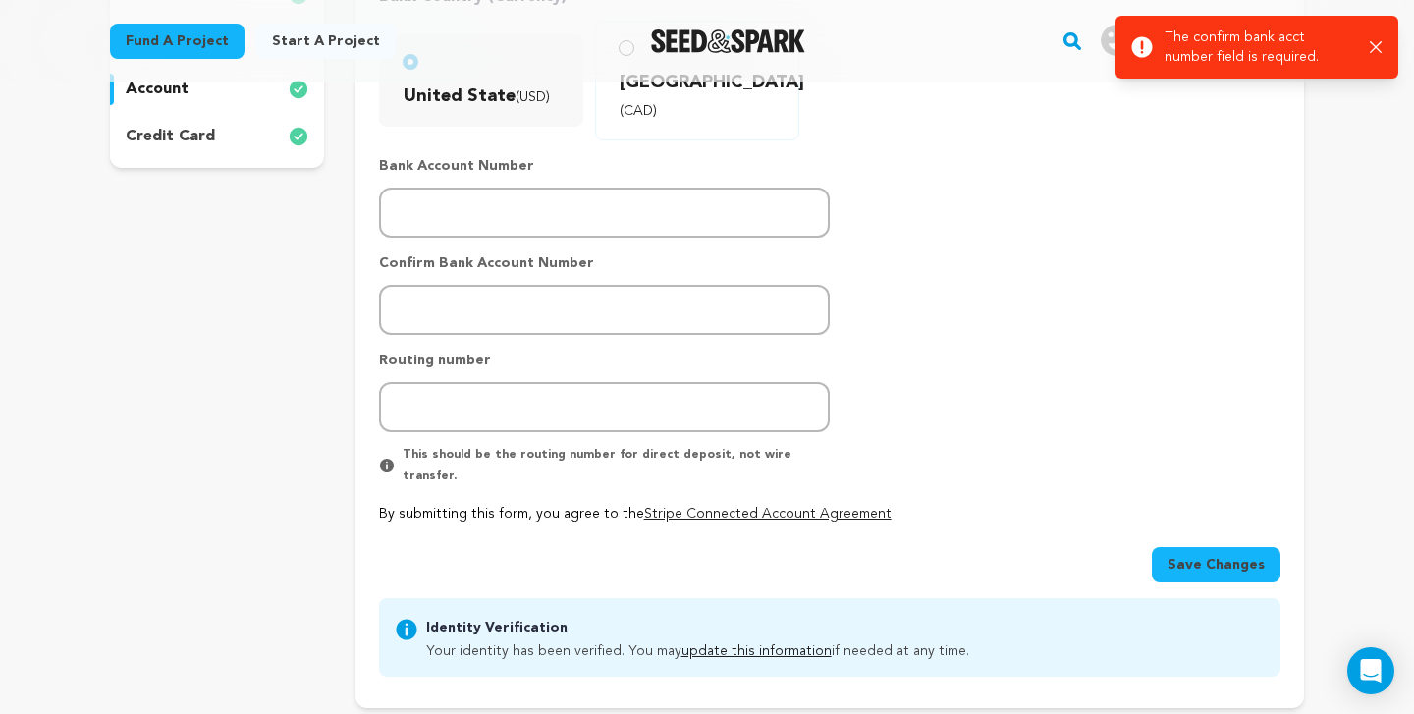
click at [720, 644] on link "update this information" at bounding box center [757, 651] width 150 height 14
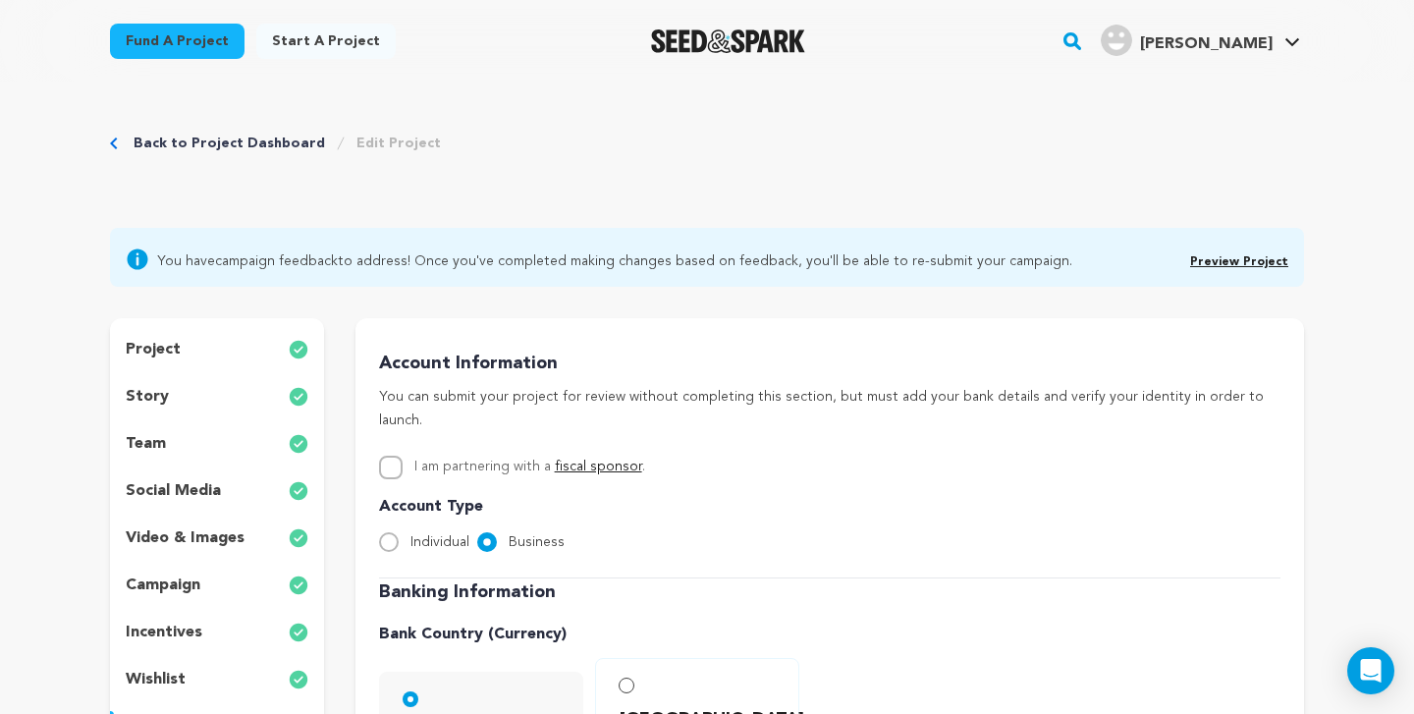
scroll to position [0, 0]
click at [190, 347] on div "project" at bounding box center [217, 349] width 214 height 31
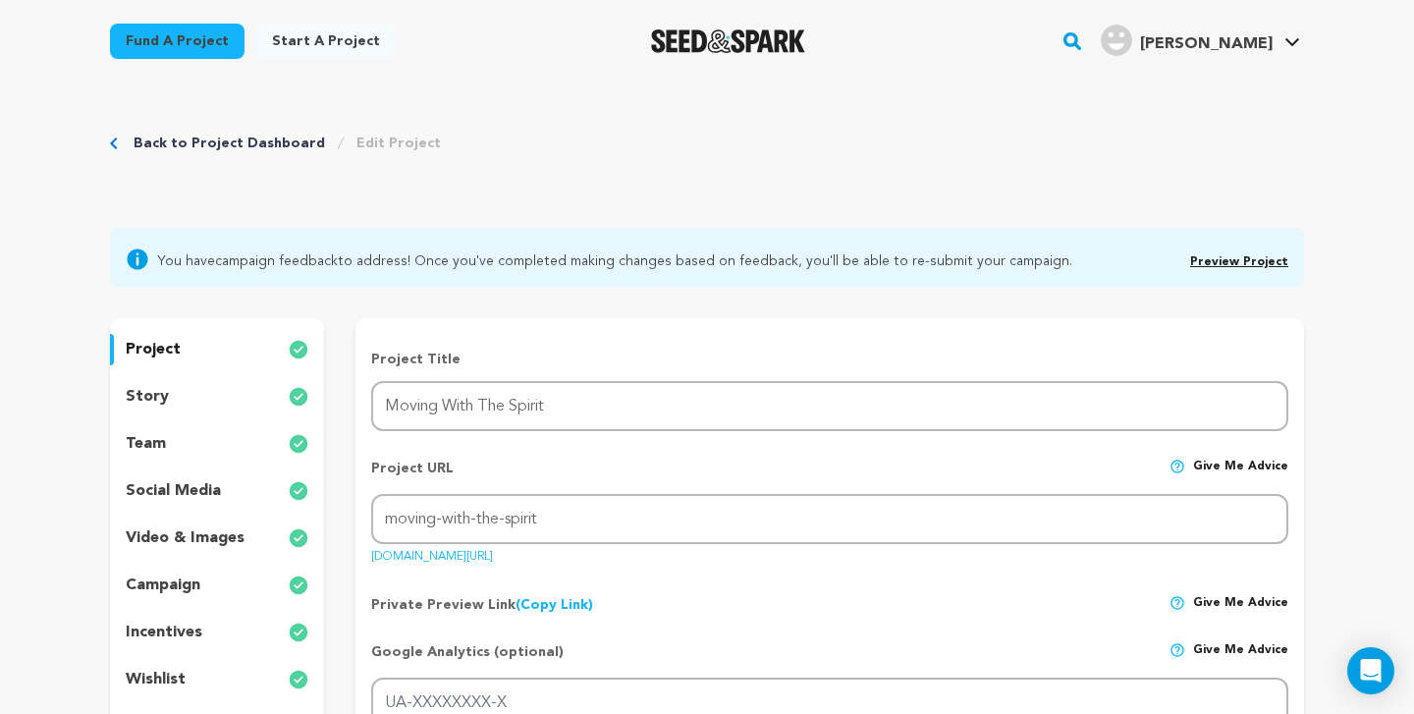
click at [234, 393] on div "story" at bounding box center [217, 396] width 214 height 31
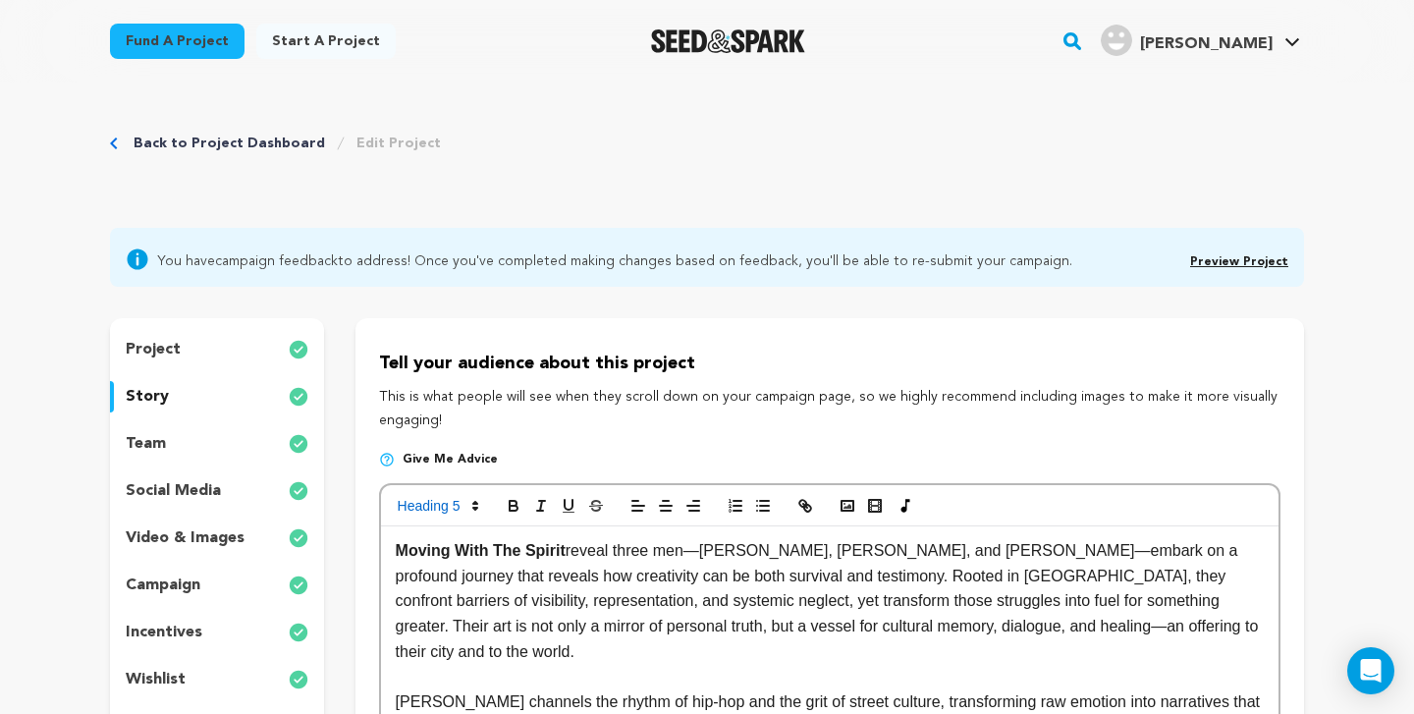
click at [207, 347] on div "project" at bounding box center [217, 349] width 214 height 31
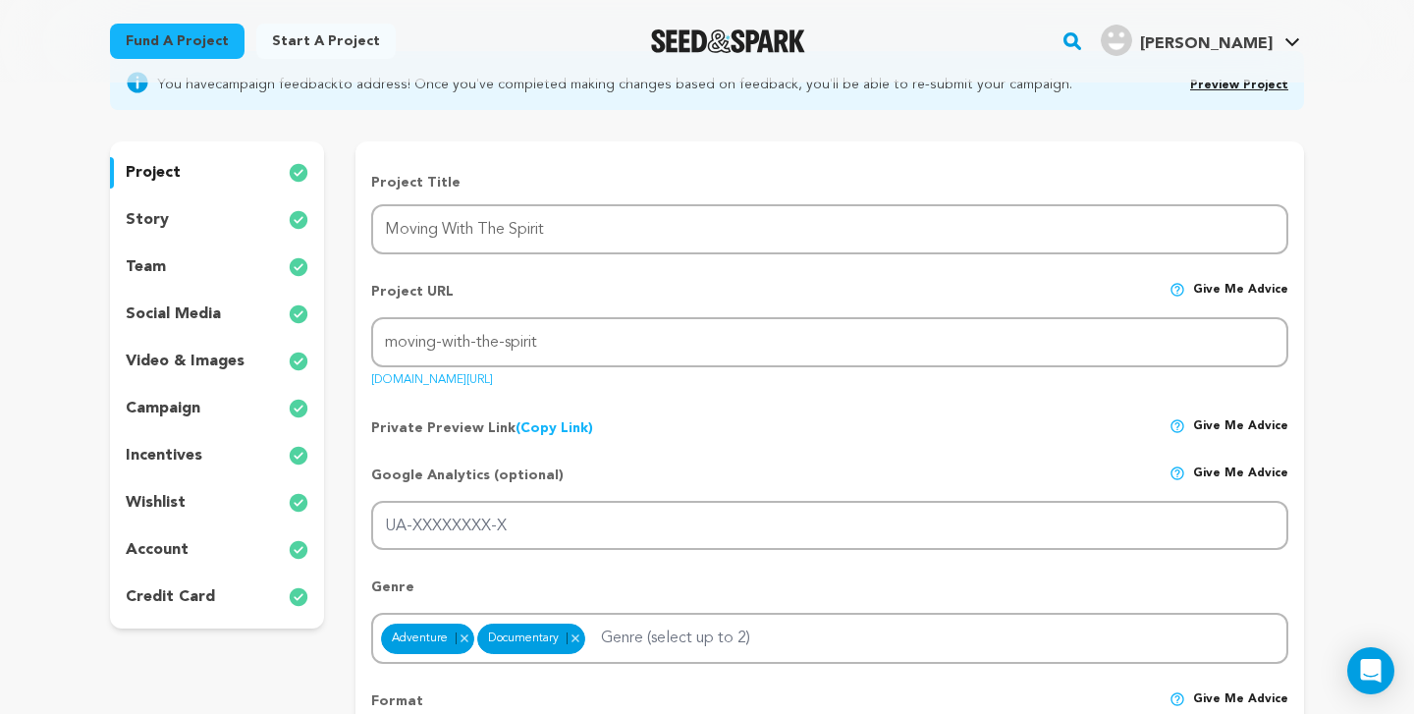
scroll to position [241, 0]
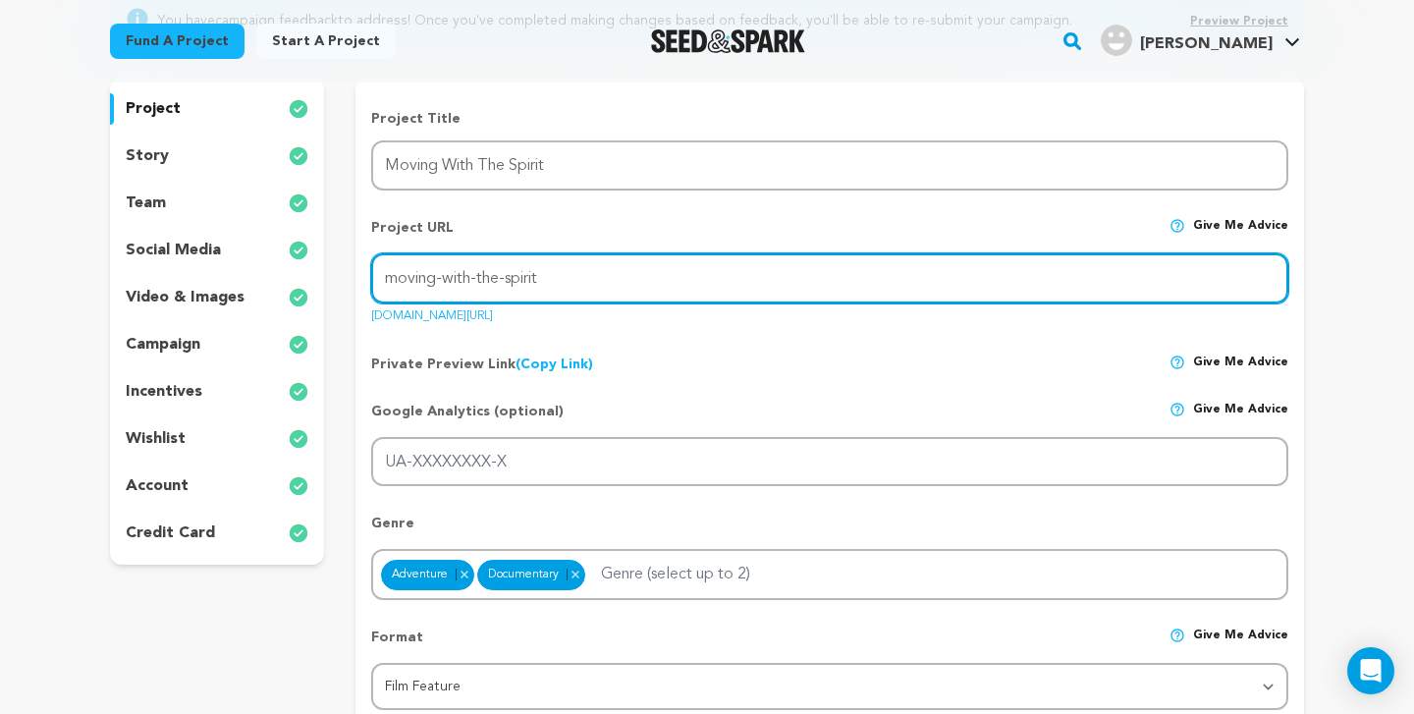
click at [633, 288] on input "moving-with-the-spirit" at bounding box center [829, 278] width 917 height 50
click at [633, 283] on input "moving-with-the-spirit" at bounding box center [829, 278] width 917 height 50
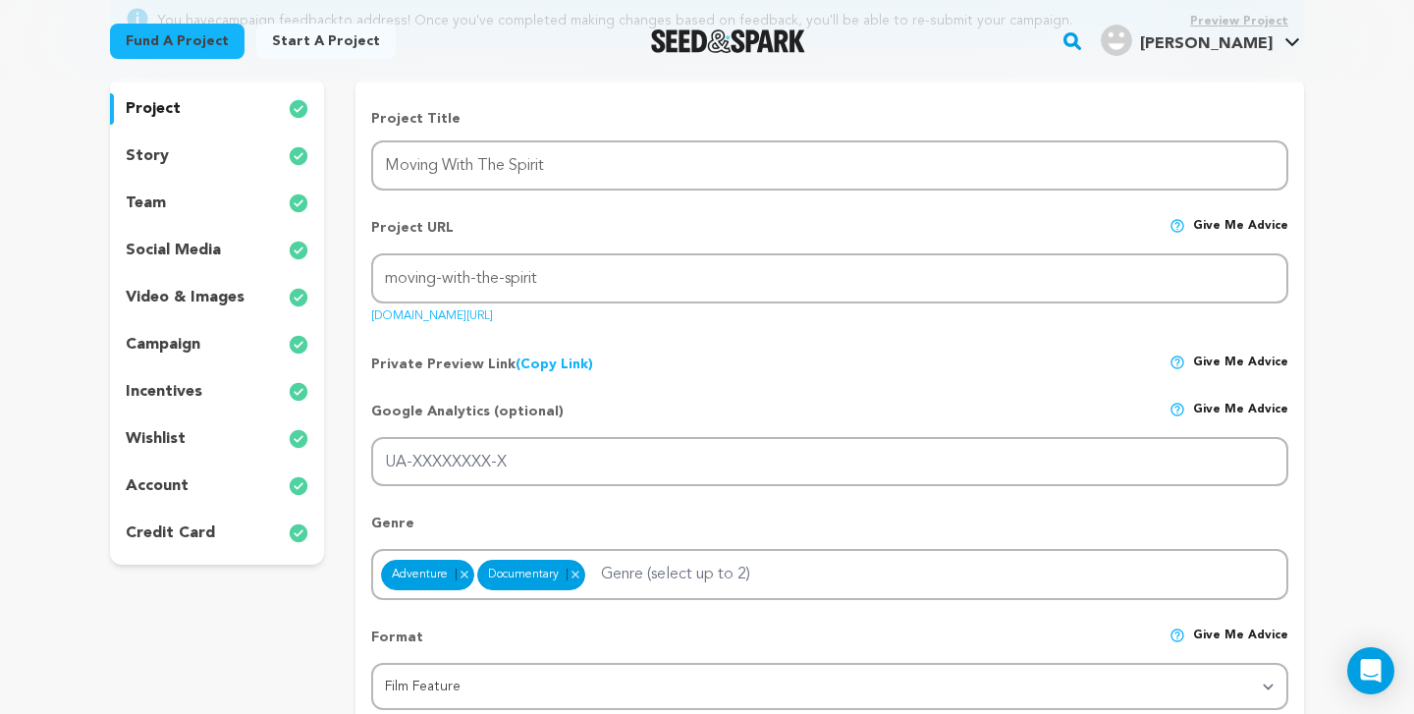
click at [704, 355] on div "Private Preview Link (Copy Link) Copy private preview link Give me advice" at bounding box center [829, 356] width 917 height 35
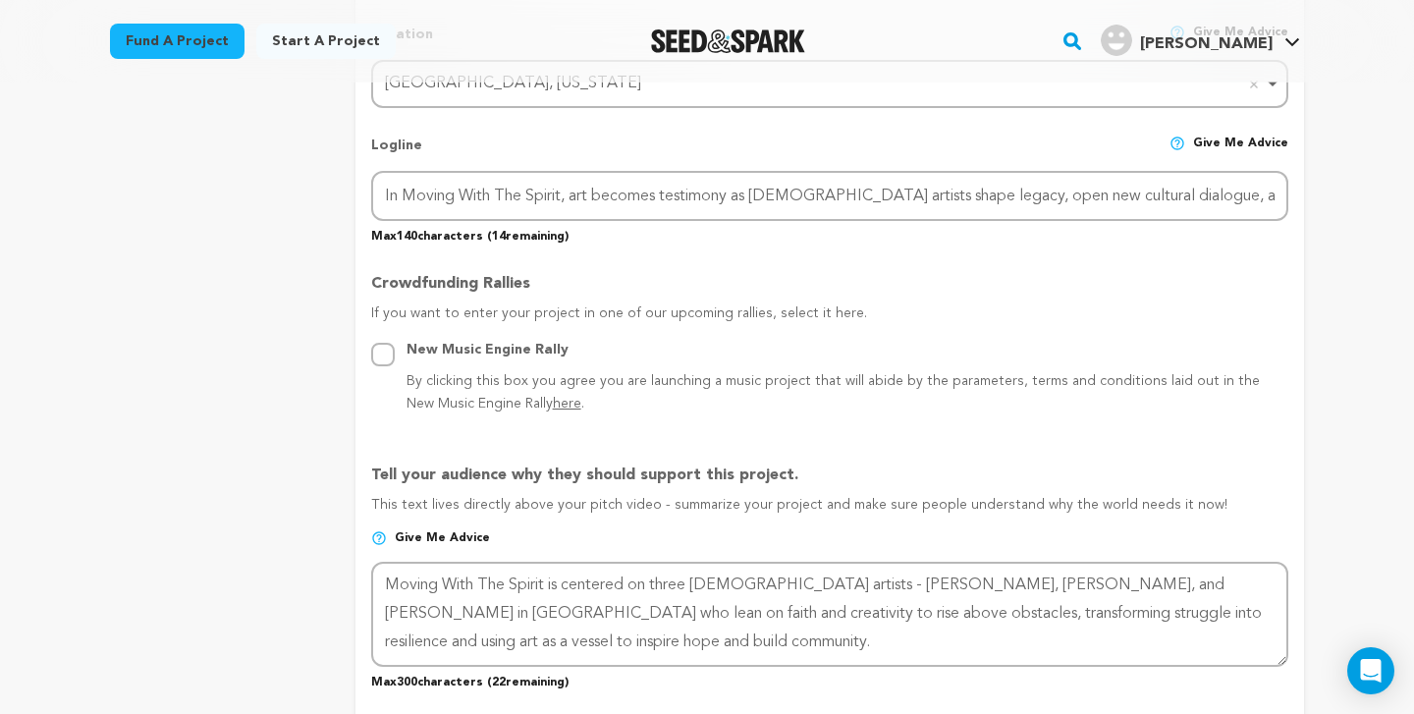
scroll to position [195, 0]
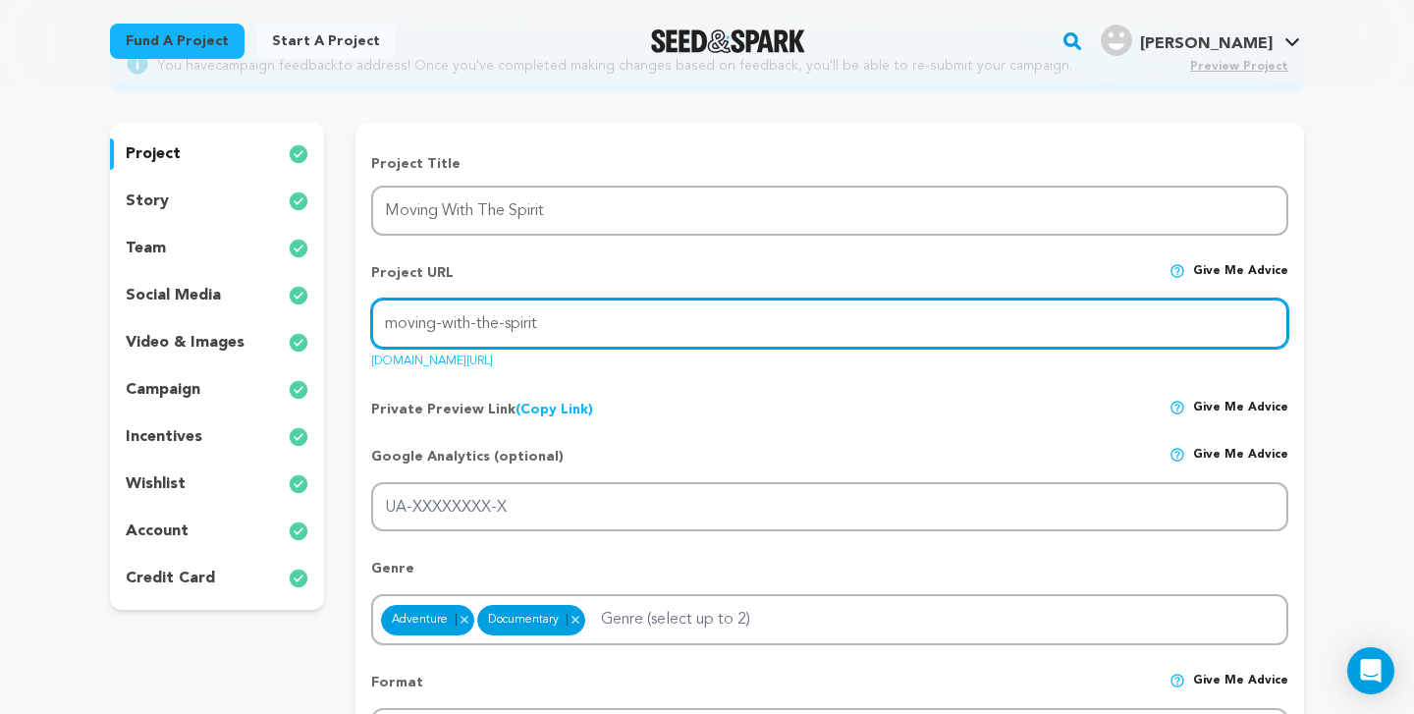
click at [606, 318] on input "moving-with-the-spirit" at bounding box center [829, 324] width 917 height 50
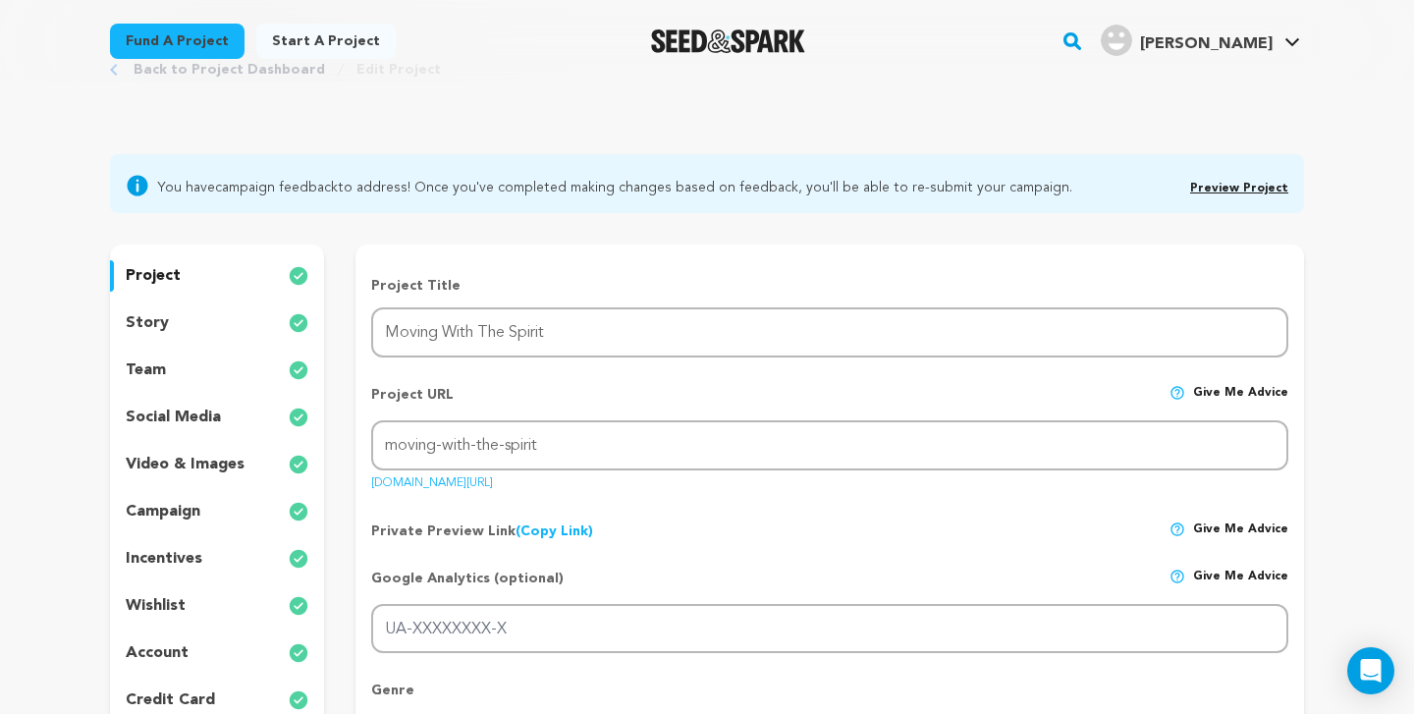
scroll to position [108, 0]
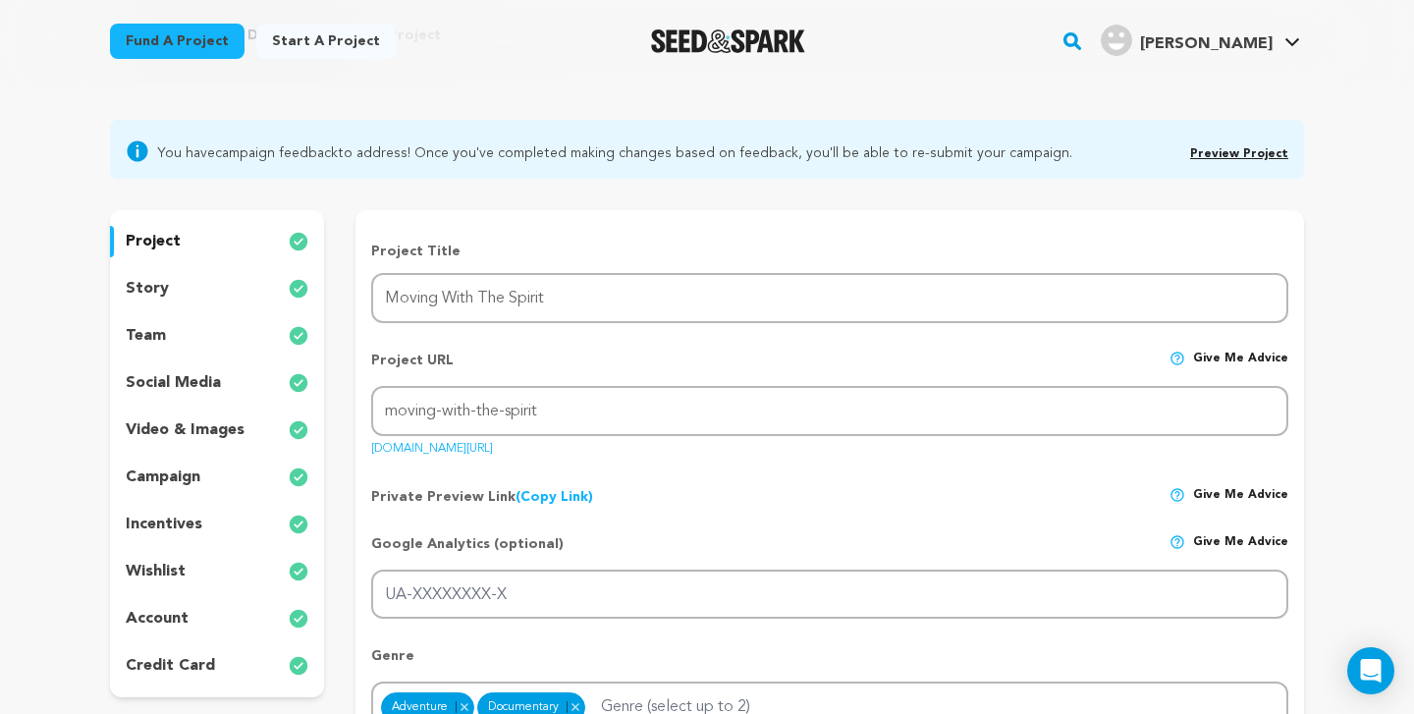
click at [226, 380] on div "social media" at bounding box center [217, 382] width 214 height 31
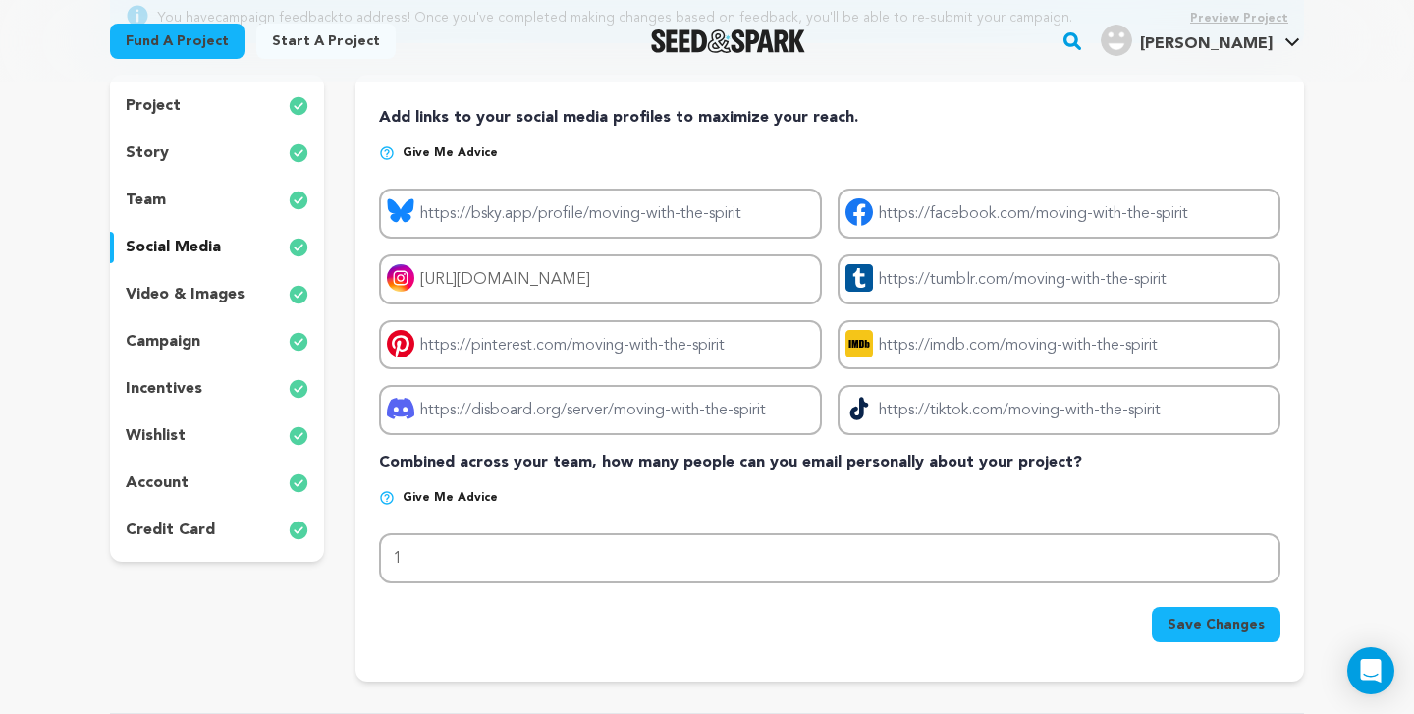
scroll to position [266, 0]
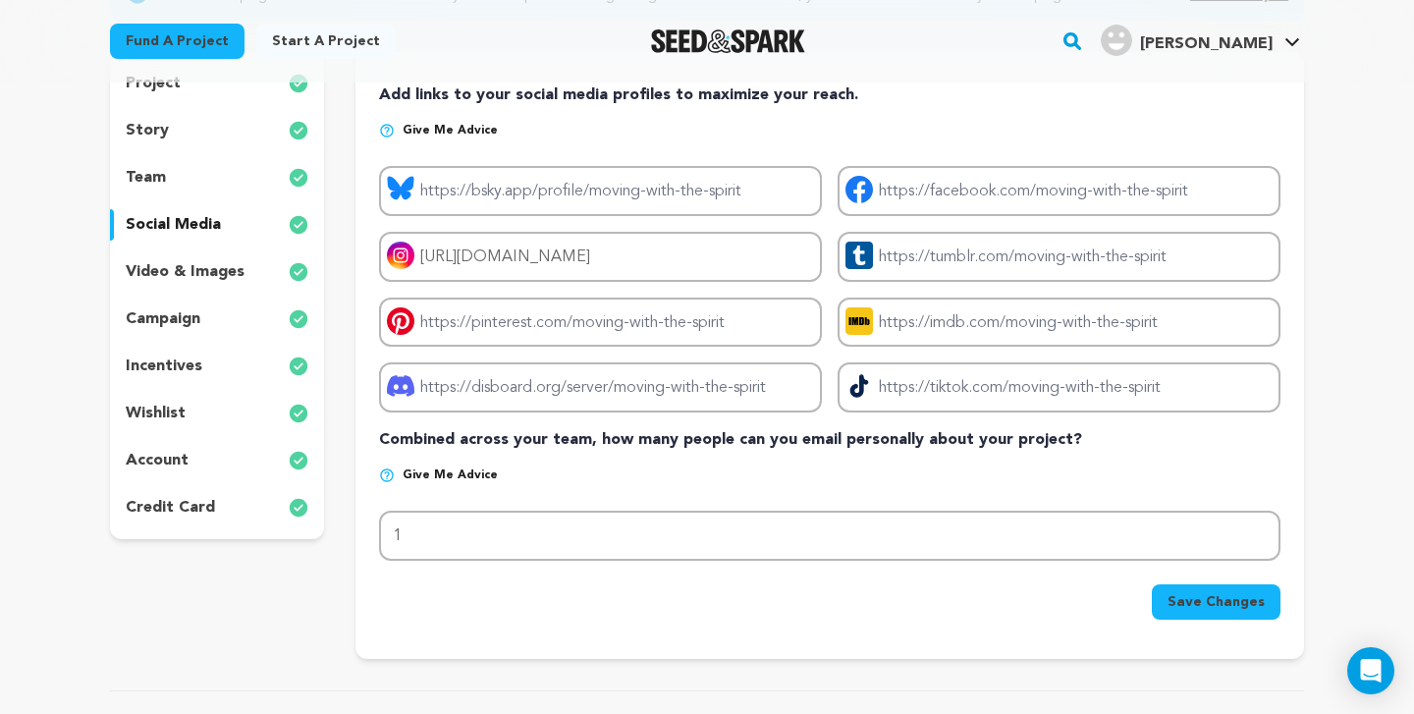
click at [176, 174] on div "team" at bounding box center [217, 177] width 214 height 31
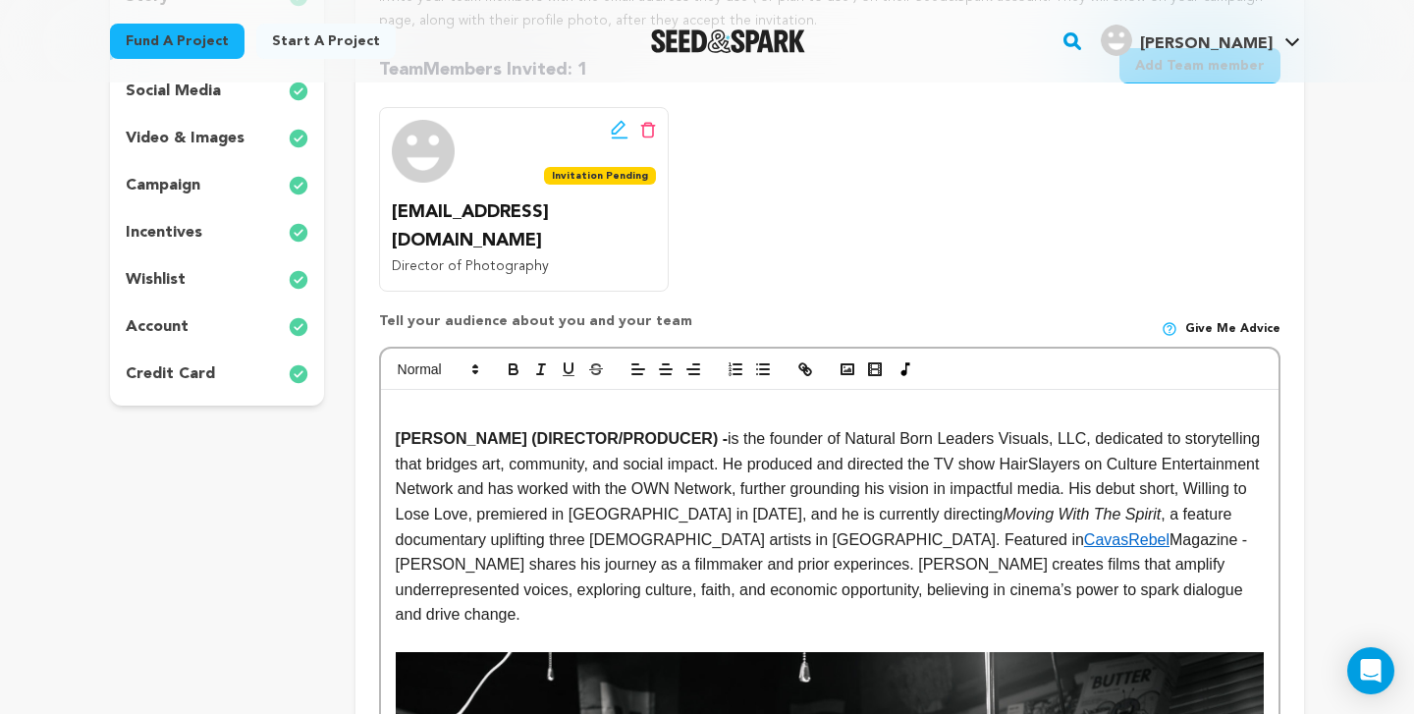
scroll to position [399, 0]
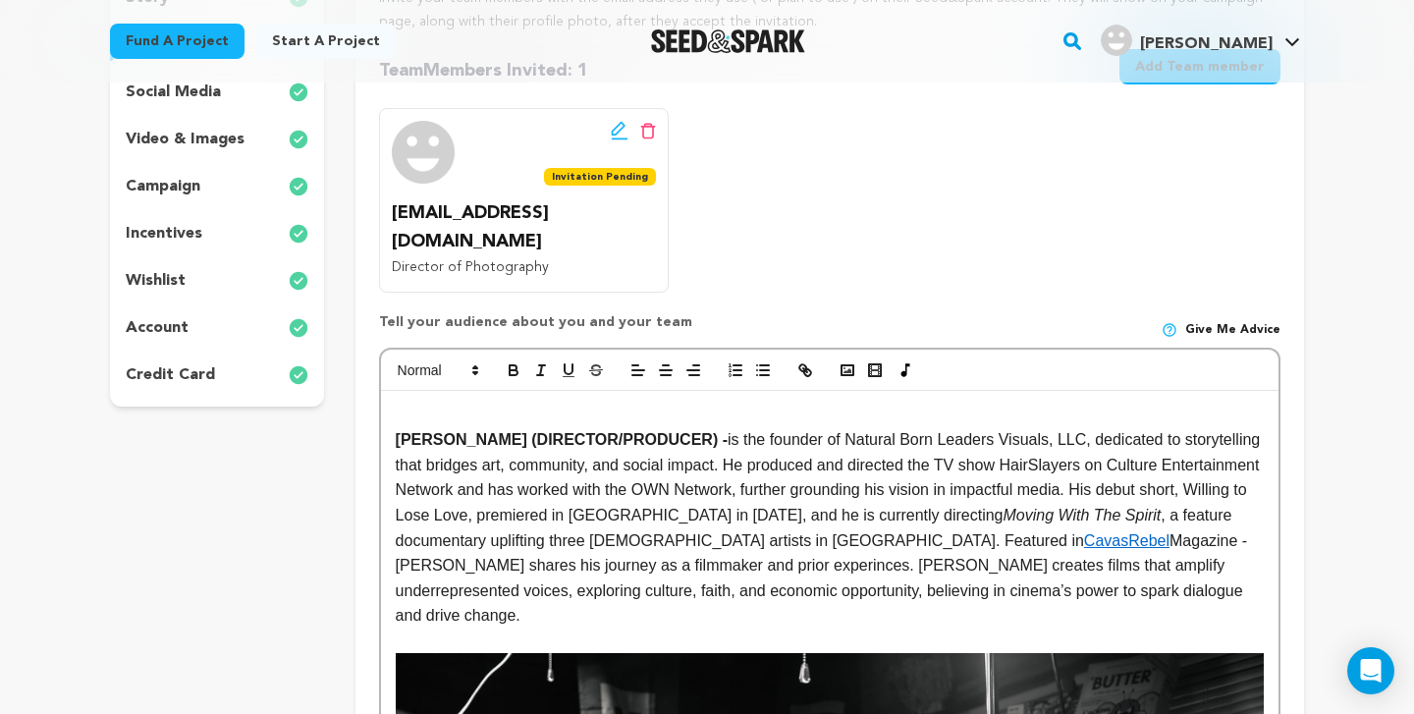
click at [191, 186] on p "campaign" at bounding box center [163, 187] width 75 height 24
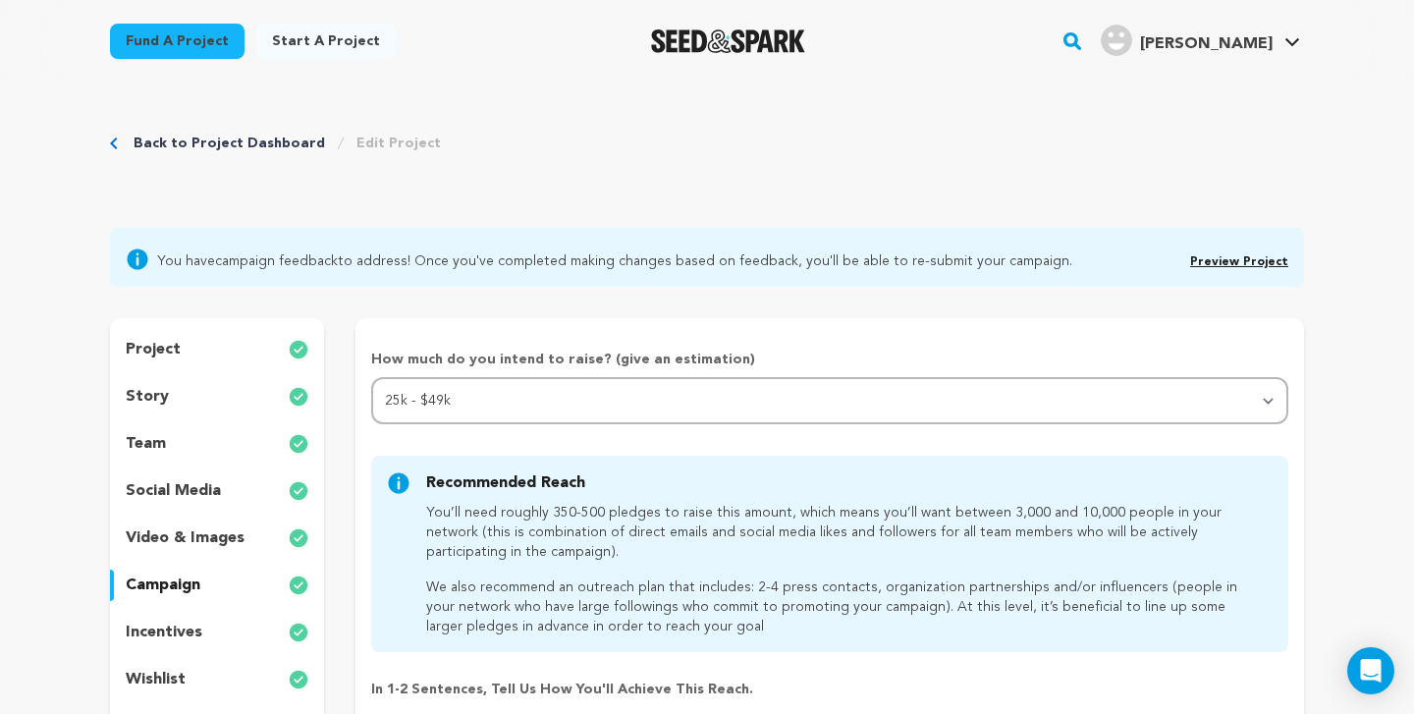
click at [220, 381] on div "story" at bounding box center [217, 396] width 214 height 31
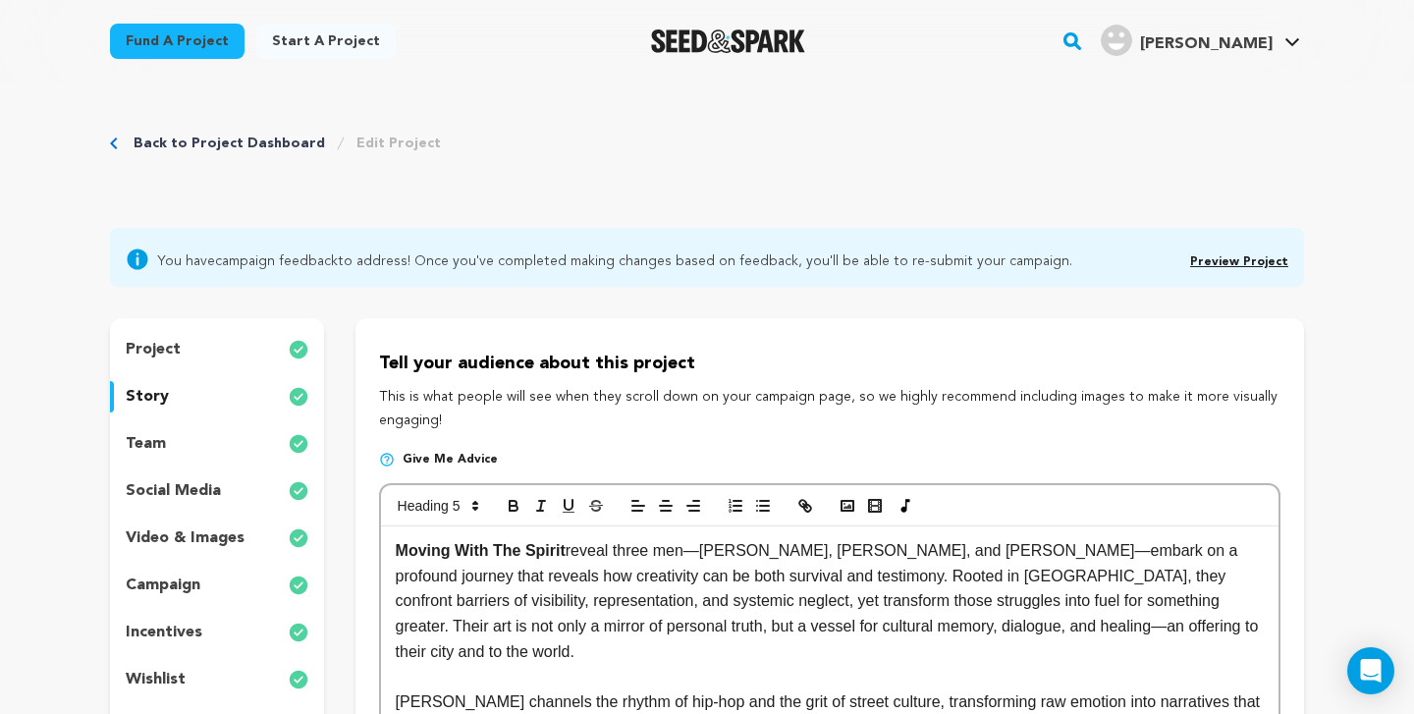
click at [214, 351] on div "project" at bounding box center [217, 349] width 214 height 31
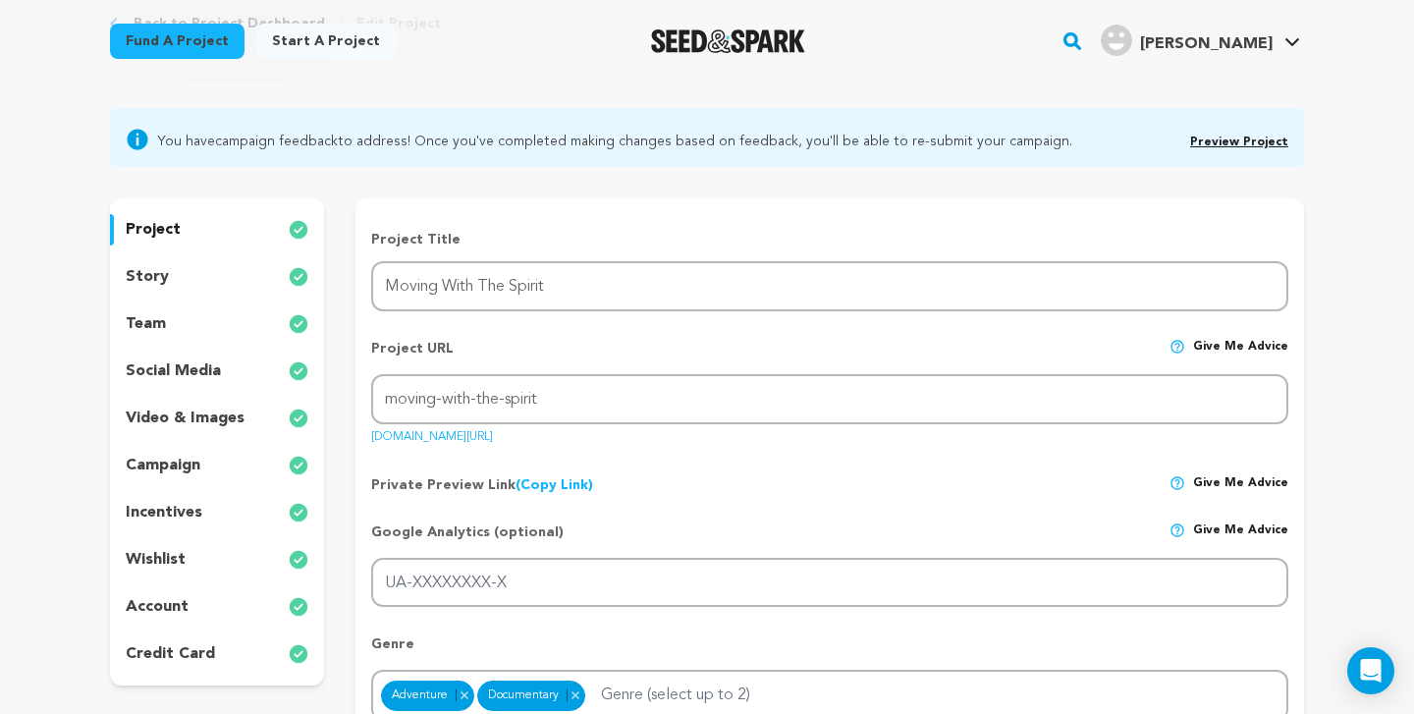
scroll to position [253, 0]
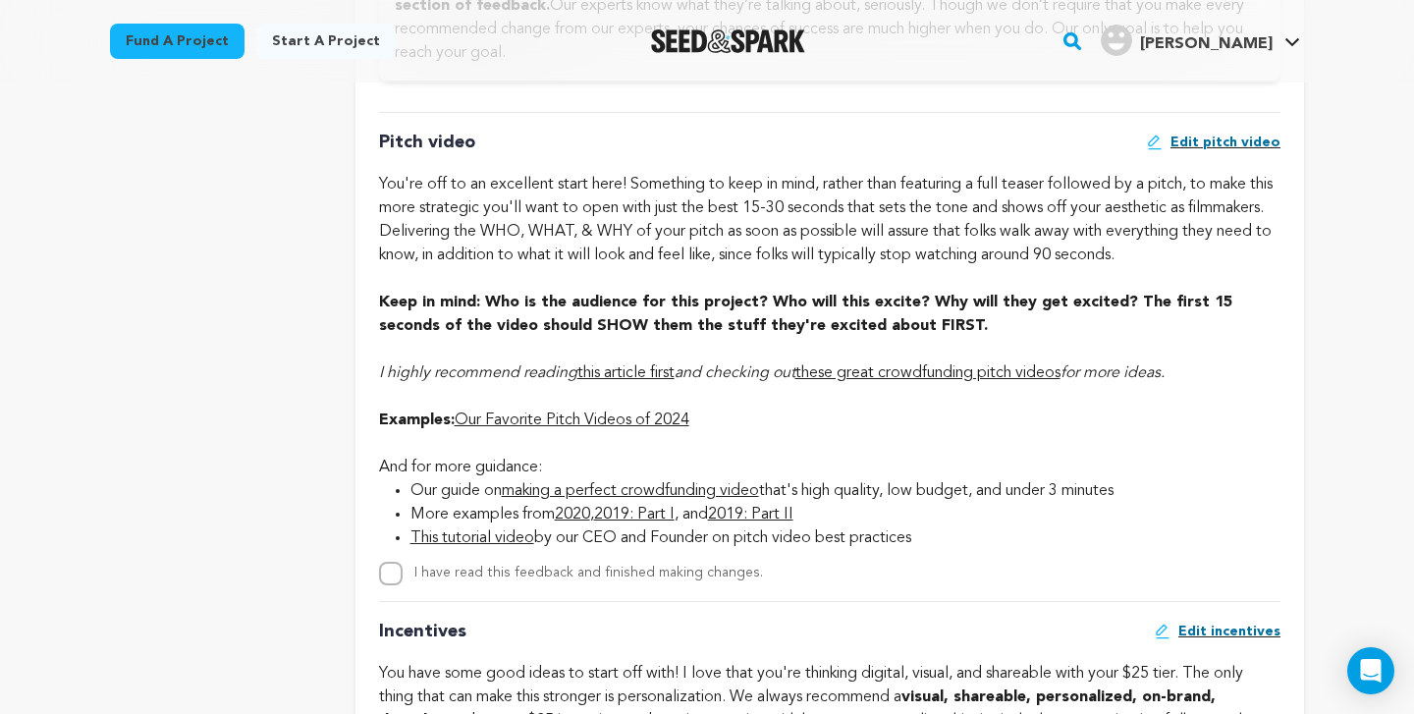
scroll to position [1351, 0]
click at [393, 574] on input "I have read this feedback and finished making changes." at bounding box center [391, 574] width 24 height 24
checkbox input "true"
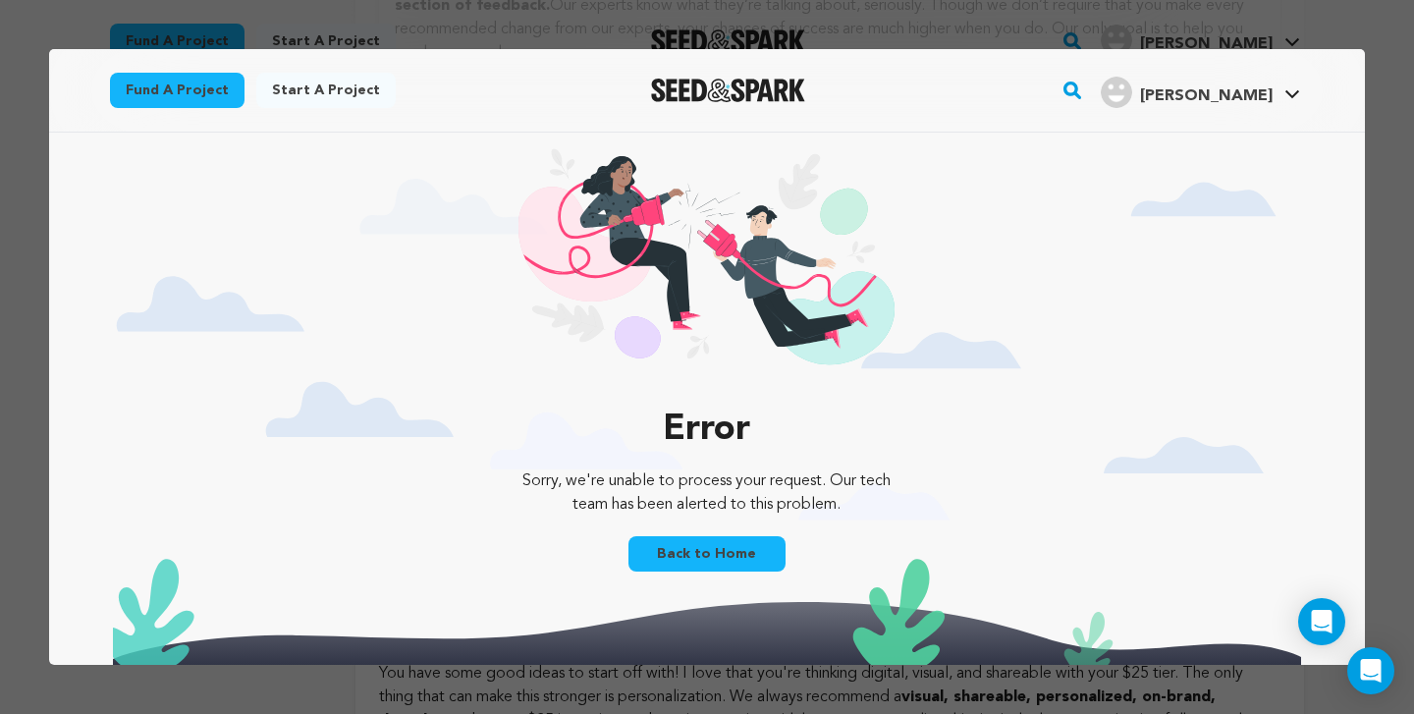
scroll to position [0, 0]
click at [742, 539] on link "Back to Home" at bounding box center [707, 553] width 157 height 35
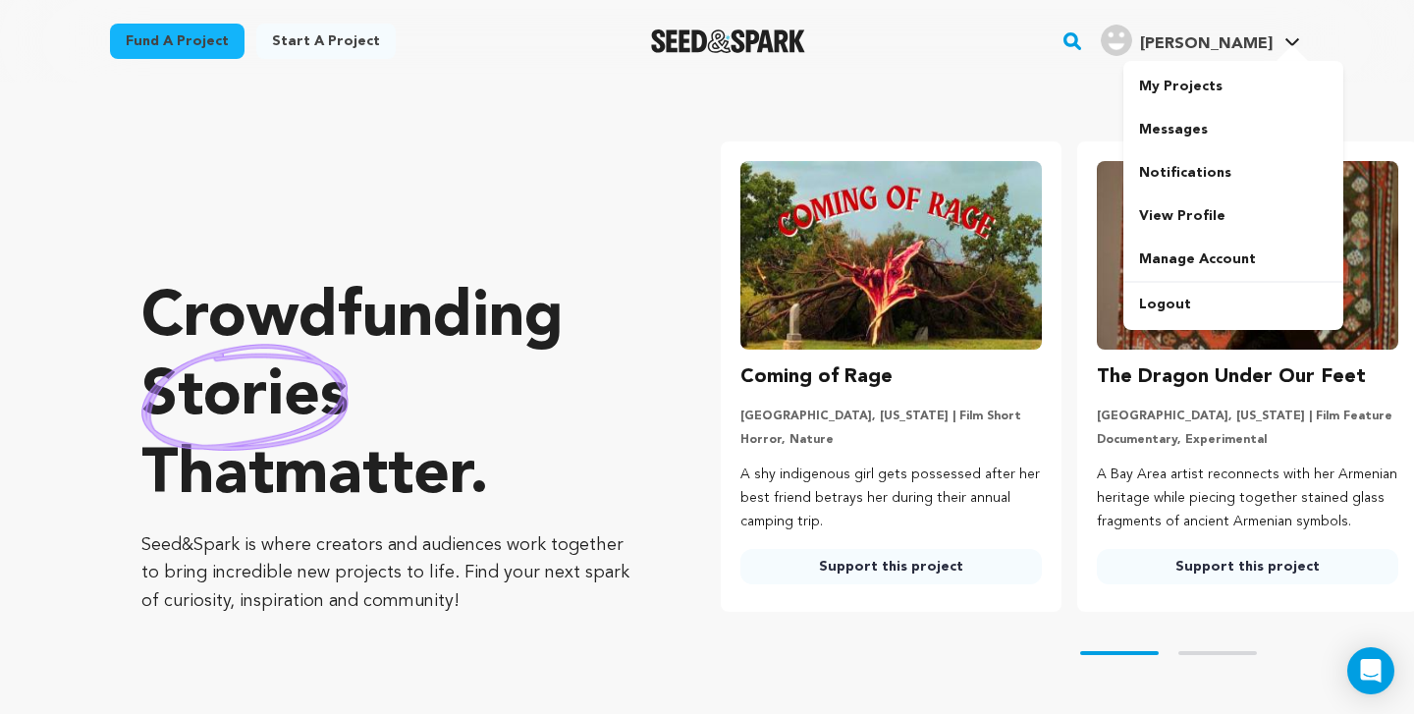
click at [1258, 40] on span "[PERSON_NAME]" at bounding box center [1206, 44] width 133 height 16
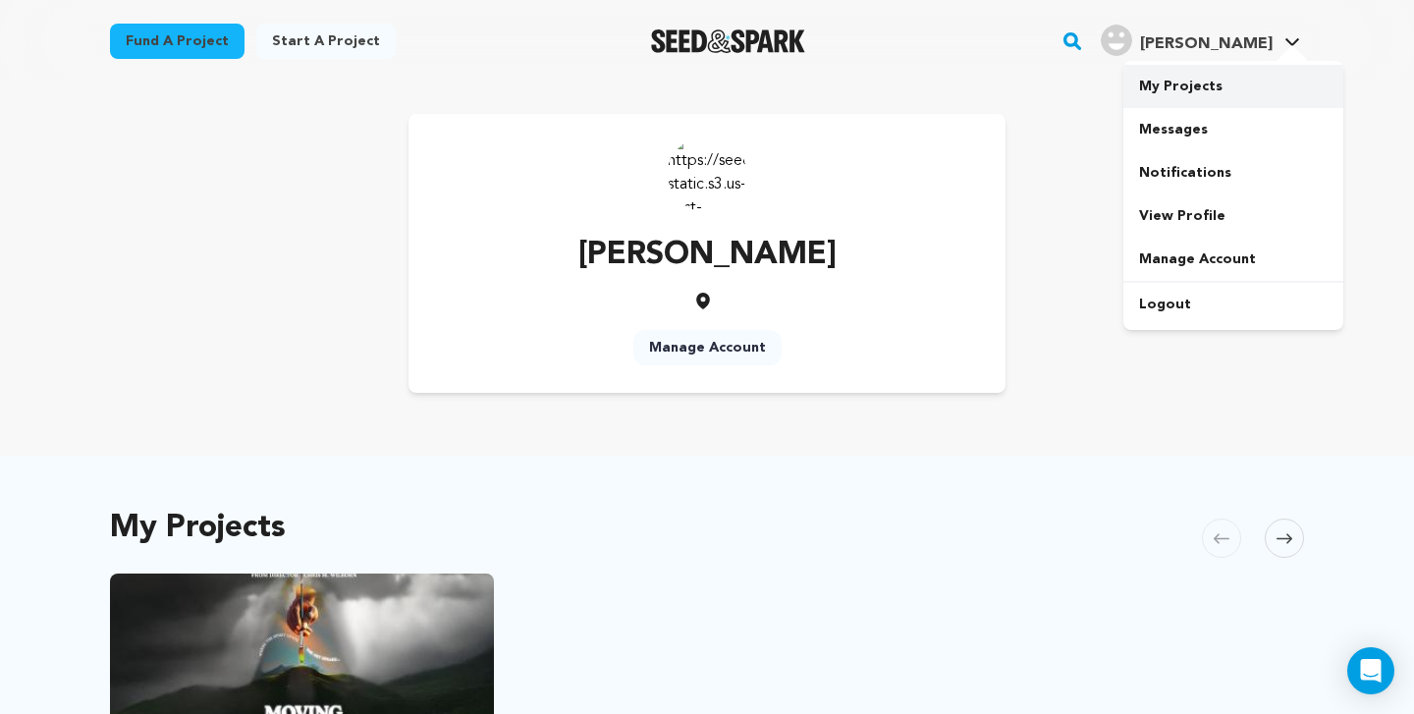
click at [1207, 92] on link "My Projects" at bounding box center [1233, 86] width 220 height 43
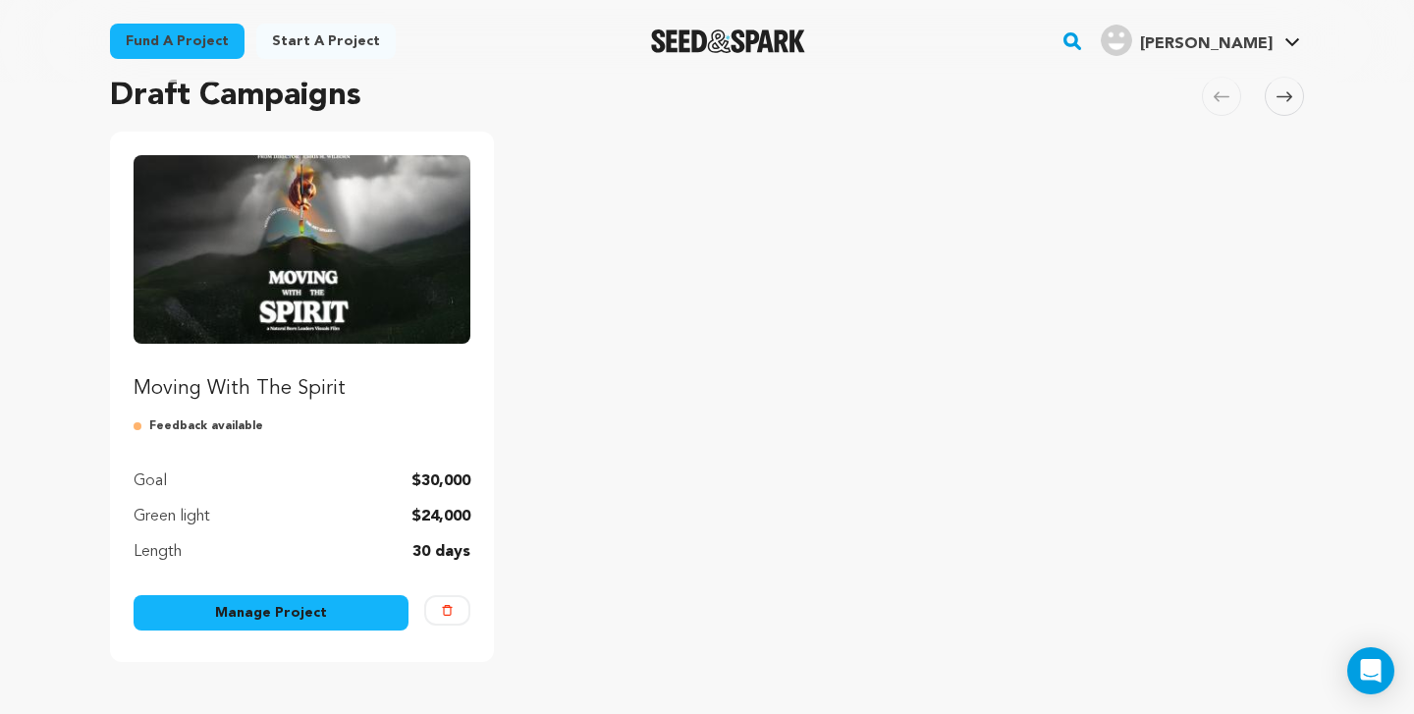
scroll to position [284, 0]
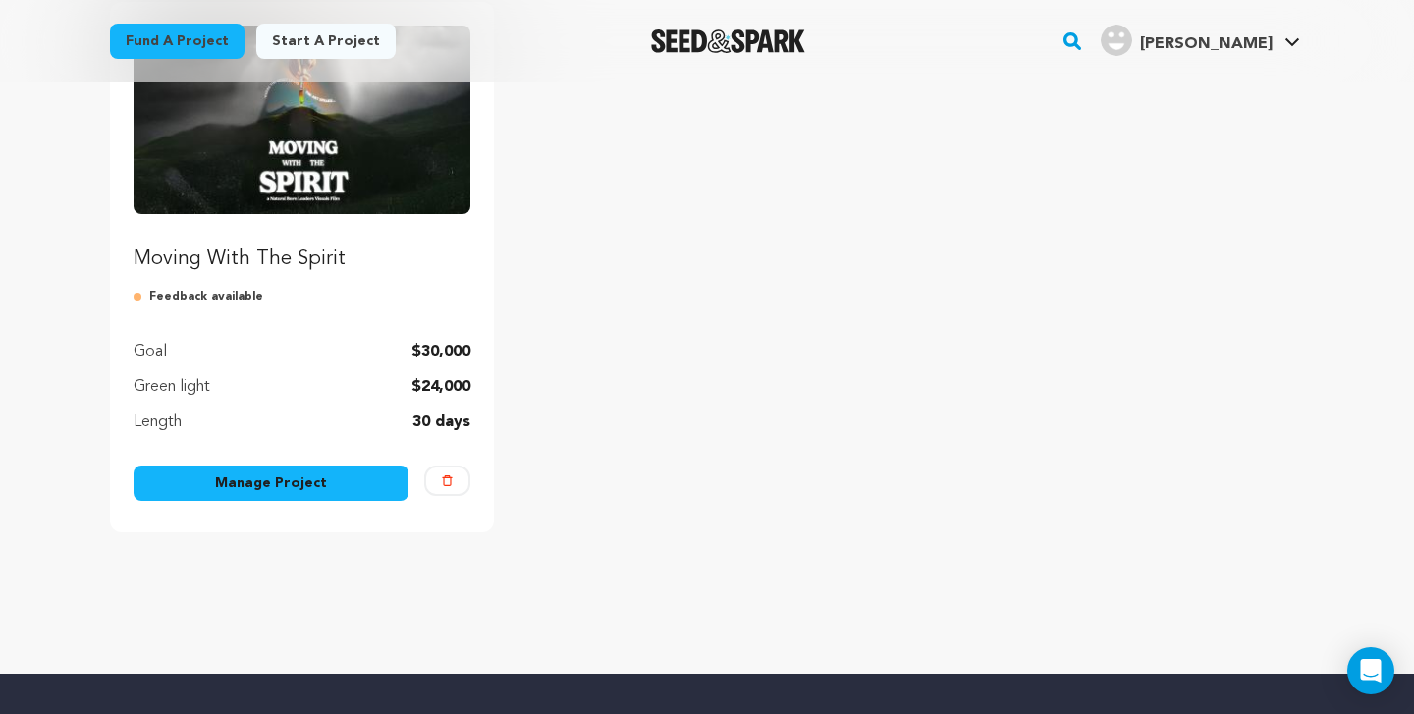
click at [347, 494] on link "Manage Project" at bounding box center [271, 482] width 275 height 35
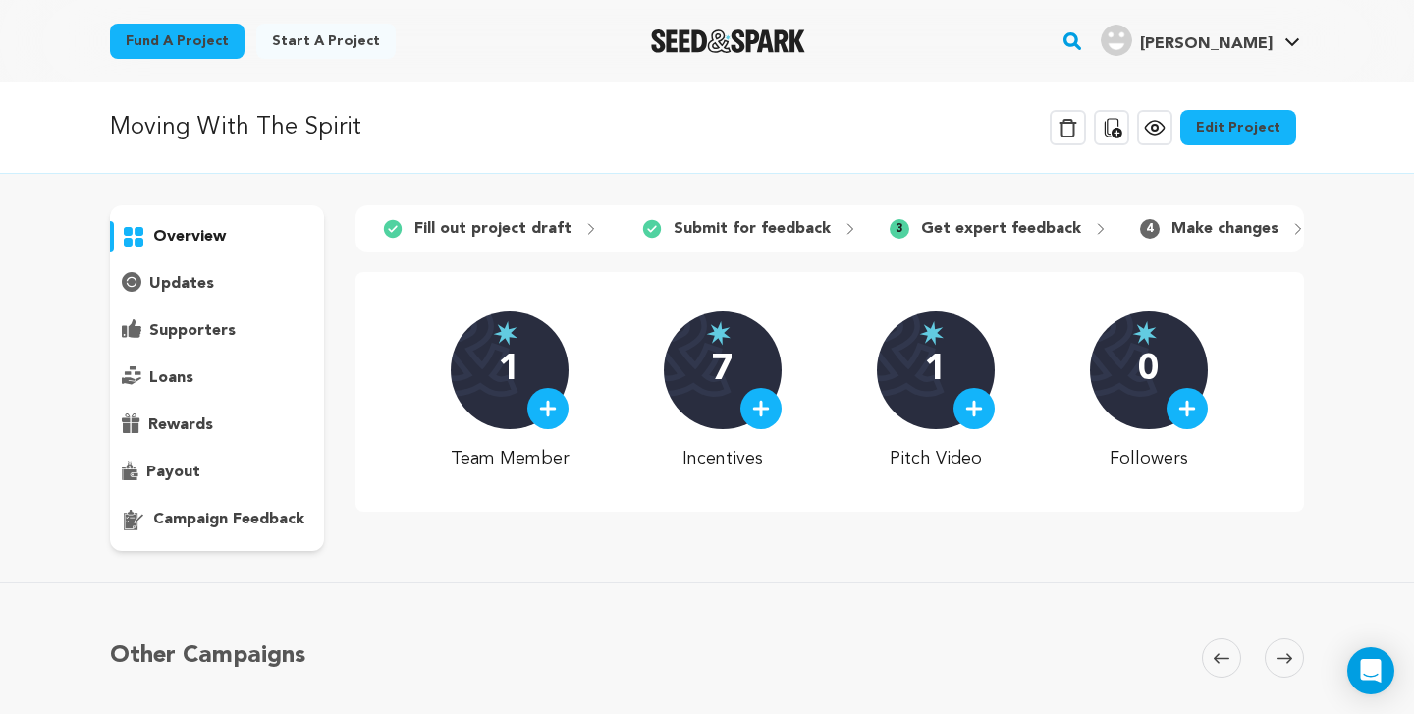
click at [237, 527] on p "campaign feedback" at bounding box center [228, 520] width 151 height 24
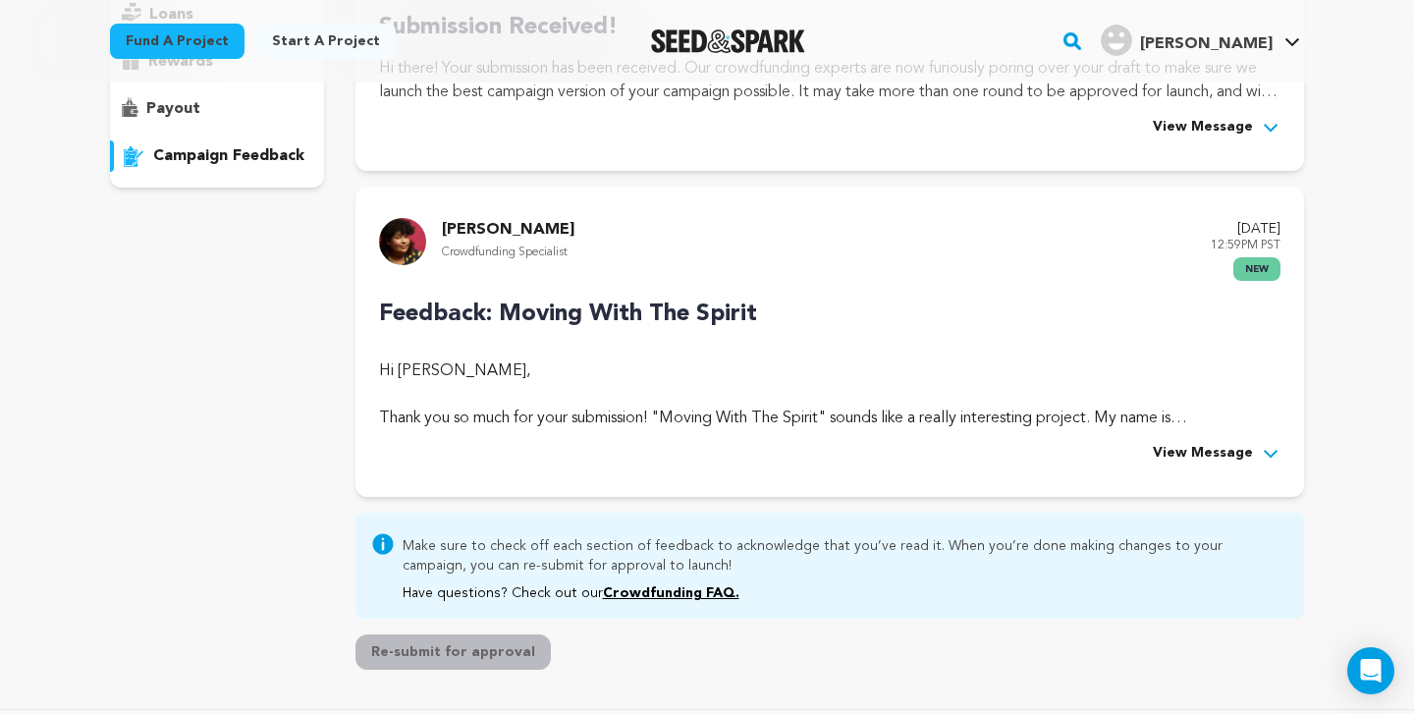
scroll to position [303, 0]
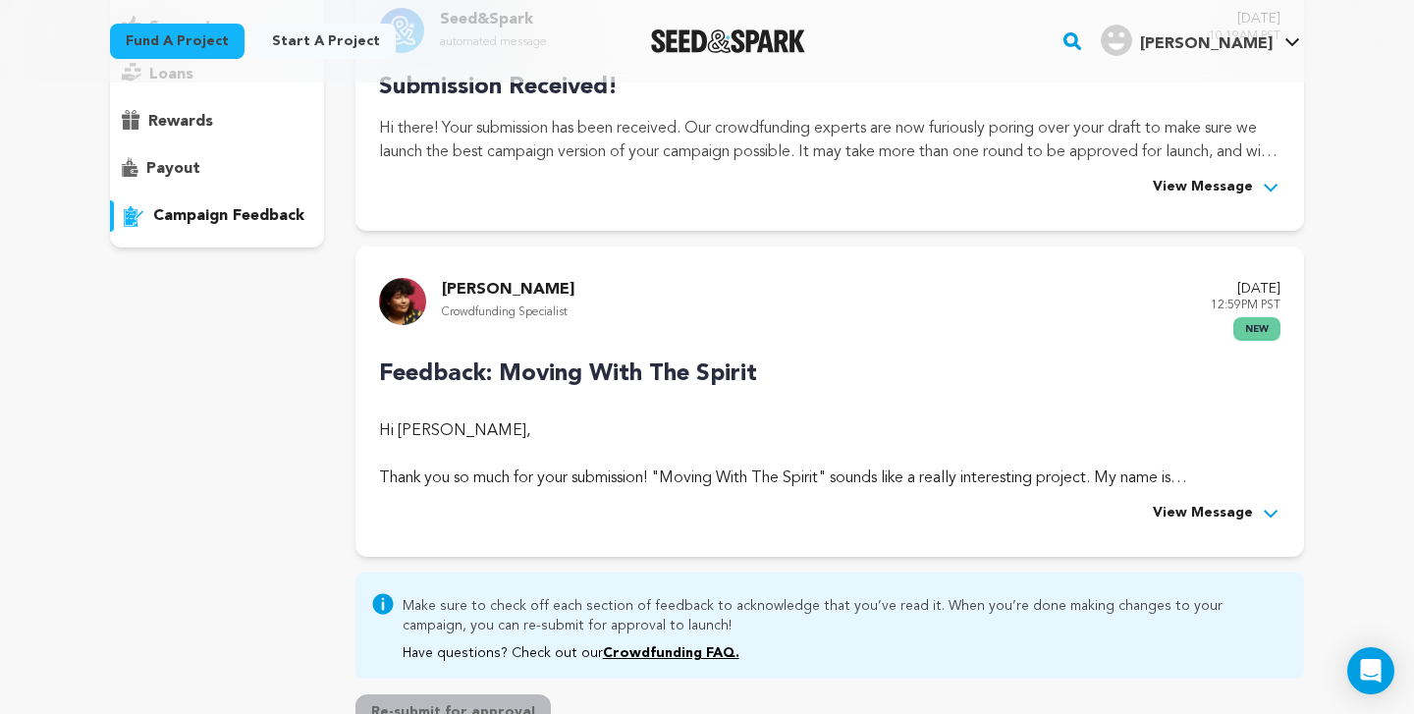
click at [1218, 517] on span "View Message" at bounding box center [1203, 514] width 100 height 24
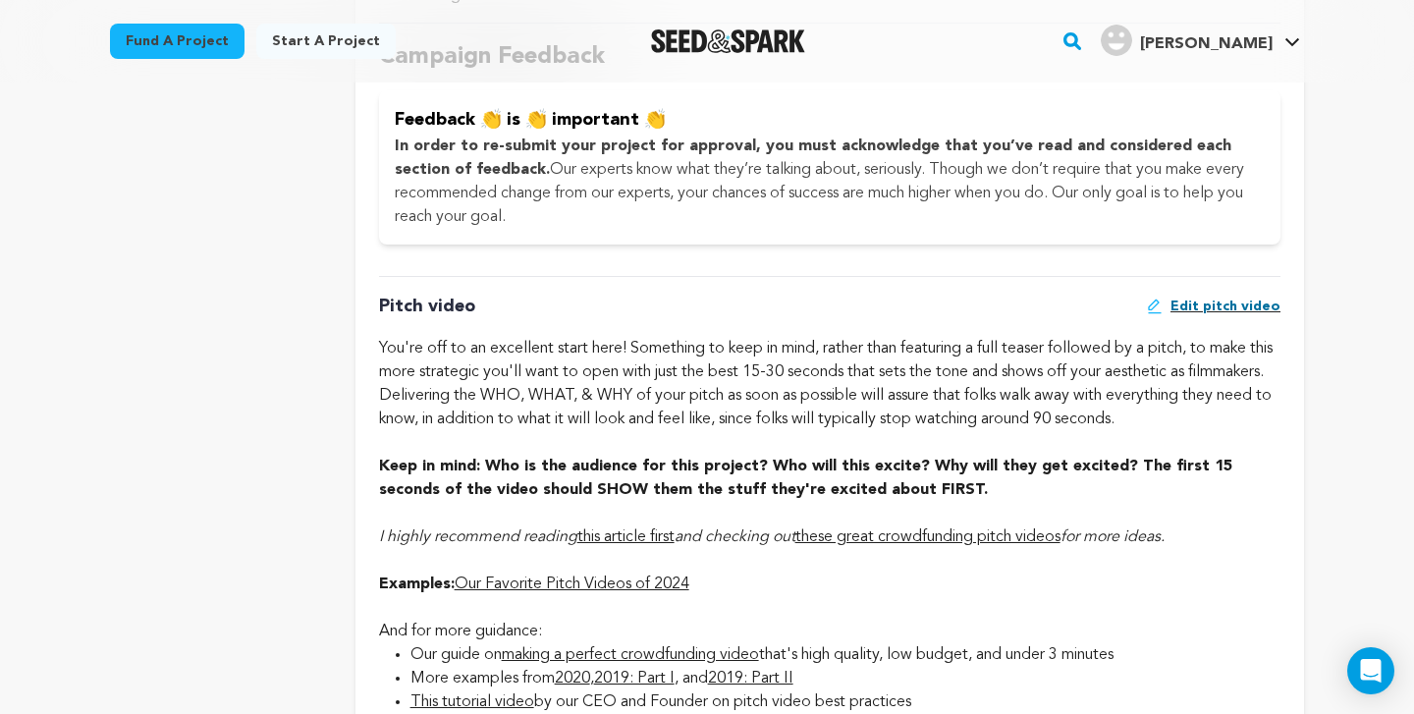
scroll to position [1497, 0]
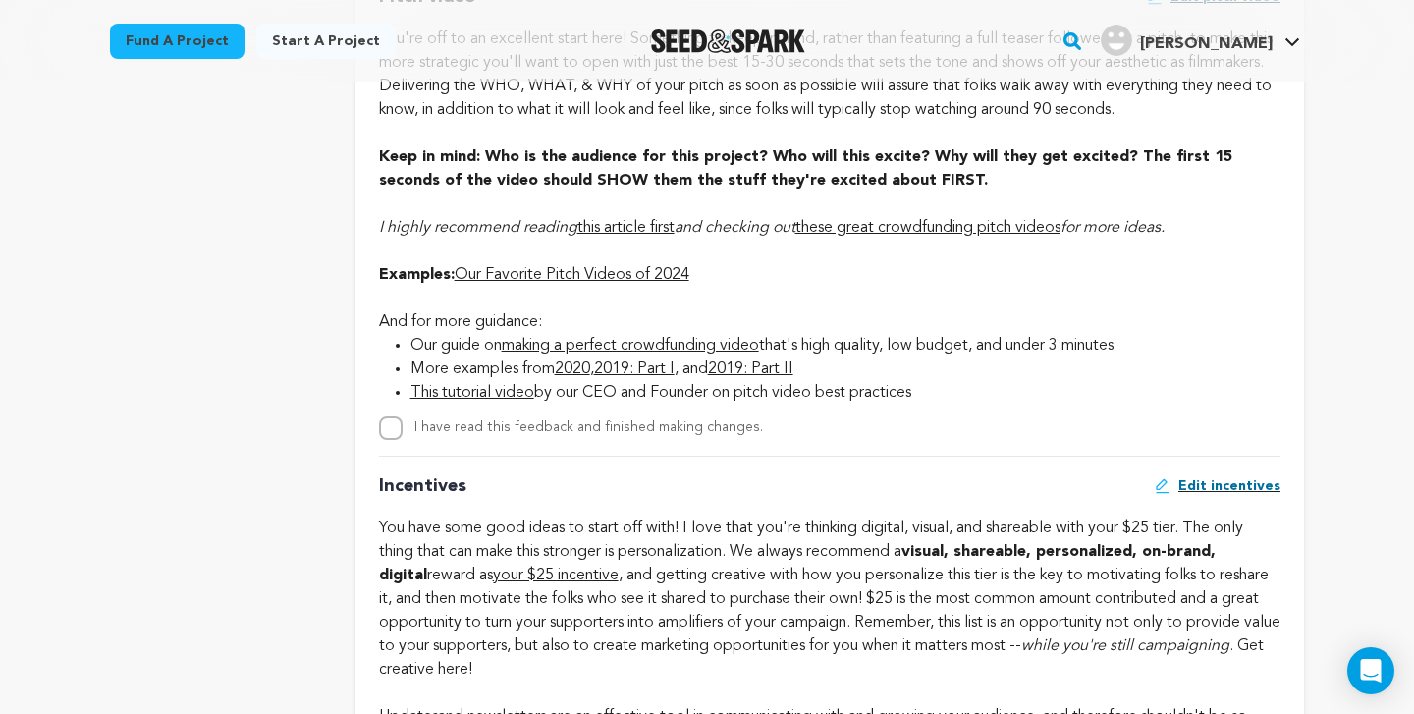
click at [392, 426] on input "I have read this feedback and finished making changes." at bounding box center [391, 428] width 24 height 24
checkbox input "true"
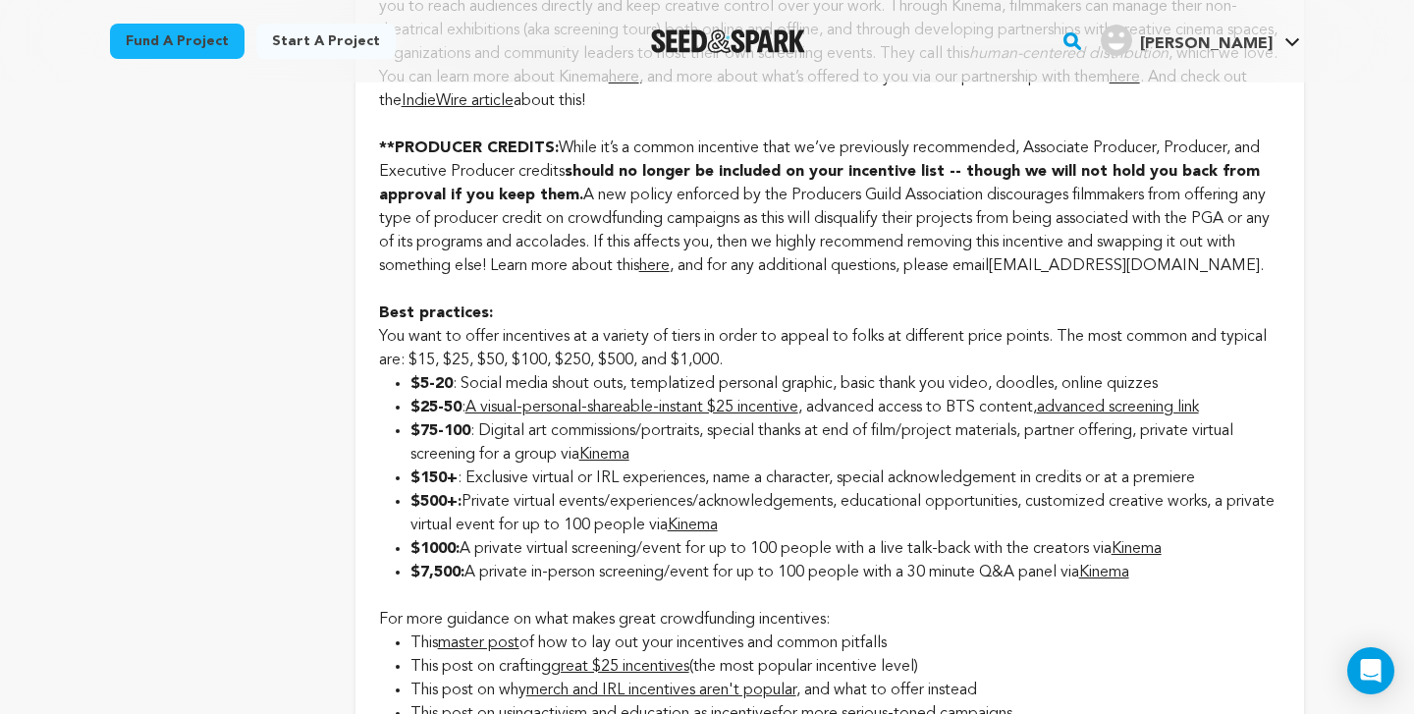
scroll to position [2541, 0]
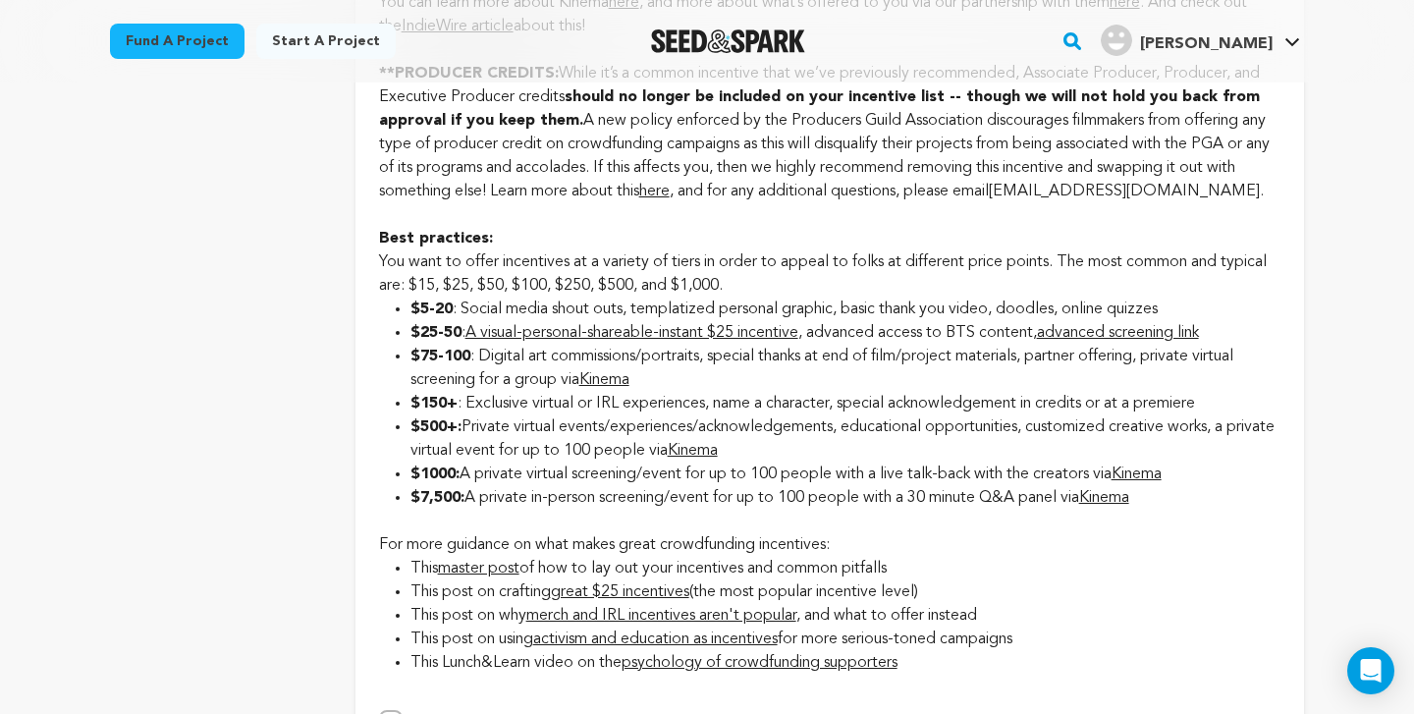
click at [627, 372] on link "Kinema" at bounding box center [604, 380] width 50 height 16
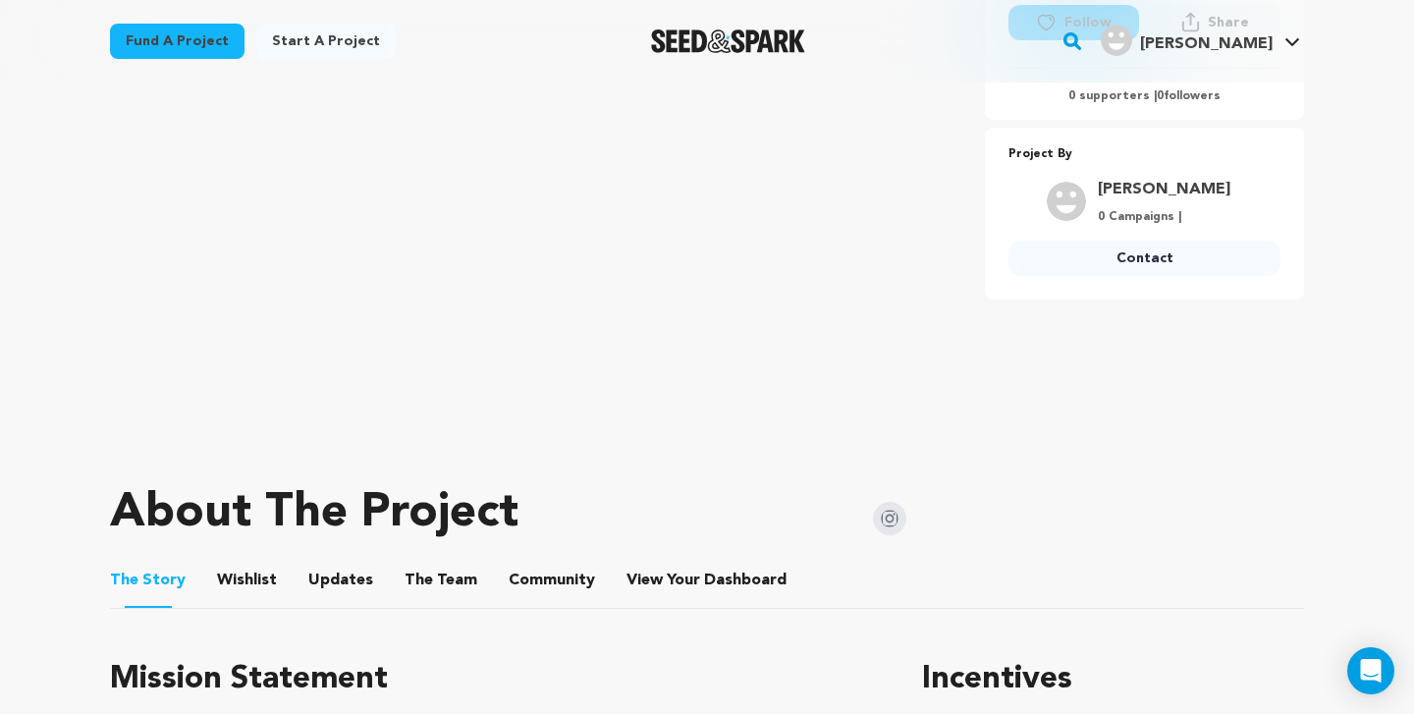
scroll to position [445, 0]
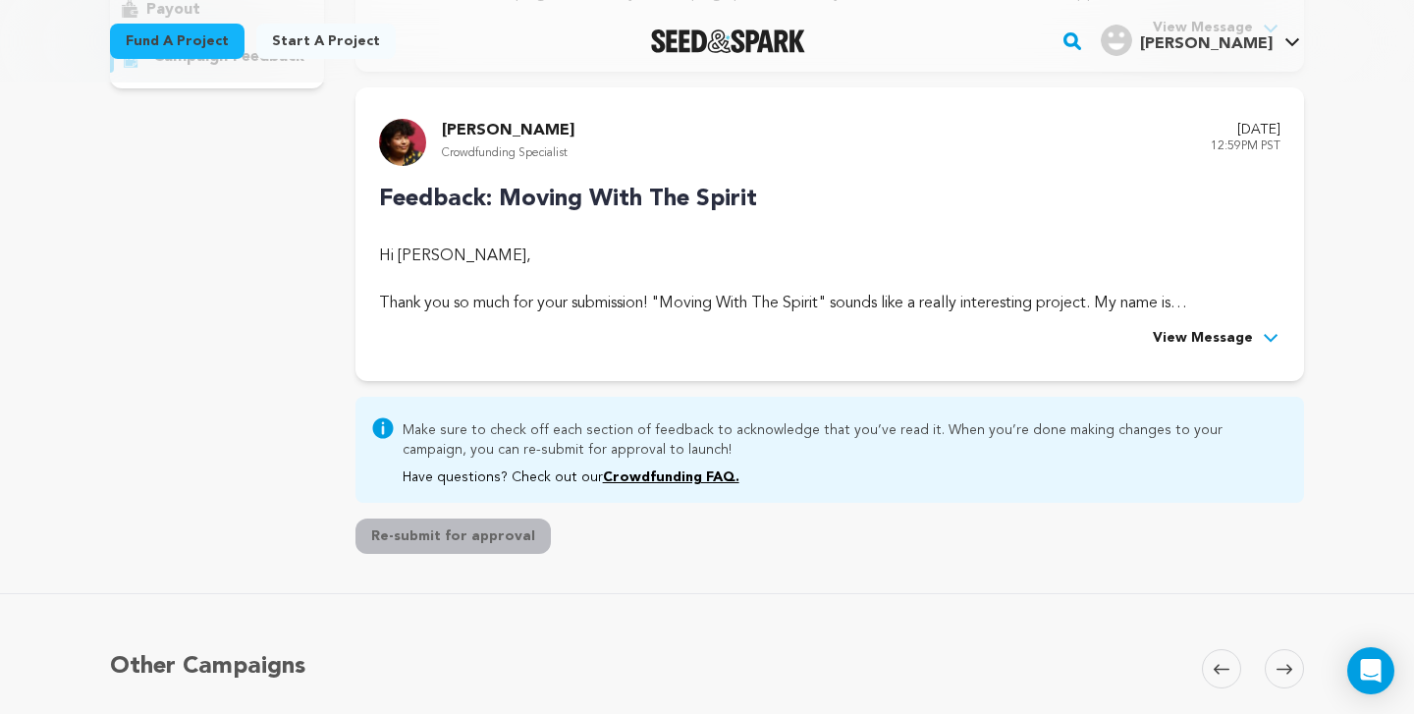
scroll to position [336, 0]
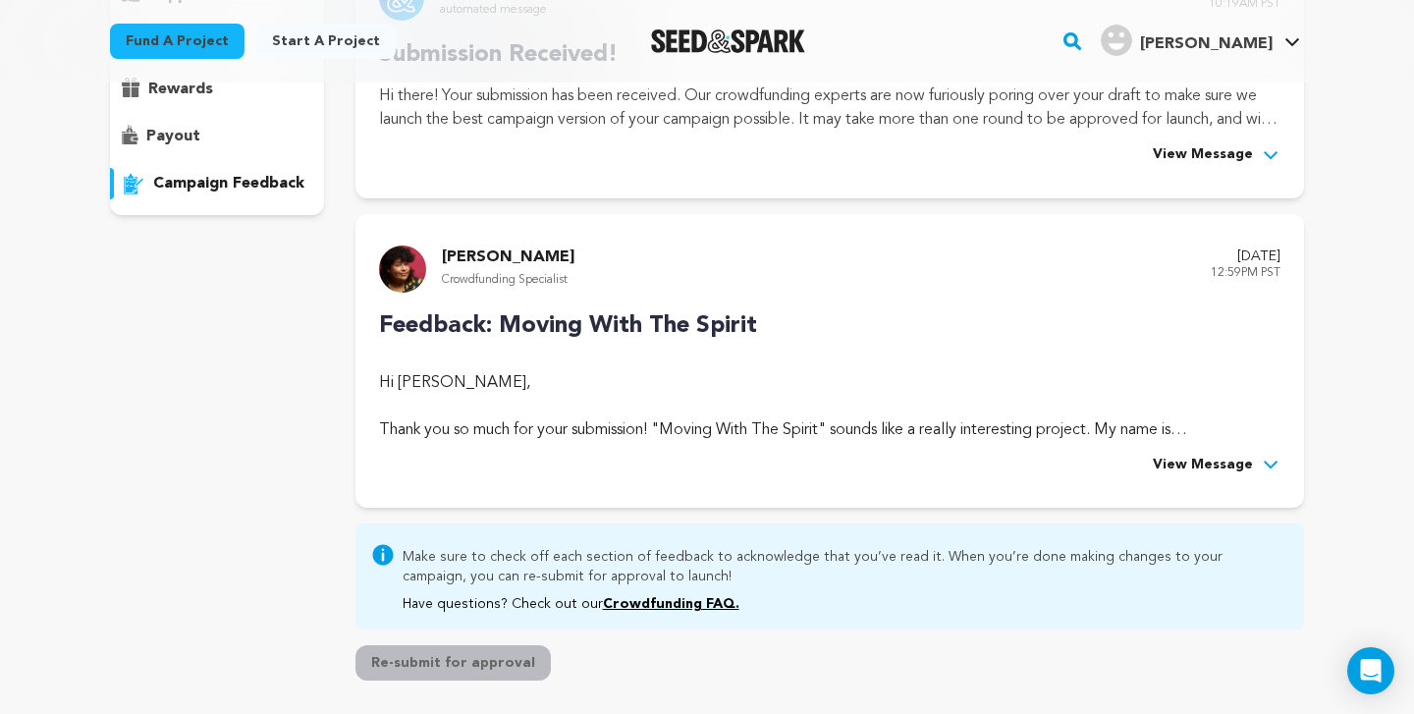
click at [1239, 455] on span "View Message" at bounding box center [1203, 466] width 100 height 24
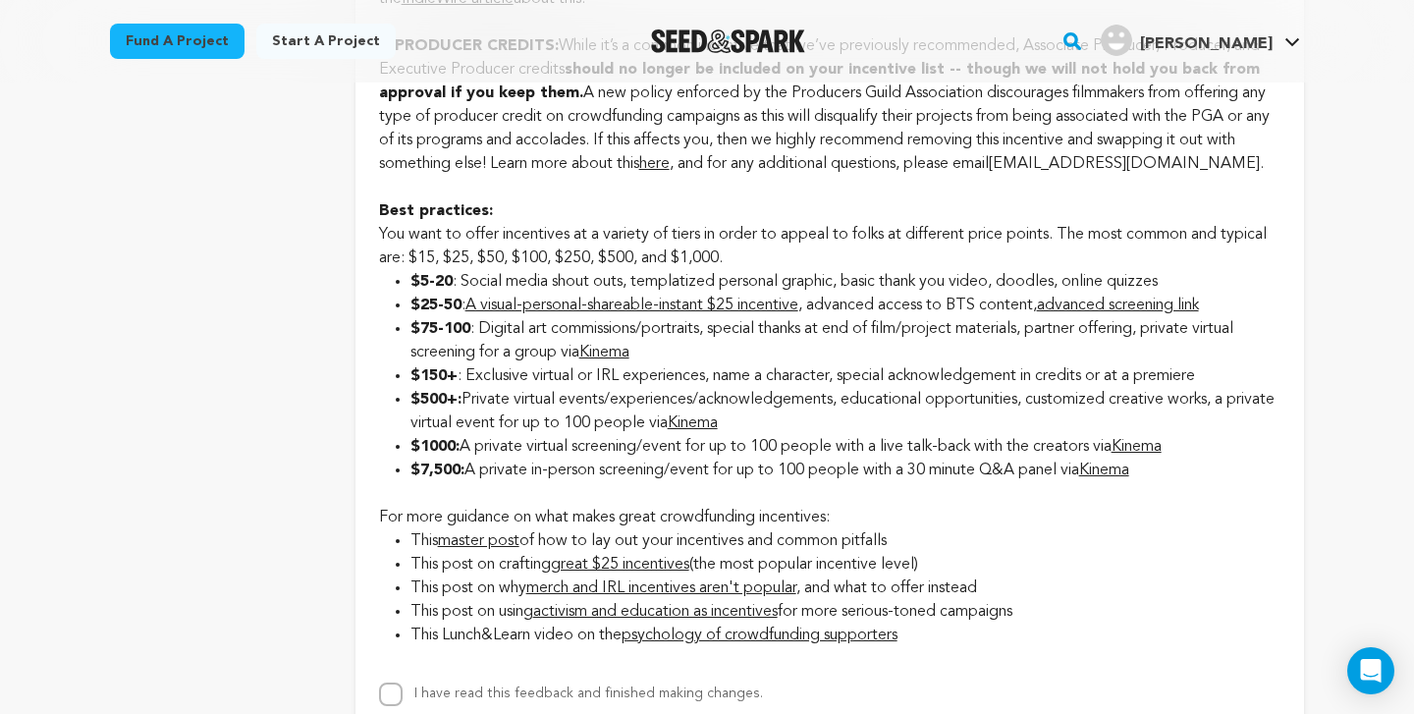
scroll to position [2545, 0]
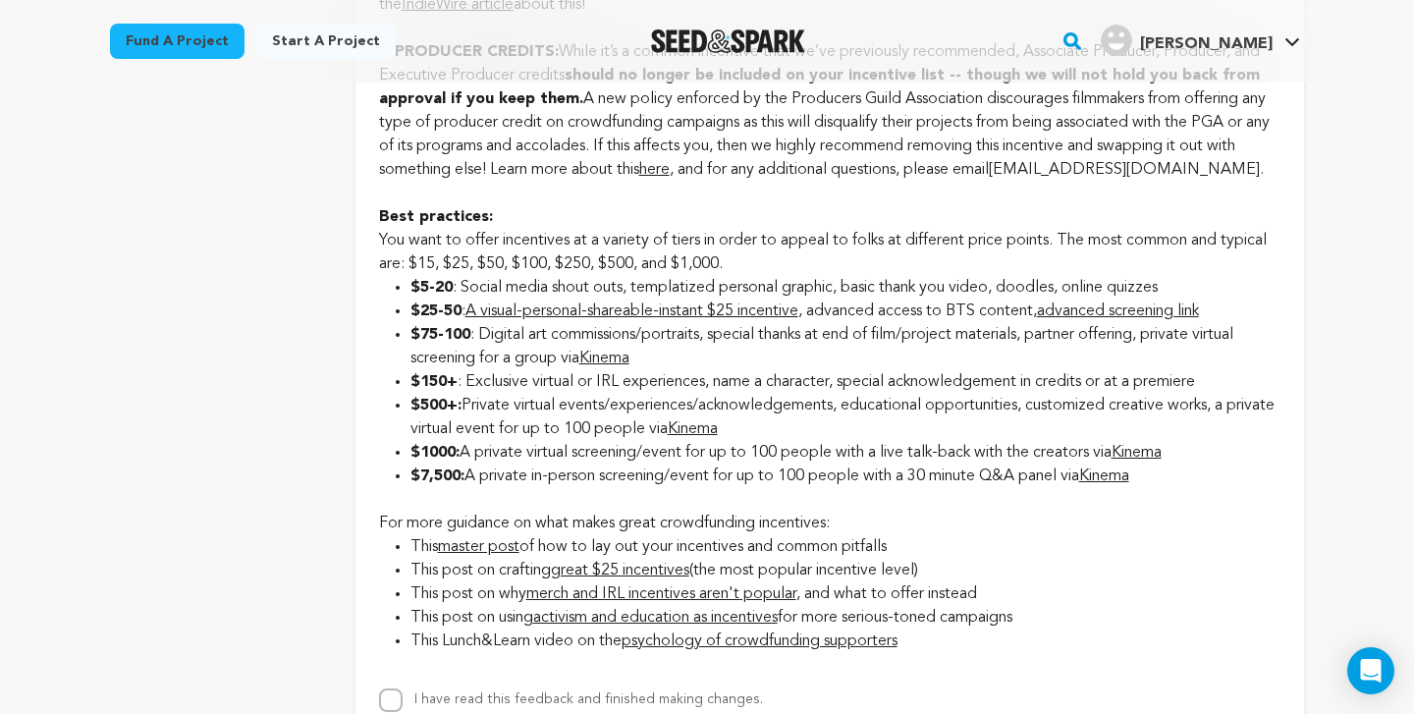
click at [1161, 449] on link "Kinema" at bounding box center [1137, 453] width 50 height 16
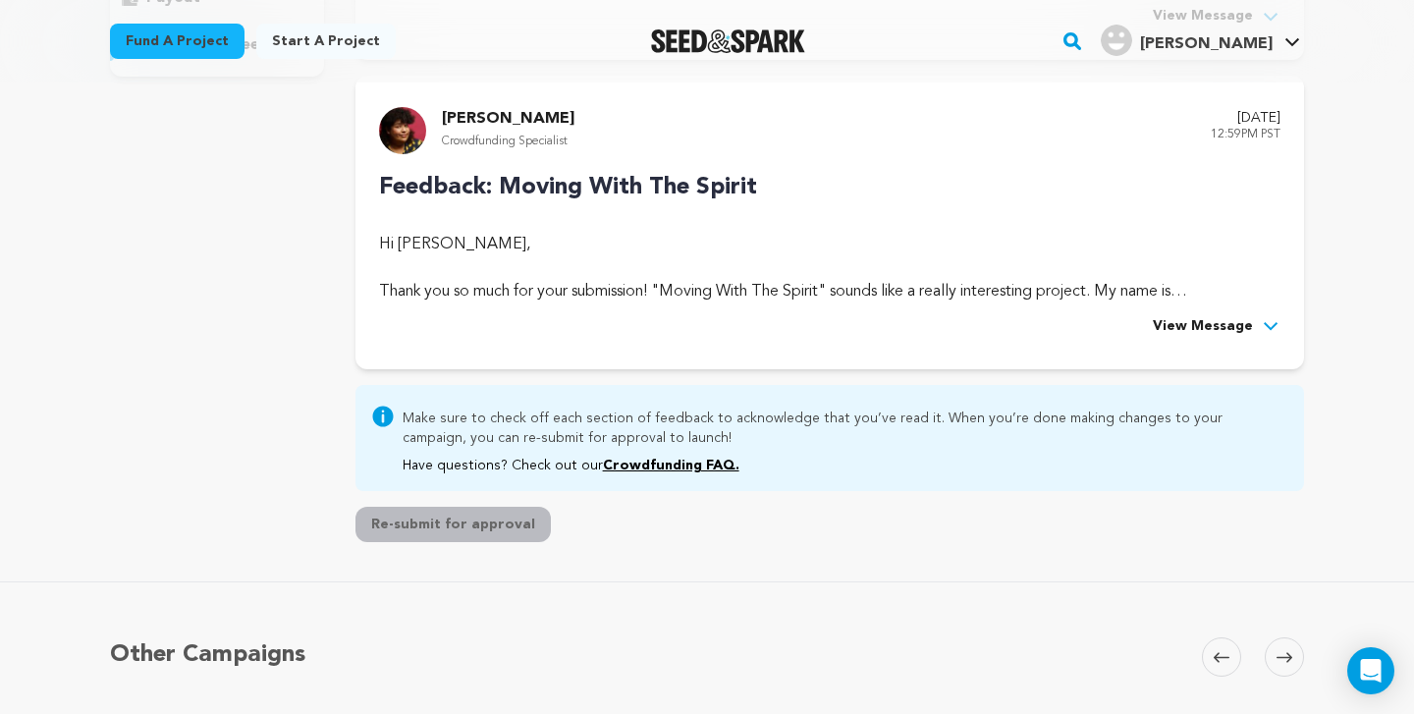
scroll to position [626, 0]
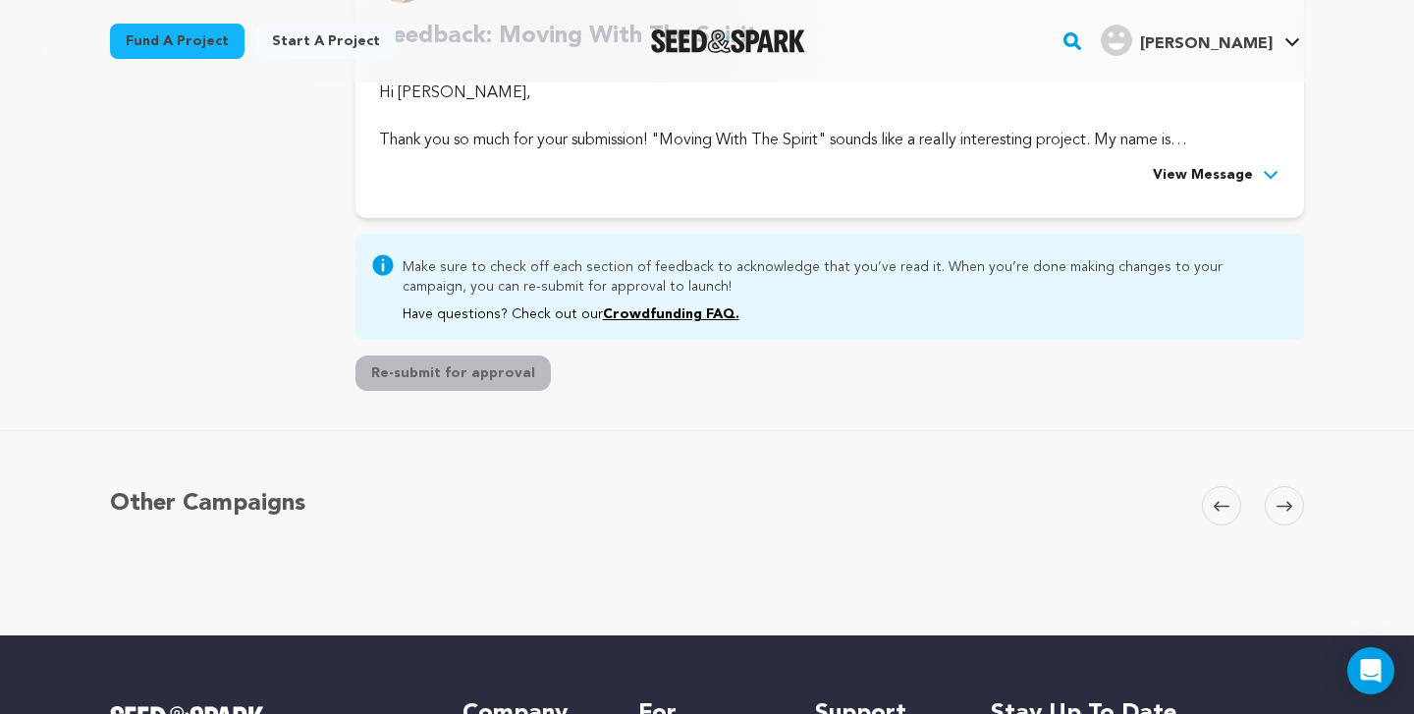
click at [1207, 166] on span "View Message" at bounding box center [1203, 176] width 100 height 24
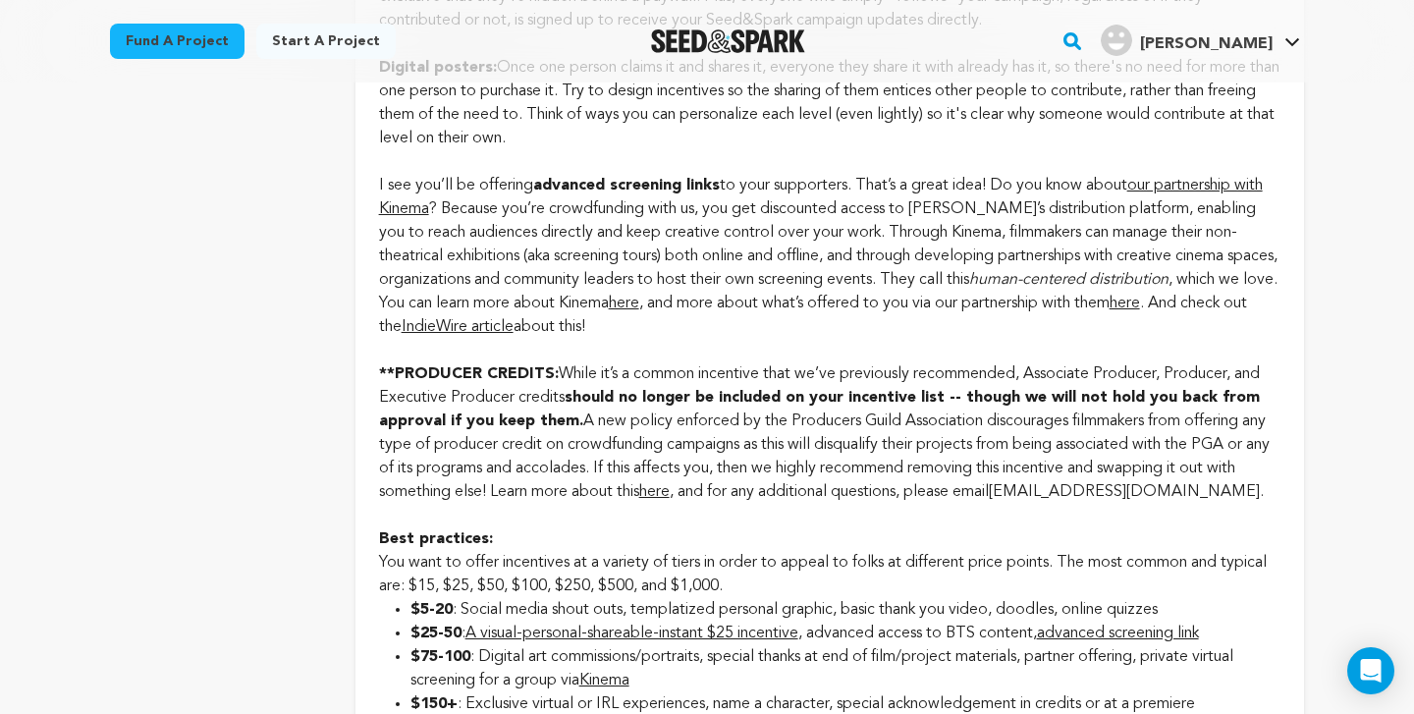
scroll to position [2476, 0]
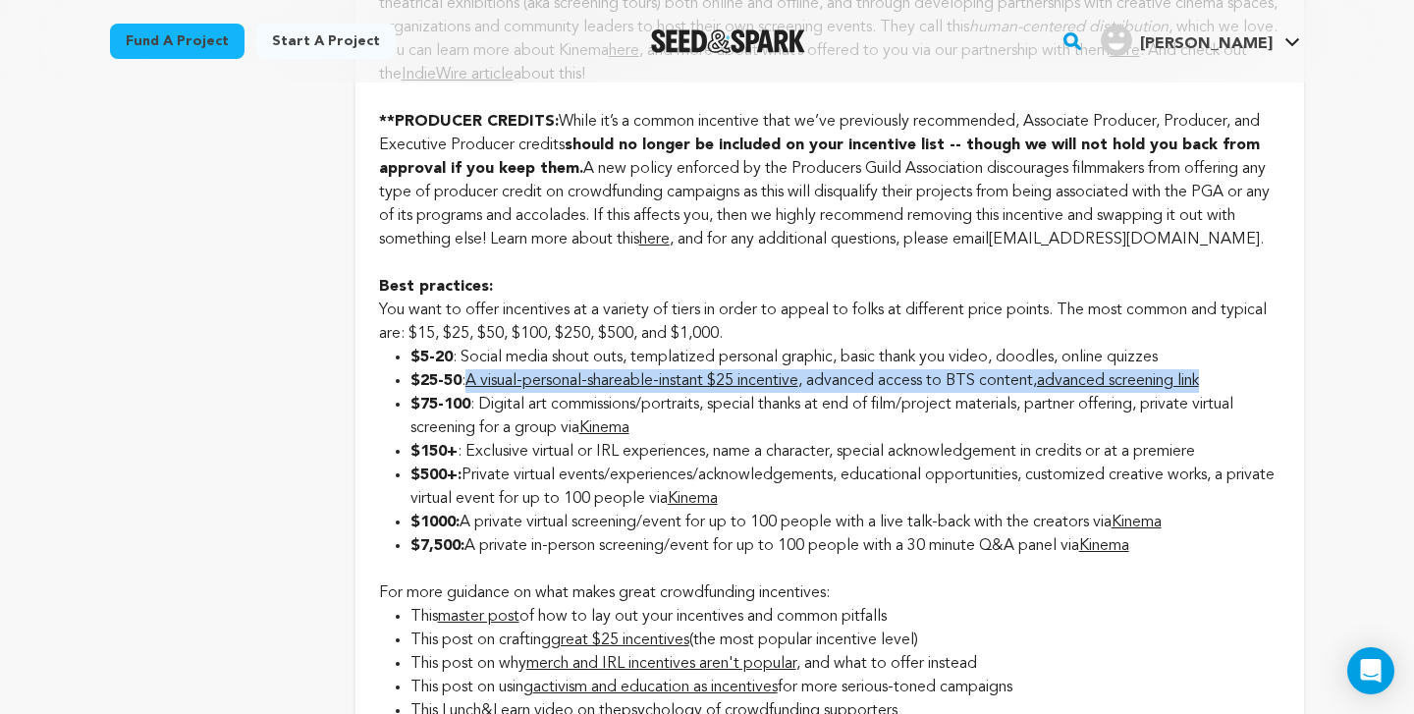
drag, startPoint x: 466, startPoint y: 377, endPoint x: 1239, endPoint y: 371, distance: 772.9
copy li "A visual-personal-shareable-instant $25 incentive , advanced access to BTS cont…"
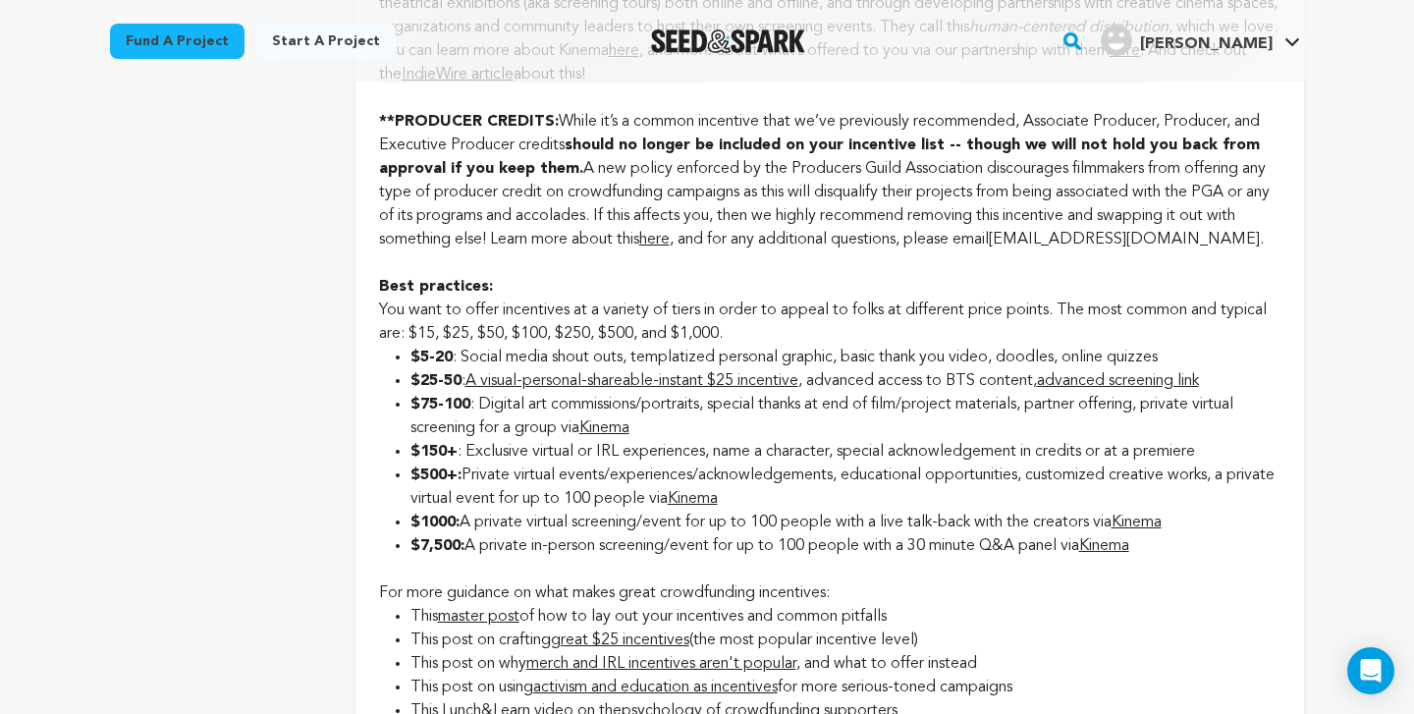
click at [1180, 373] on link "advanced screening link" at bounding box center [1118, 381] width 162 height 16
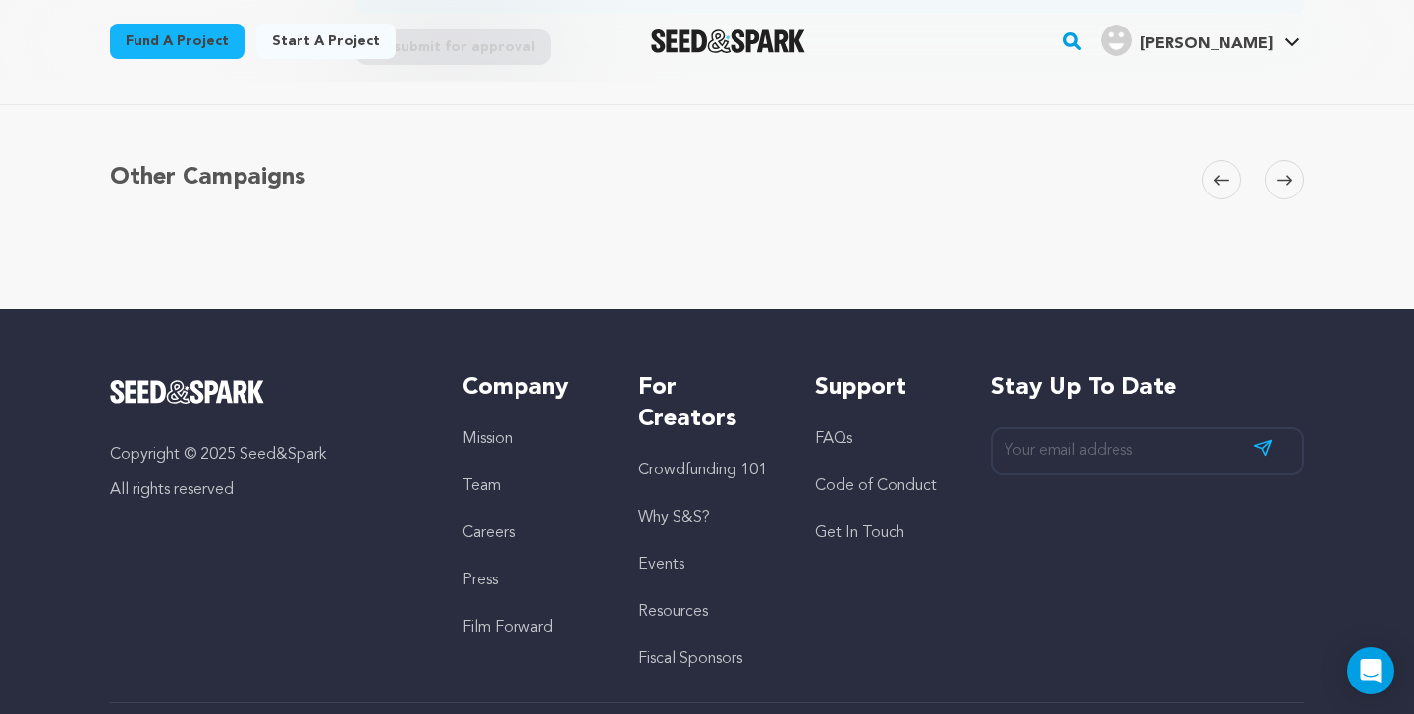
scroll to position [605, 0]
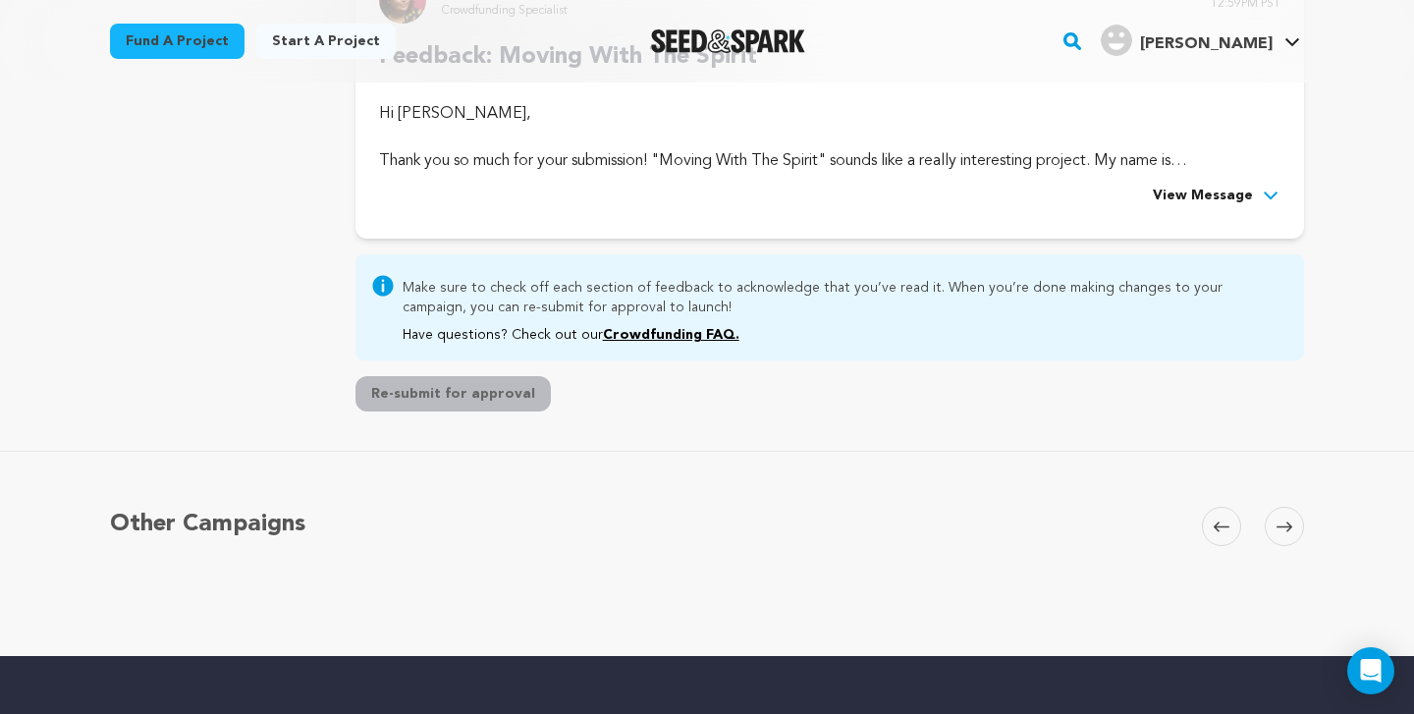
click at [1208, 198] on span "View Message" at bounding box center [1203, 197] width 100 height 24
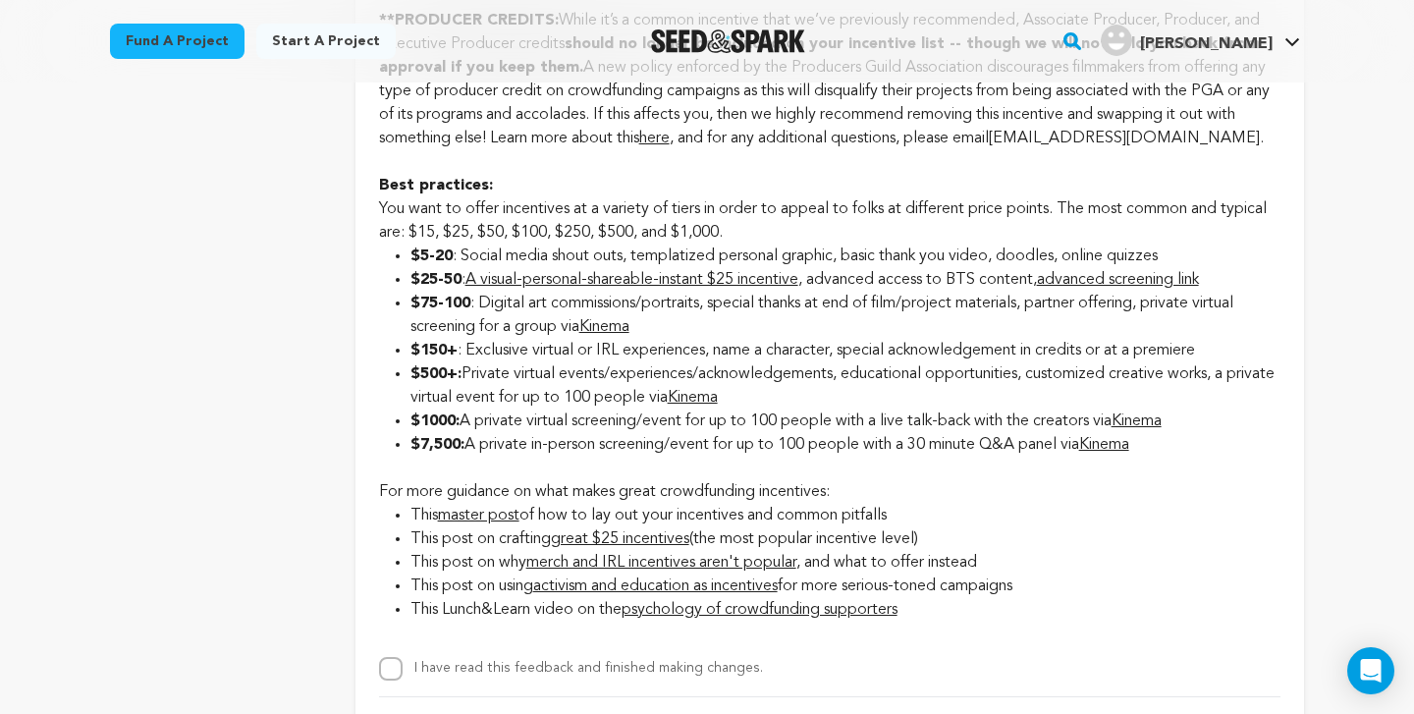
scroll to position [2502, 0]
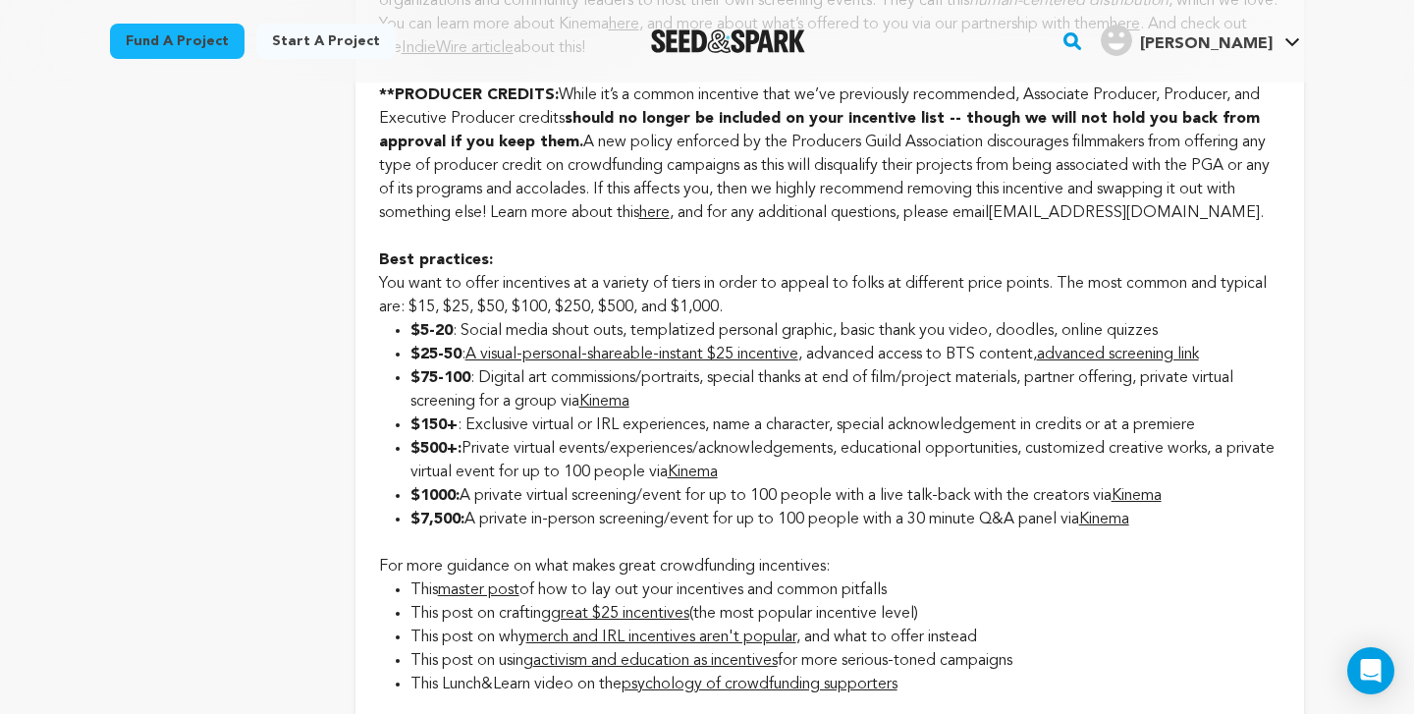
click at [629, 349] on link "A visual-personal-shareable-instant $25 incentive" at bounding box center [631, 355] width 333 height 16
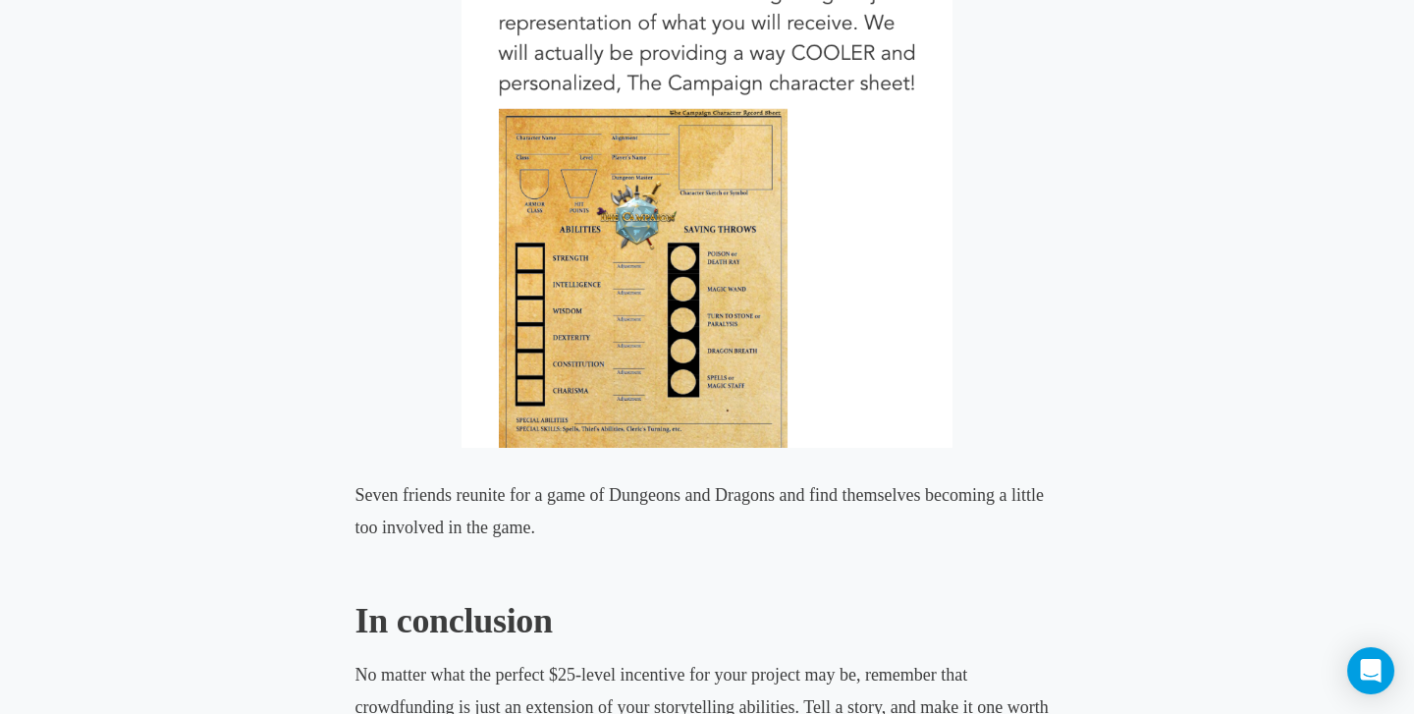
scroll to position [9737, 0]
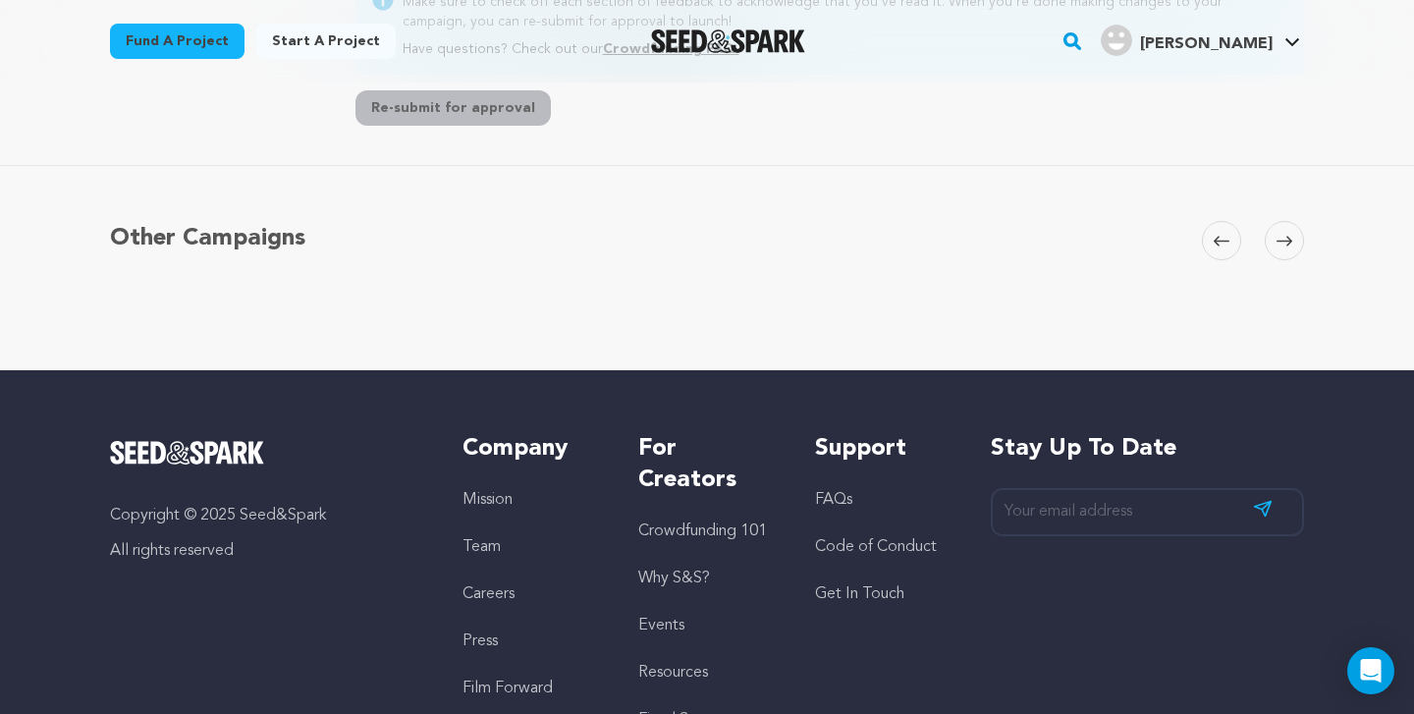
scroll to position [410, 0]
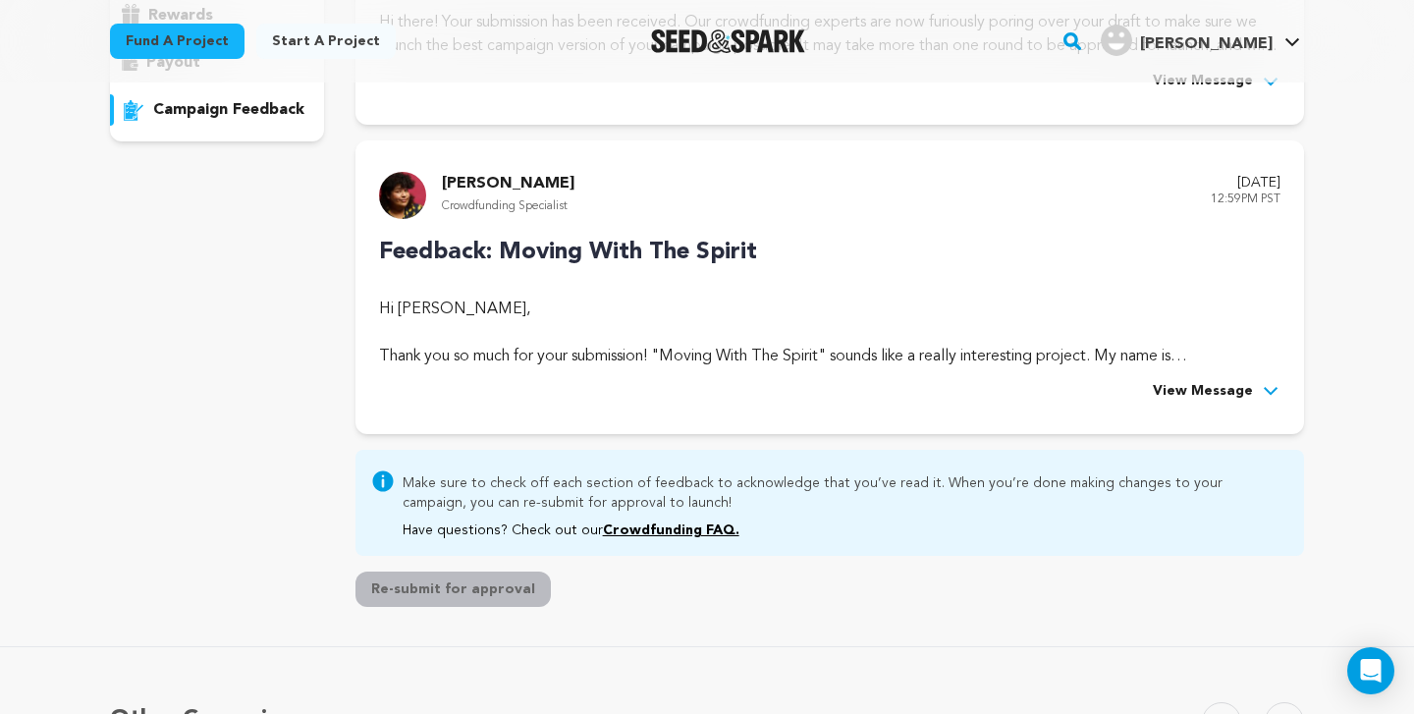
click at [1221, 389] on span "View Message" at bounding box center [1203, 392] width 100 height 24
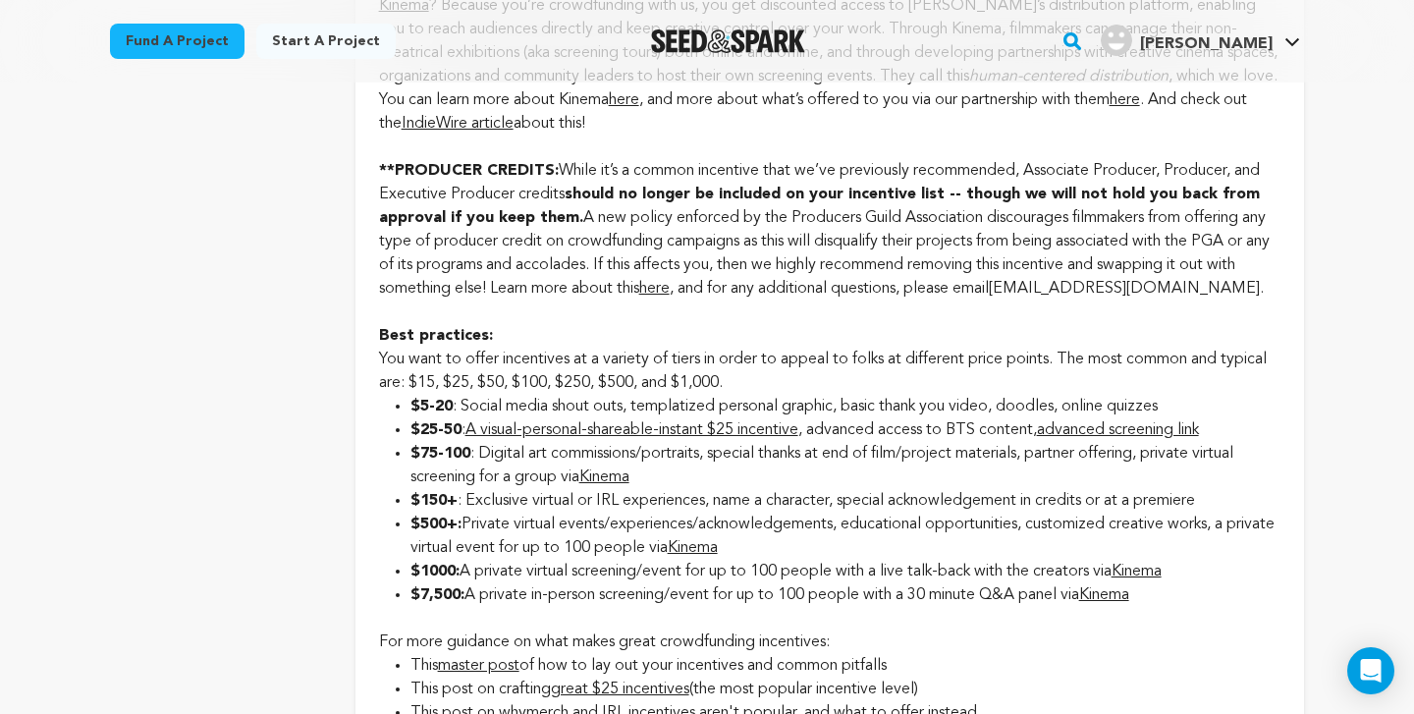
scroll to position [2429, 0]
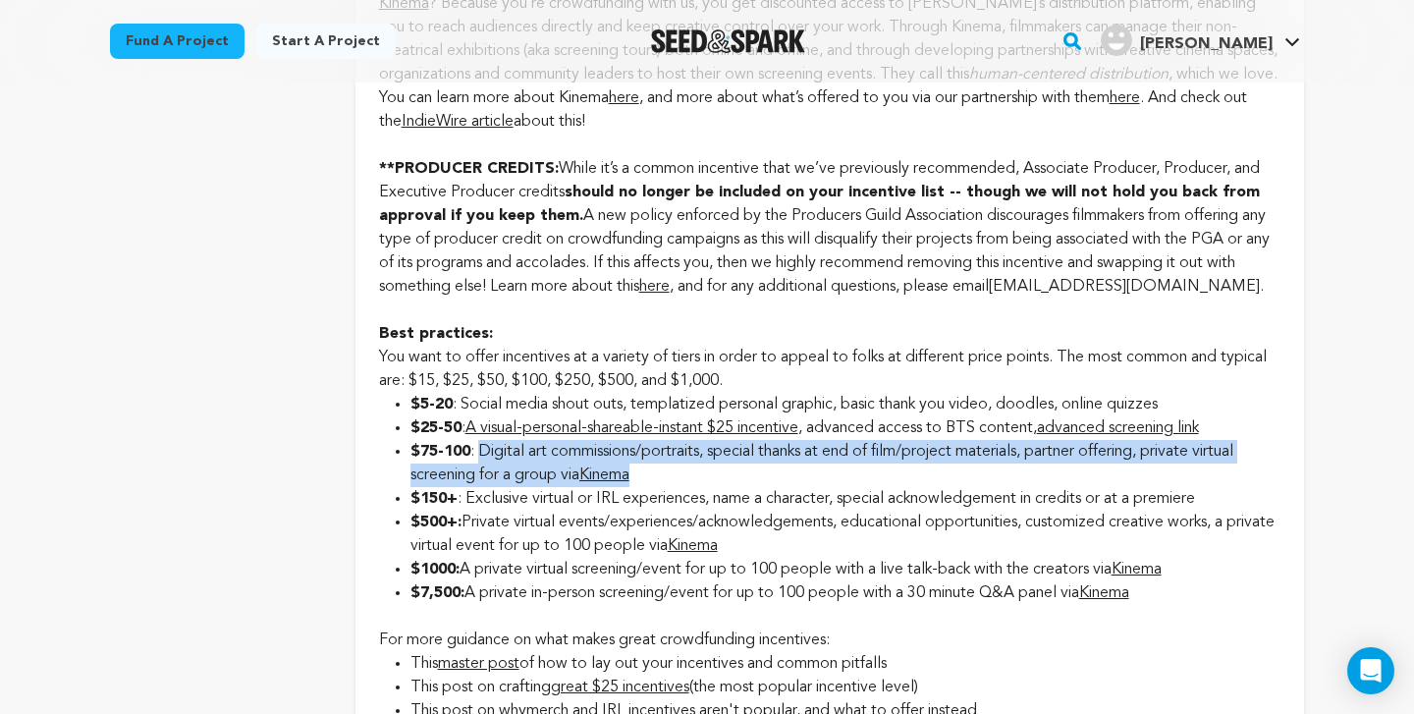
drag, startPoint x: 483, startPoint y: 448, endPoint x: 660, endPoint y: 465, distance: 177.6
copy li "Digital art commissions/portraits, special thanks at end of film/project materi…"
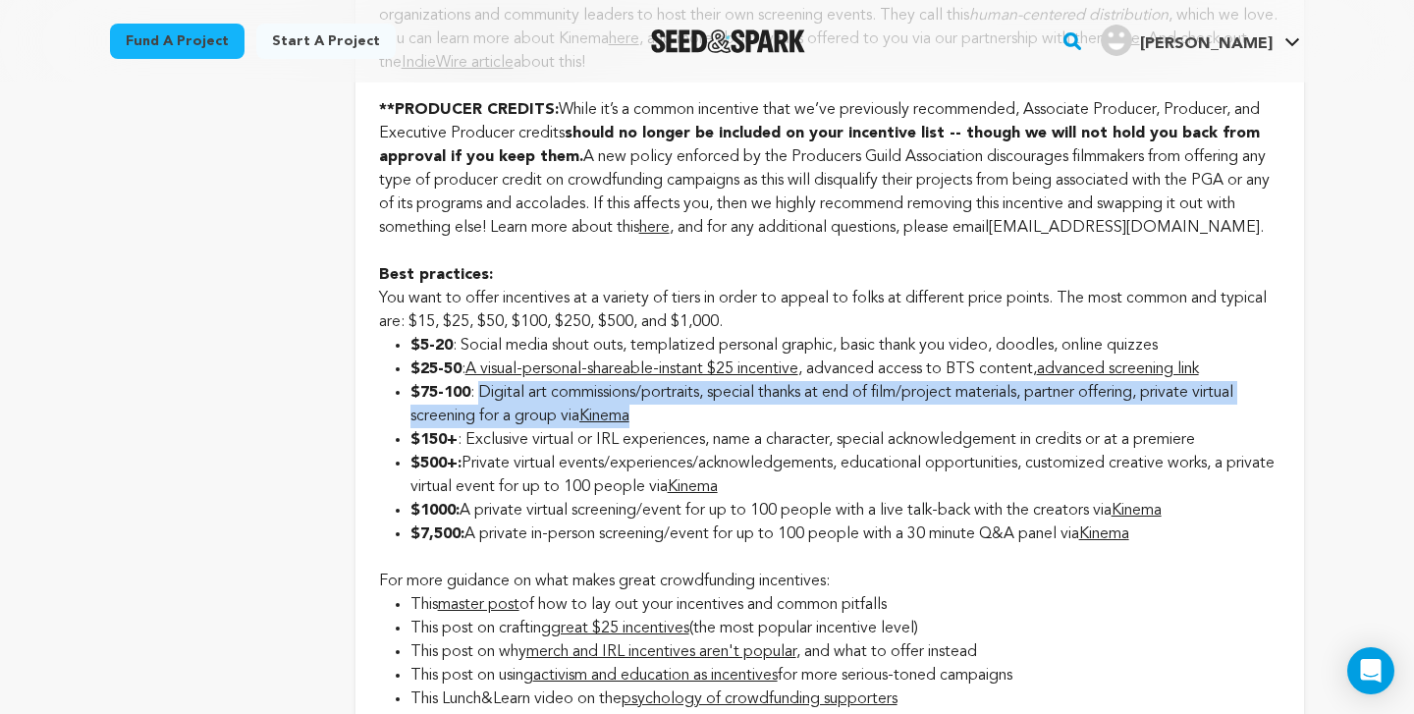
scroll to position [2491, 0]
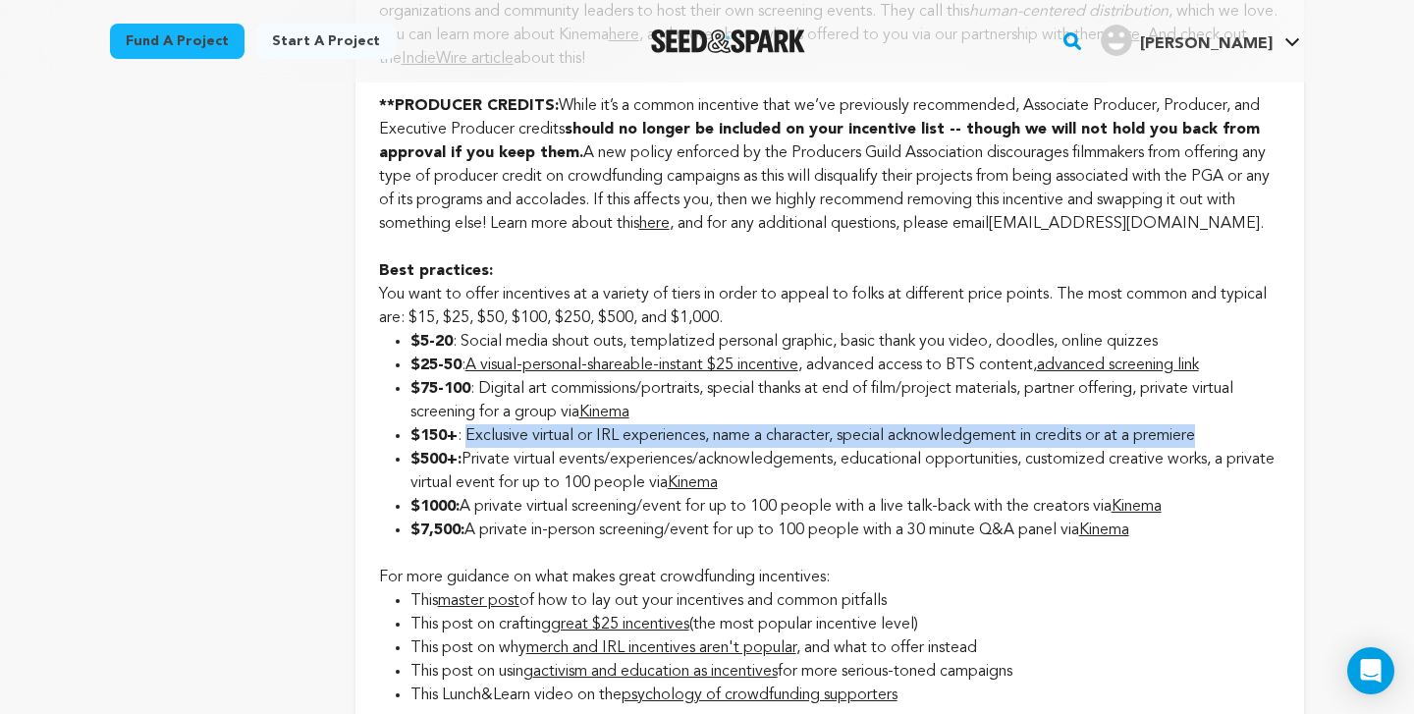
drag, startPoint x: 466, startPoint y: 431, endPoint x: 1221, endPoint y: 425, distance: 754.2
click at [1221, 425] on li "$150+ : Exclusive virtual or IRL experiences, name a character, special acknowl…" at bounding box center [845, 436] width 870 height 24
copy li "Exclusive virtual or IRL experiences, name a character, special acknowledgement…"
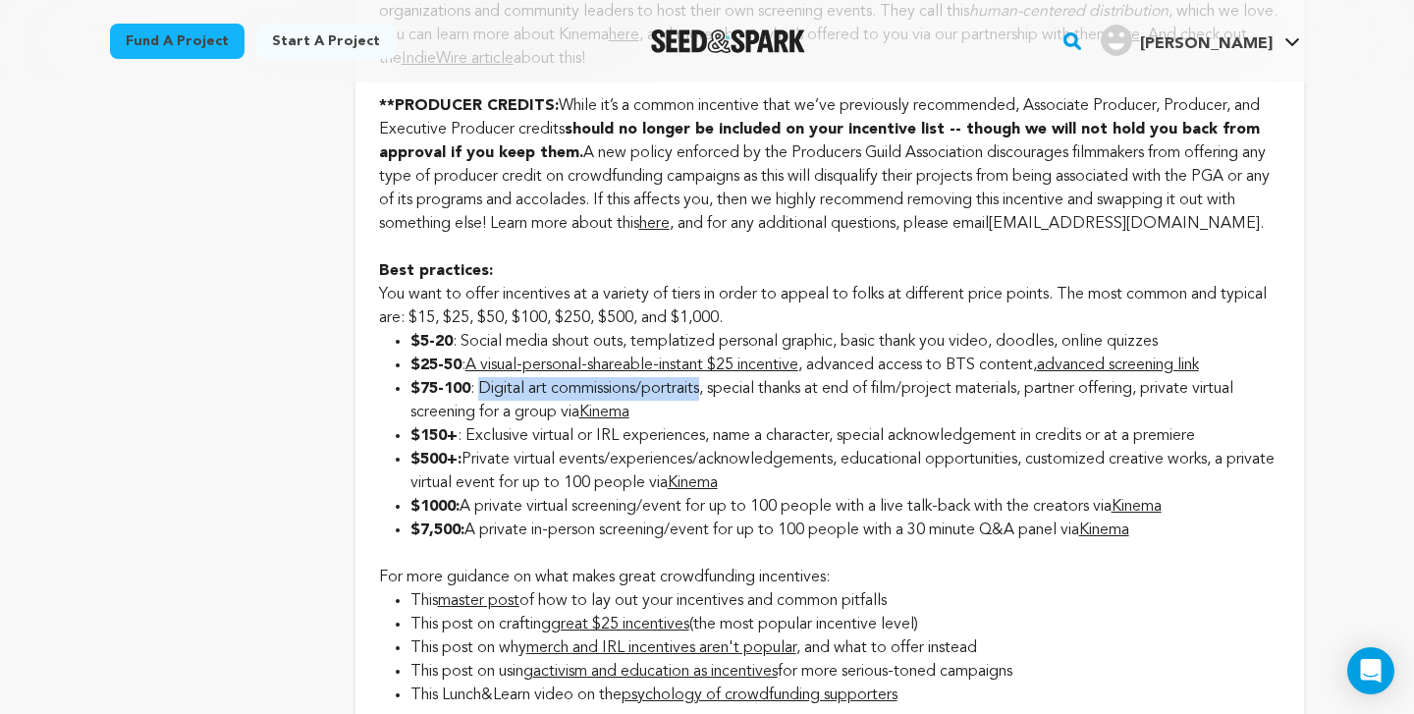
drag, startPoint x: 480, startPoint y: 381, endPoint x: 707, endPoint y: 382, distance: 226.9
copy li "Digital art commissions/portraits"
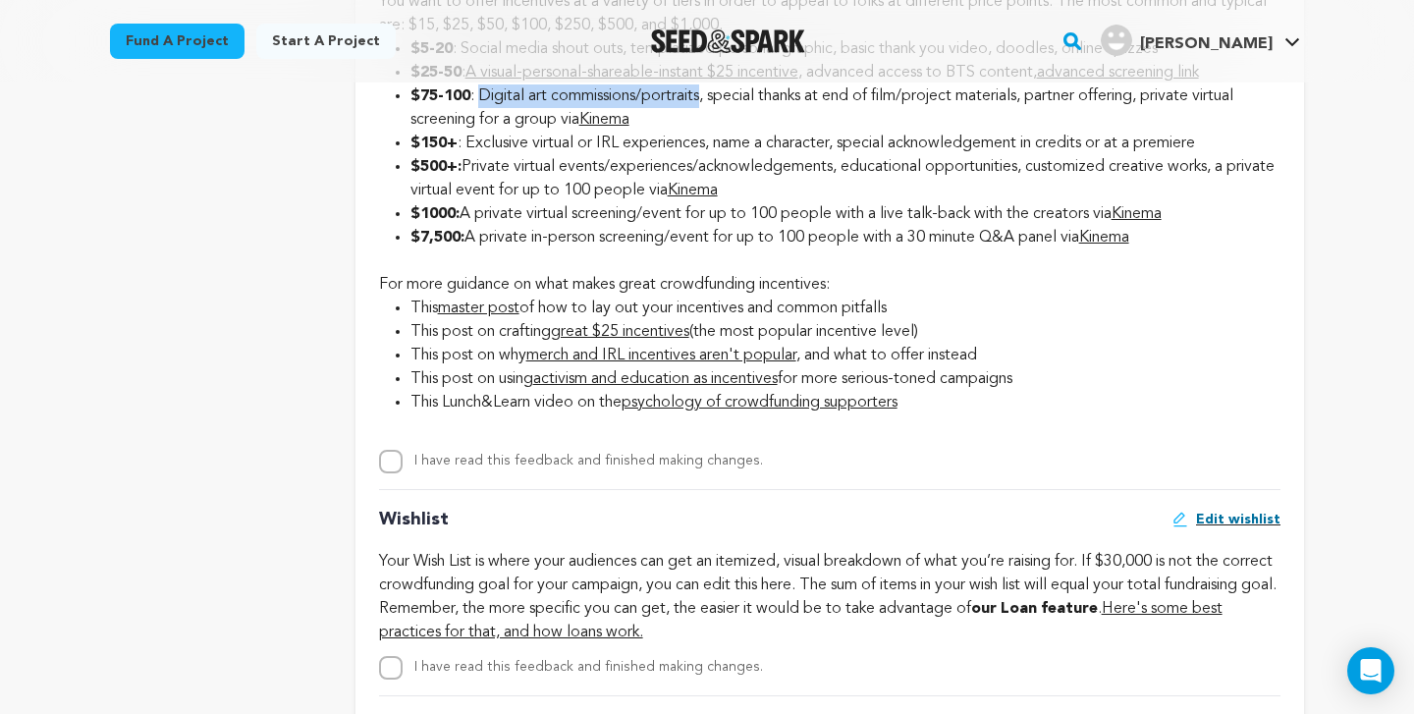
scroll to position [2857, 0]
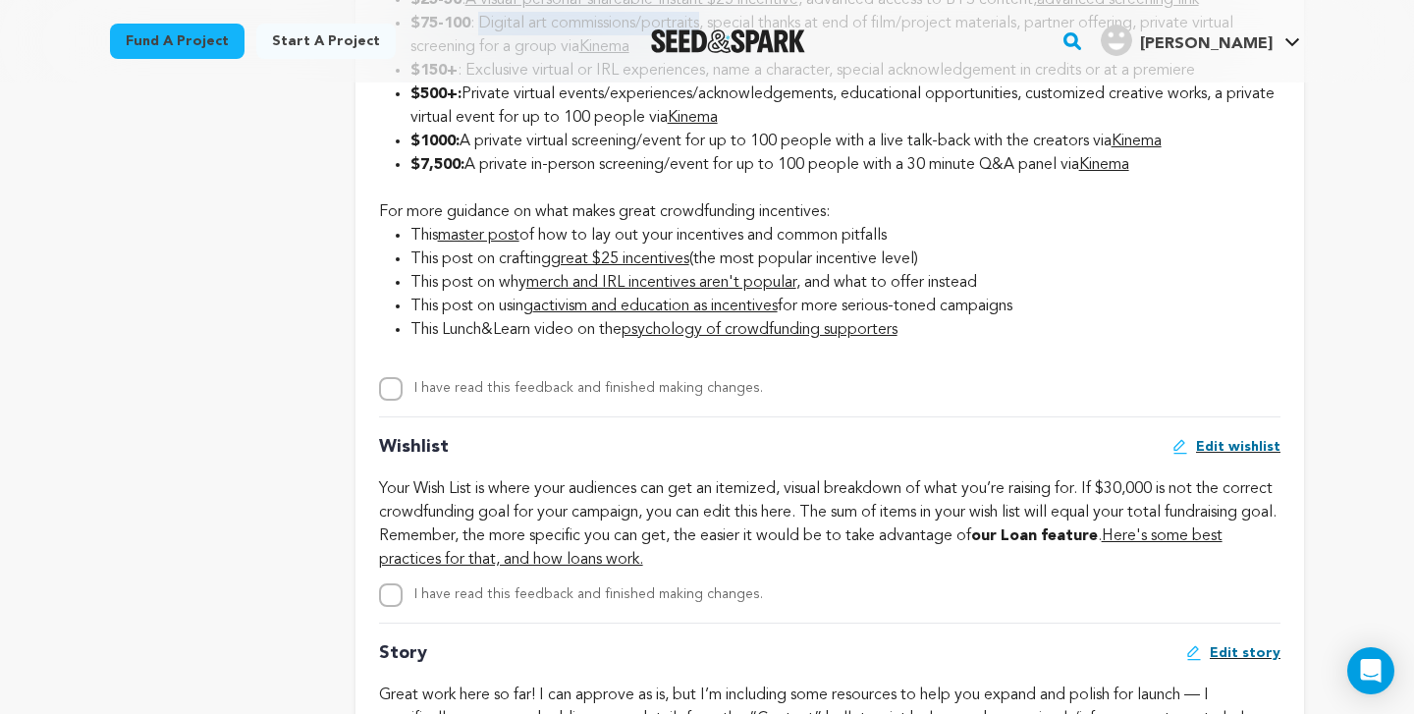
click at [401, 382] on input "I have read this feedback and finished making changes." at bounding box center [391, 389] width 24 height 24
checkbox input "true"
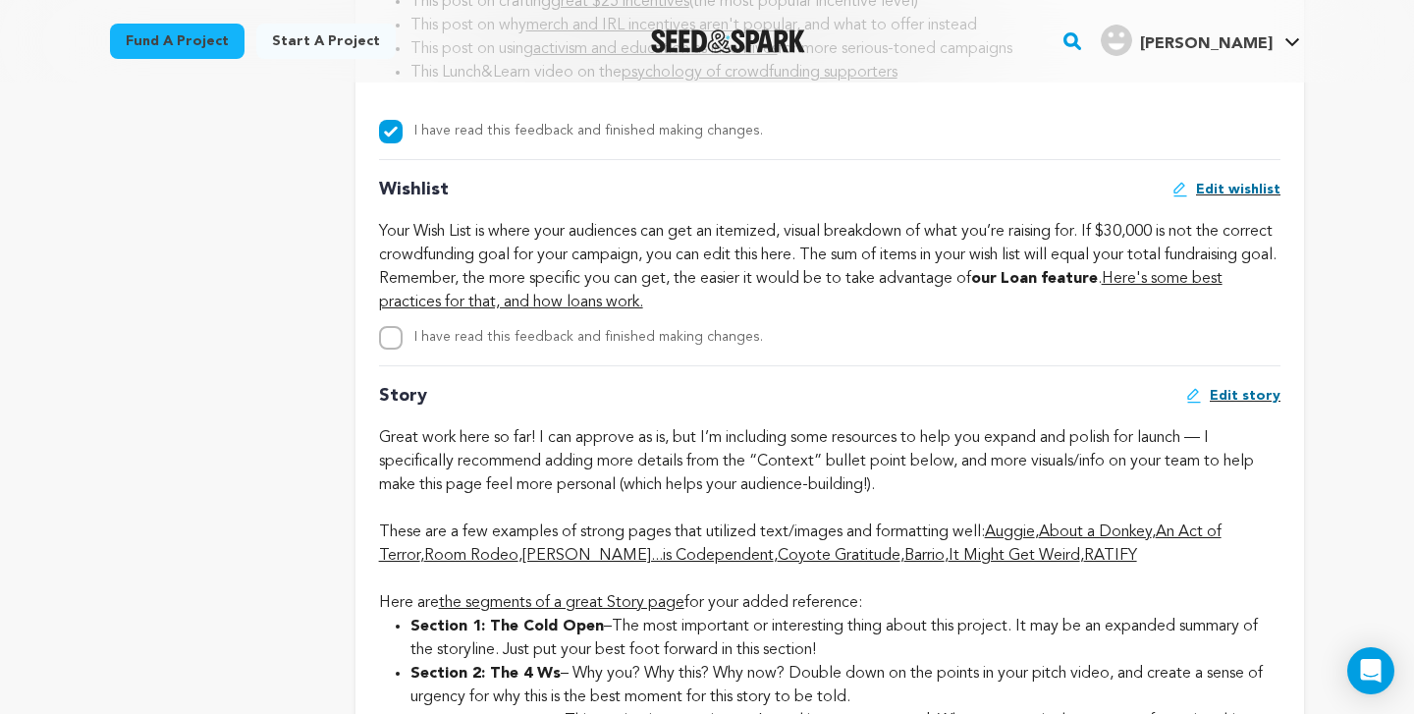
scroll to position [3065, 0]
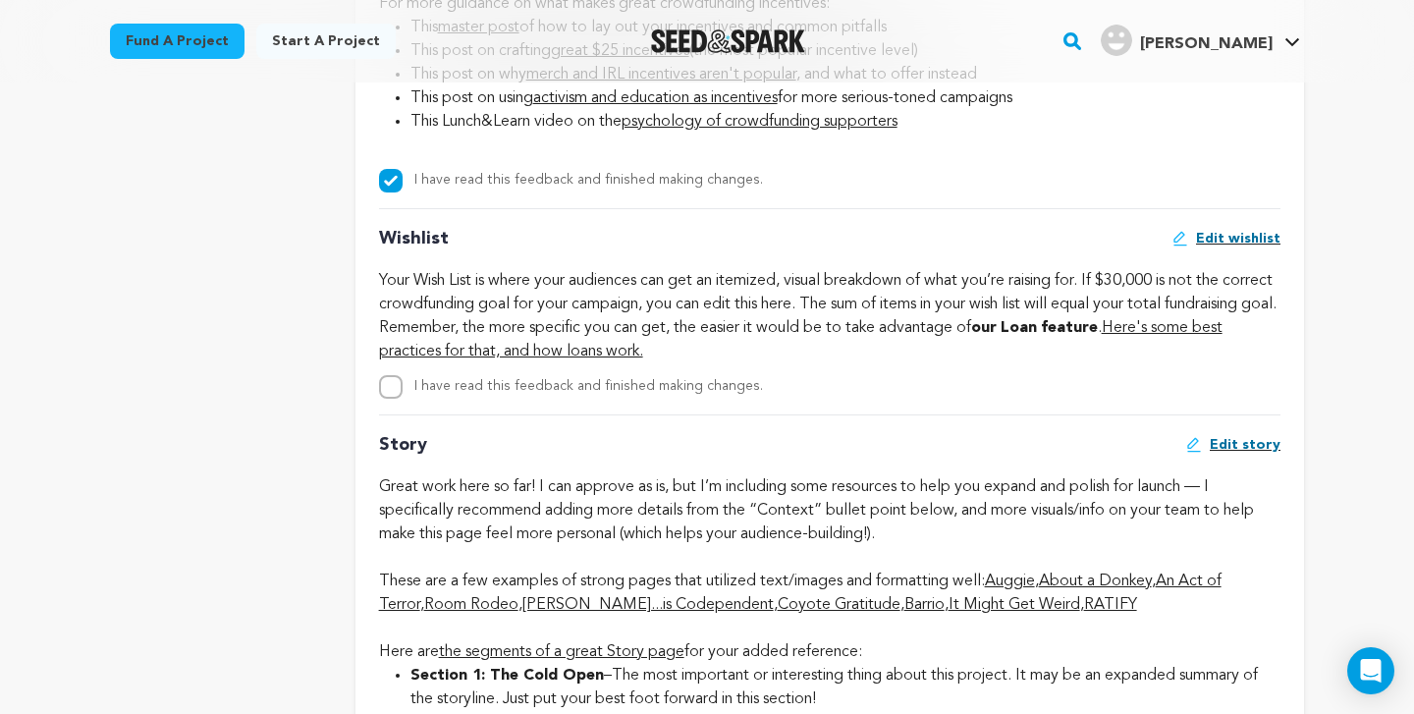
click at [647, 347] on link "Here's some best practices for that, and how loans work." at bounding box center [801, 339] width 844 height 39
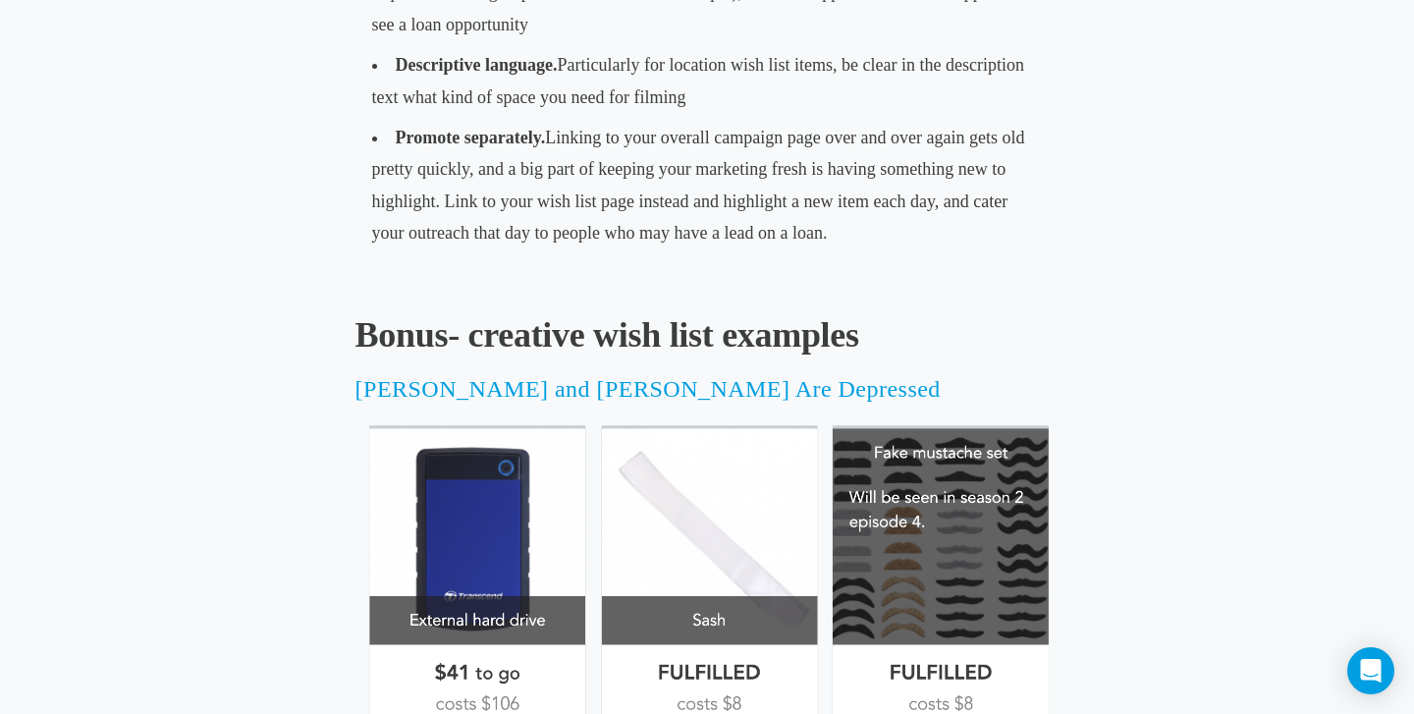
scroll to position [2788, 0]
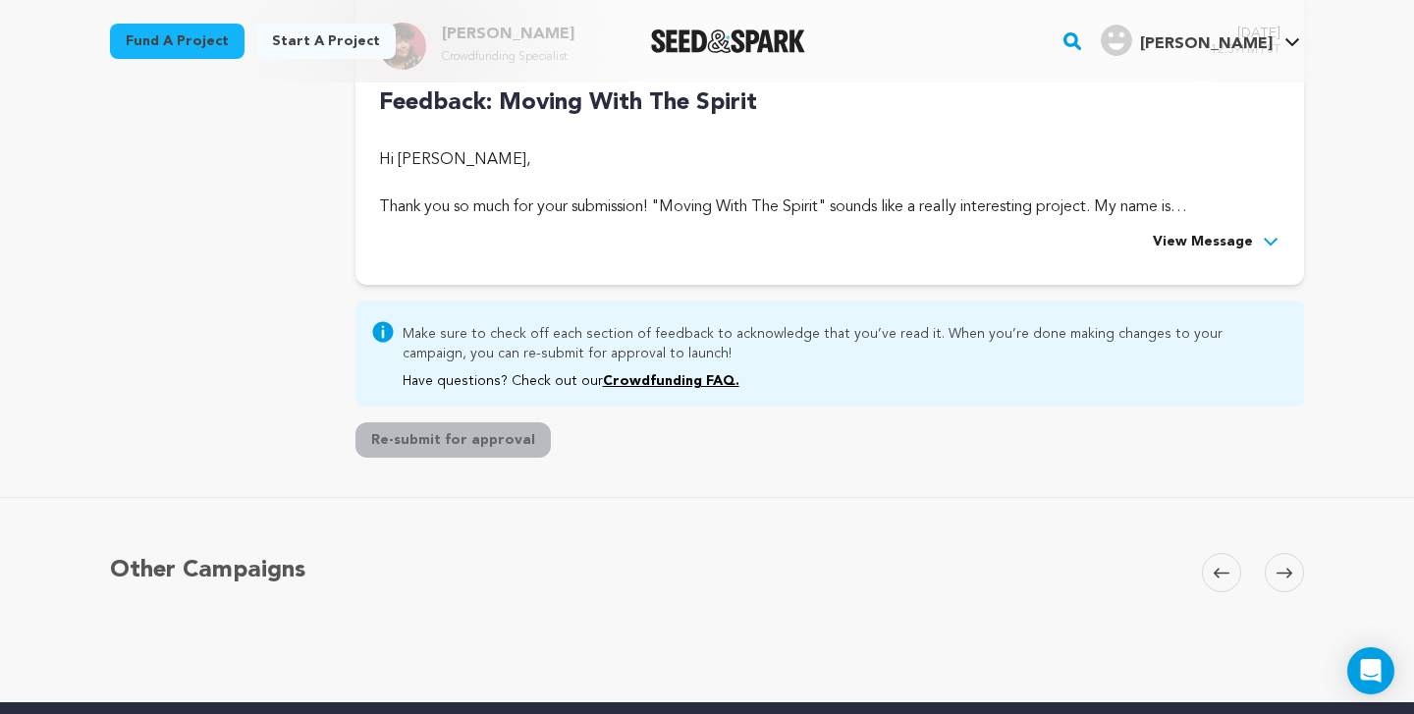
scroll to position [546, 0]
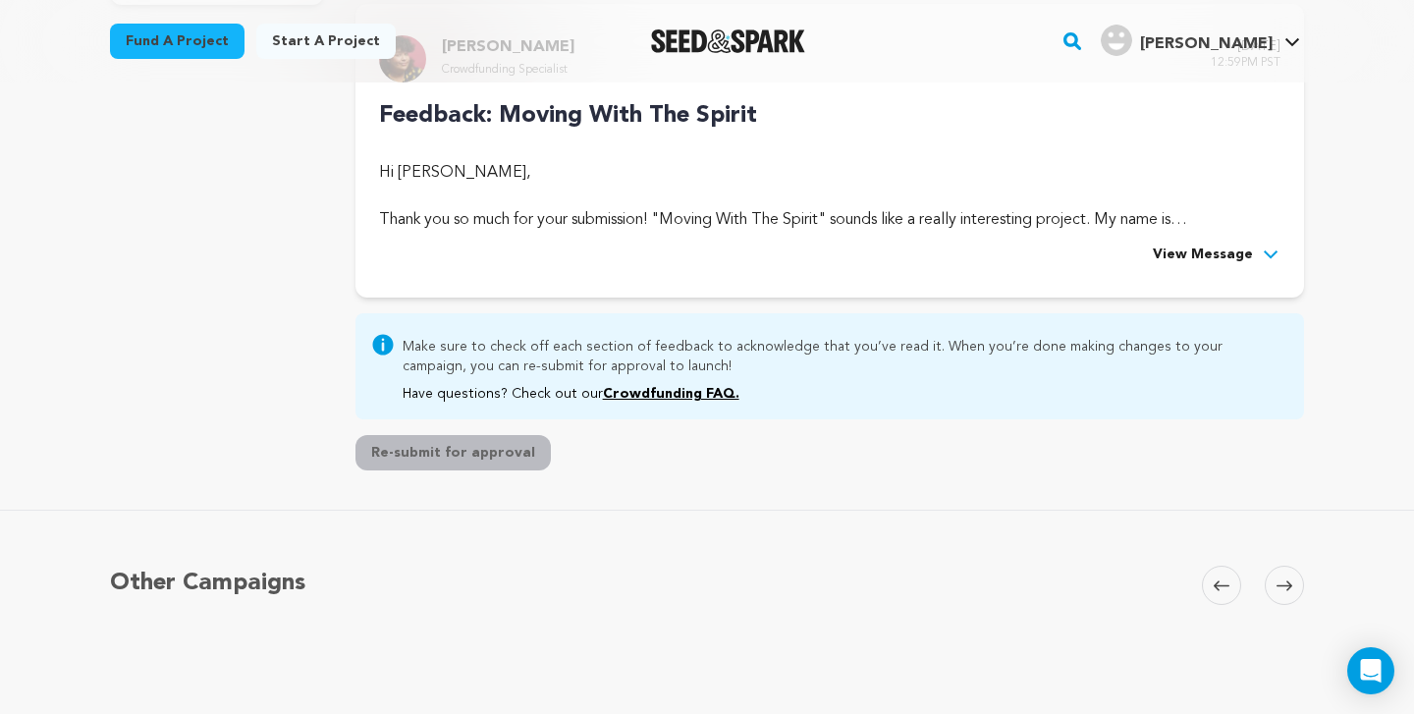
click at [1239, 257] on span "View Message" at bounding box center [1203, 256] width 100 height 24
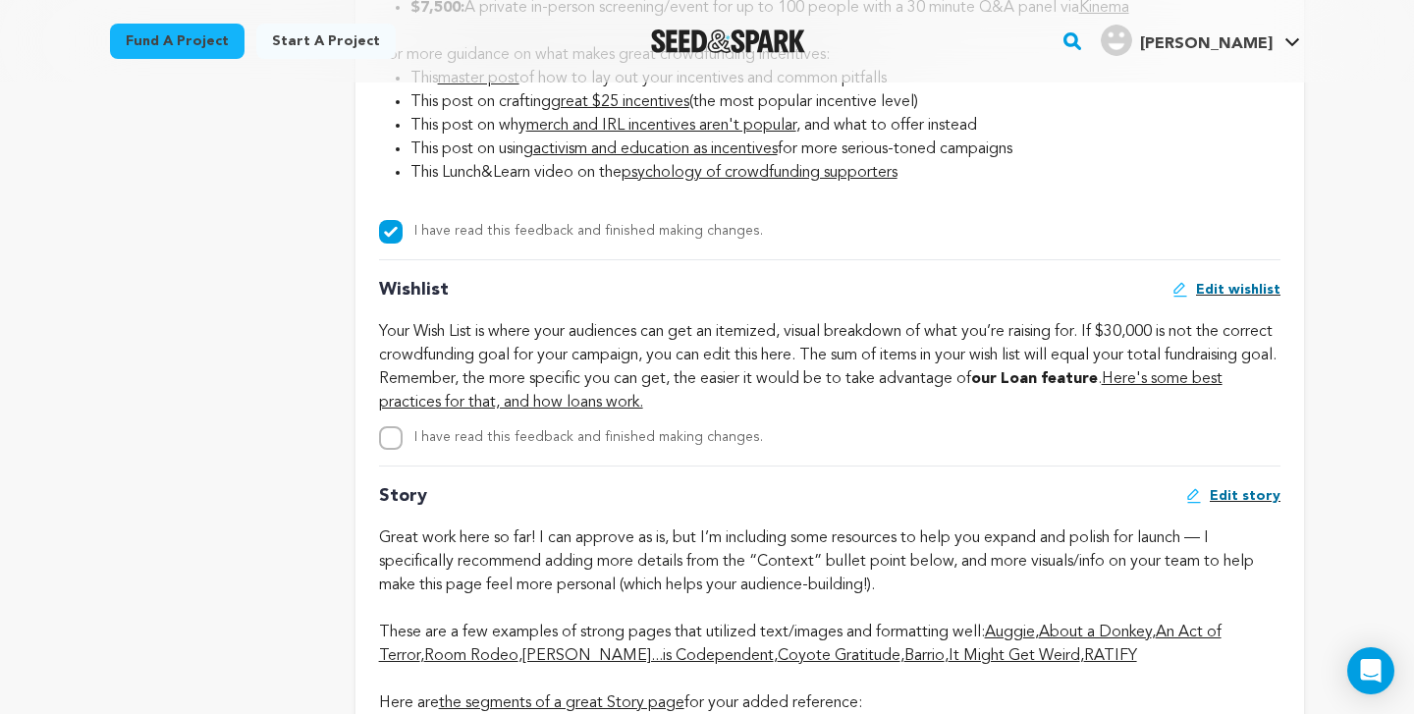
scroll to position [3002, 0]
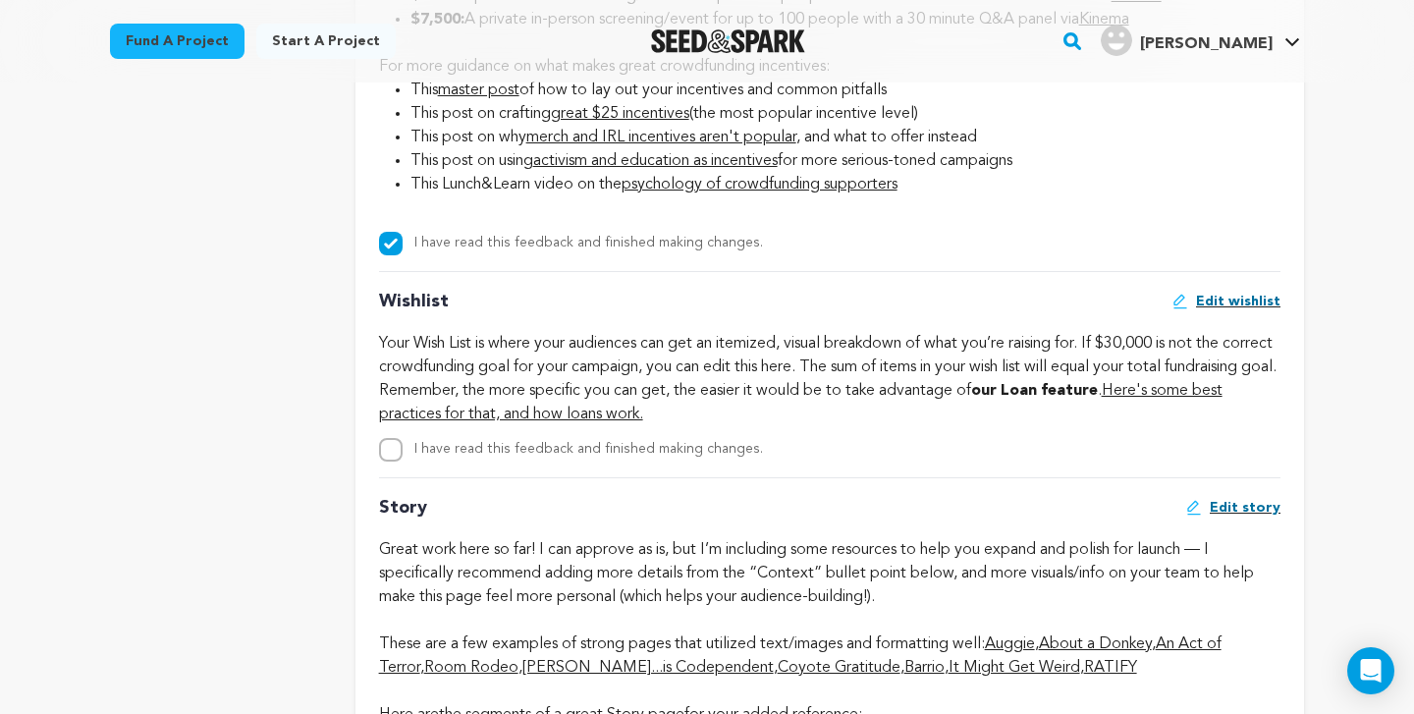
click at [394, 438] on input "I have read this feedback and finished making changes." at bounding box center [391, 450] width 24 height 24
checkbox input "true"
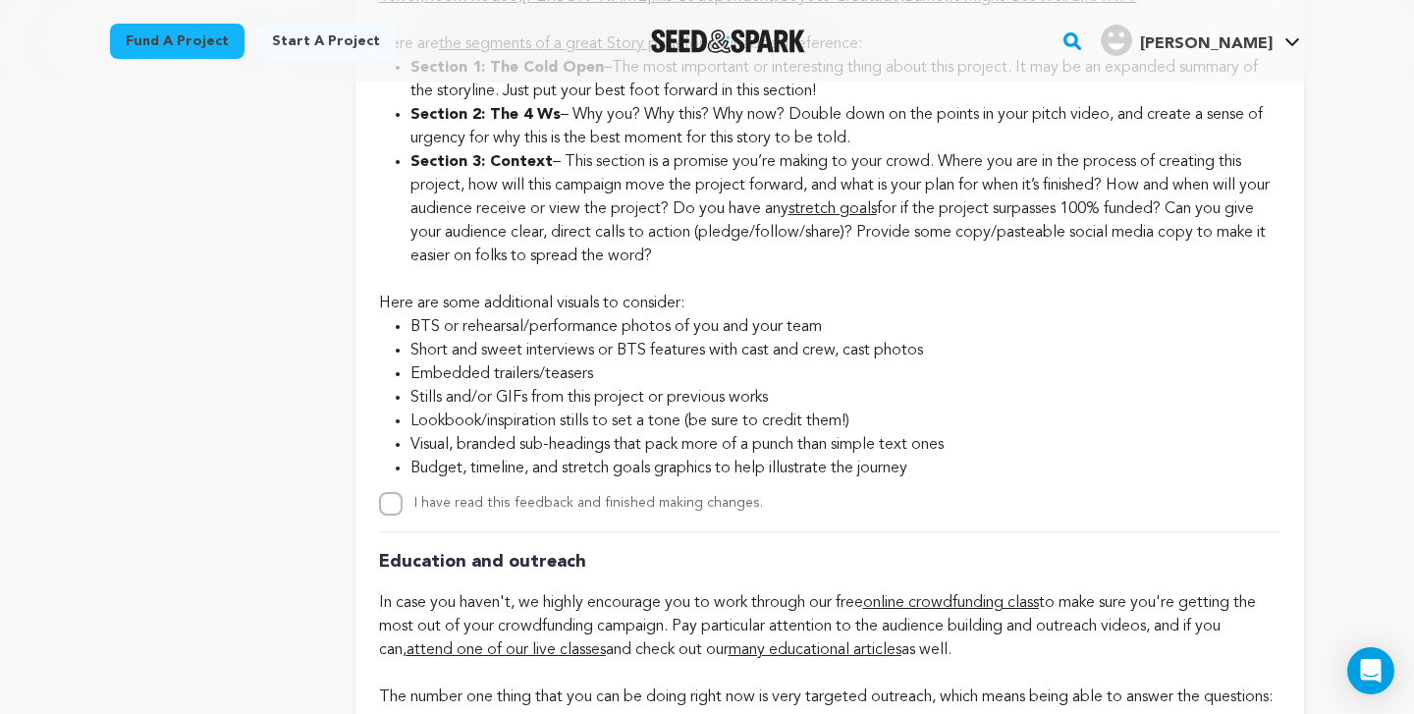
scroll to position [3675, 0]
click at [394, 495] on input "I have read this feedback and finished making changes." at bounding box center [391, 502] width 24 height 24
checkbox input "true"
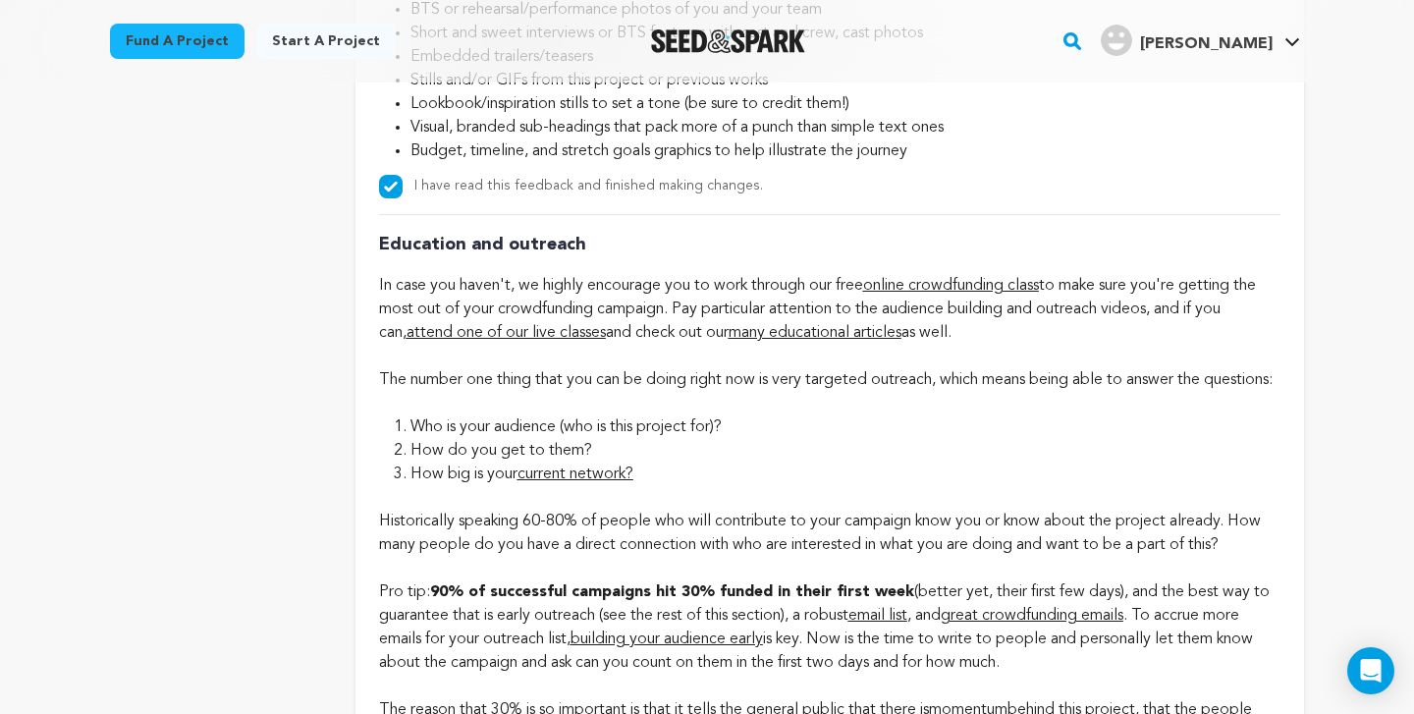
scroll to position [3992, 0]
click at [589, 323] on span "attend one of our live classes" at bounding box center [506, 331] width 199 height 16
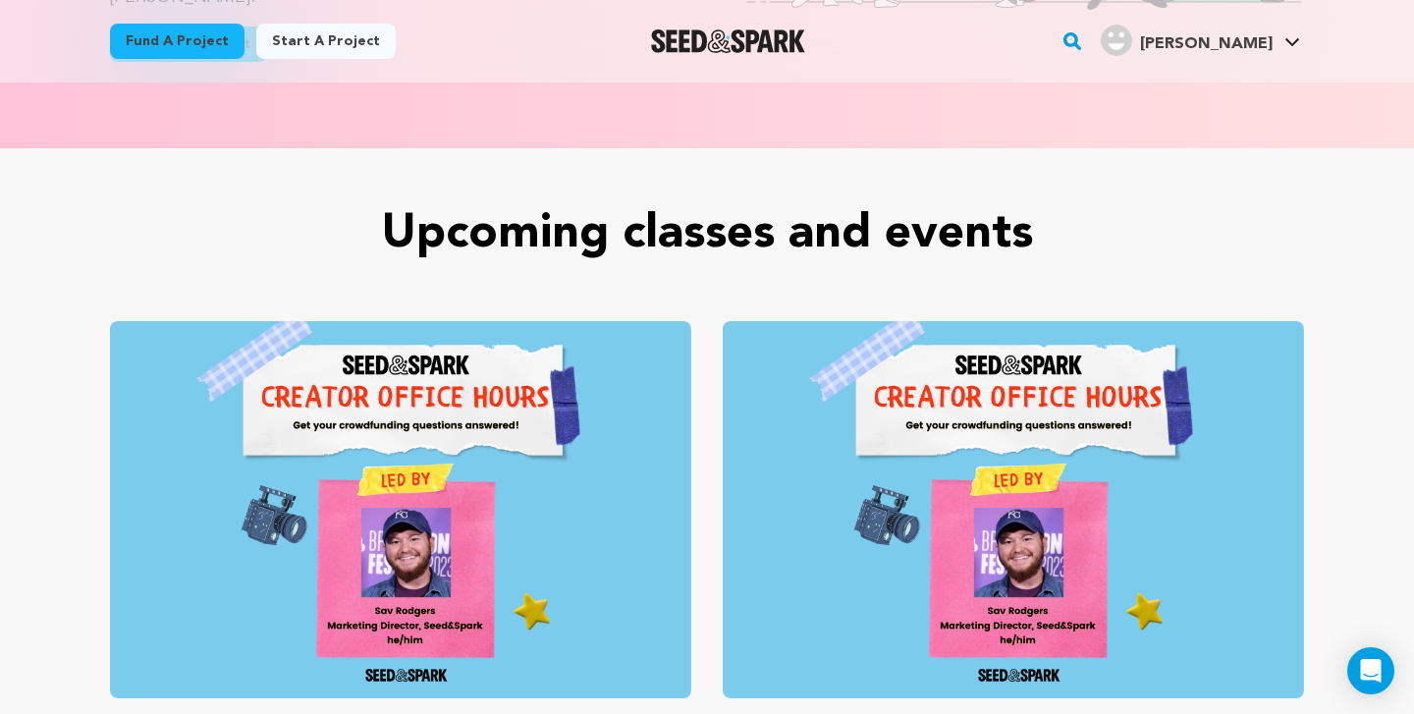
scroll to position [755, 0]
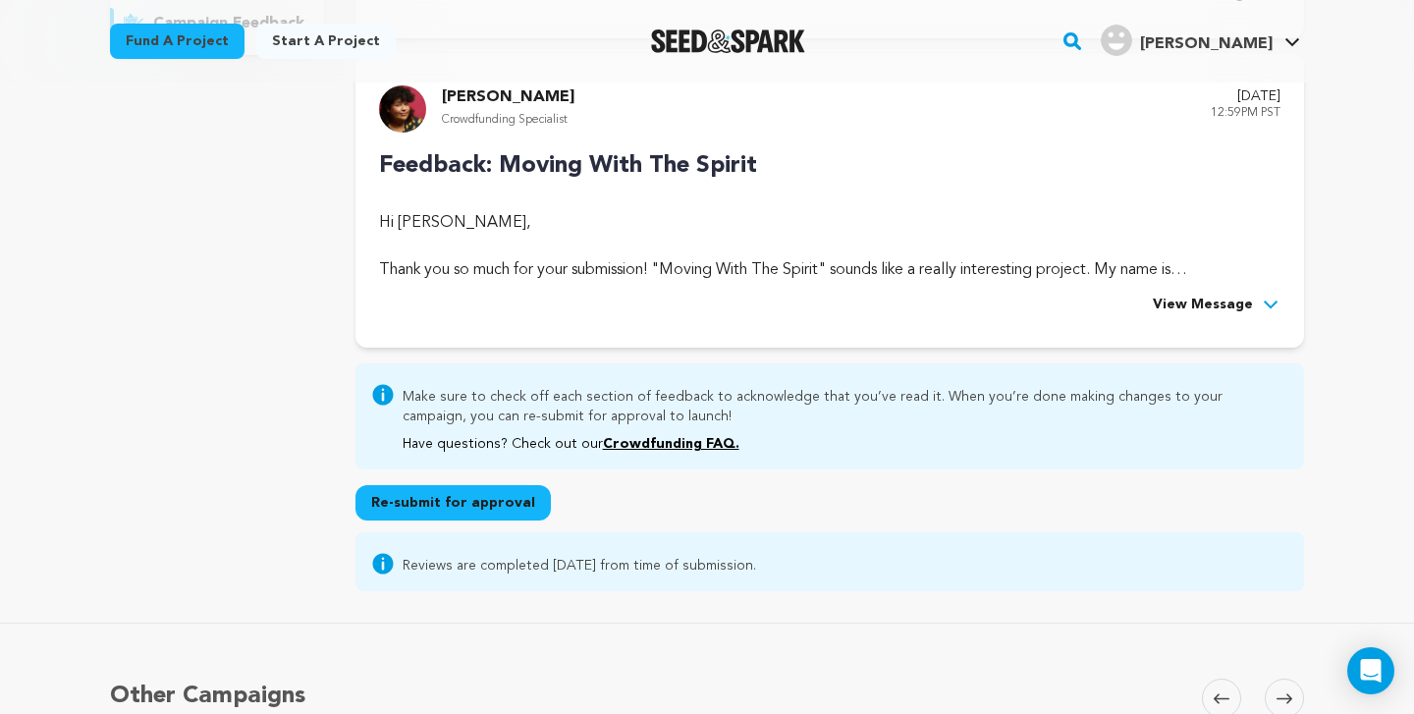
scroll to position [469, 0]
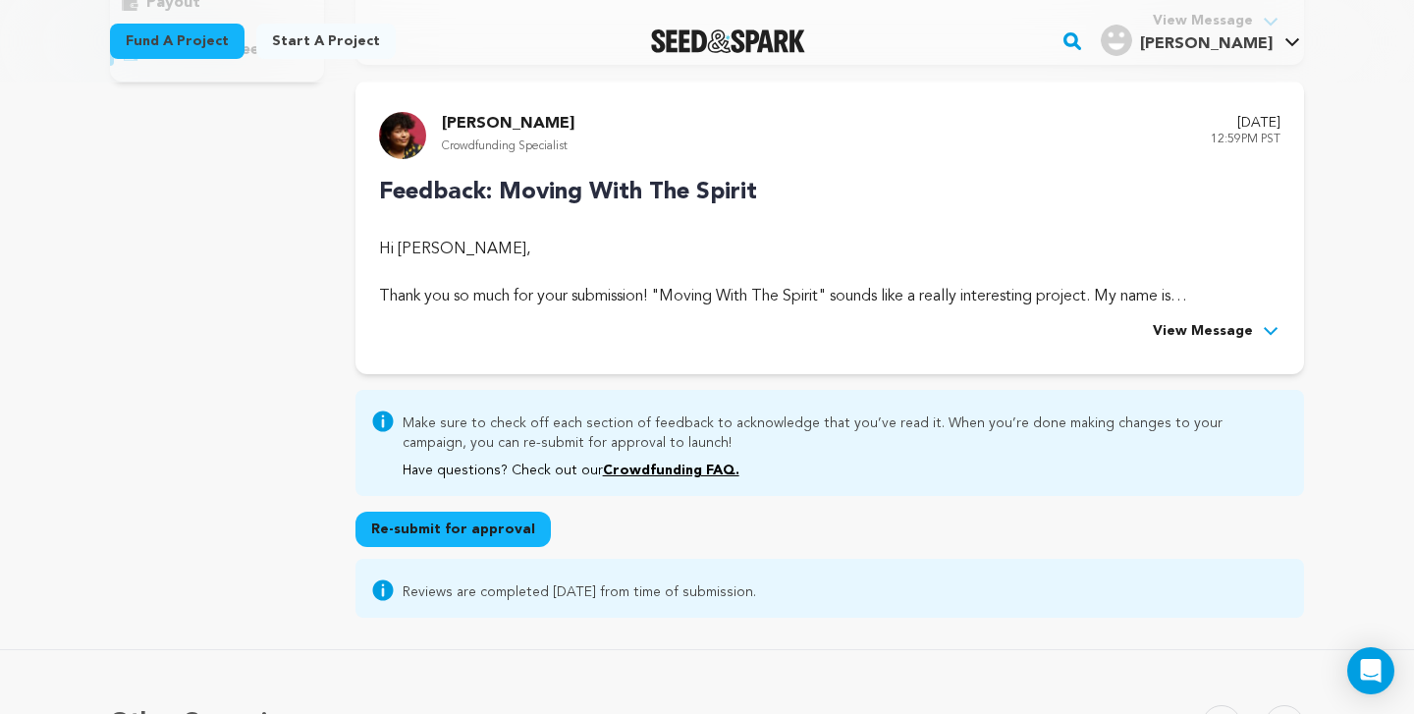
click at [1225, 328] on span "View Message" at bounding box center [1203, 332] width 100 height 24
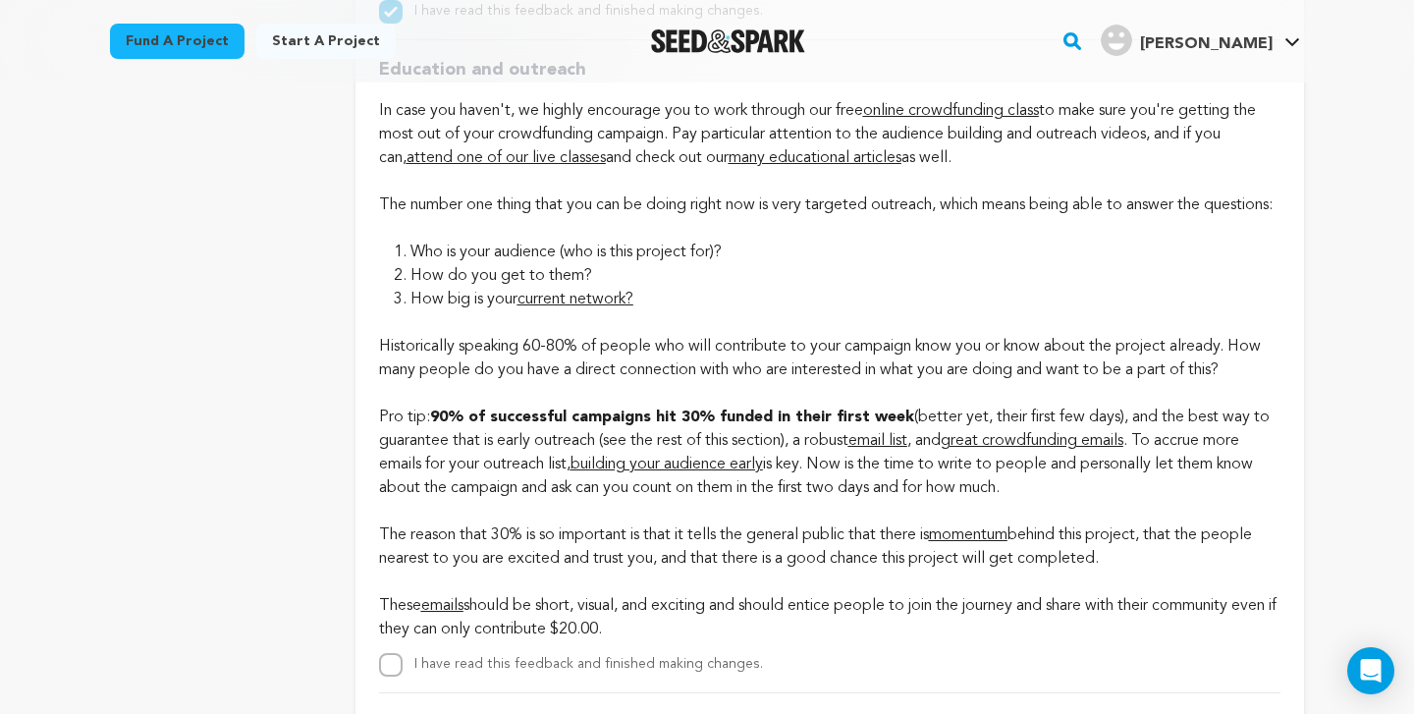
scroll to position [4119, 0]
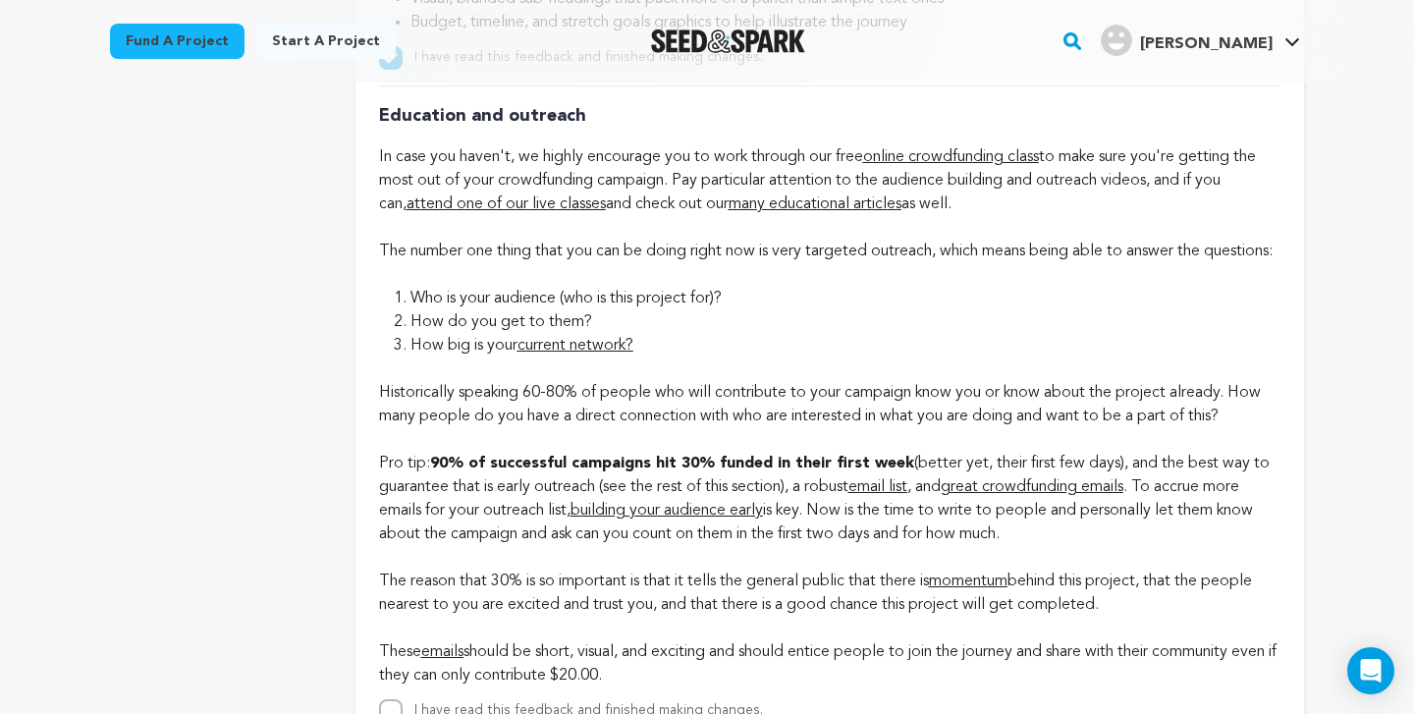
click at [986, 157] on span "online crowdfunding class" at bounding box center [951, 157] width 176 height 16
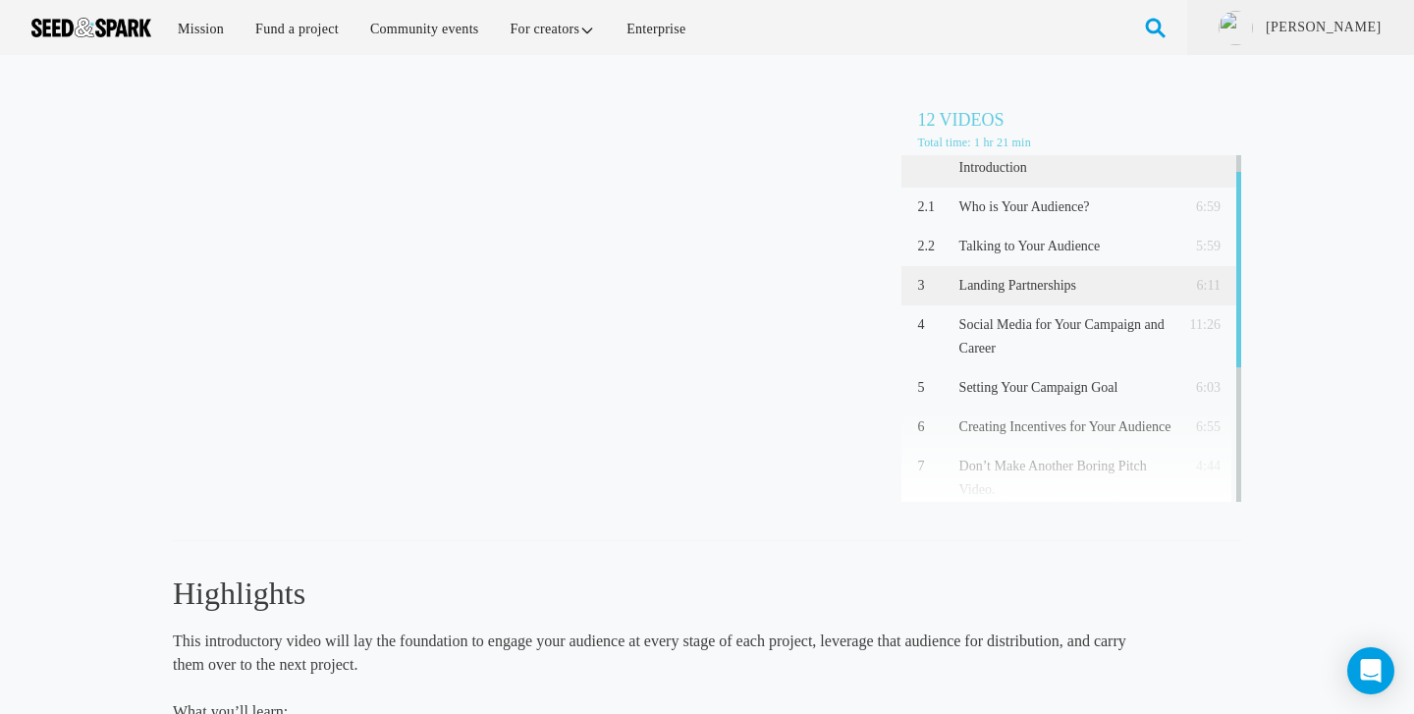
scroll to position [31, 0]
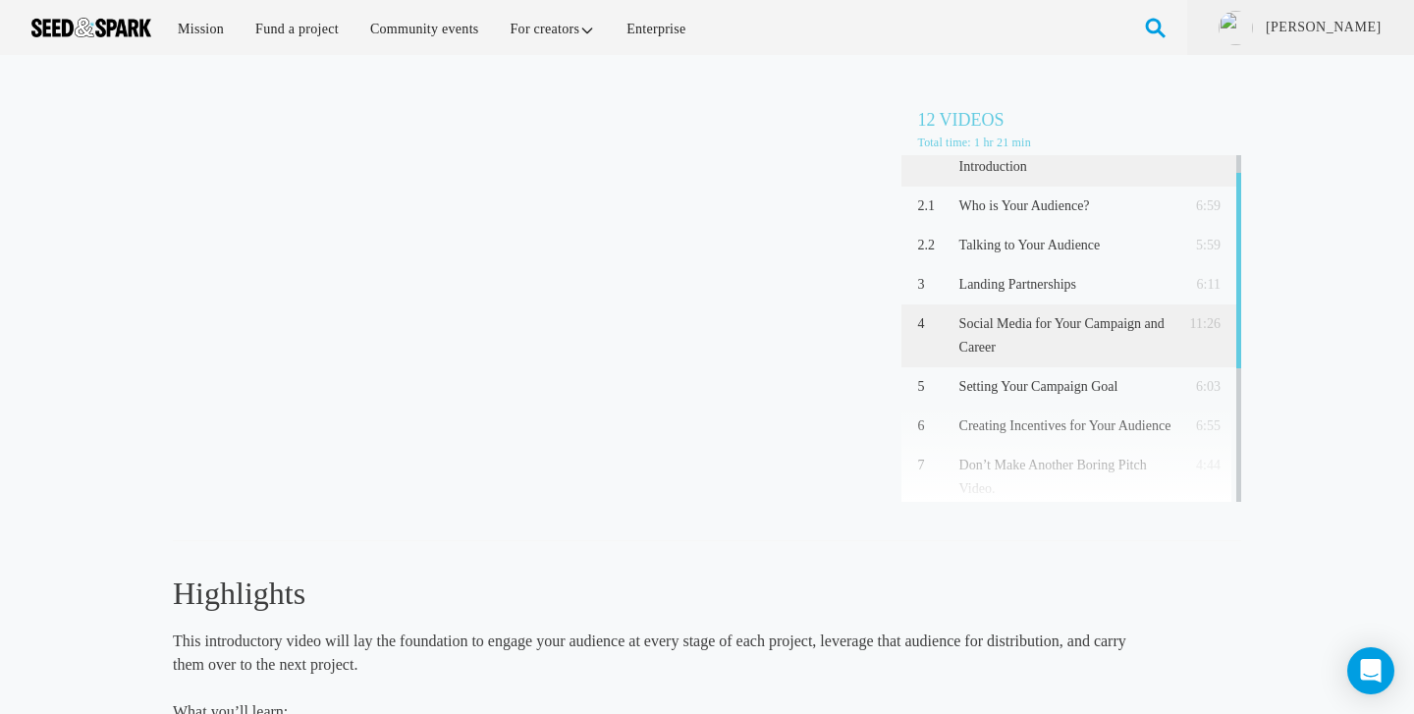
click at [1034, 336] on p "Social Media for Your Campaign and Career" at bounding box center [1065, 335] width 213 height 47
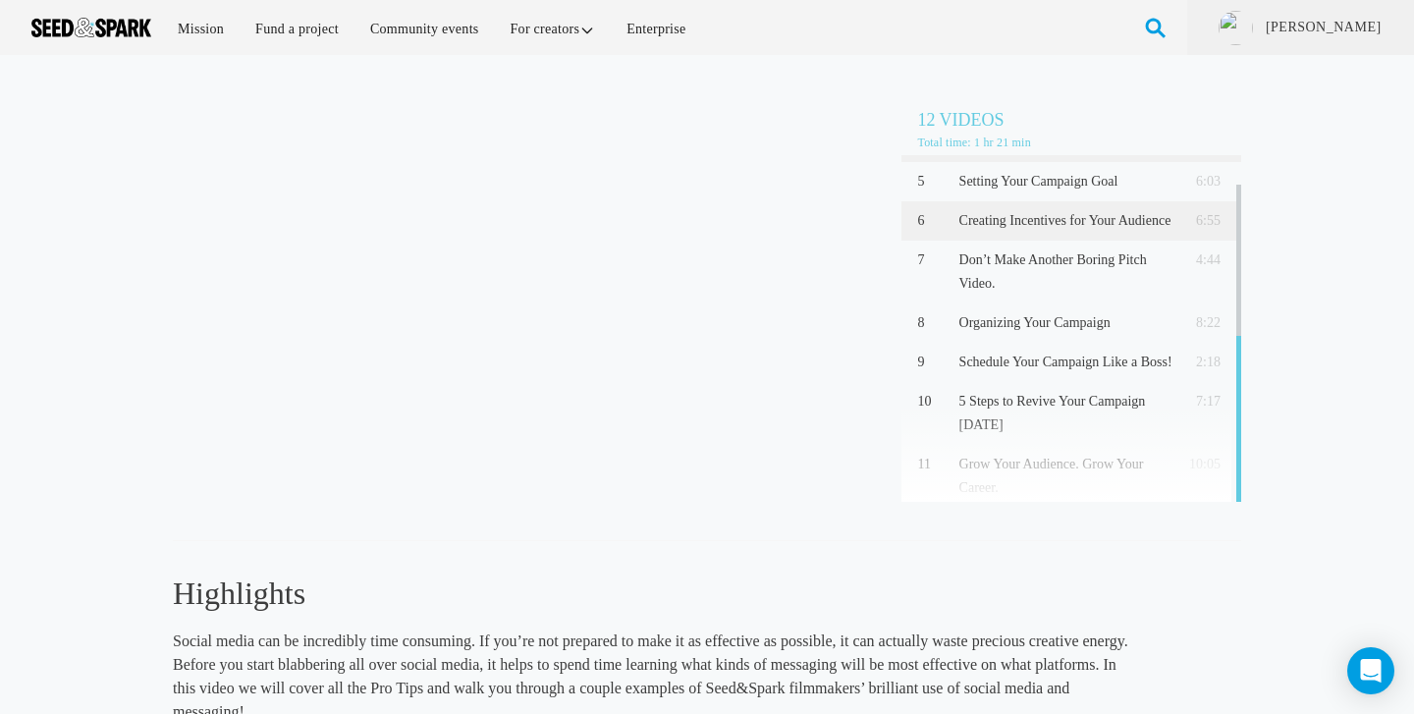
scroll to position [266, 0]
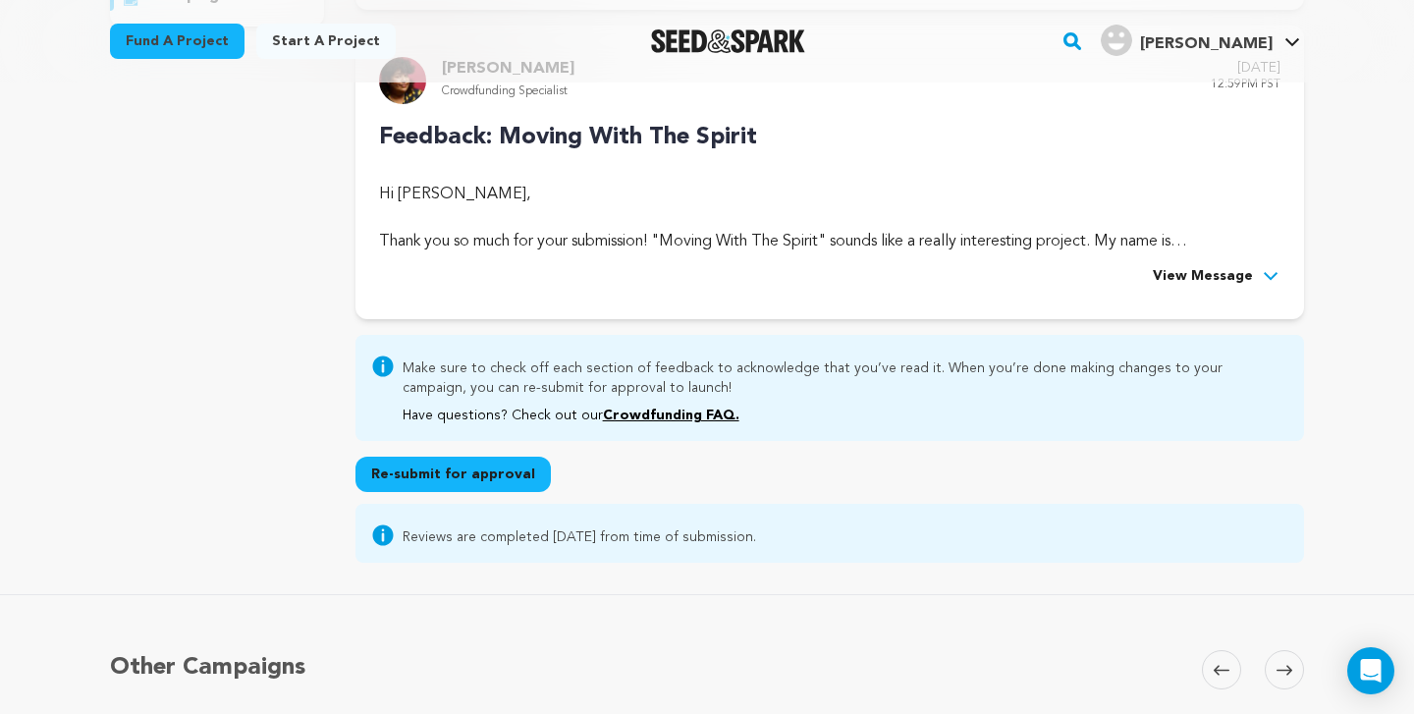
scroll to position [530, 0]
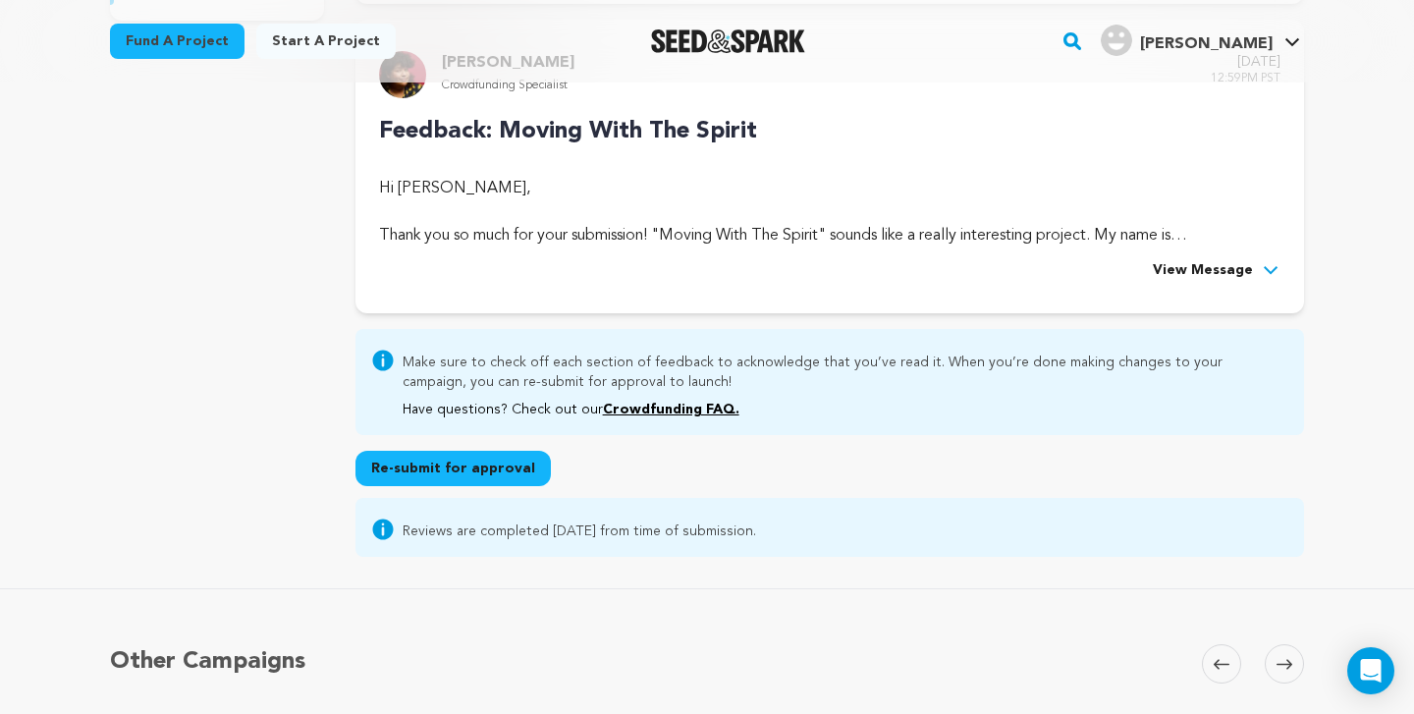
click at [1193, 259] on span "View Message" at bounding box center [1203, 271] width 100 height 24
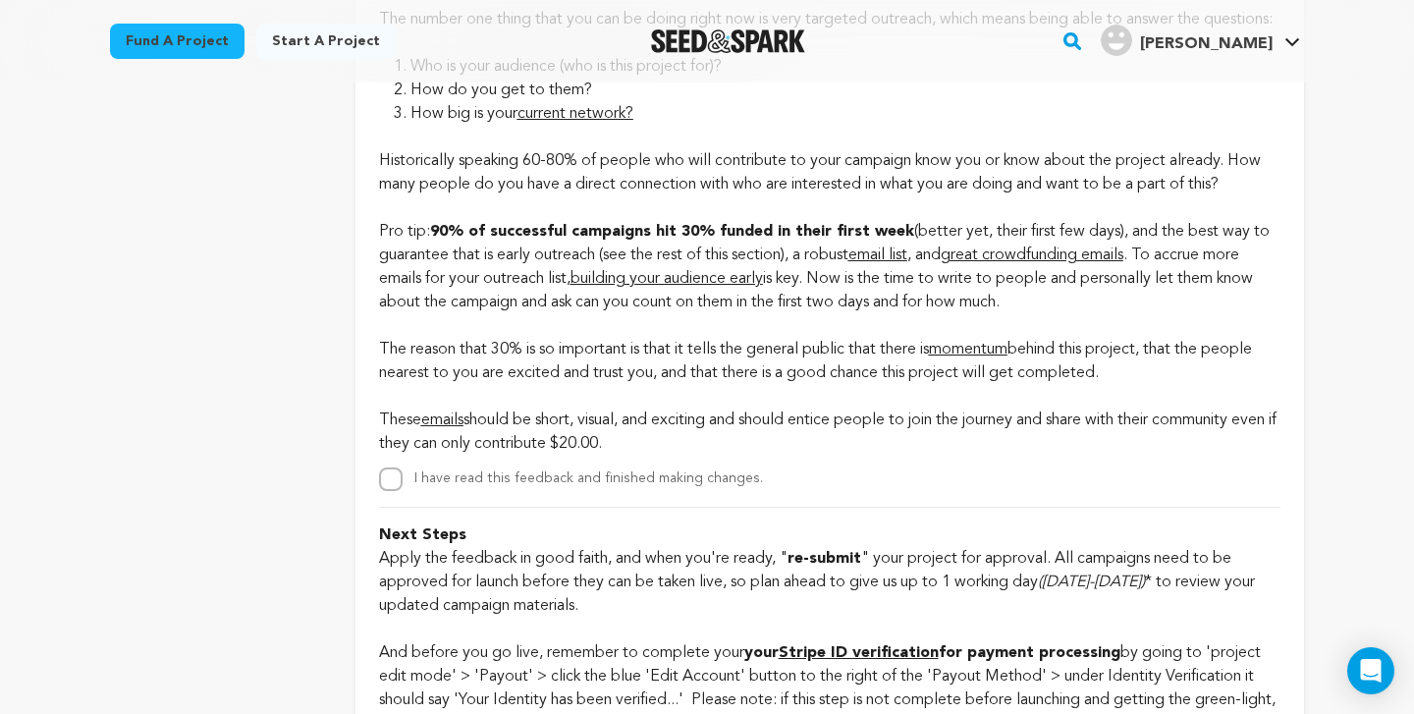
scroll to position [4387, 0]
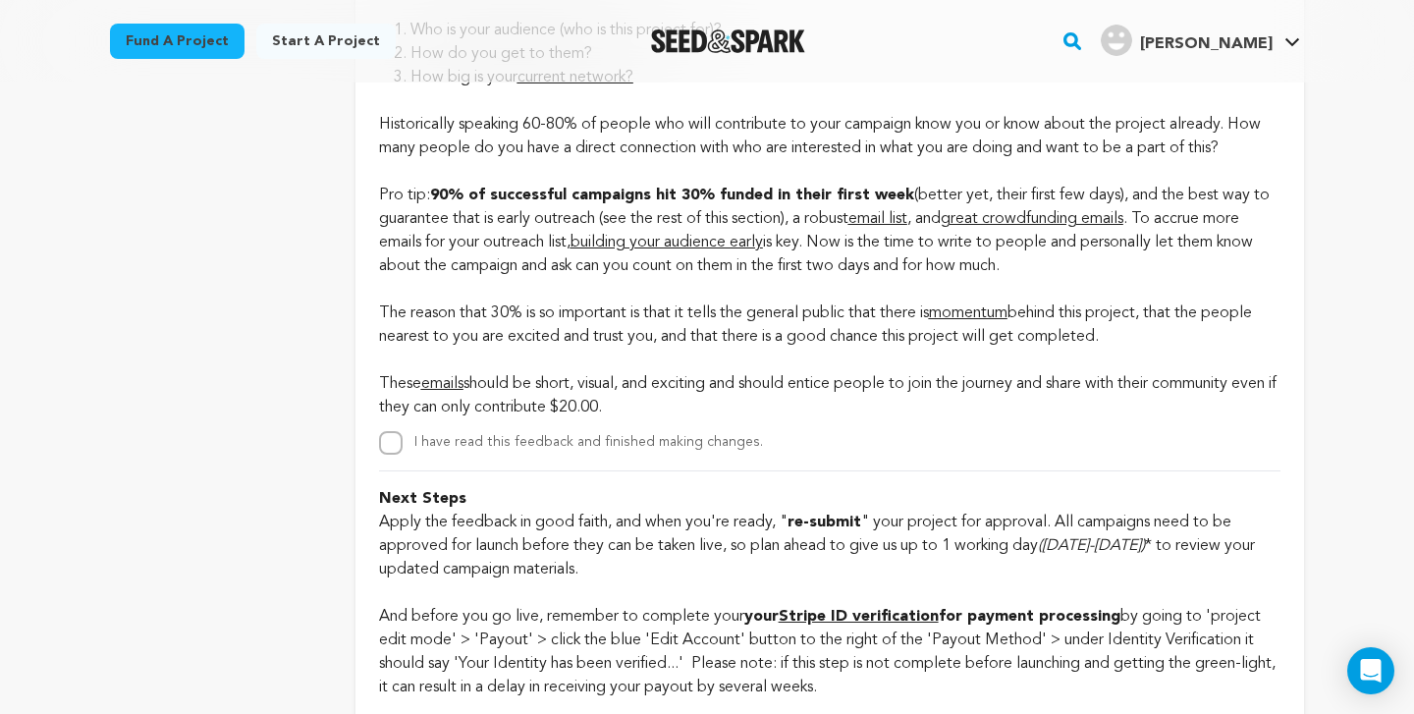
click at [396, 455] on input "I have read this feedback and finished making changes." at bounding box center [391, 443] width 24 height 24
checkbox input "true"
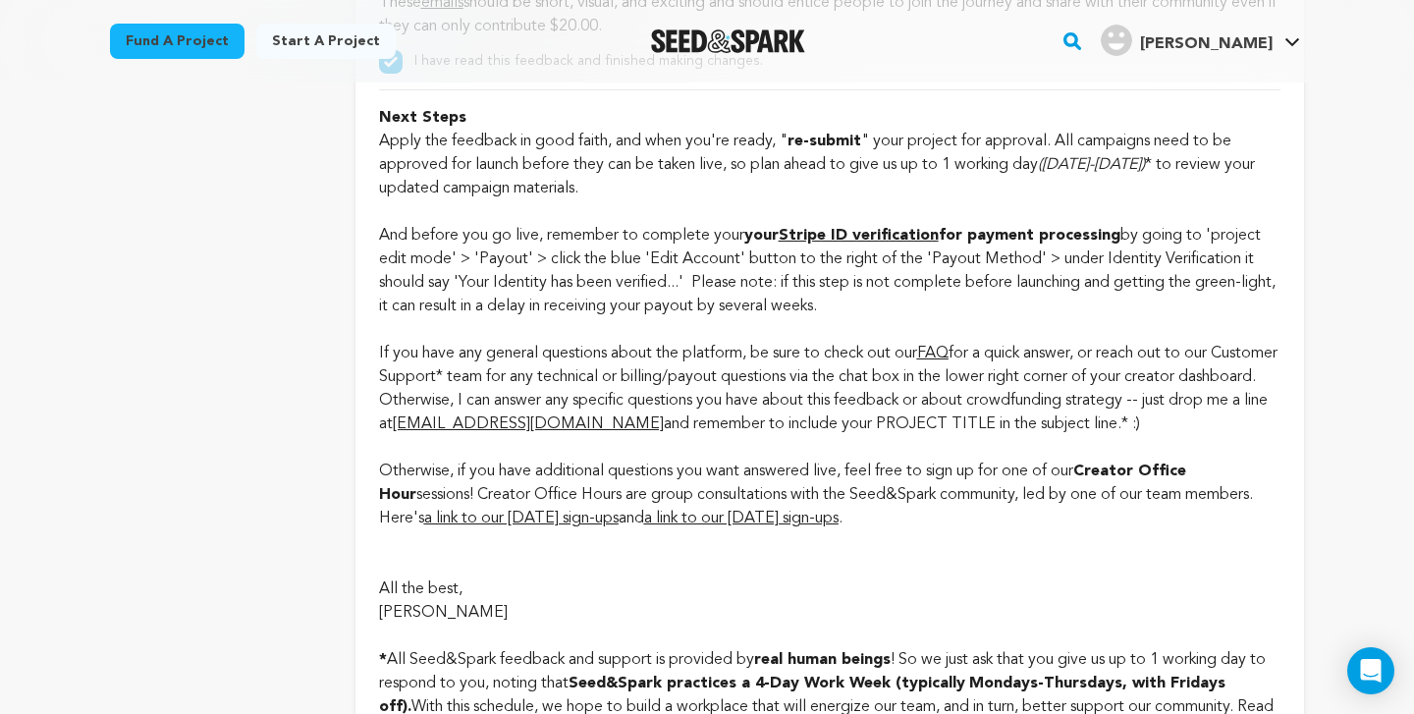
scroll to position [4717, 0]
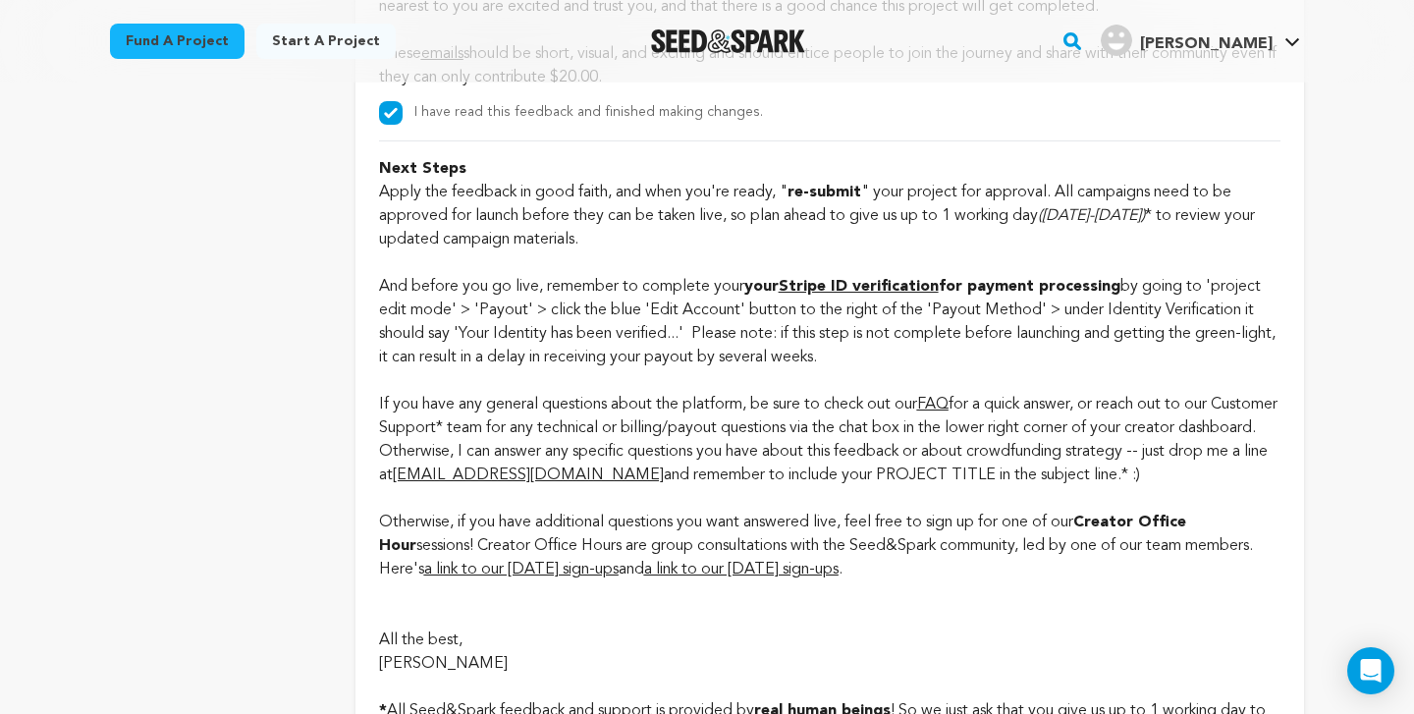
click at [837, 295] on strong "Stripe ID verification" at bounding box center [859, 287] width 160 height 16
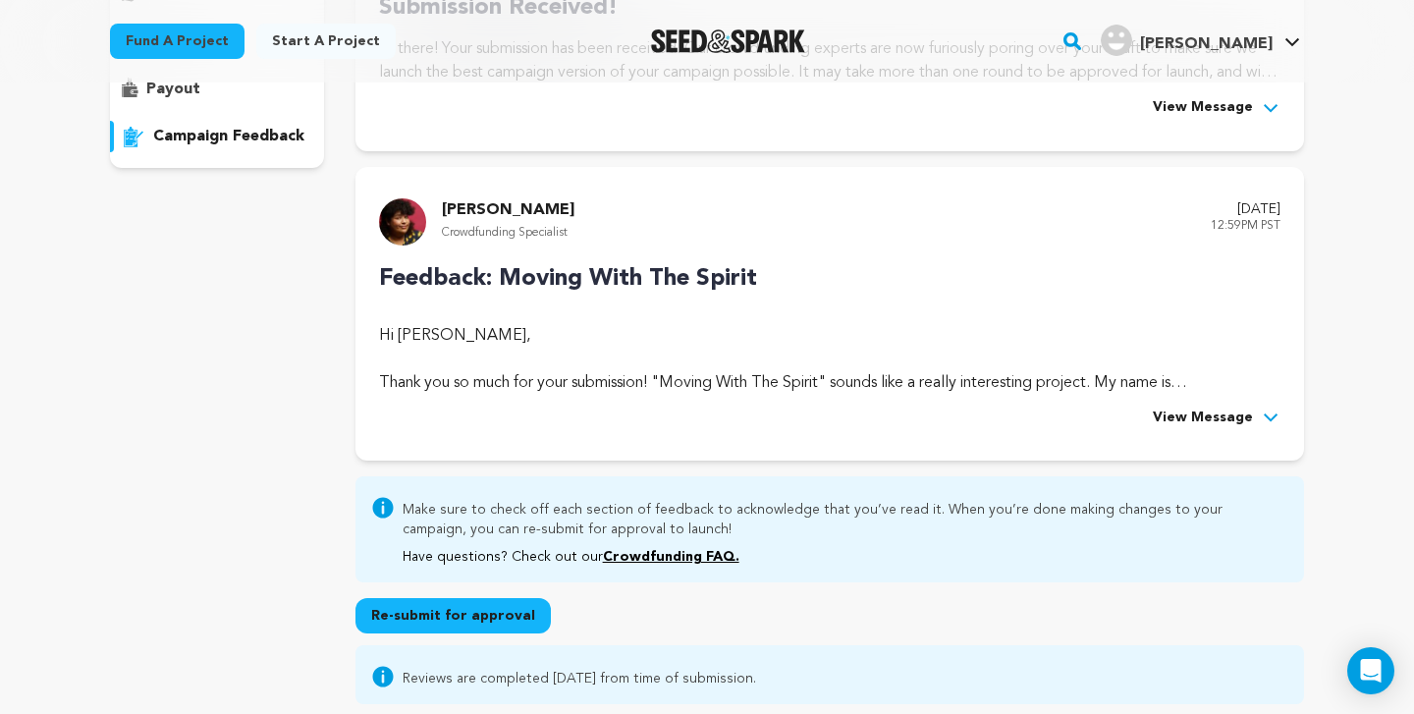
scroll to position [383, 0]
click at [1248, 410] on span "View Message" at bounding box center [1203, 419] width 100 height 24
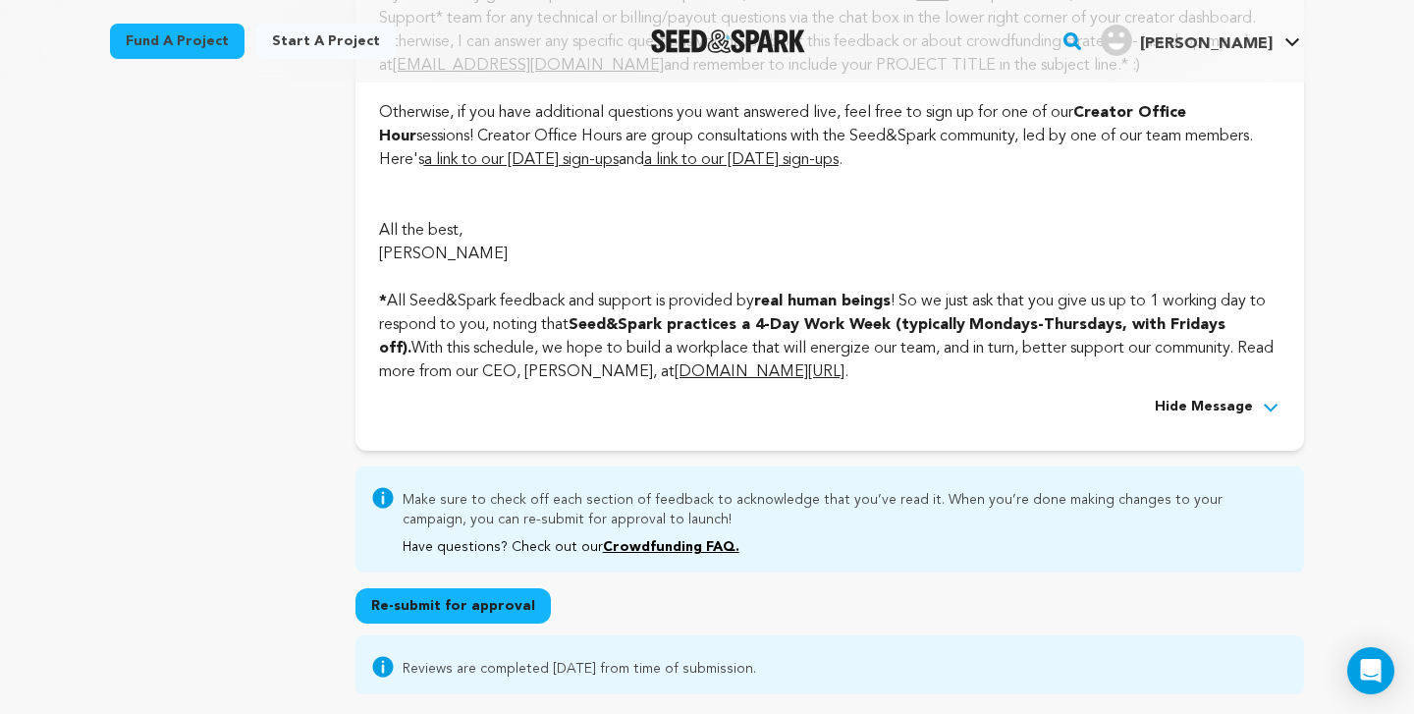
scroll to position [5247, 0]
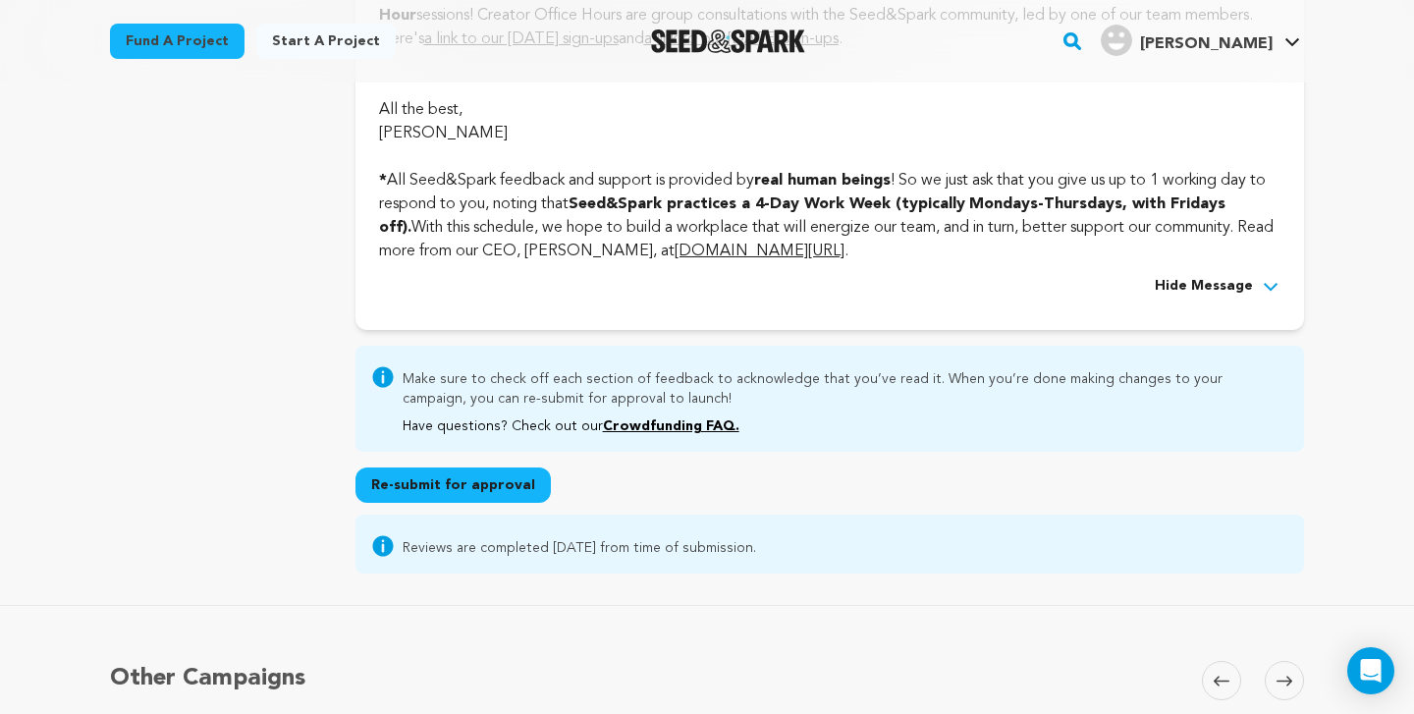
click at [475, 502] on button "Re-submit for approval" at bounding box center [452, 484] width 195 height 35
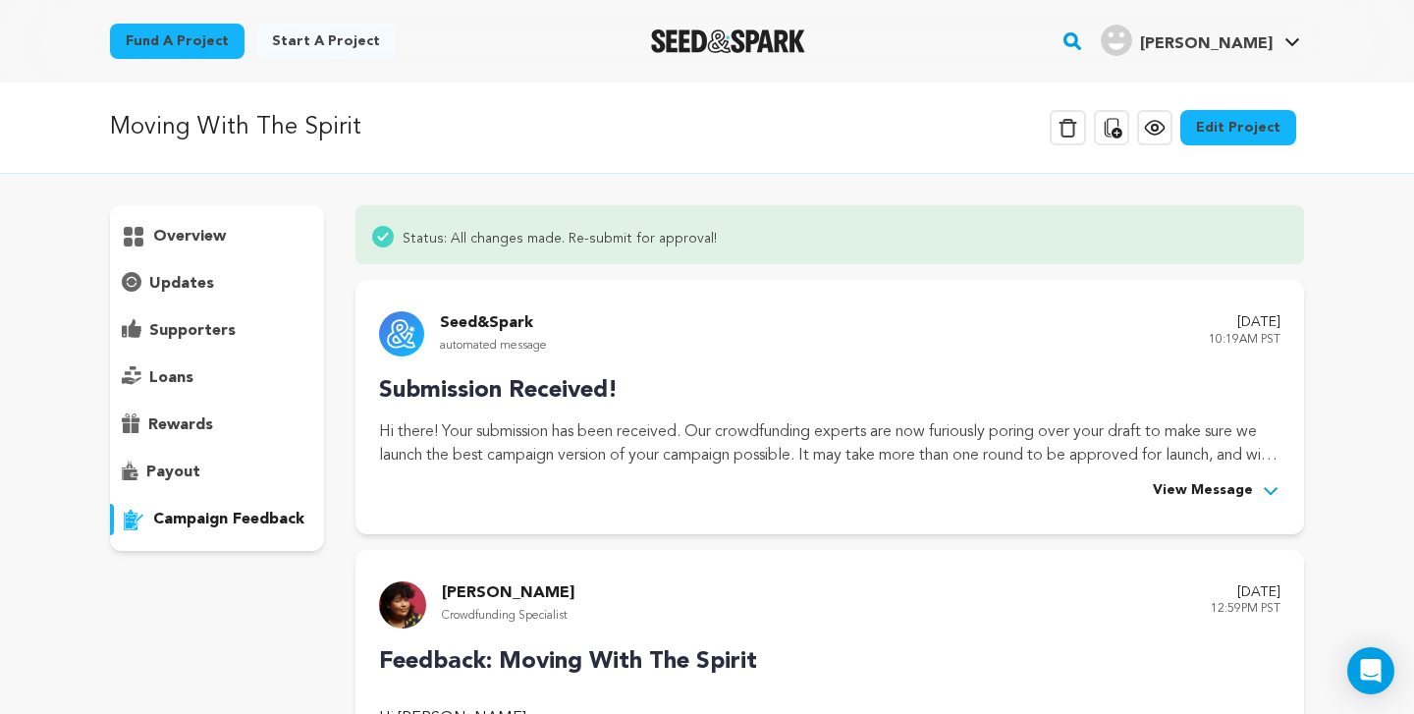
scroll to position [0, 0]
click at [1213, 489] on span "View Message" at bounding box center [1203, 491] width 100 height 24
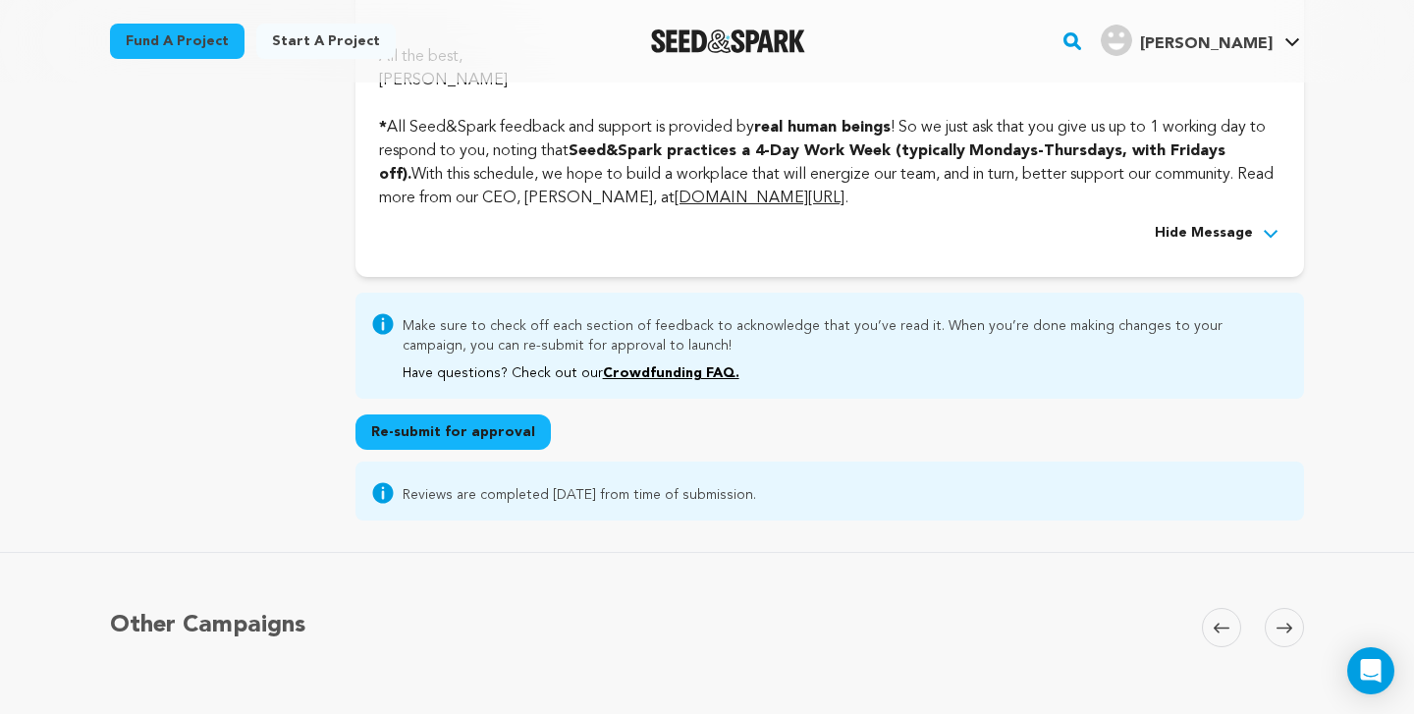
scroll to position [5918, 0]
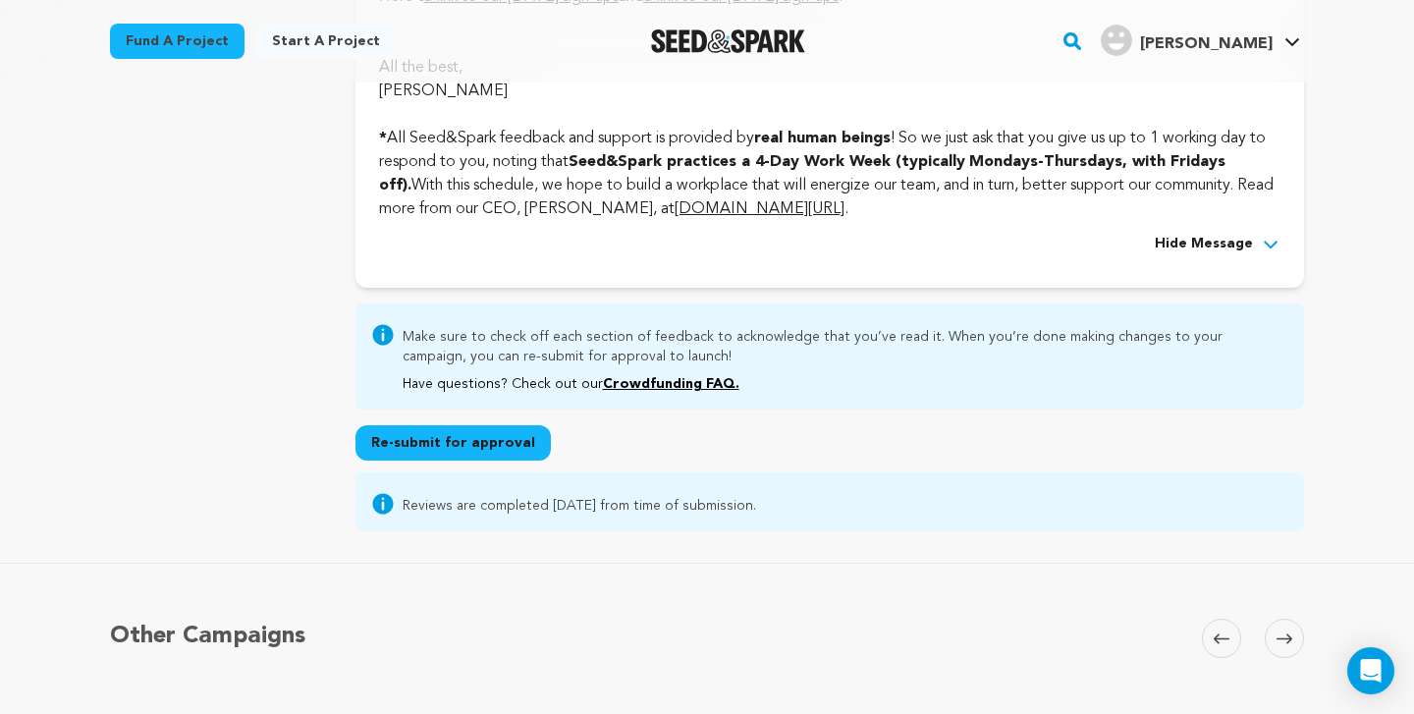
click at [1215, 253] on span "Hide Message" at bounding box center [1204, 245] width 98 height 24
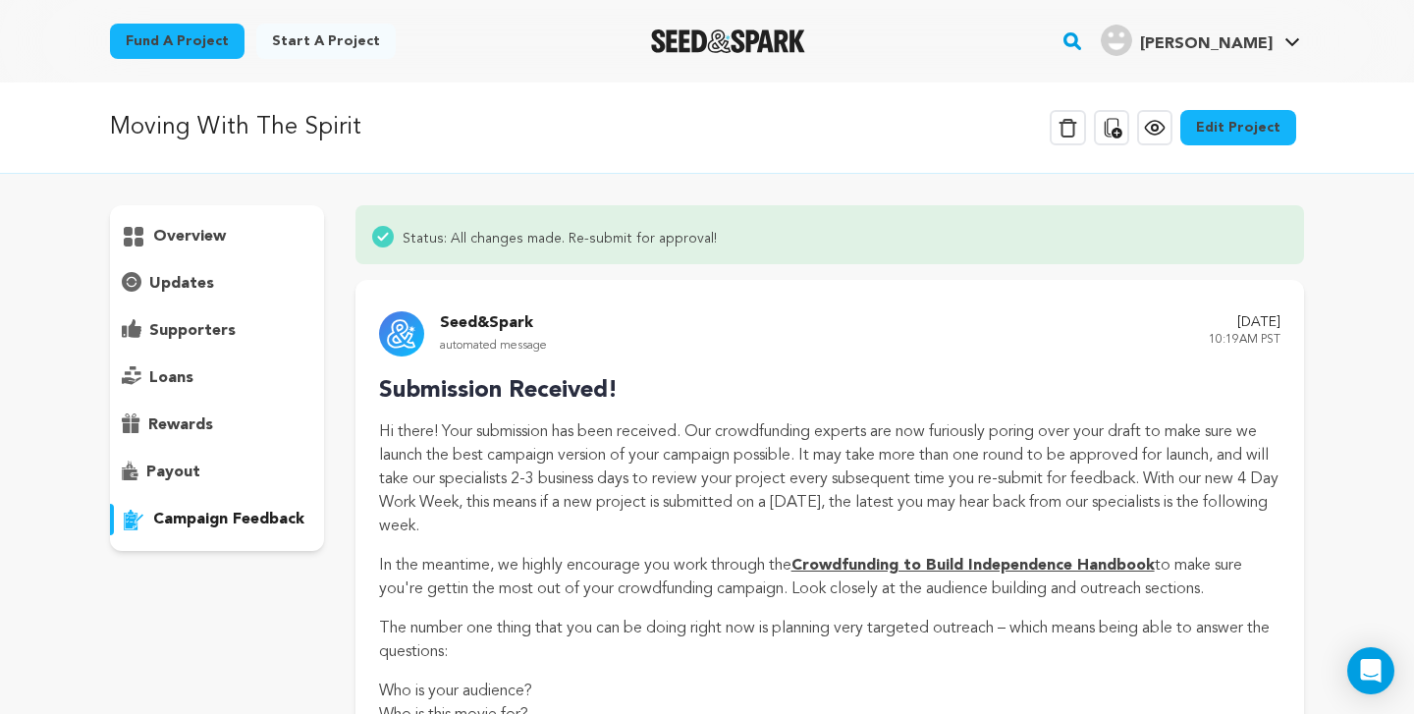
scroll to position [0, 0]
click at [181, 467] on p "payout" at bounding box center [173, 473] width 54 height 24
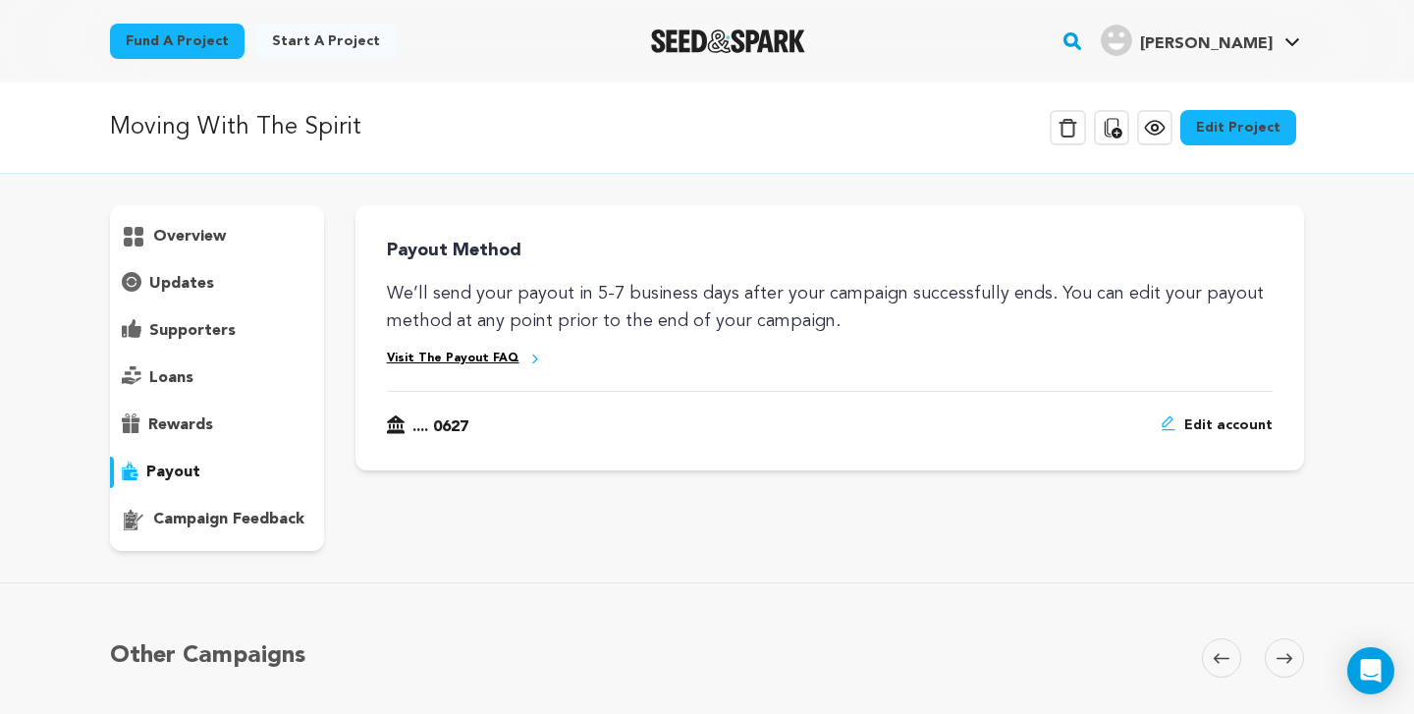
click at [1225, 427] on span "Edit account" at bounding box center [1228, 427] width 88 height 24
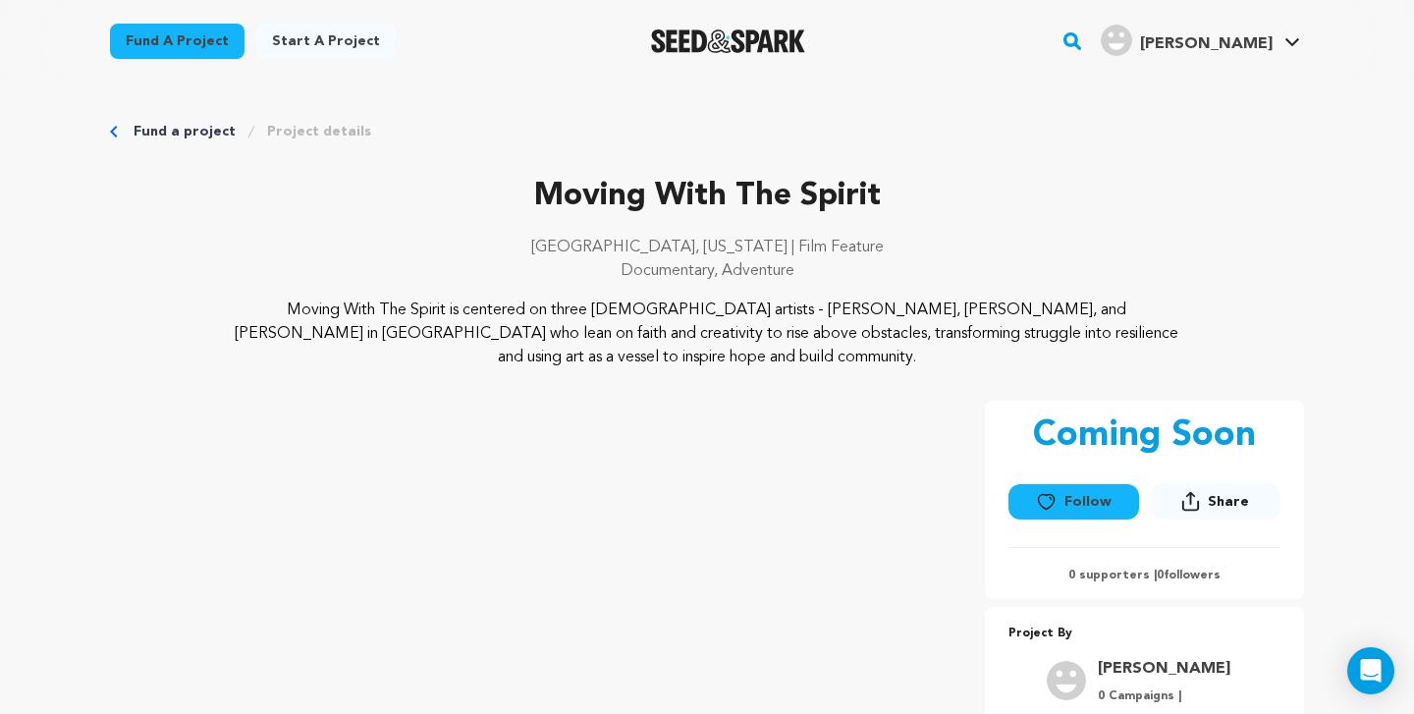
scroll to position [6, 0]
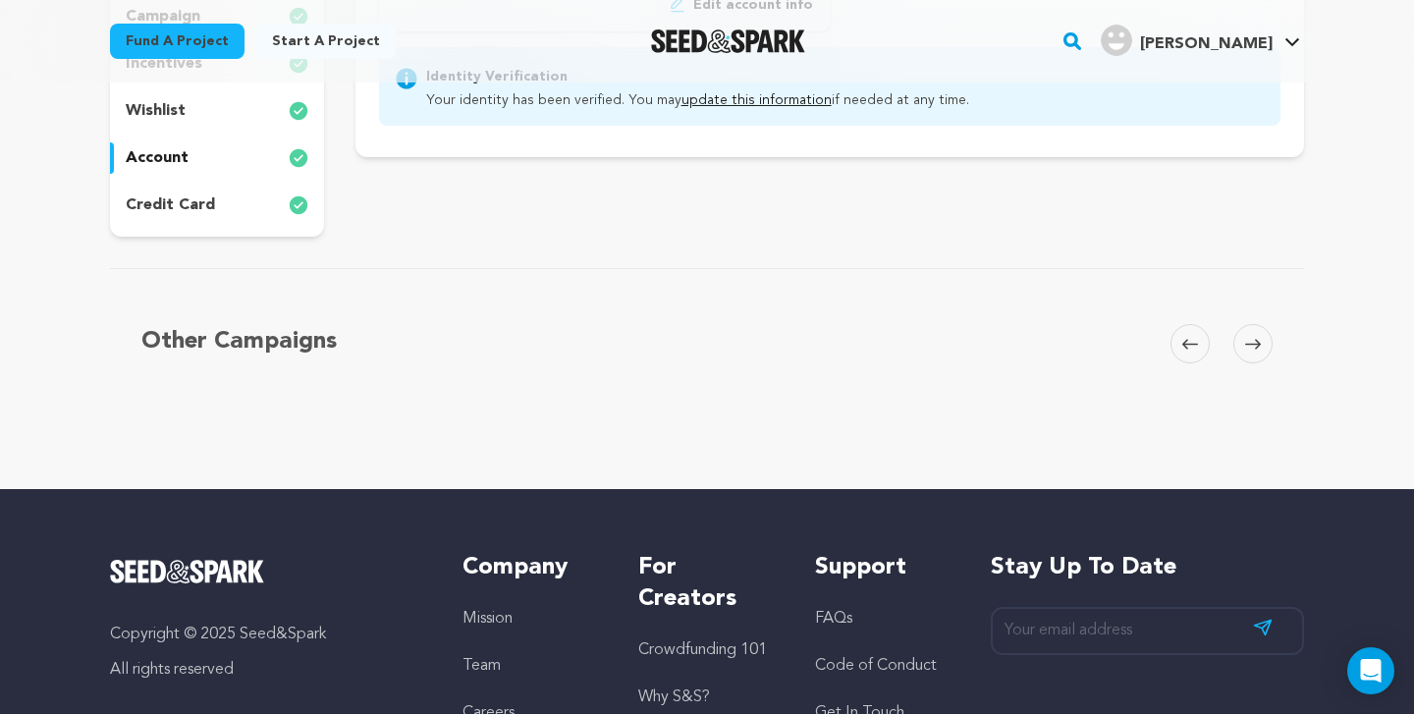
scroll to position [442, 0]
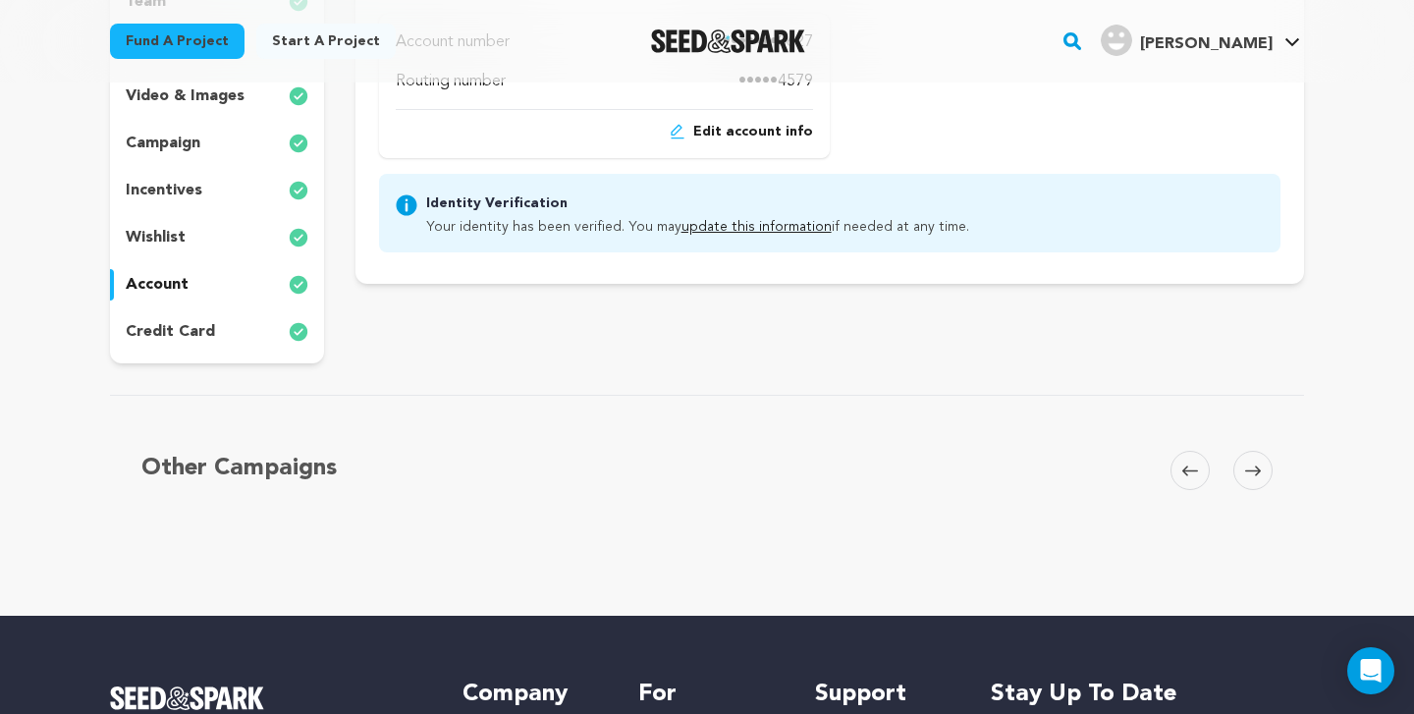
click at [202, 331] on p "credit card" at bounding box center [170, 332] width 89 height 24
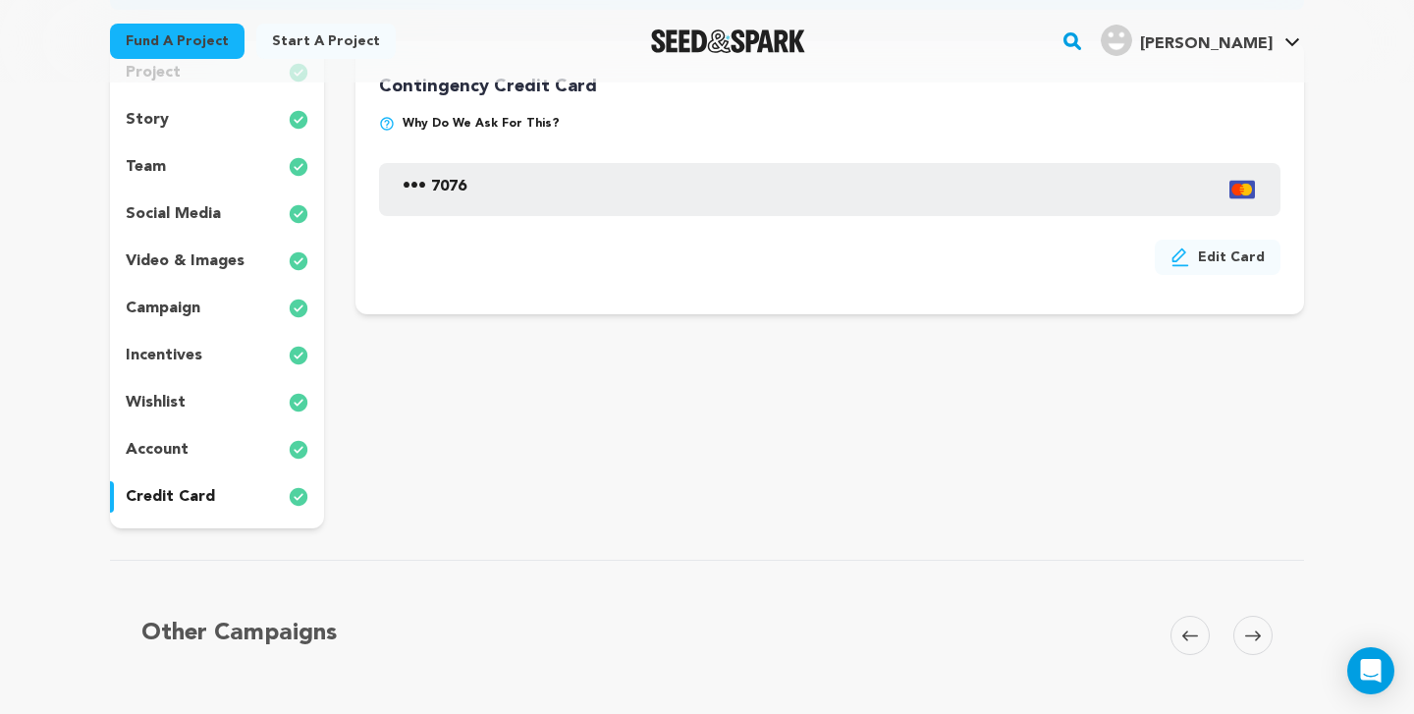
scroll to position [128, 0]
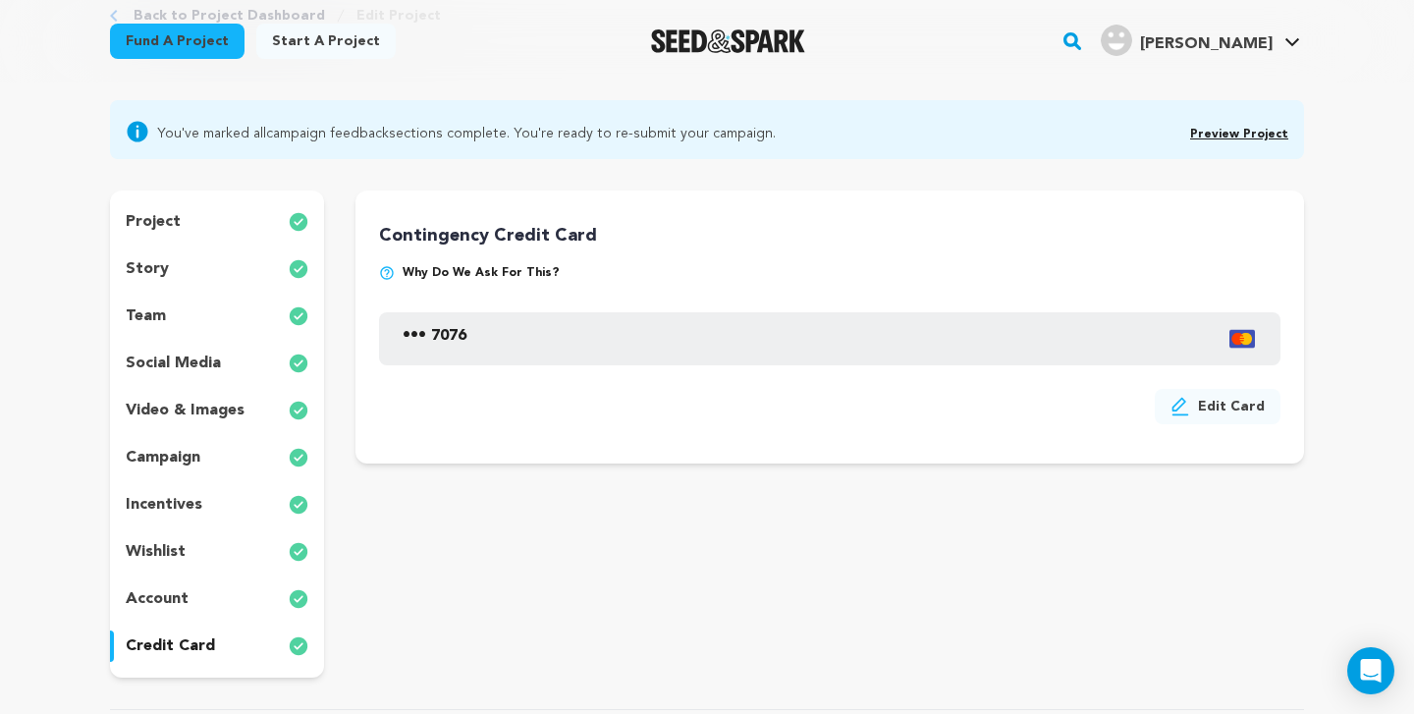
click at [167, 608] on p "account" at bounding box center [157, 599] width 63 height 24
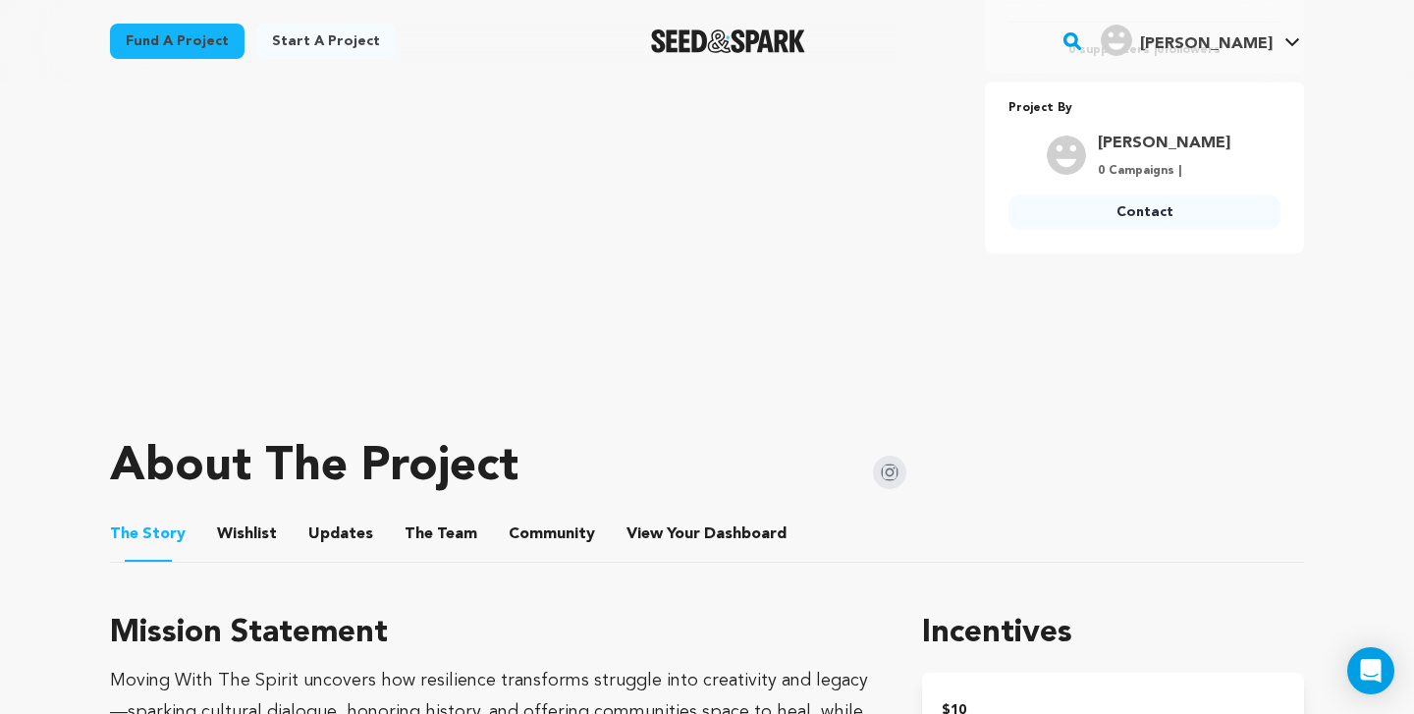
scroll to position [578, 0]
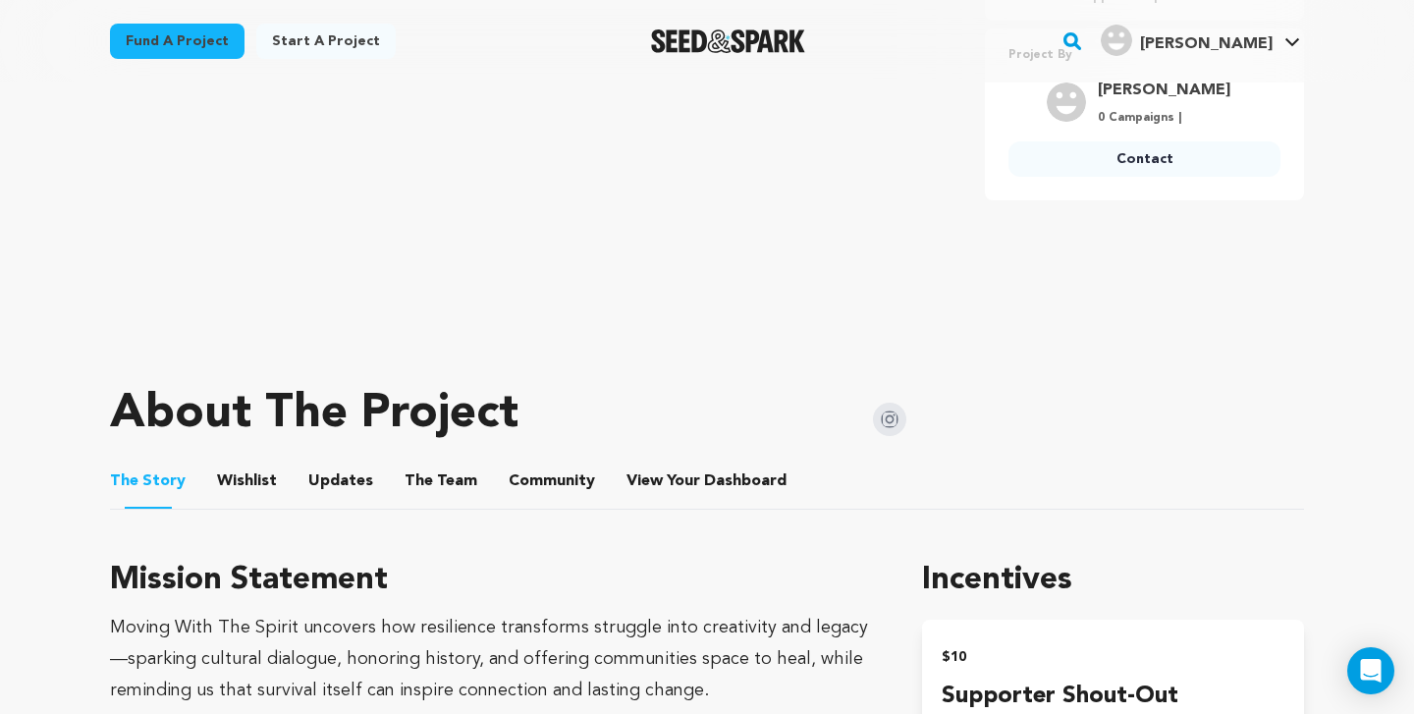
click at [255, 484] on button "Wishlist" at bounding box center [247, 485] width 47 height 47
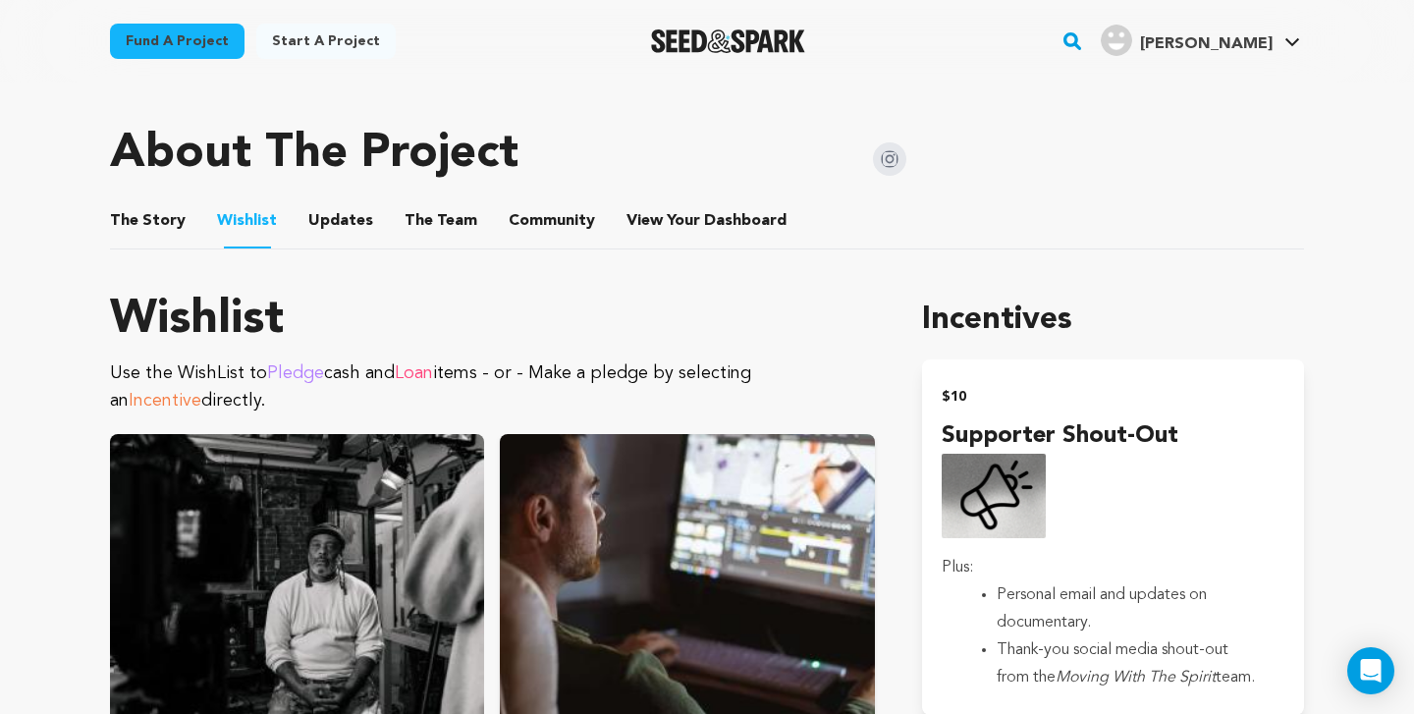
scroll to position [580, 0]
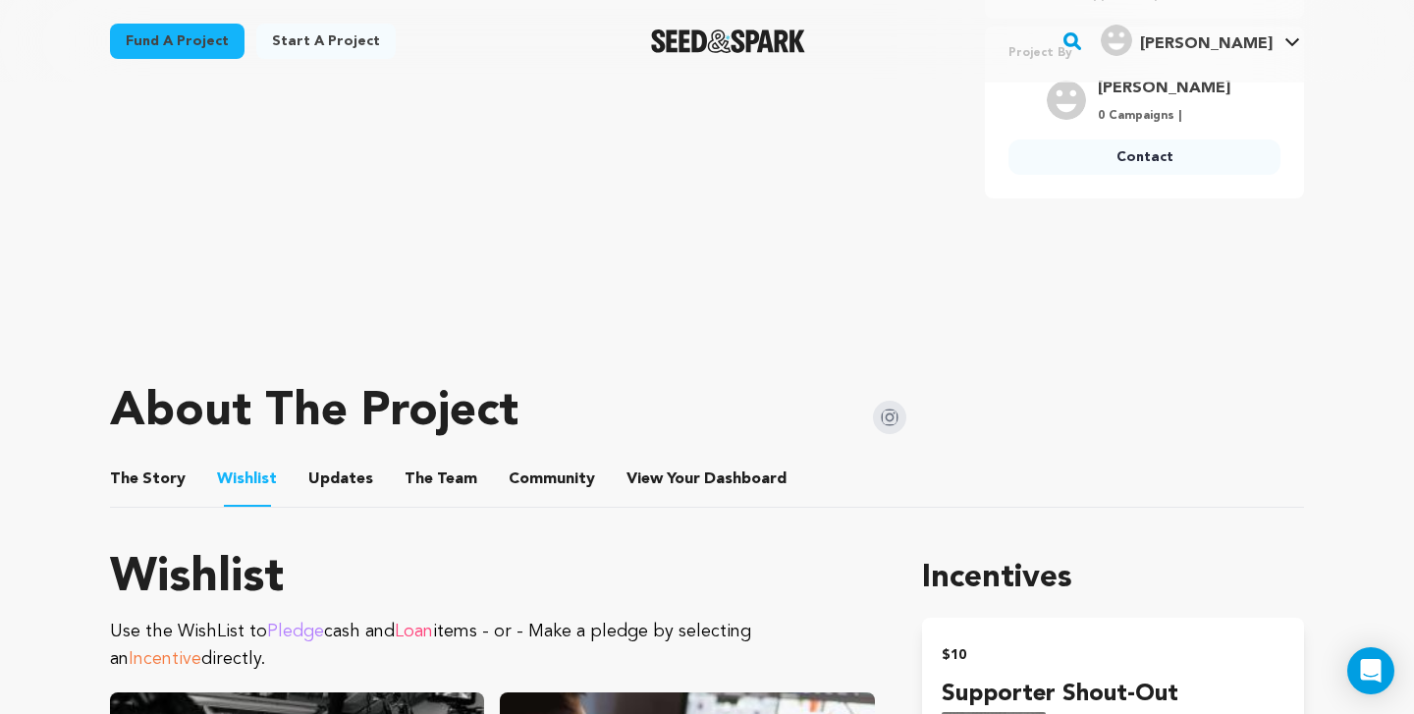
click at [346, 478] on button "Updates" at bounding box center [340, 483] width 47 height 47
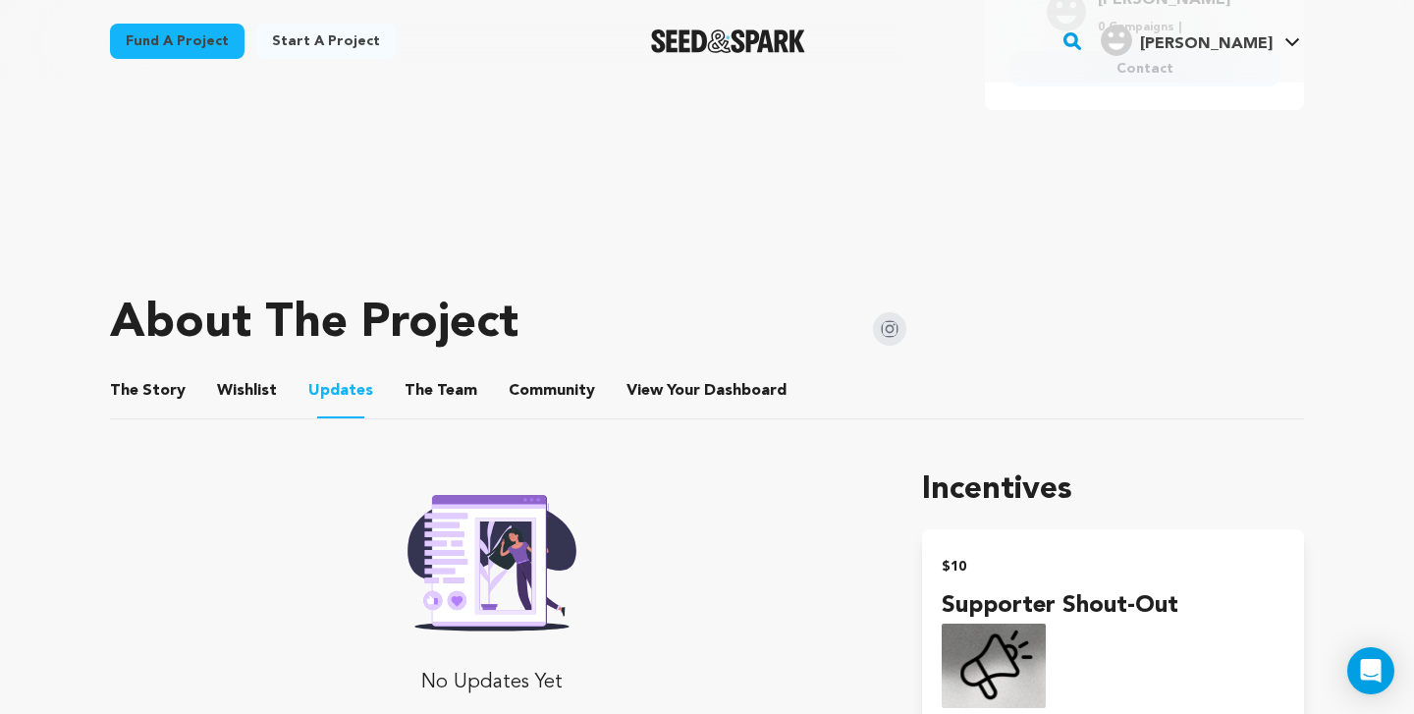
scroll to position [631, 0]
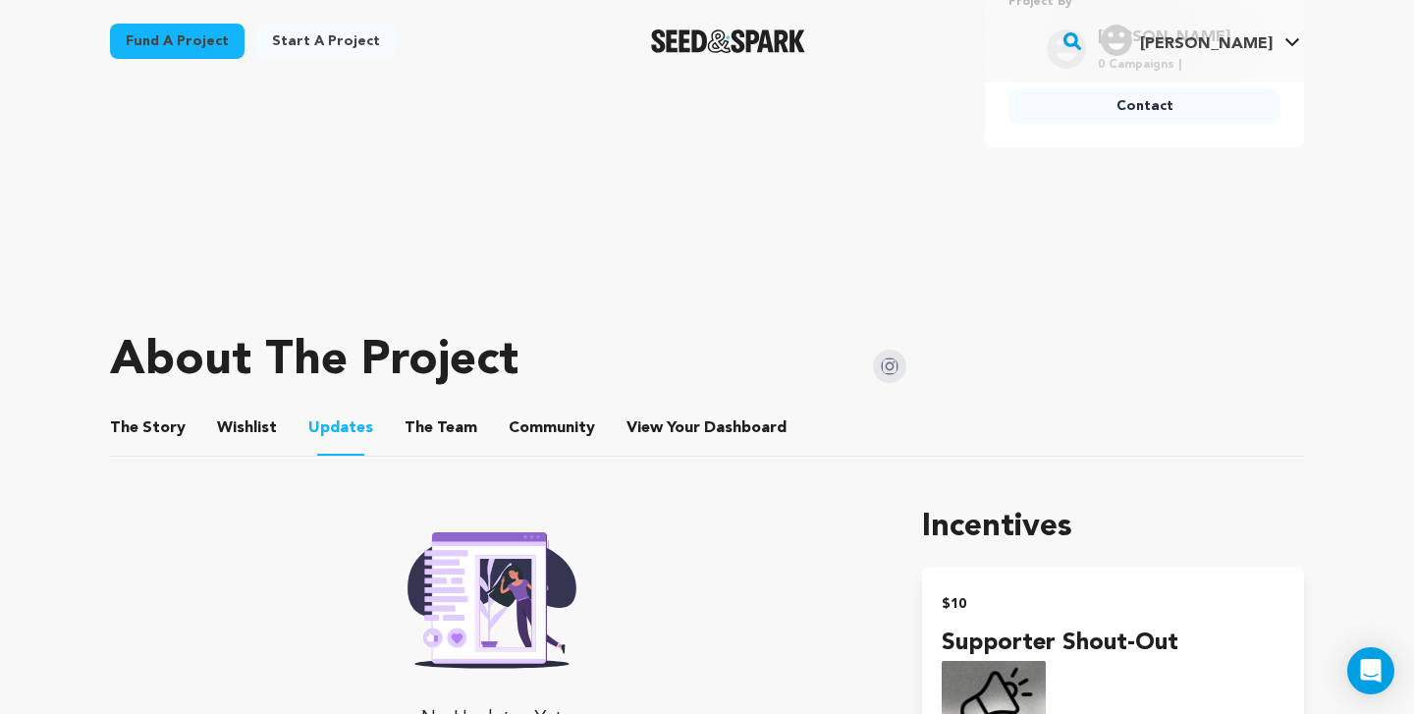
click at [437, 426] on button "The Team" at bounding box center [440, 432] width 47 height 47
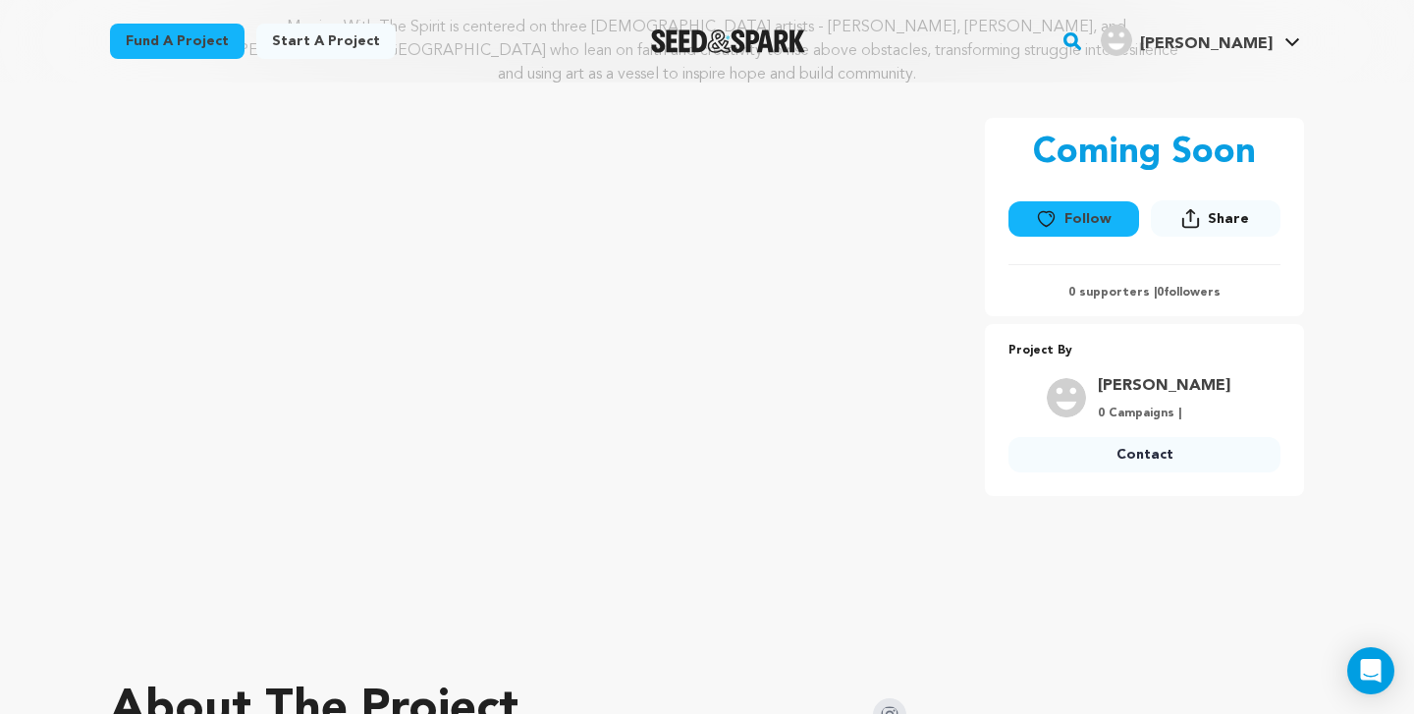
scroll to position [285, 0]
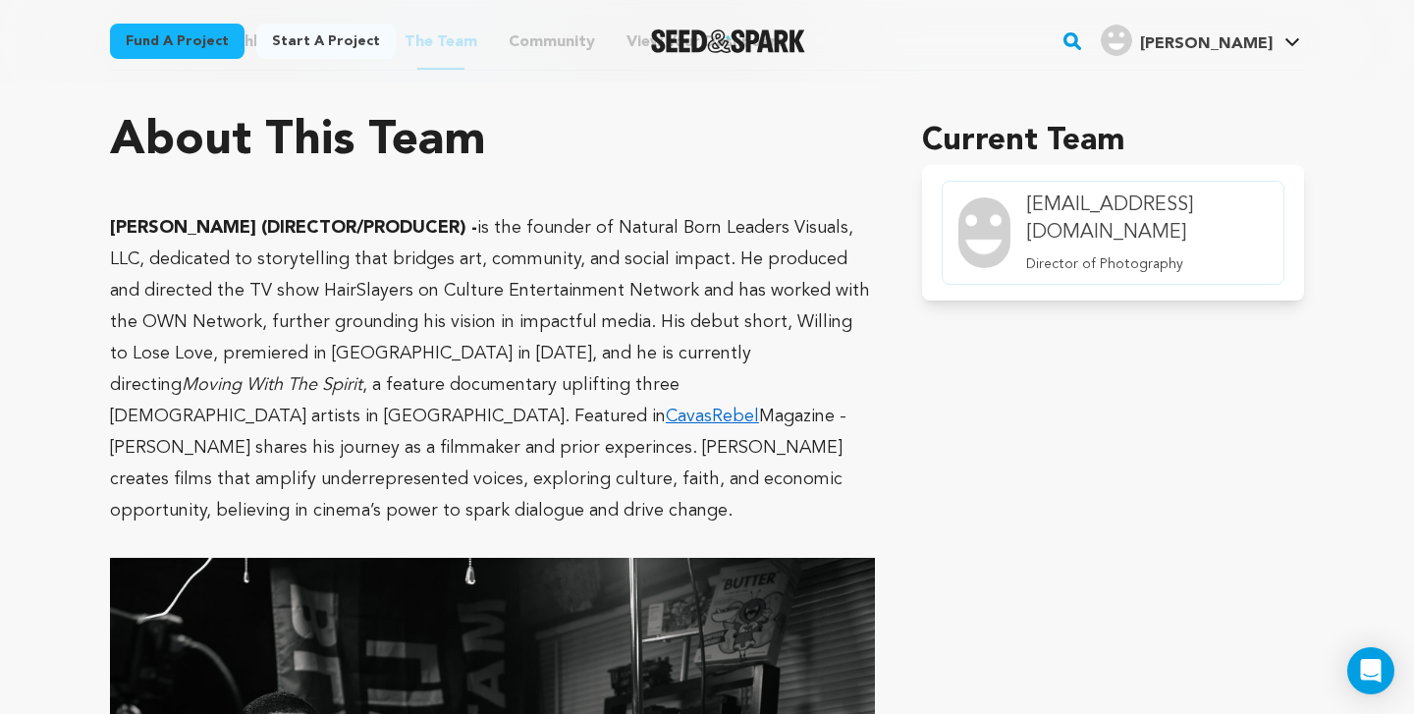
scroll to position [972, 0]
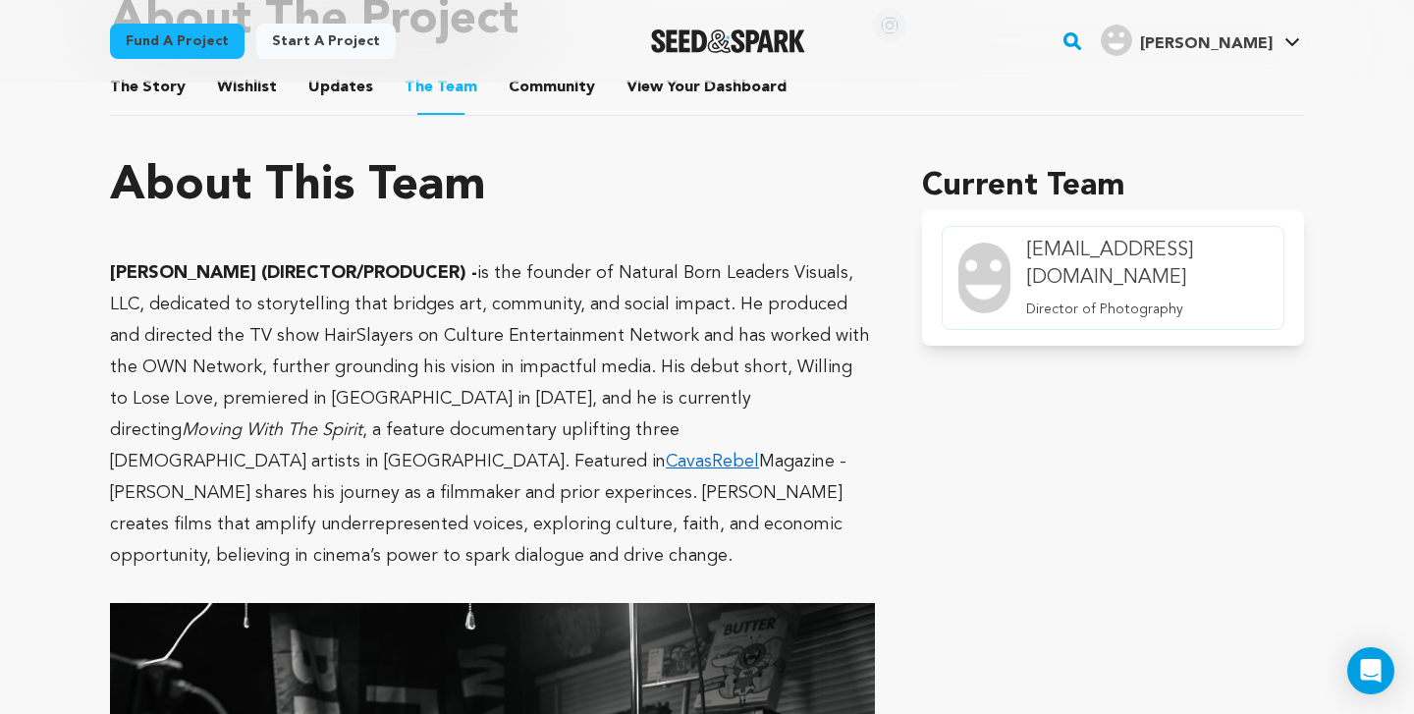
click at [759, 453] on link "CavasRebel" at bounding box center [712, 462] width 93 height 18
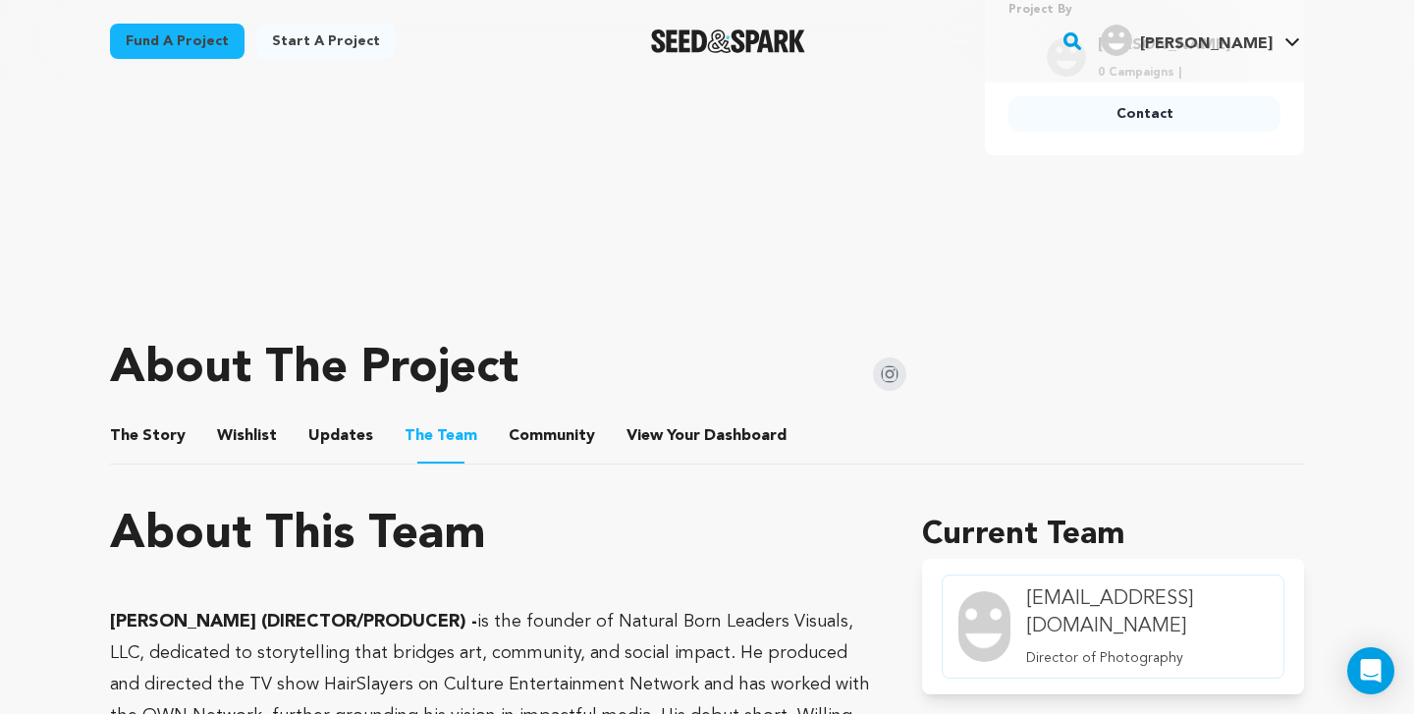
scroll to position [792, 0]
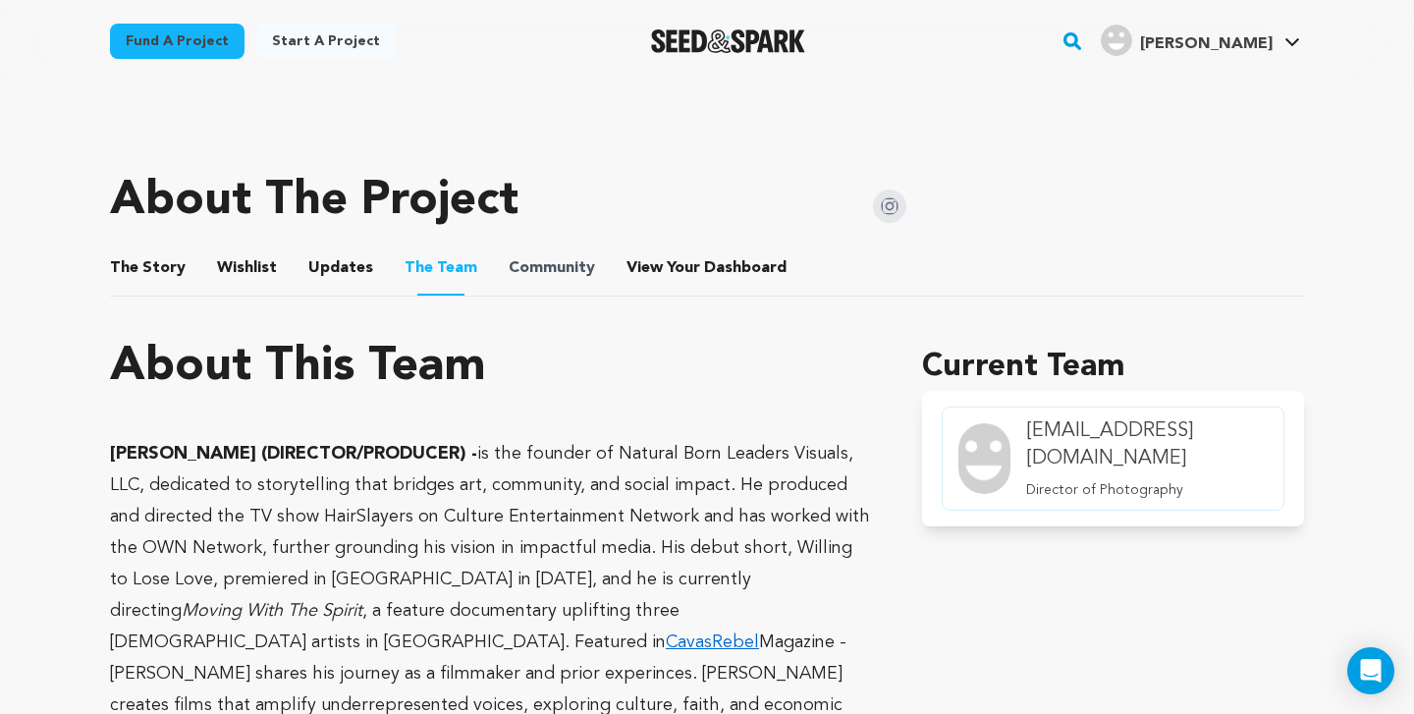
click at [514, 259] on span "Community" at bounding box center [552, 268] width 86 height 24
click at [537, 266] on button "Community" at bounding box center [551, 271] width 47 height 47
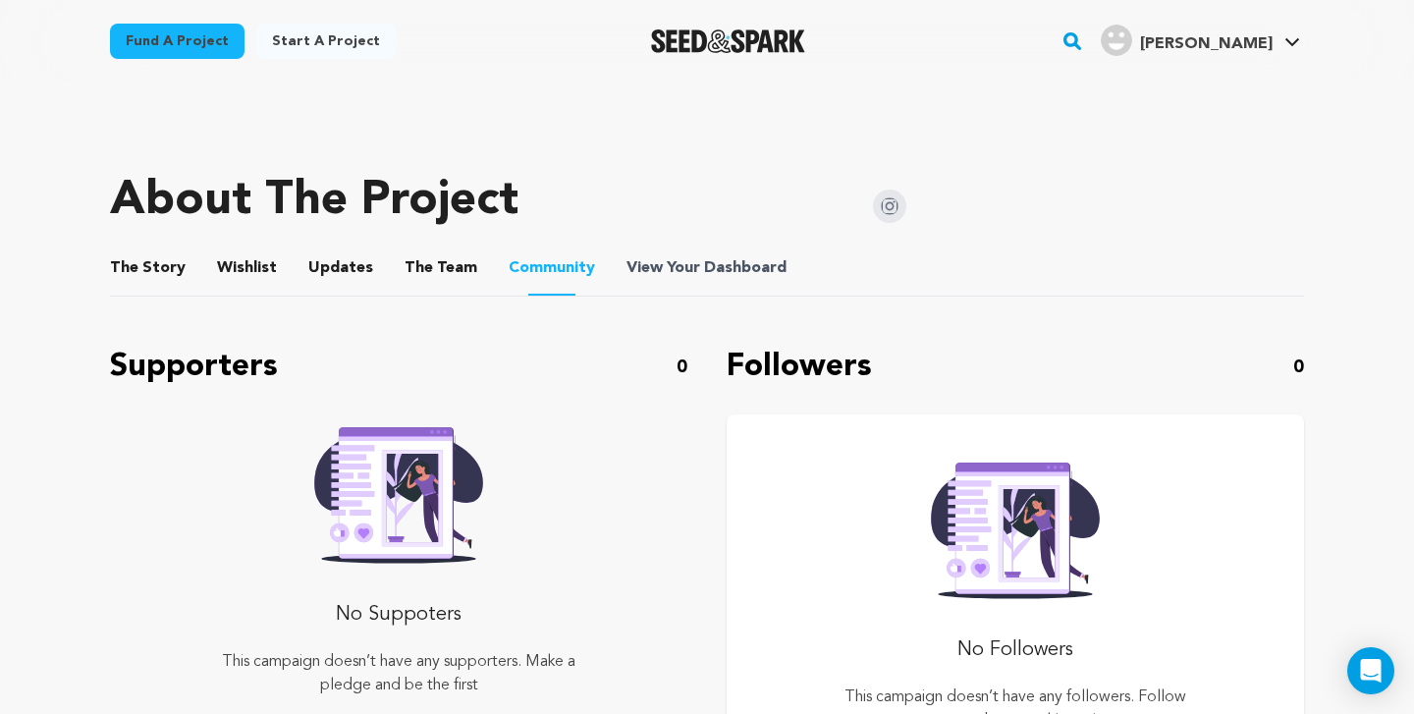
click at [704, 263] on span "Dashboard" at bounding box center [745, 268] width 82 height 24
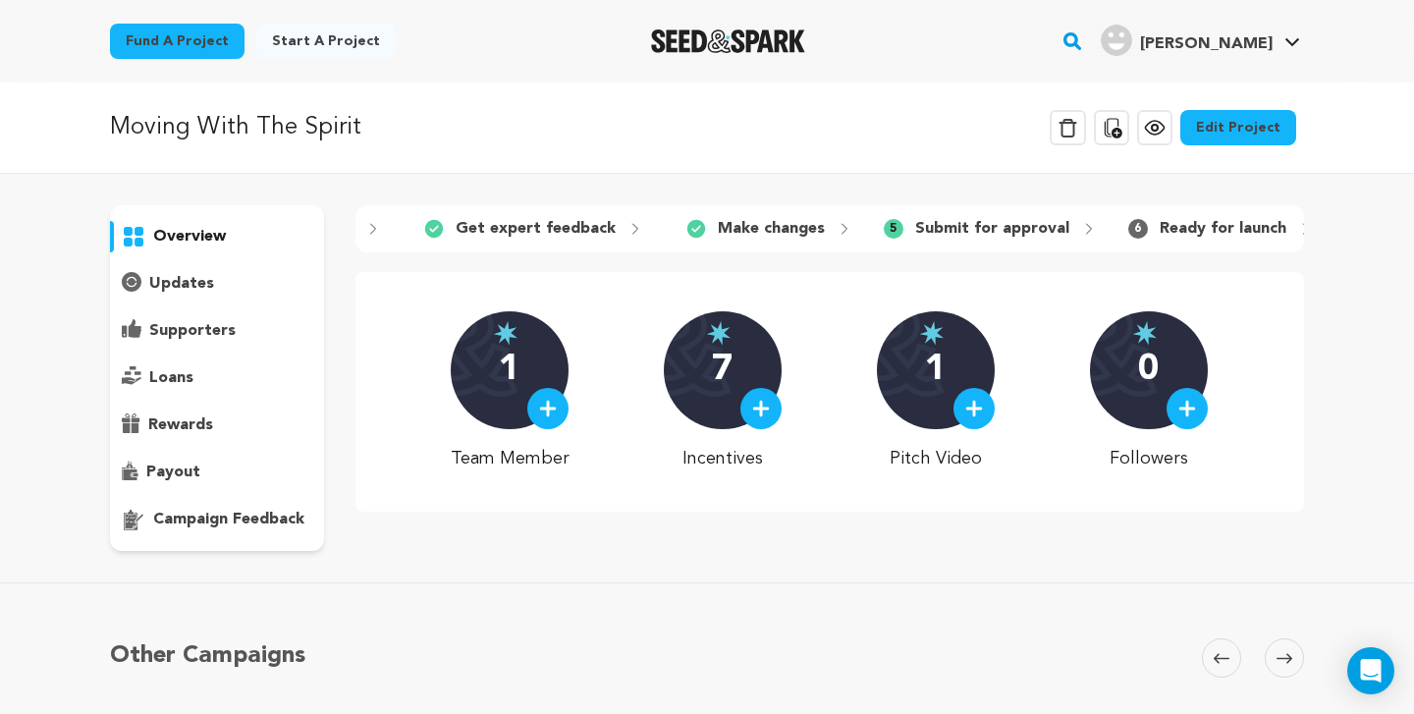
scroll to position [0, 475]
click at [182, 414] on p "rewards" at bounding box center [180, 425] width 65 height 24
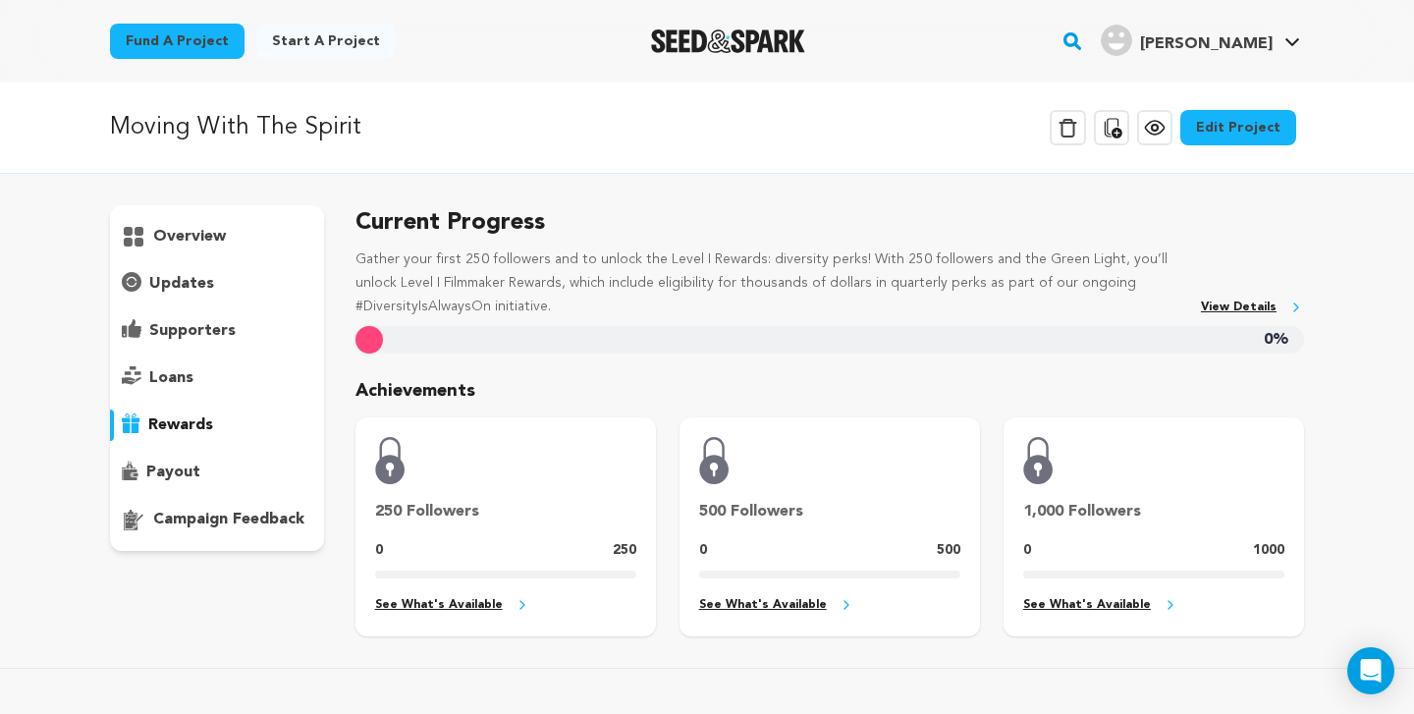
click at [175, 373] on p "loans" at bounding box center [171, 378] width 44 height 24
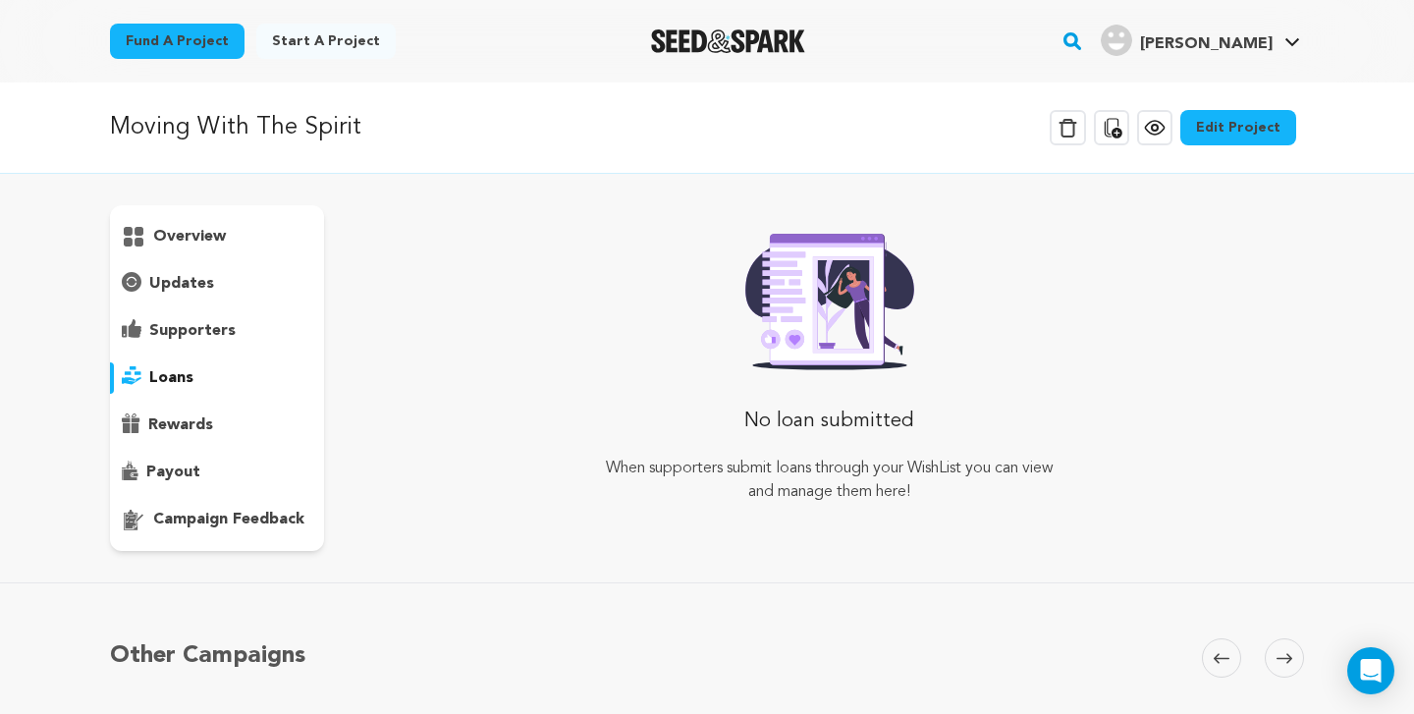
click at [201, 325] on p "supporters" at bounding box center [192, 331] width 86 height 24
click at [195, 282] on p "updates" at bounding box center [181, 284] width 65 height 24
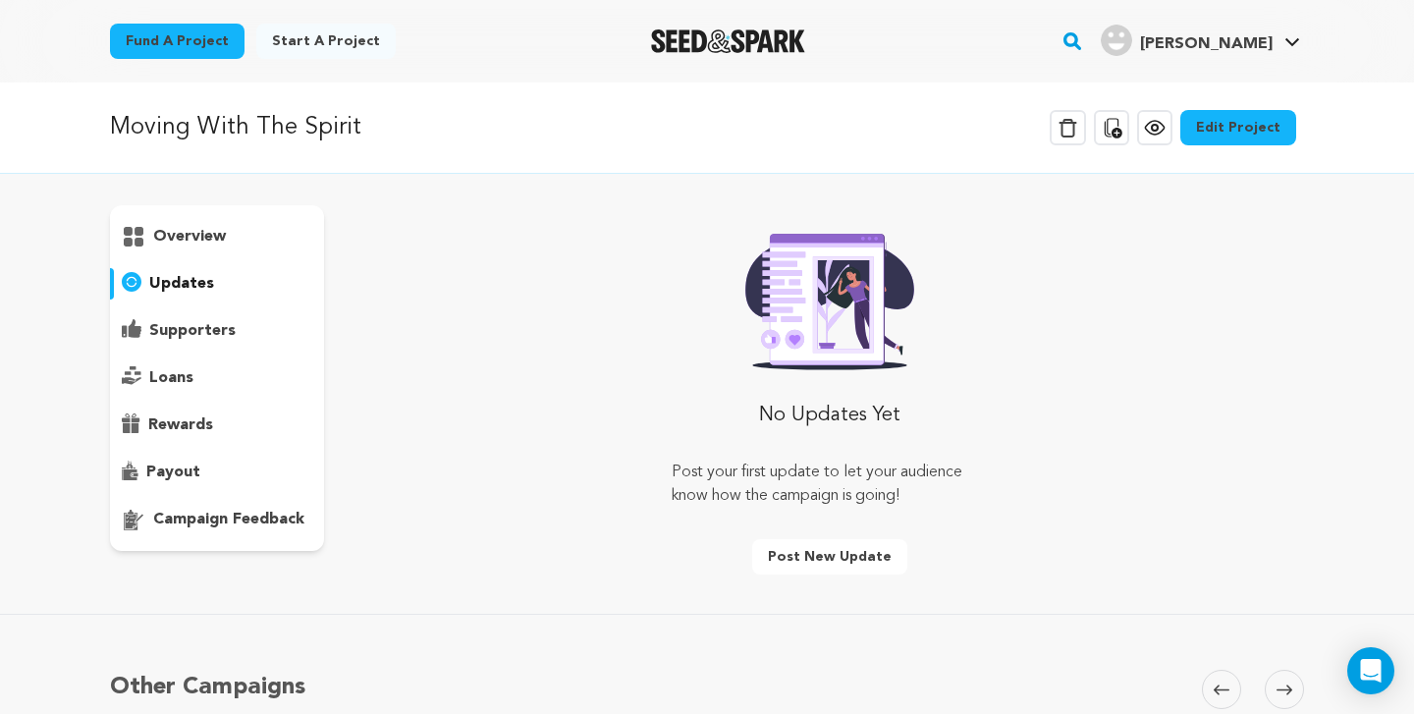
click at [196, 238] on p "overview" at bounding box center [189, 237] width 73 height 24
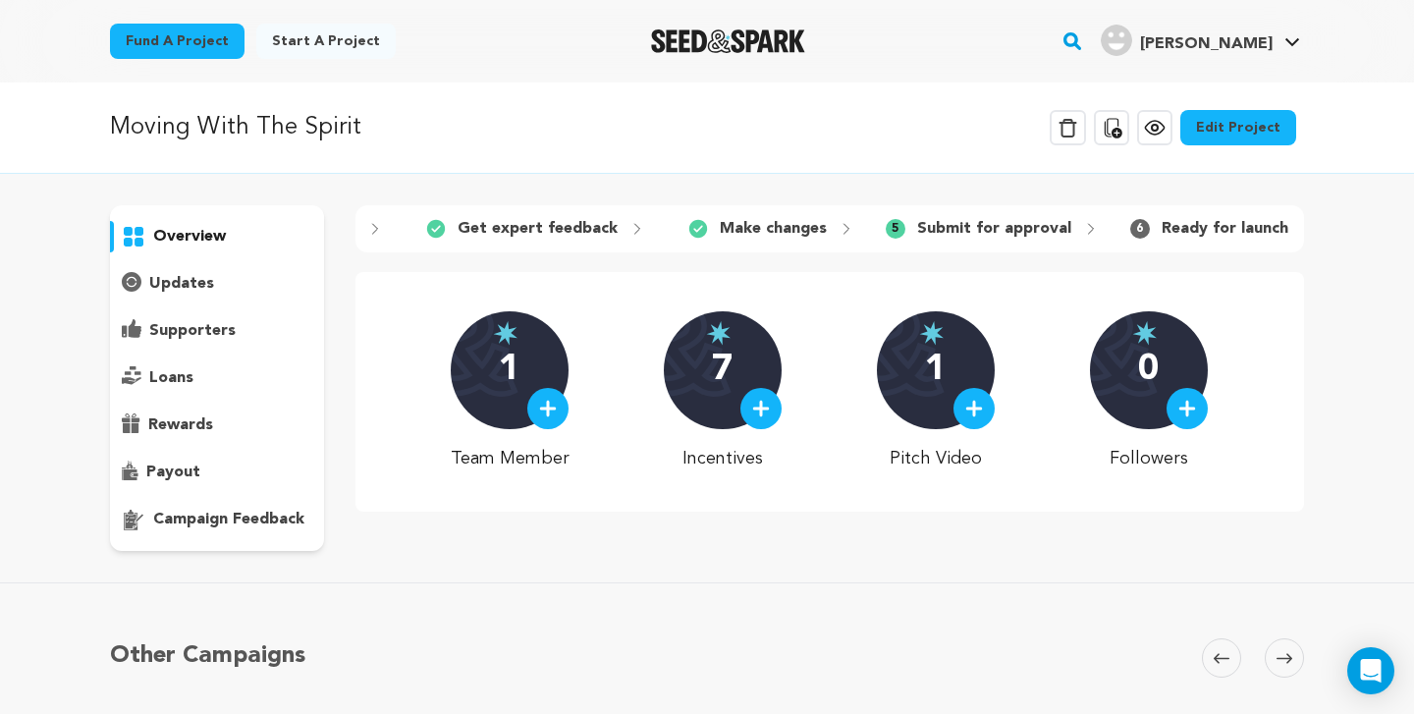
click at [197, 513] on p "campaign feedback" at bounding box center [228, 520] width 151 height 24
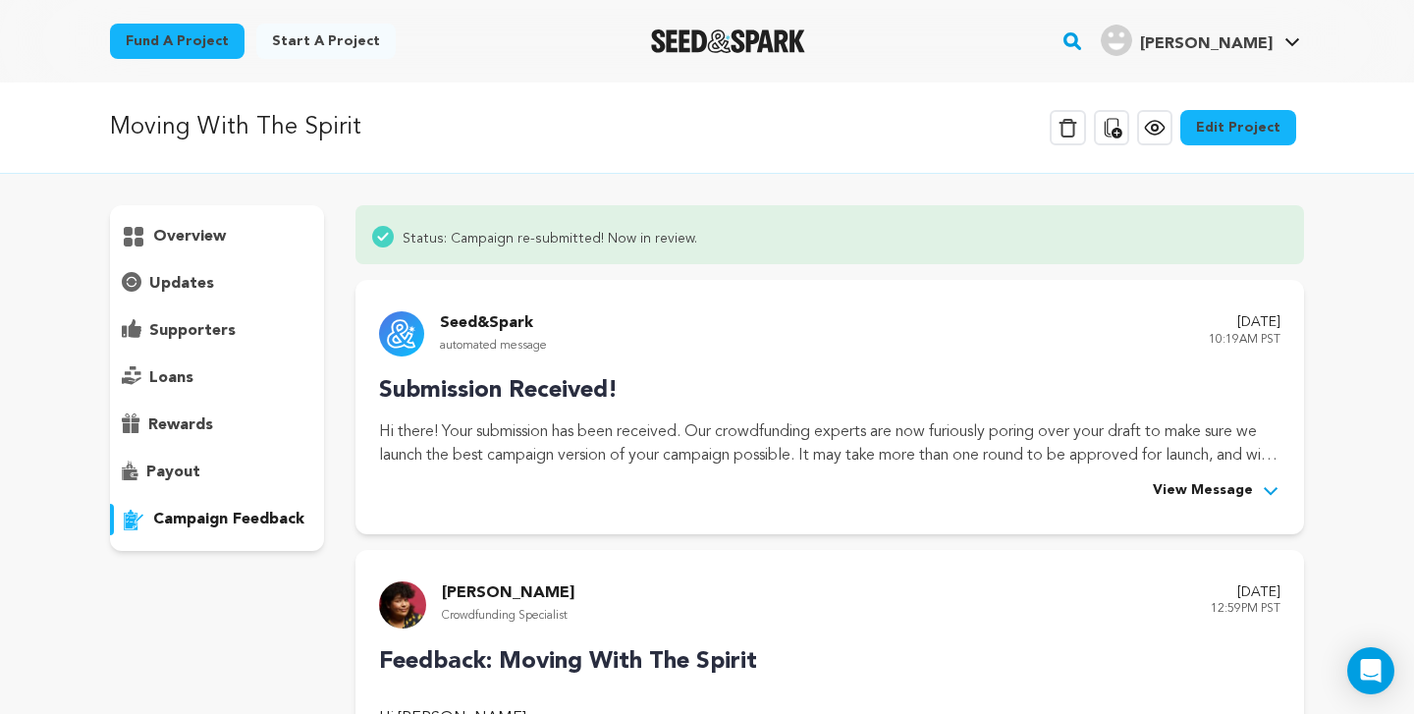
click at [206, 244] on p "overview" at bounding box center [189, 237] width 73 height 24
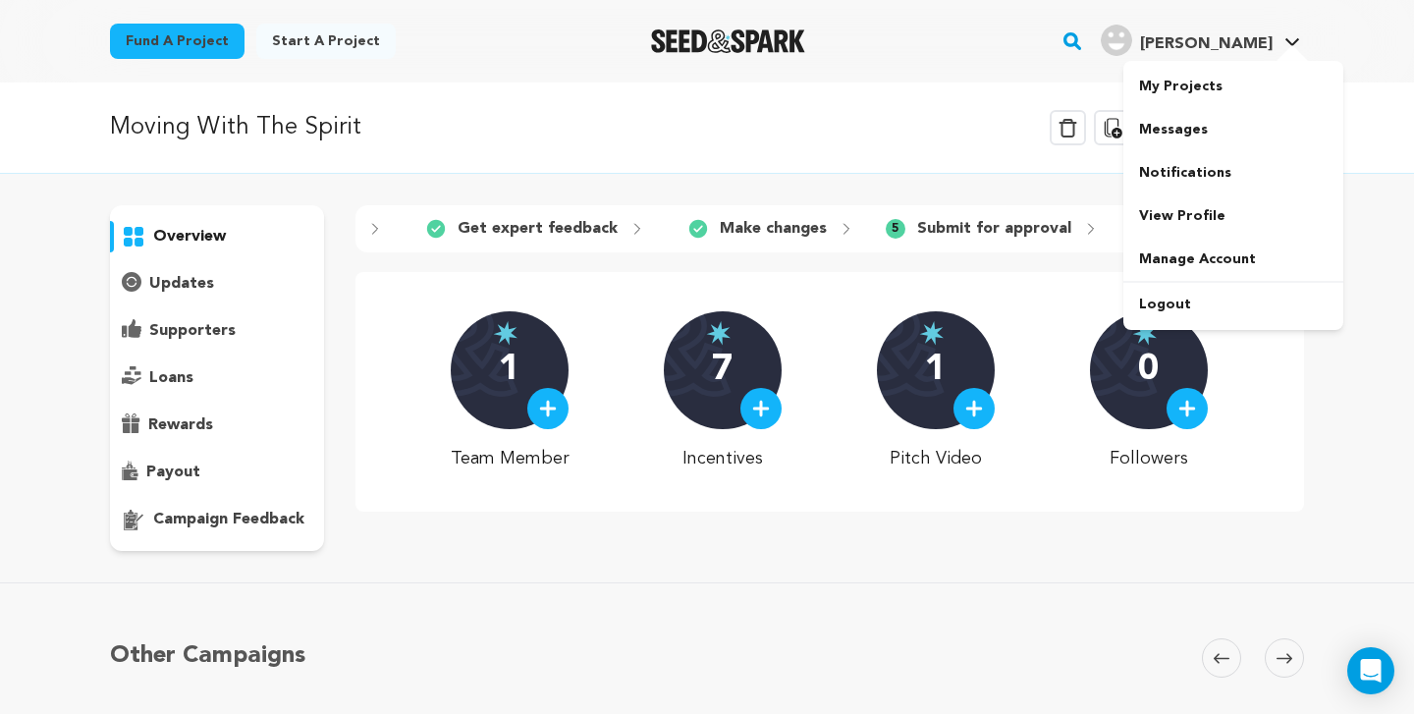
click at [1260, 38] on span "[PERSON_NAME]" at bounding box center [1206, 44] width 133 height 16
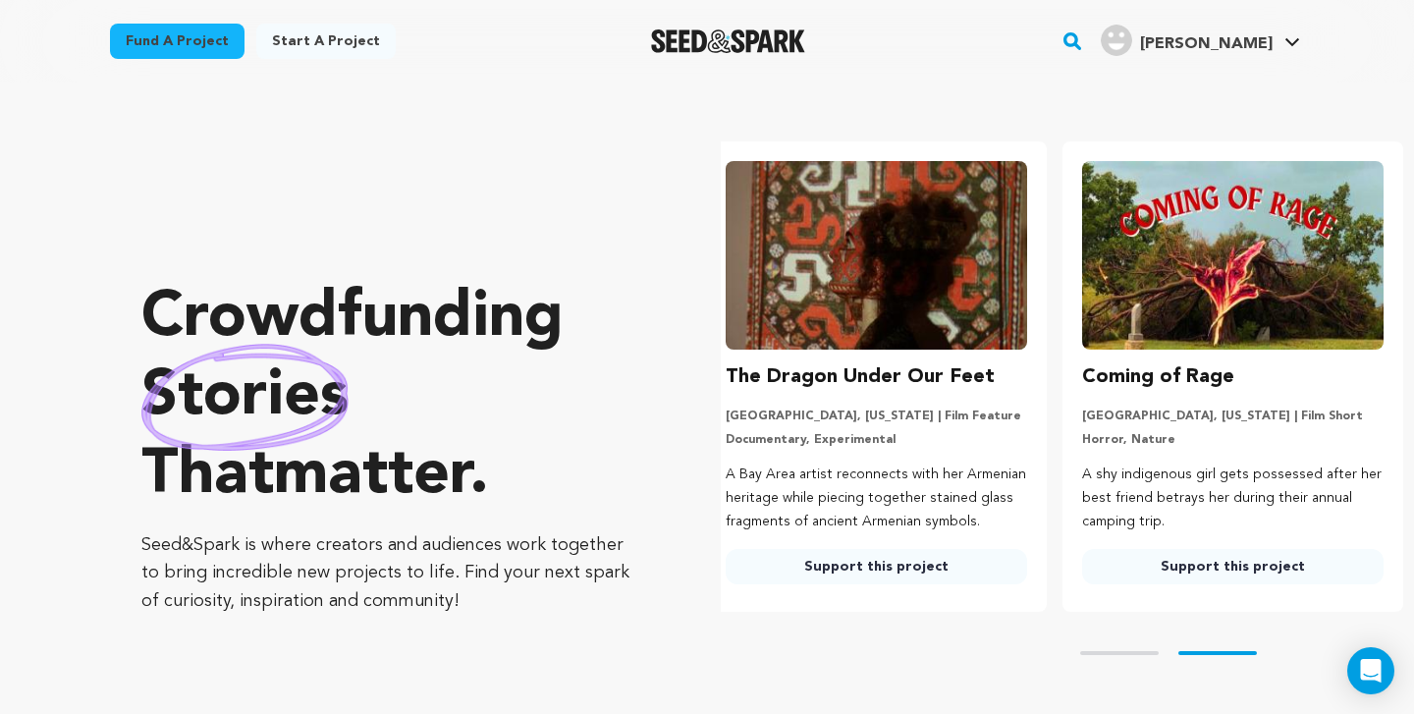
scroll to position [0, 372]
